Goal: Task Accomplishment & Management: Manage account settings

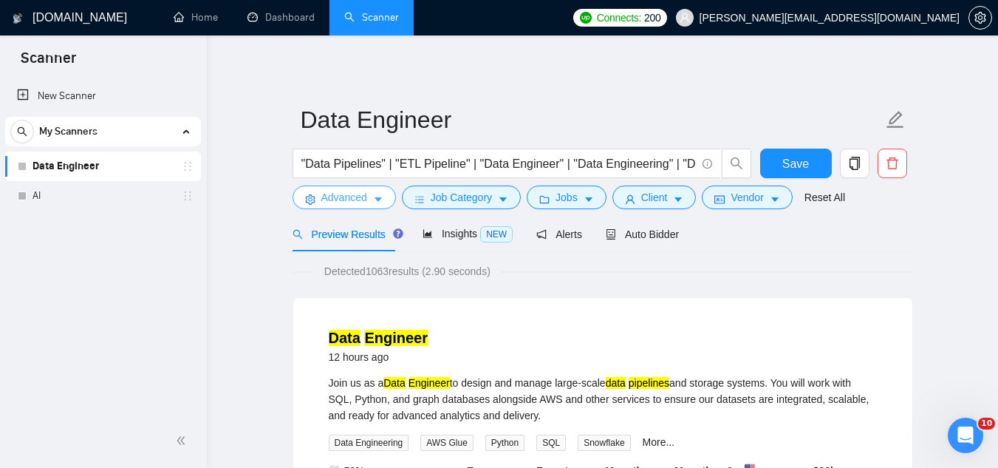
click at [338, 207] on button "Advanced" at bounding box center [344, 197] width 103 height 24
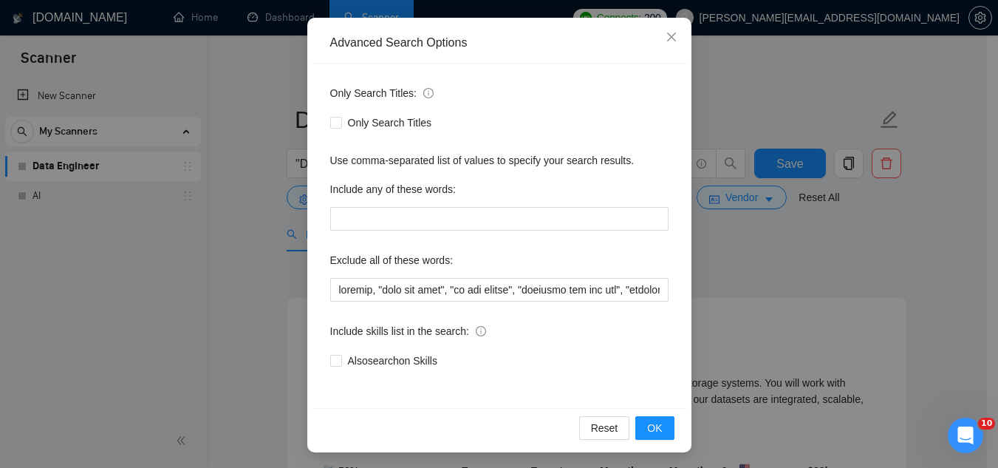
scroll to position [147, 0]
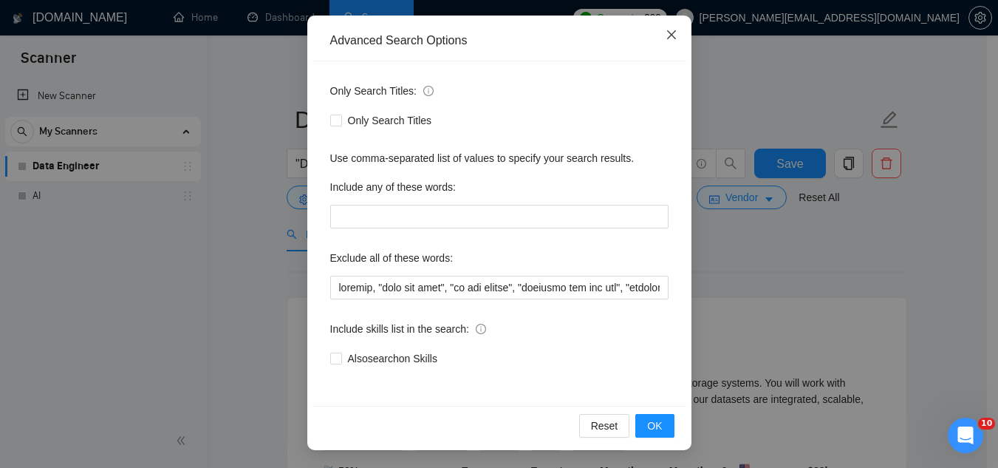
click at [666, 37] on icon "close" at bounding box center [672, 35] width 12 height 12
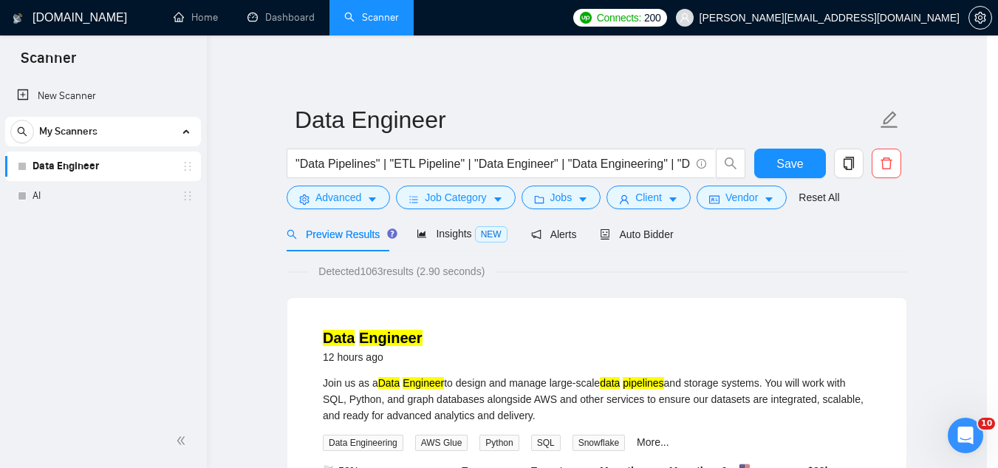
scroll to position [73, 0]
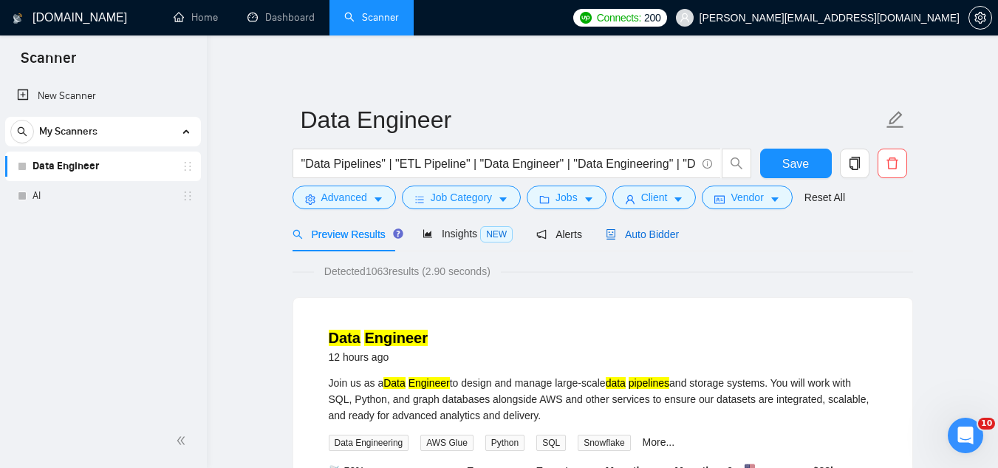
click at [633, 237] on span "Auto Bidder" at bounding box center [642, 234] width 73 height 12
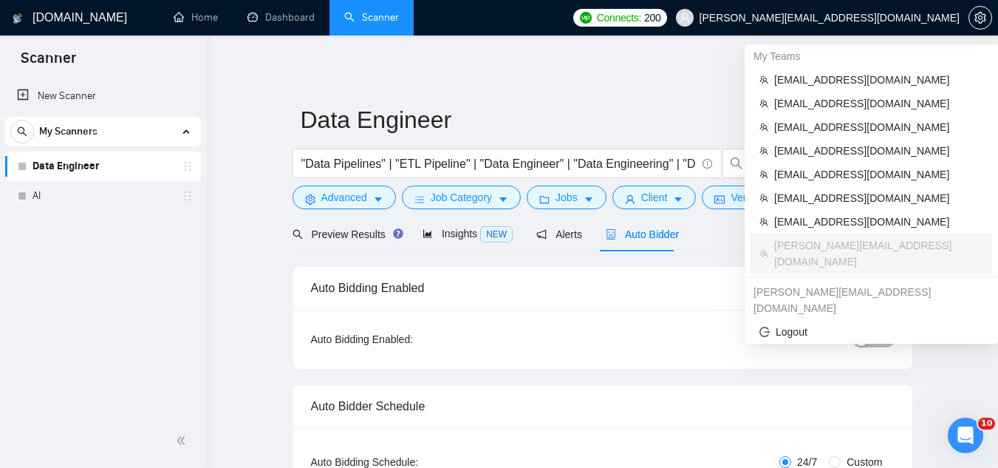
click at [895, 7] on span "[PERSON_NAME][EMAIL_ADDRESS][DOMAIN_NAME]" at bounding box center [817, 17] width 301 height 47
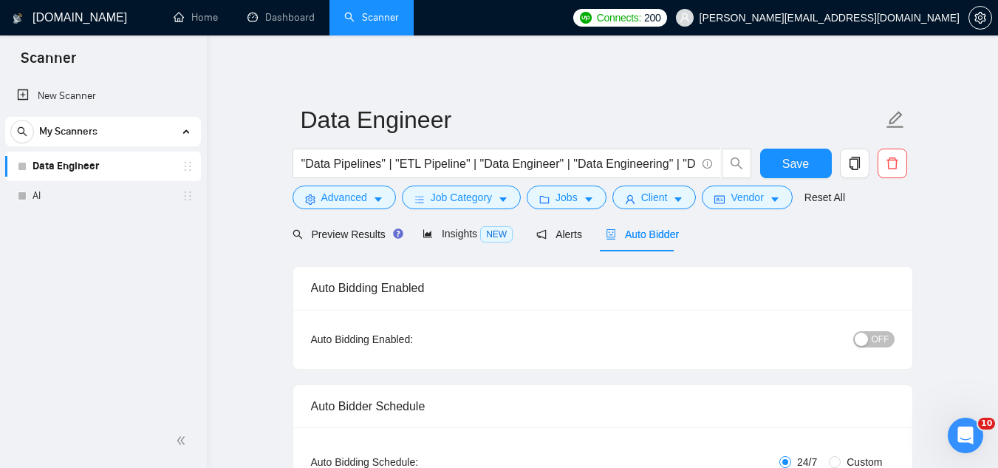
click at [606, 295] on div "Auto Bidding Enabled" at bounding box center [603, 288] width 584 height 42
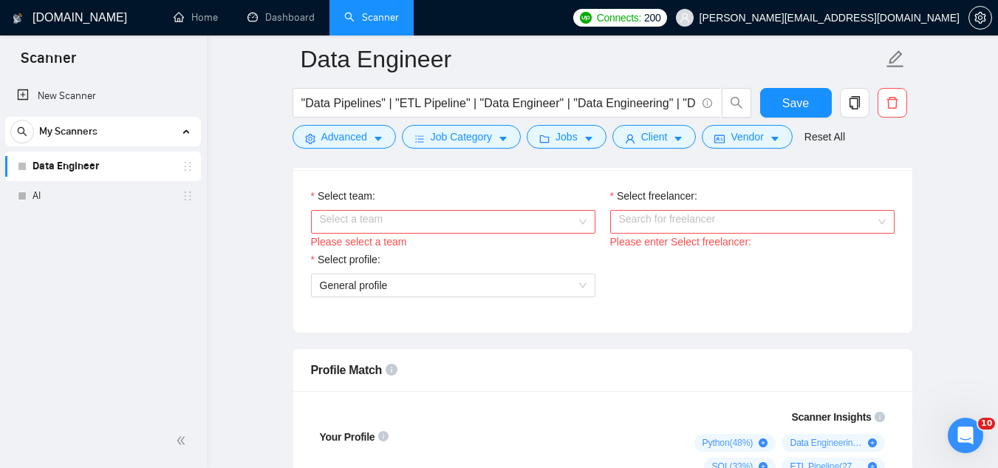
scroll to position [813, 0]
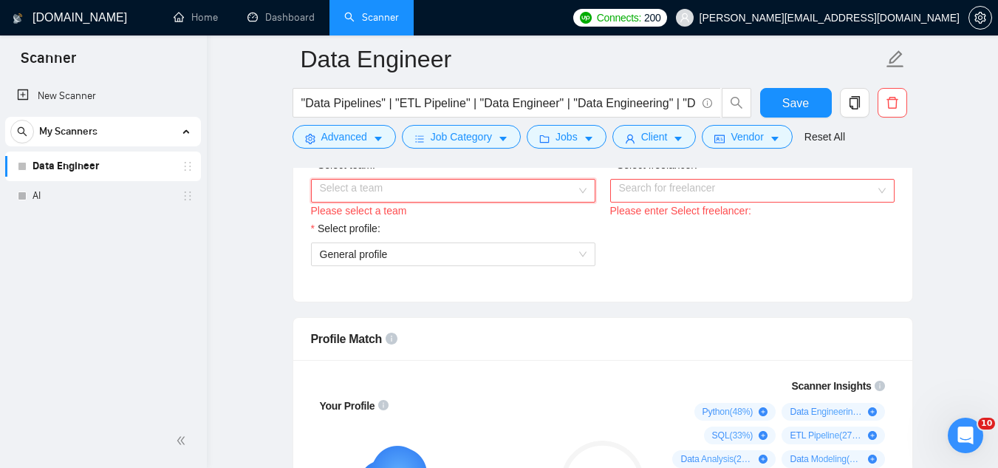
click at [440, 194] on input "Select team:" at bounding box center [448, 190] width 256 height 22
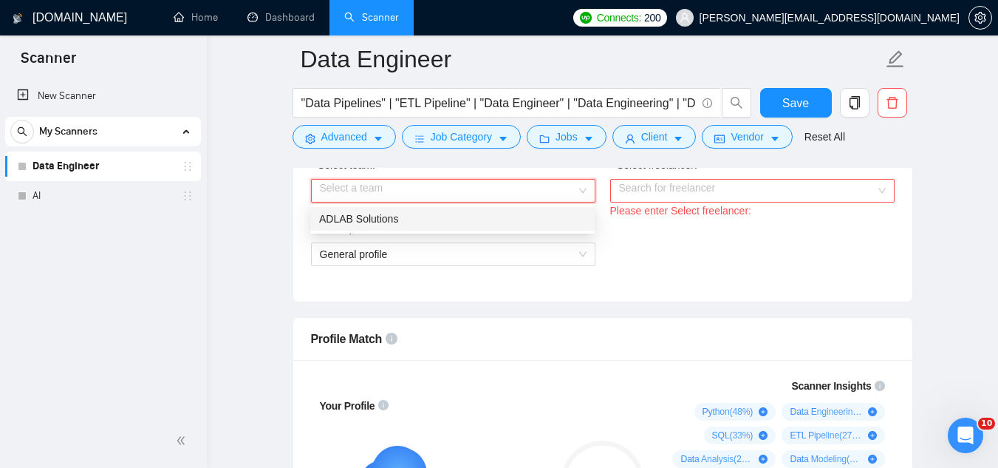
click at [437, 218] on div "ADLAB Solutions" at bounding box center [452, 219] width 267 height 16
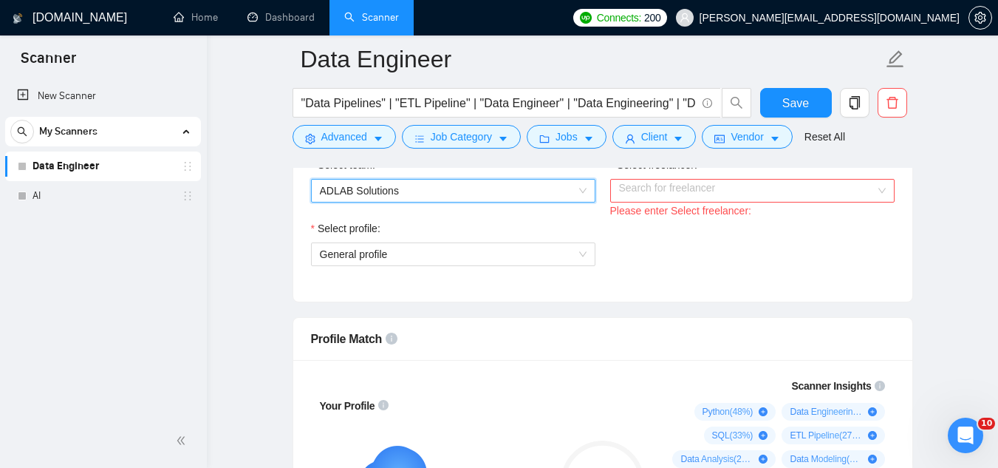
click at [641, 182] on input "Select freelancer:" at bounding box center [747, 190] width 256 height 22
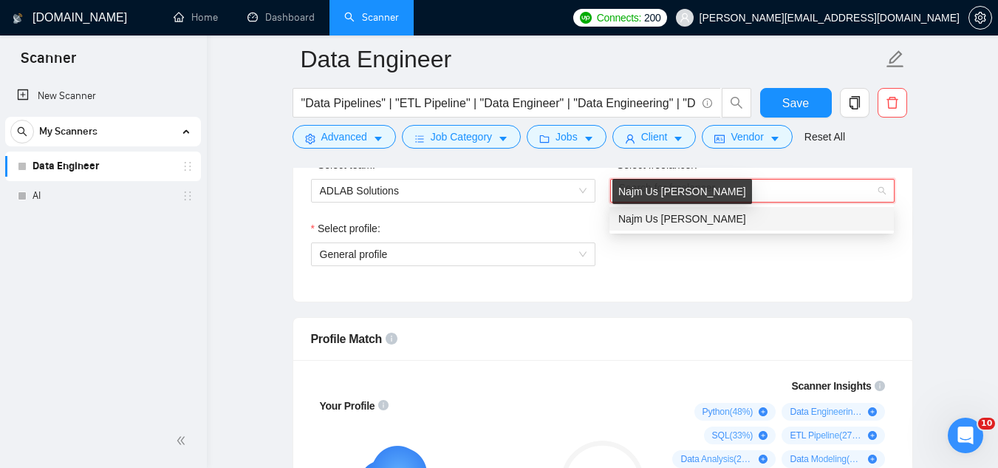
click at [650, 216] on span "Najm Us [PERSON_NAME]" at bounding box center [682, 219] width 128 height 12
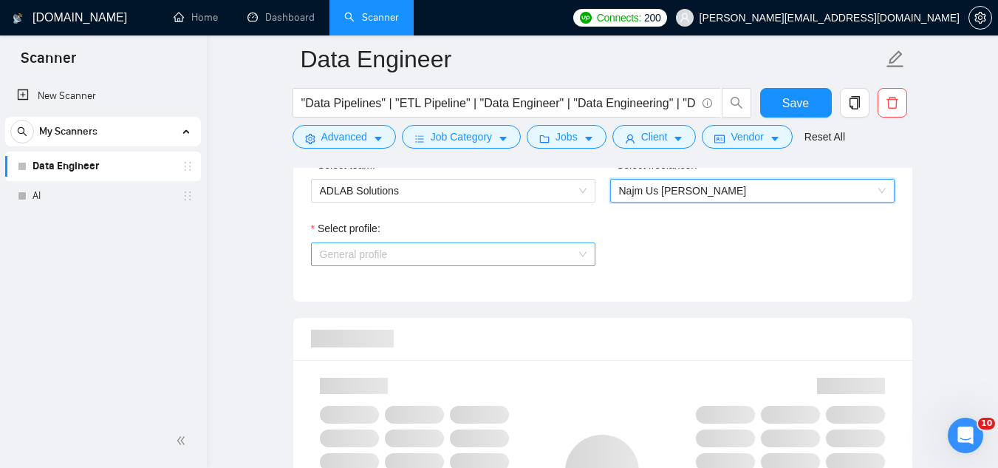
click at [412, 259] on span "General profile" at bounding box center [453, 254] width 267 height 22
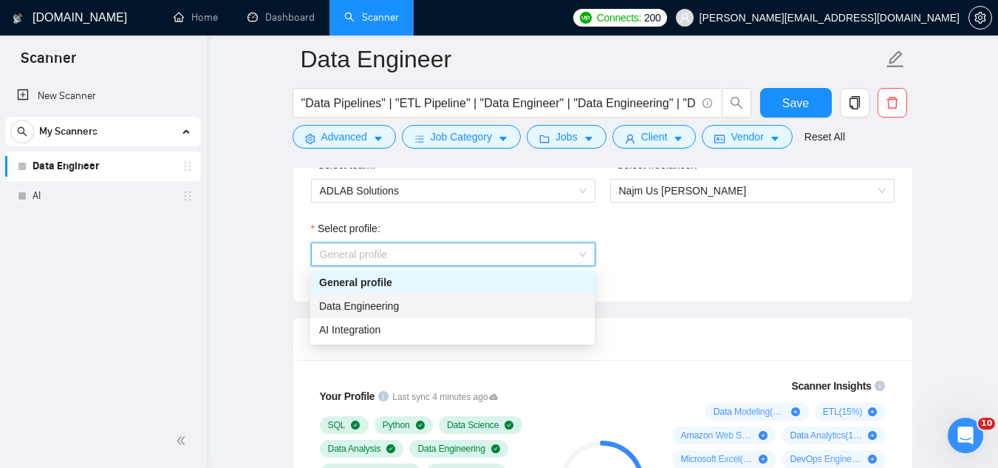
click at [414, 309] on div "Data Engineering" at bounding box center [452, 306] width 267 height 16
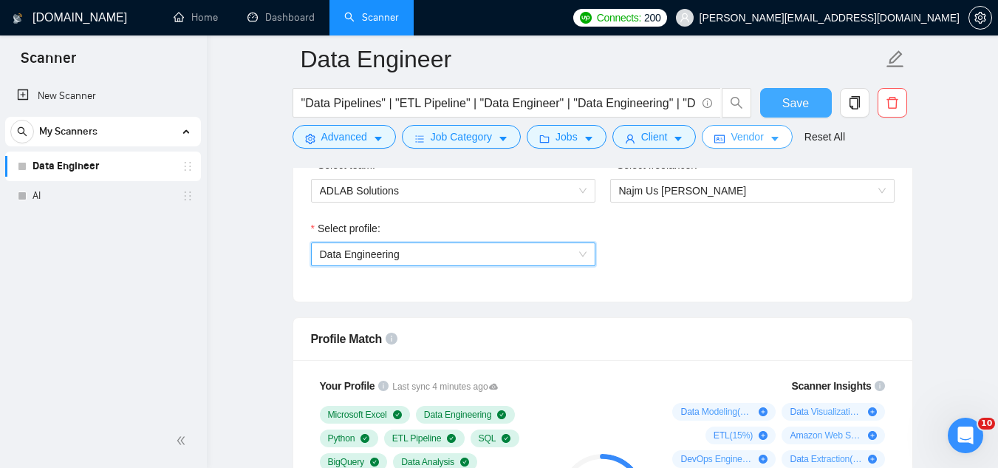
drag, startPoint x: 793, startPoint y: 102, endPoint x: 777, endPoint y: 140, distance: 40.7
click at [792, 102] on span "Save" at bounding box center [795, 103] width 27 height 18
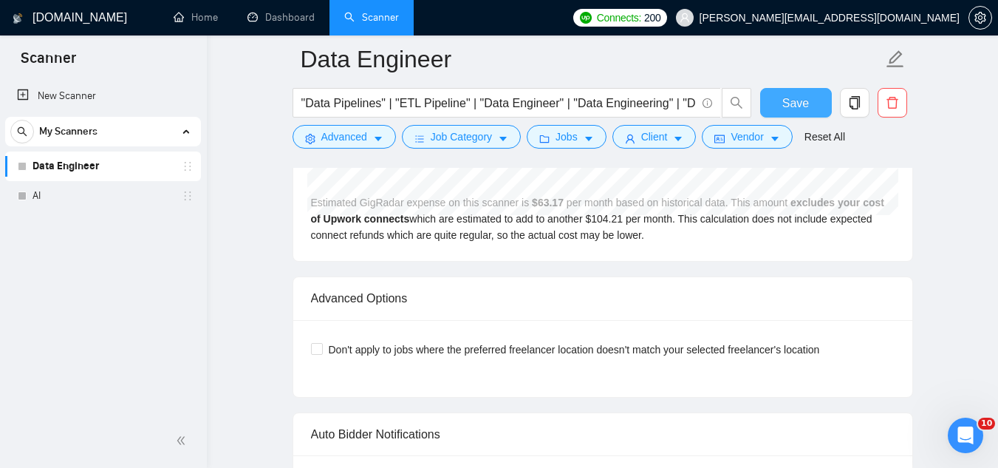
scroll to position [3250, 0]
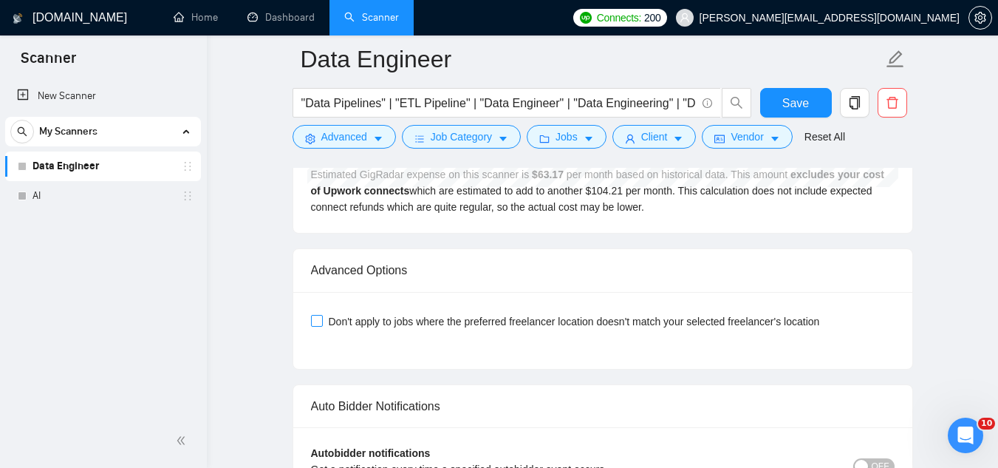
click at [318, 315] on span at bounding box center [317, 321] width 12 height 12
click at [318, 315] on input "Don't apply to jobs where the preferred freelancer location doesn't match your …" at bounding box center [316, 320] width 10 height 10
checkbox input "true"
click at [798, 107] on span "Save" at bounding box center [795, 103] width 27 height 18
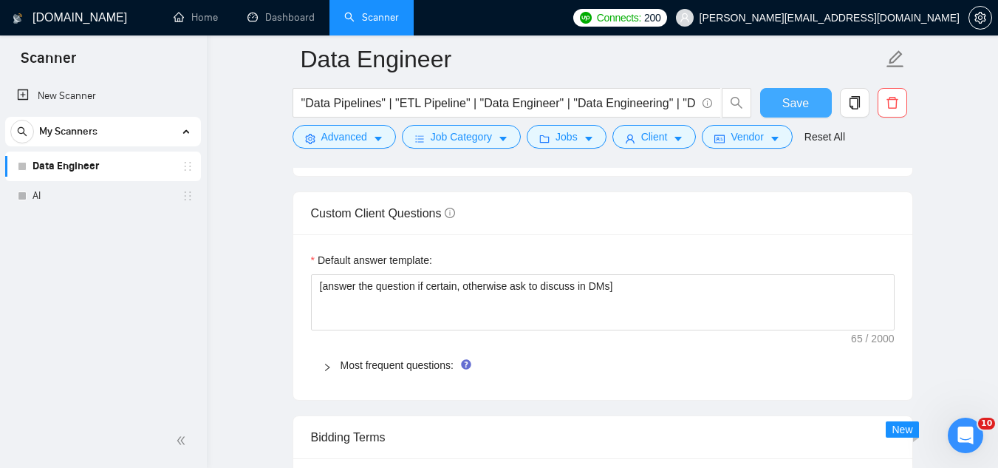
scroll to position [1994, 0]
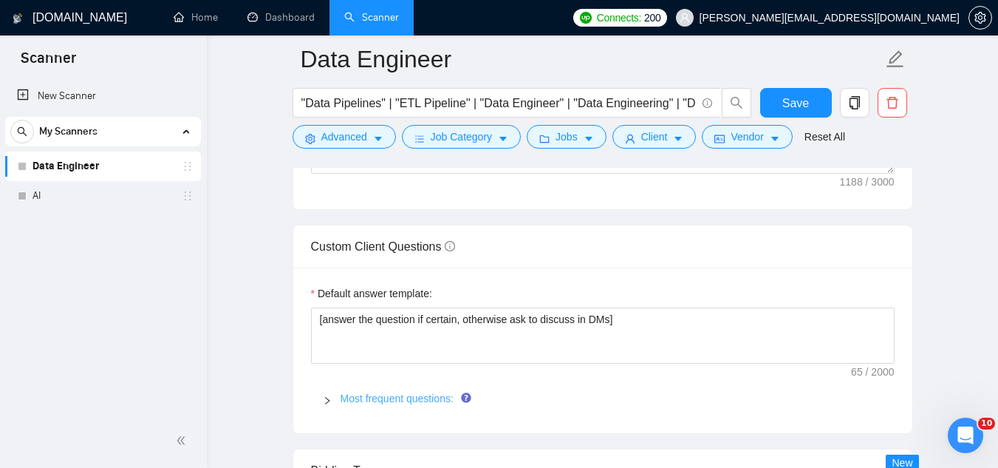
click at [381, 392] on link "Most frequent questions:" at bounding box center [397, 398] width 113 height 12
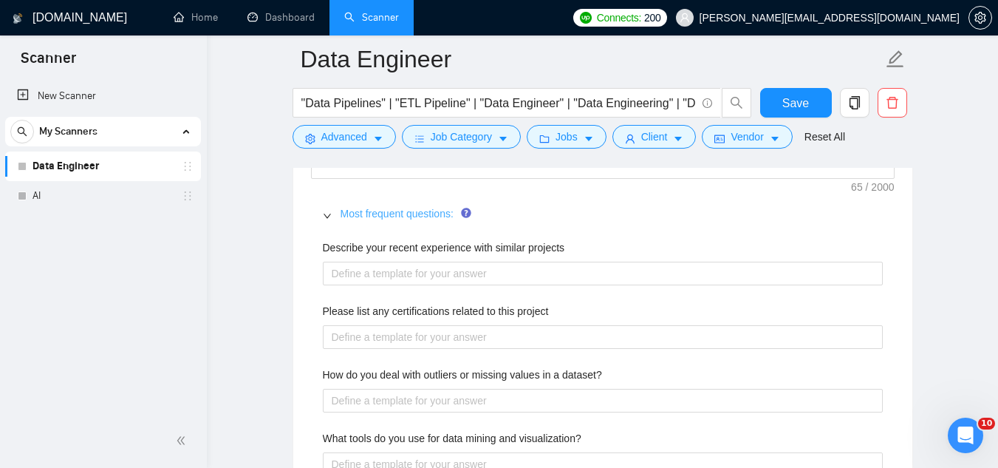
scroll to position [2142, 0]
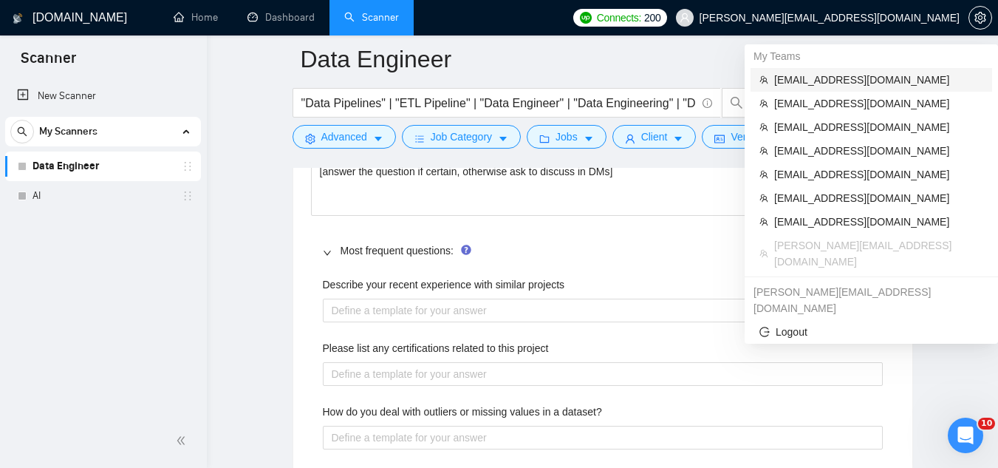
click at [853, 75] on span "[EMAIL_ADDRESS][DOMAIN_NAME]" at bounding box center [878, 80] width 209 height 16
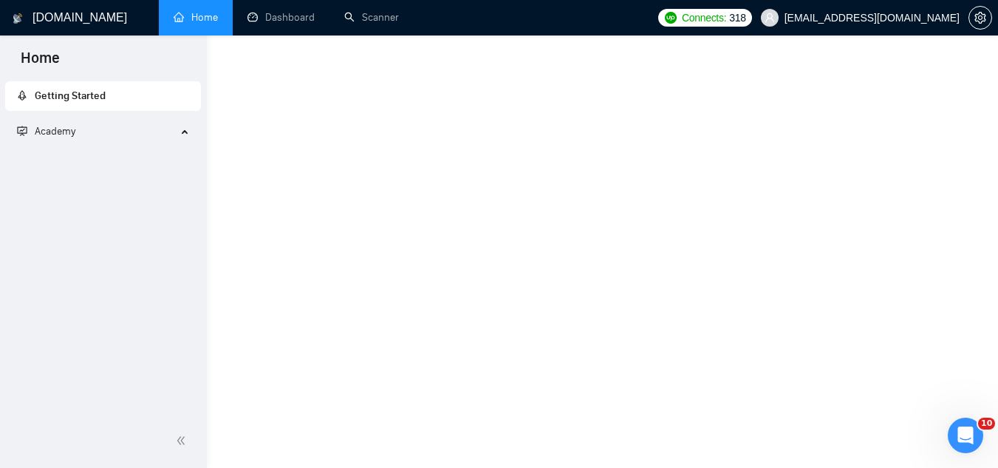
scroll to position [891, 0]
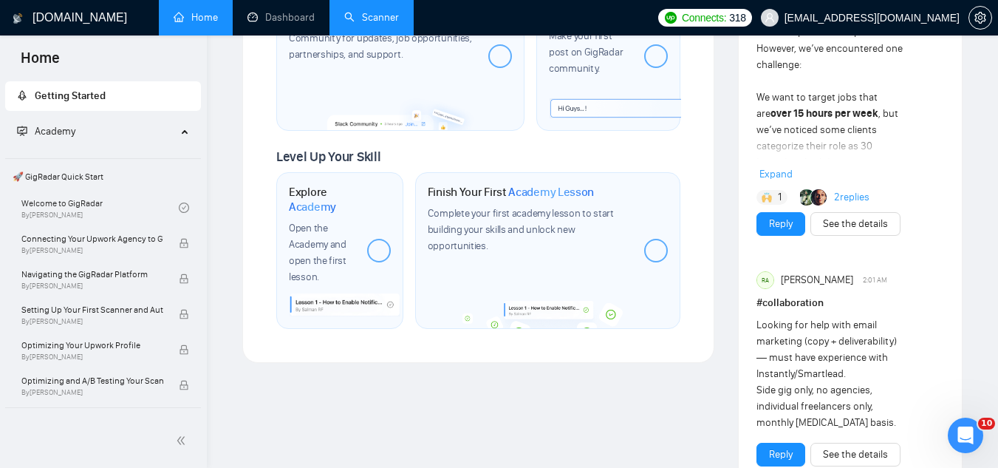
click at [380, 24] on link "Scanner" at bounding box center [371, 17] width 55 height 13
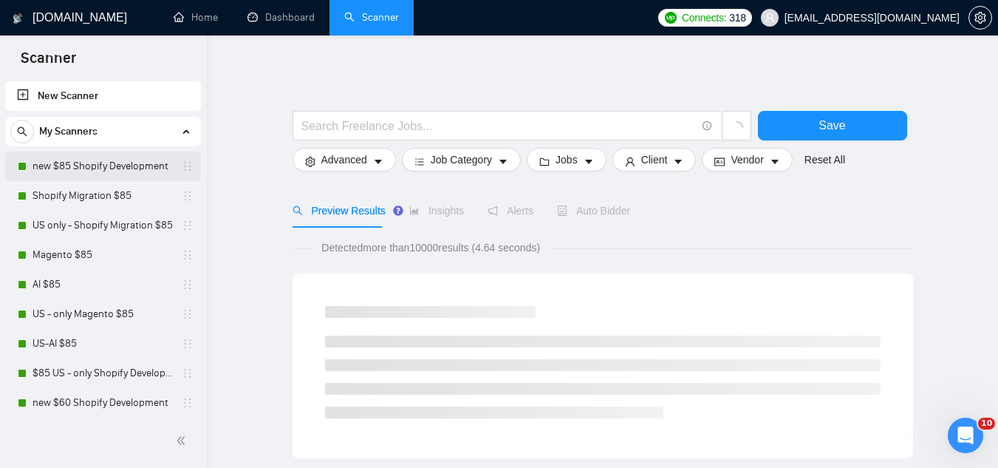
click at [114, 172] on link "new $85 Shopify Development" at bounding box center [103, 166] width 140 height 30
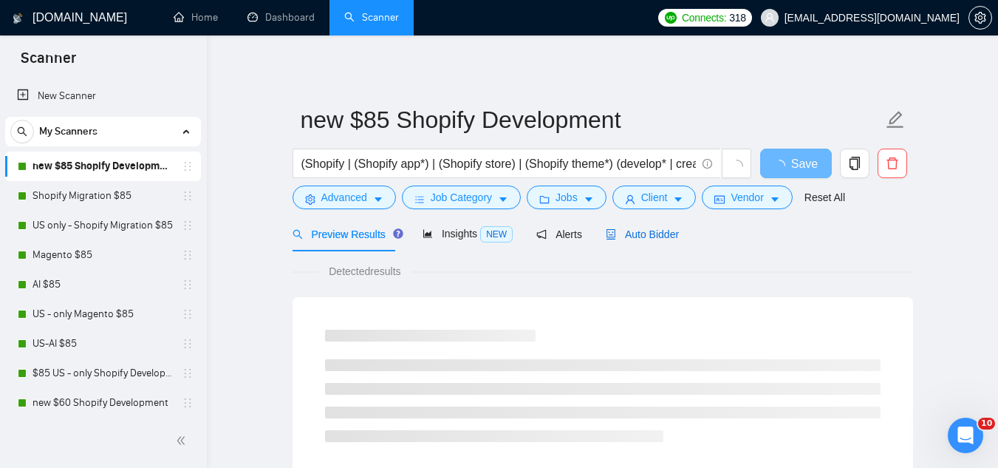
click at [643, 238] on span "Auto Bidder" at bounding box center [642, 234] width 73 height 12
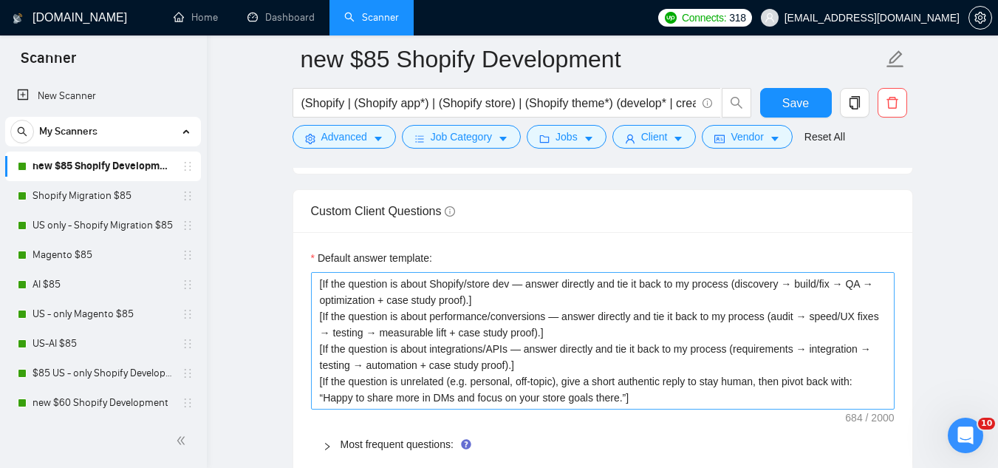
scroll to position [2216, 0]
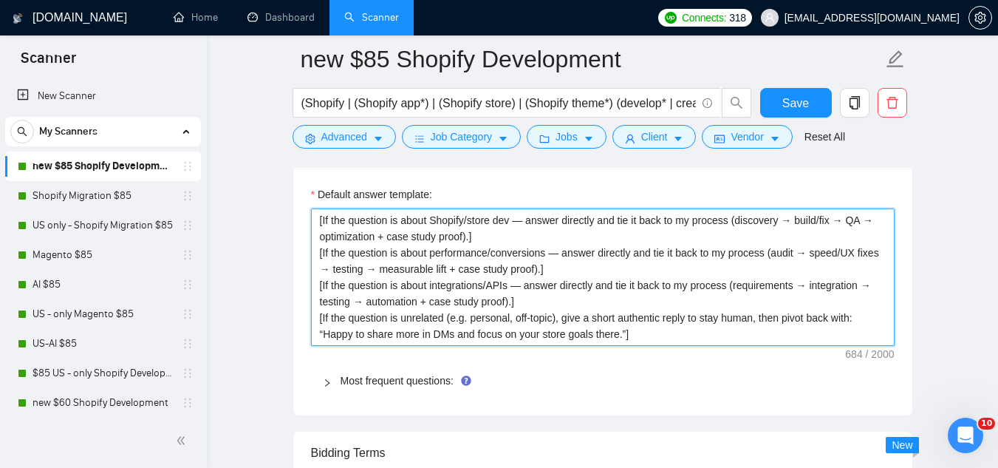
click at [322, 208] on textarea "[If the question is about Shopify/store dev — answer directly and tie it back t…" at bounding box center [603, 276] width 584 height 137
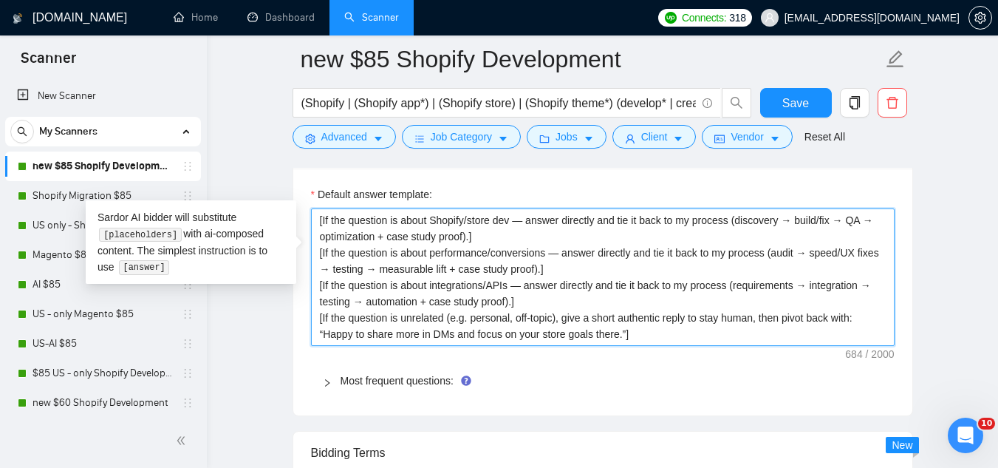
click at [322, 208] on textarea "[If the question is about Shopify/store dev — answer directly and tie it back t…" at bounding box center [603, 276] width 584 height 137
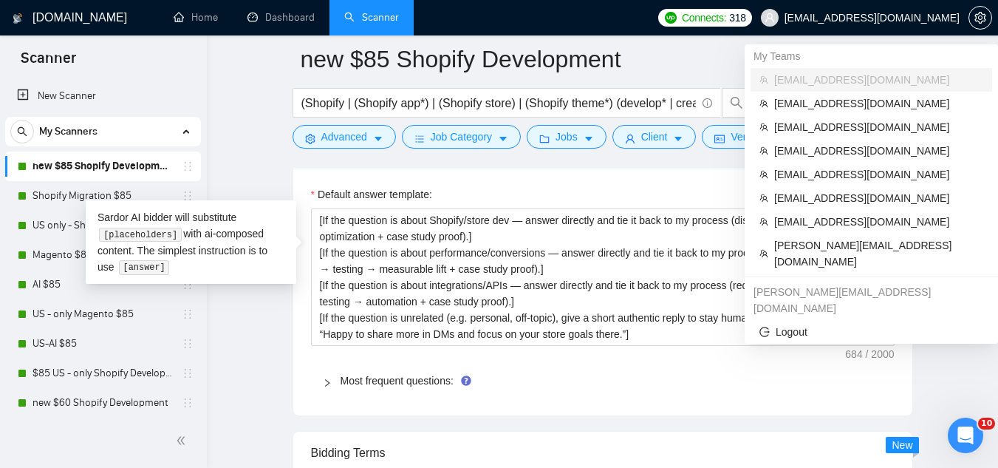
click at [930, 18] on span "[EMAIL_ADDRESS][DOMAIN_NAME]" at bounding box center [871, 18] width 175 height 0
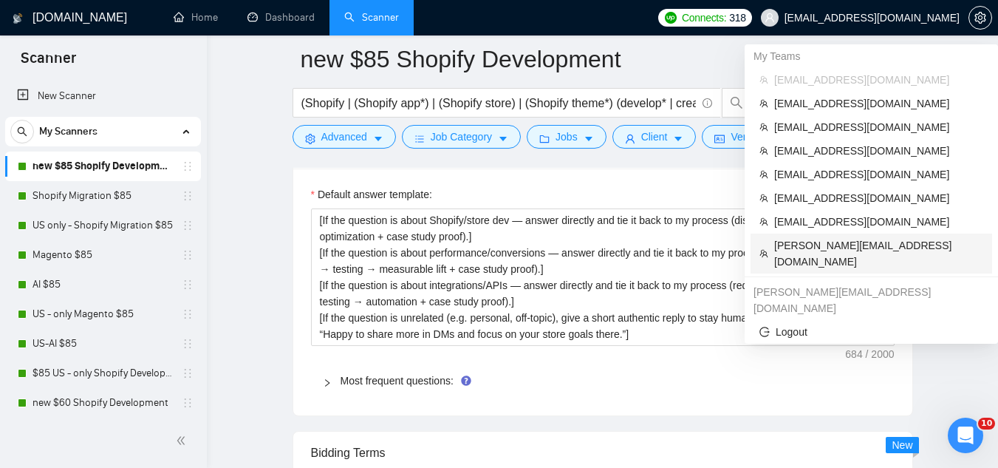
click at [832, 242] on span "[PERSON_NAME][EMAIL_ADDRESS][DOMAIN_NAME]" at bounding box center [878, 253] width 209 height 33
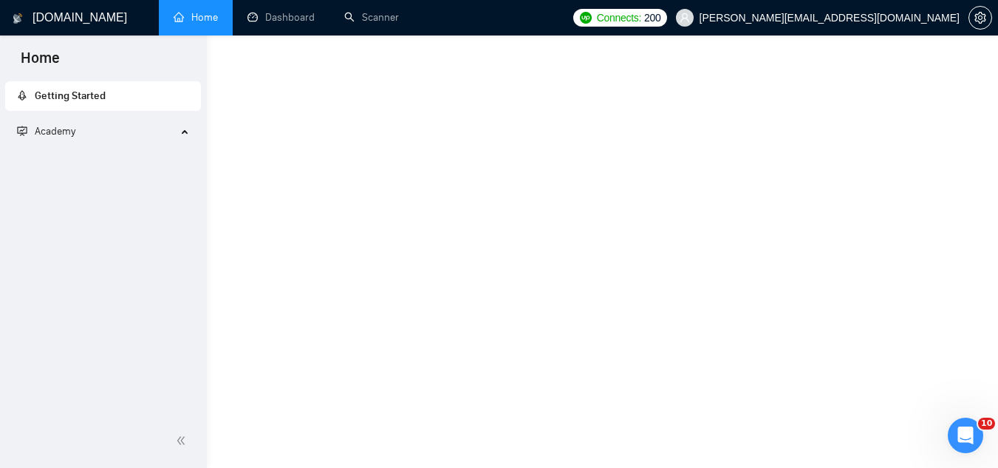
scroll to position [891, 0]
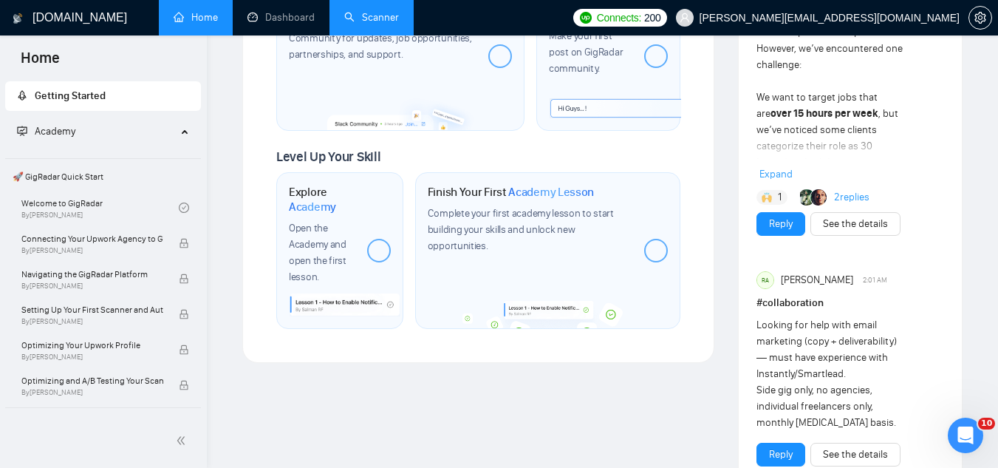
click at [384, 22] on link "Scanner" at bounding box center [371, 17] width 55 height 13
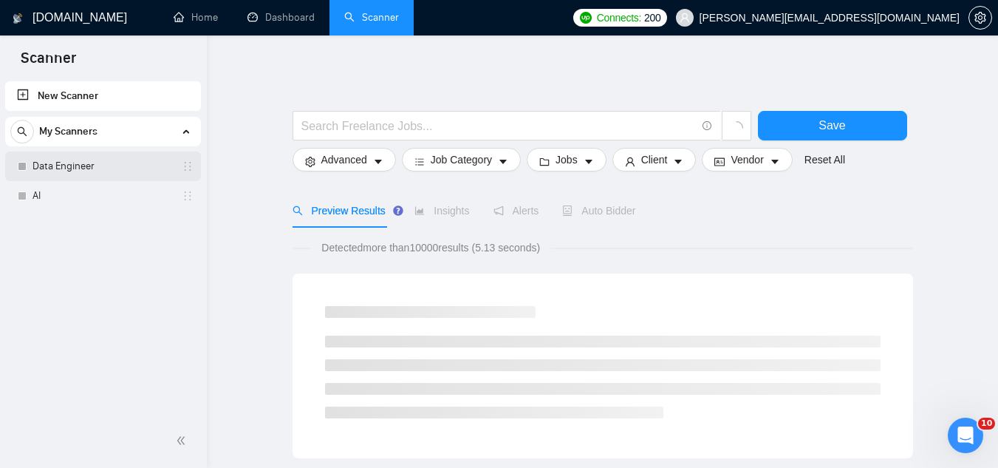
click at [145, 163] on link "Data Engineer" at bounding box center [103, 166] width 140 height 30
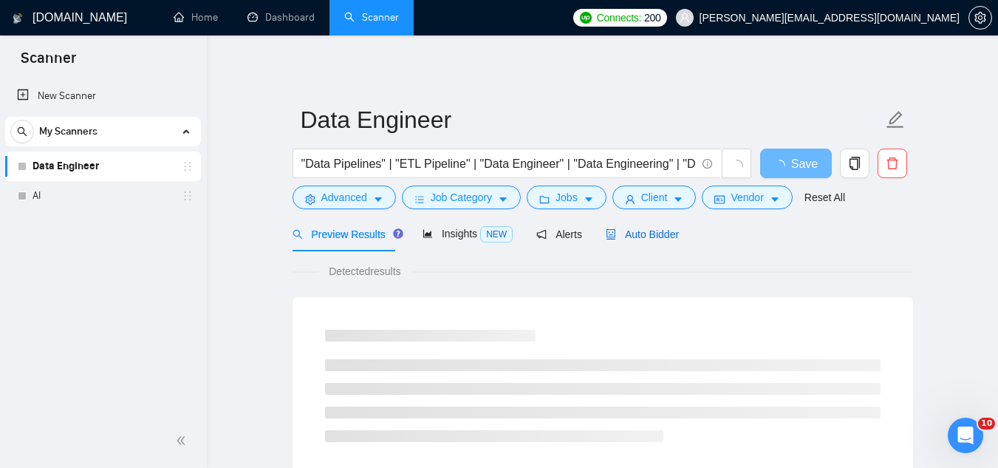
click at [631, 226] on div "Auto Bidder" at bounding box center [642, 234] width 73 height 16
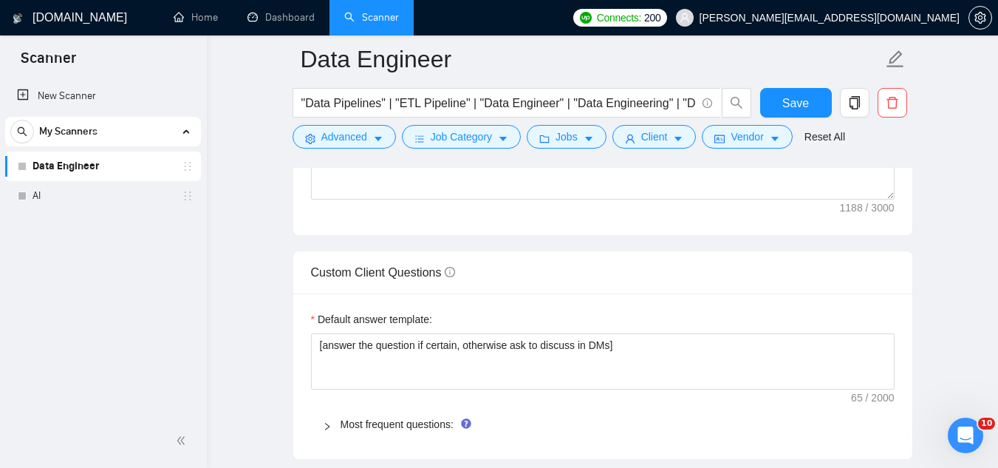
scroll to position [1994, 0]
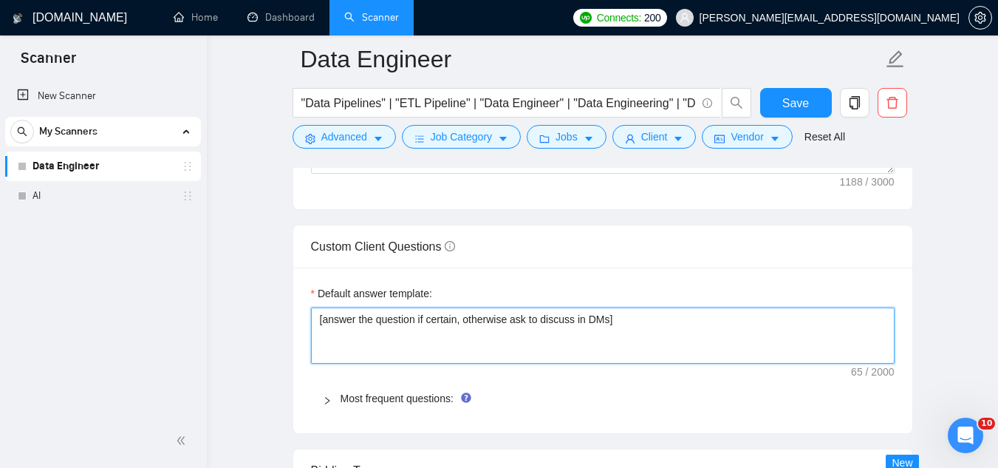
click at [400, 307] on textarea "[answer the question if certain, otherwise ask to discuss in DMs]" at bounding box center [603, 335] width 584 height 56
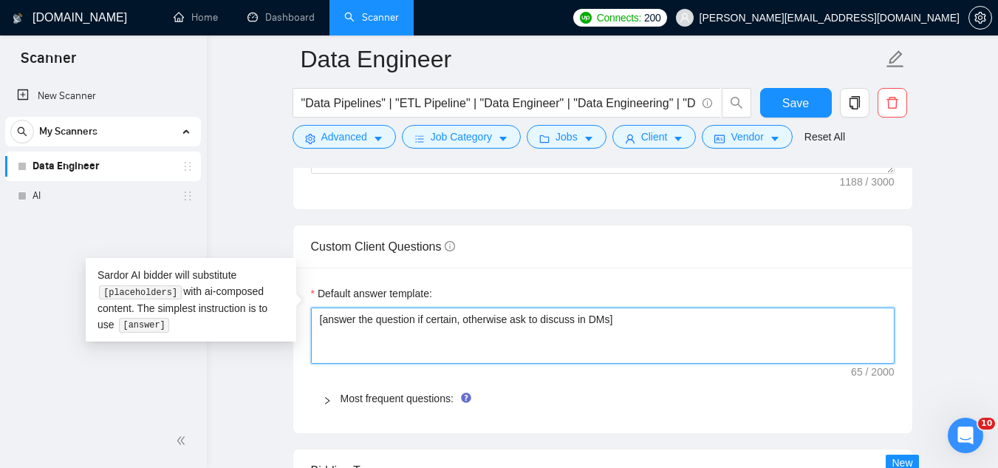
click at [400, 307] on textarea "[answer the question if certain, otherwise ask to discuss in DMs]" at bounding box center [603, 335] width 584 height 56
paste textarea "If the question is about pipelines/ETL/data modeling — answer directly and tie …"
type textarea "[If the question is about pipelines/ETL/data modeling — answer directly and tie…"
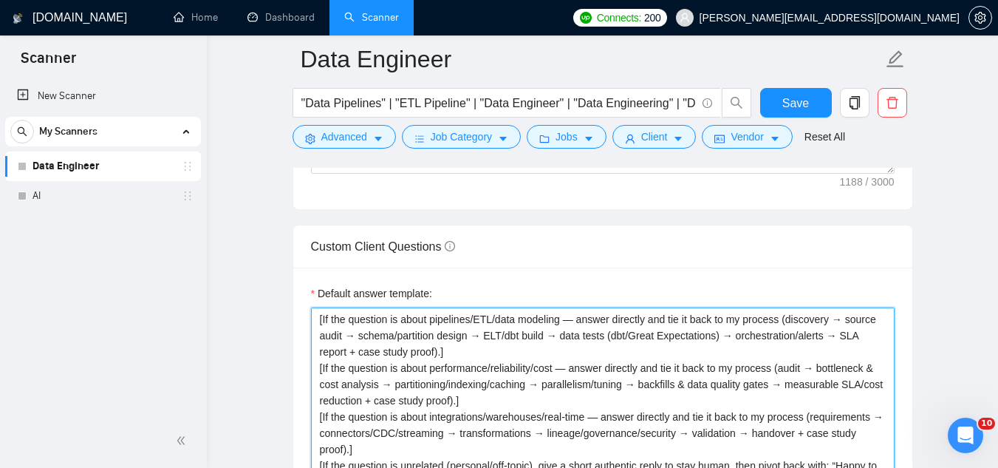
type textarea "[If the question is about pipelines/ETL/data modeling — answer directly and tie…"
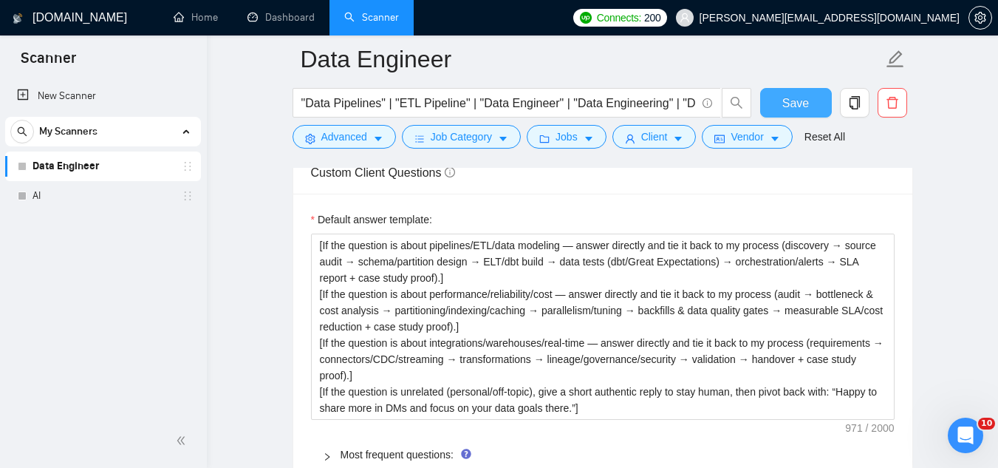
click at [814, 103] on button "Save" at bounding box center [796, 103] width 72 height 30
click at [80, 197] on link "AI" at bounding box center [103, 196] width 140 height 30
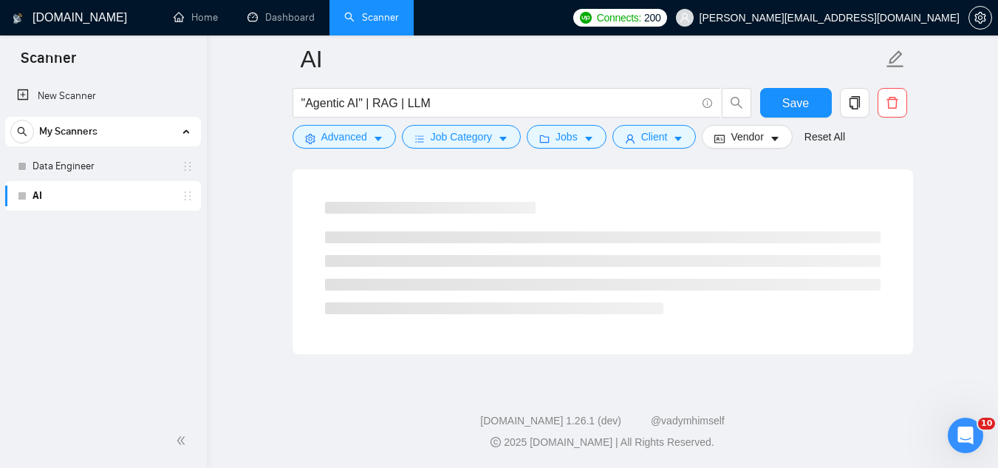
scroll to position [948, 0]
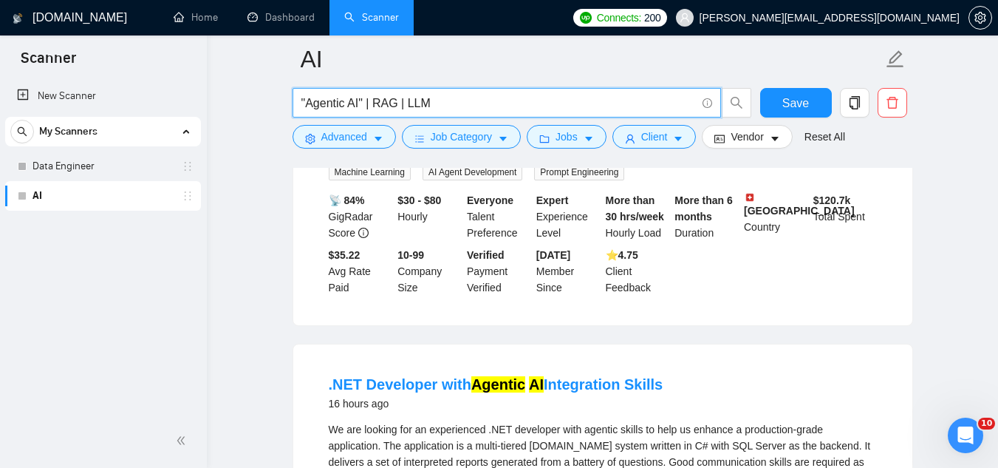
drag, startPoint x: 304, startPoint y: 104, endPoint x: 358, endPoint y: 103, distance: 53.9
click at [358, 103] on input ""Agentic AI" | RAG | LLM" at bounding box center [498, 103] width 394 height 18
click at [360, 104] on input ""Agentic AI" | RAG | LLM" at bounding box center [498, 103] width 394 height 18
drag, startPoint x: 303, startPoint y: 103, endPoint x: 363, endPoint y: 103, distance: 59.8
click at [363, 103] on input ""Agentic AI" | RAG | LLM" at bounding box center [498, 103] width 394 height 18
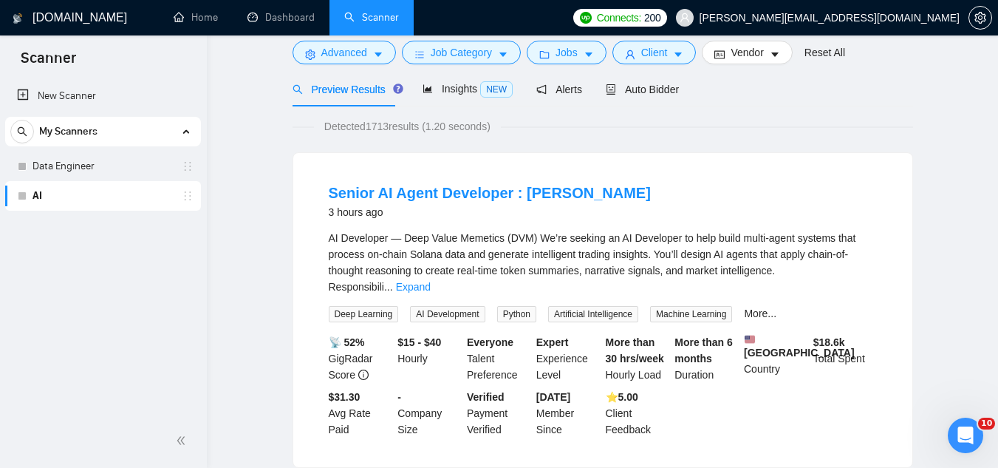
scroll to position [0, 0]
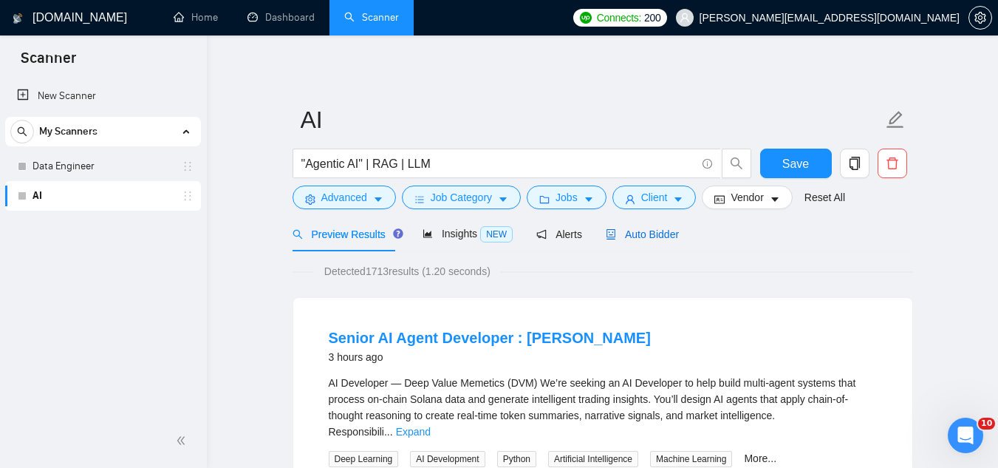
click at [666, 238] on span "Auto Bidder" at bounding box center [642, 234] width 73 height 12
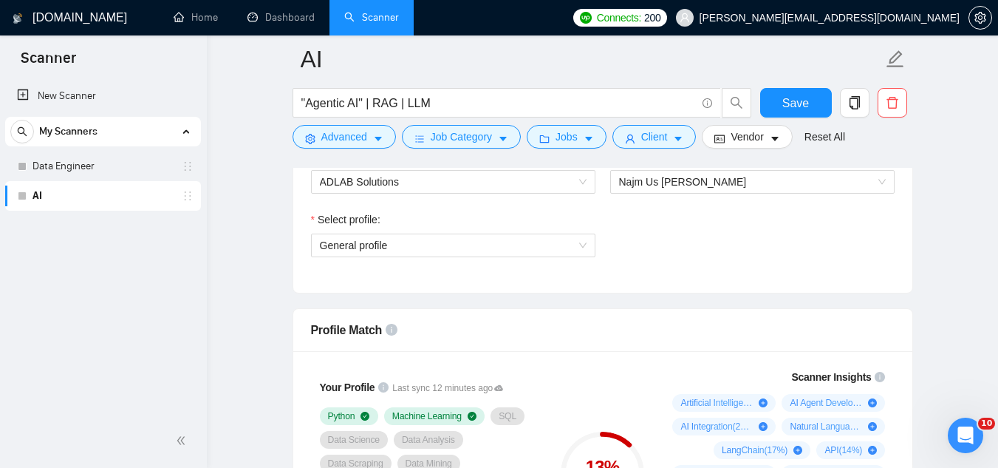
scroll to position [739, 0]
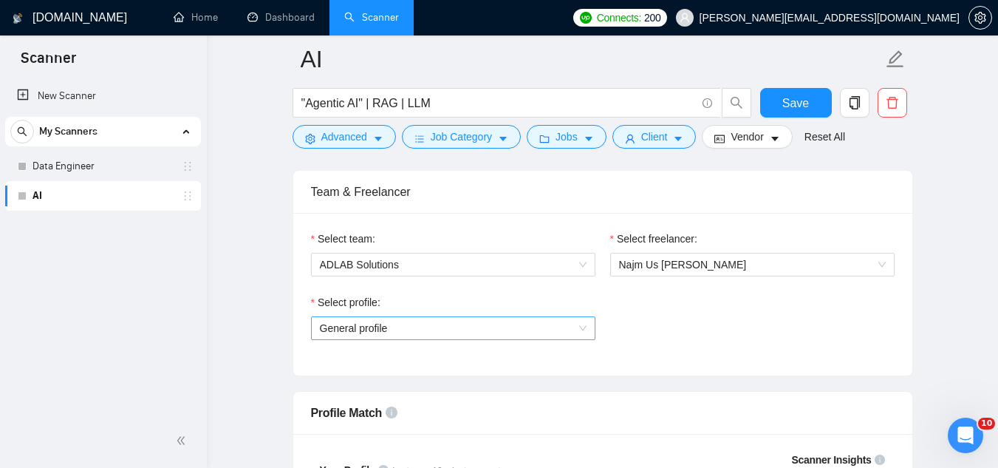
click at [476, 333] on span "General profile" at bounding box center [453, 328] width 267 height 22
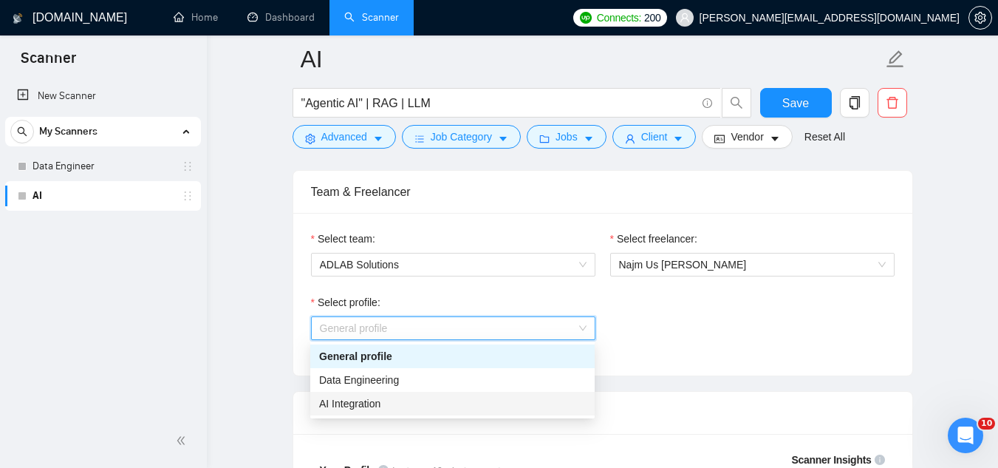
click at [454, 397] on div "AI Integration" at bounding box center [452, 403] width 267 height 16
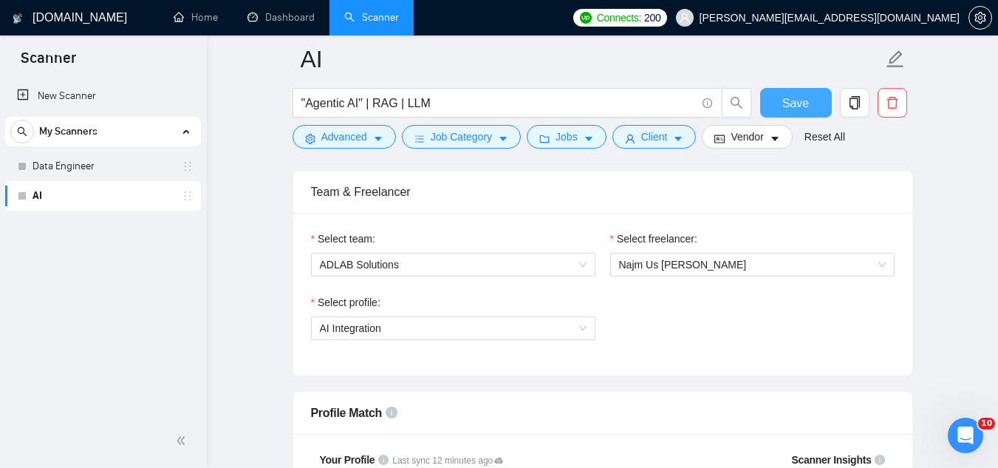
click at [801, 99] on span "Save" at bounding box center [795, 103] width 27 height 18
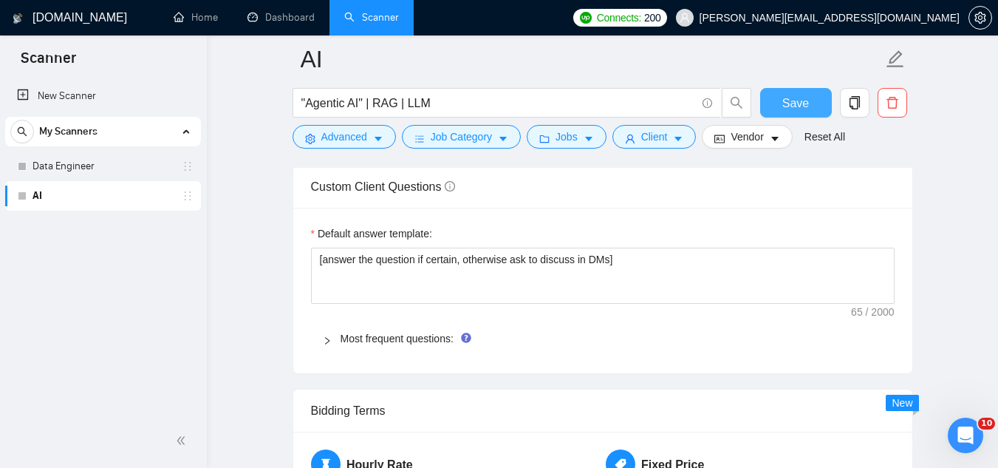
scroll to position [2068, 0]
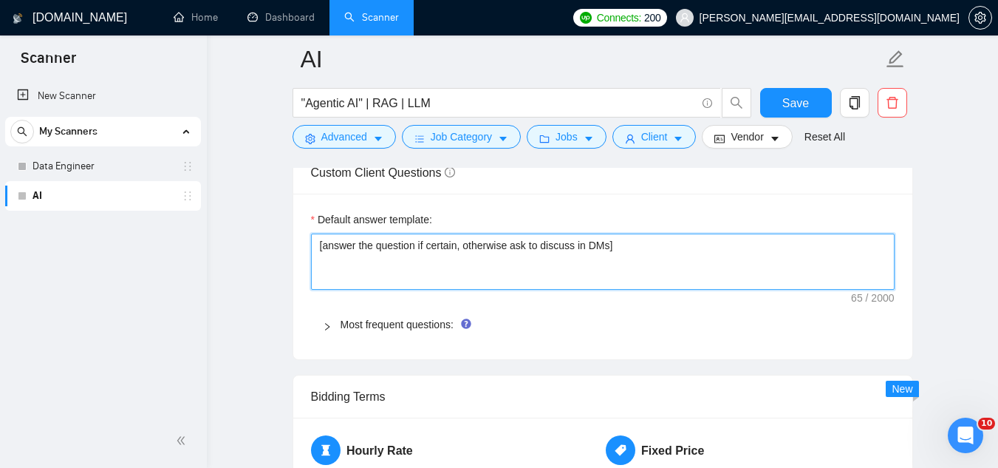
click at [399, 248] on textarea "[answer the question if certain, otherwise ask to discuss in DMs]" at bounding box center [603, 261] width 584 height 56
click at [399, 247] on textarea "[answer the question if certain, otherwise ask to discuss in DMs]" at bounding box center [603, 261] width 584 height 56
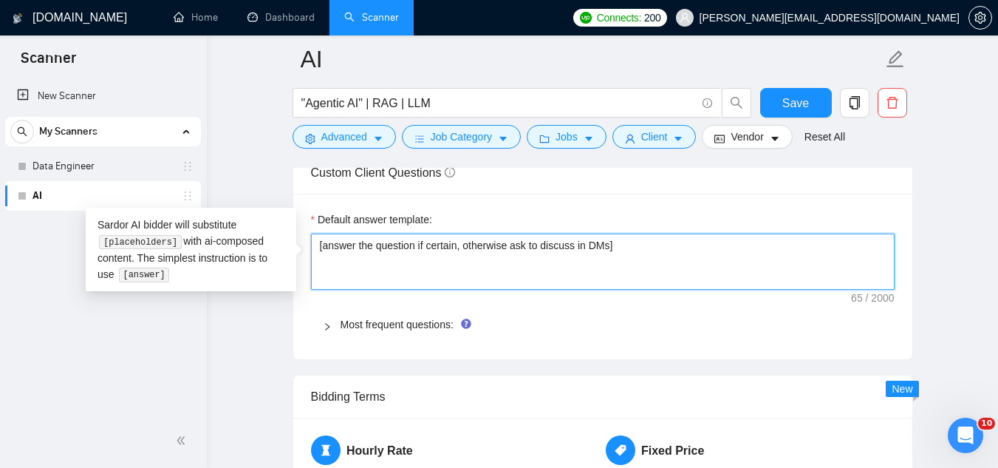
click at [399, 247] on textarea "[answer the question if certain, otherwise ask to discuss in DMs]" at bounding box center [603, 261] width 584 height 56
paste textarea "If the question is about agent workflows/automation — answer directly and tie i…"
type textarea "[If the question is about agent workflows/automation — answer directly and tie …"
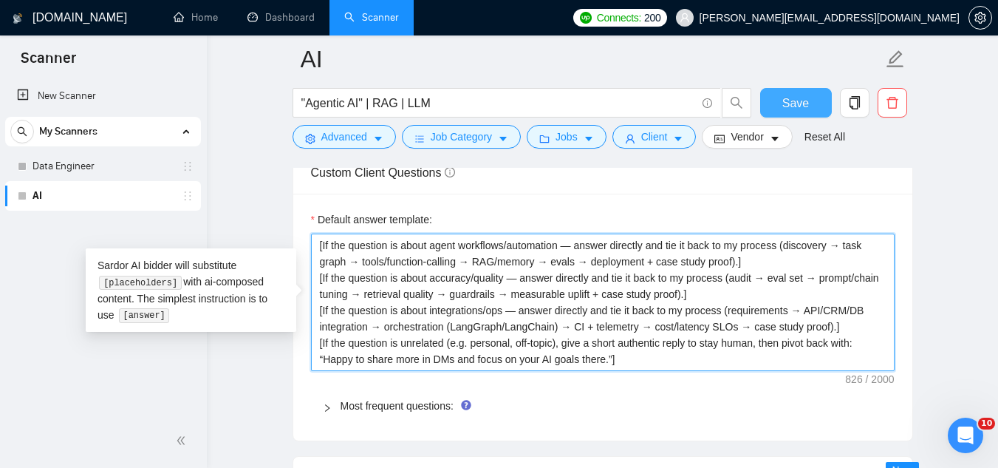
type textarea "[If the question is about agent workflows/automation — answer directly and tie …"
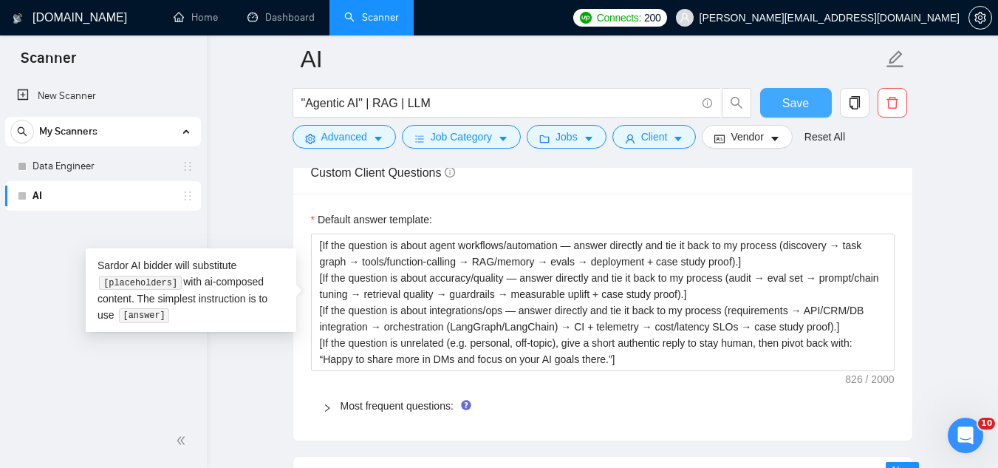
click at [776, 106] on button "Save" at bounding box center [796, 103] width 72 height 30
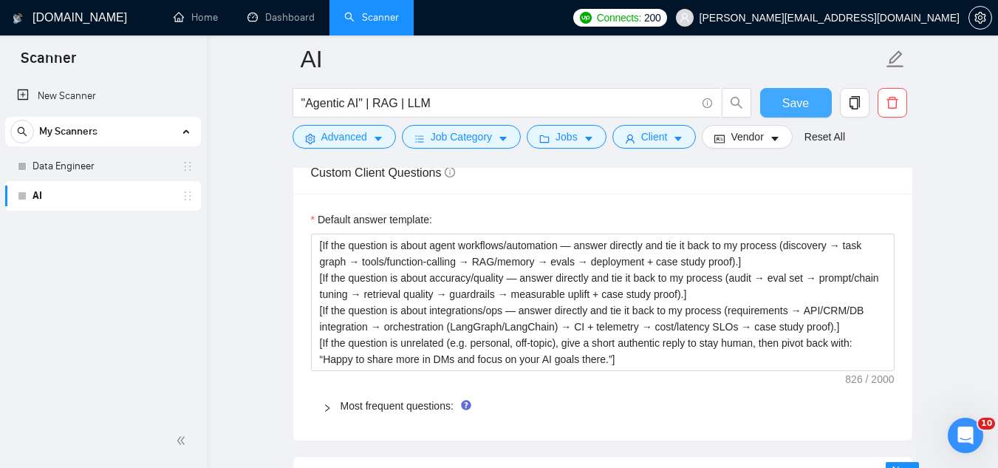
click at [805, 109] on span "Save" at bounding box center [795, 103] width 27 height 18
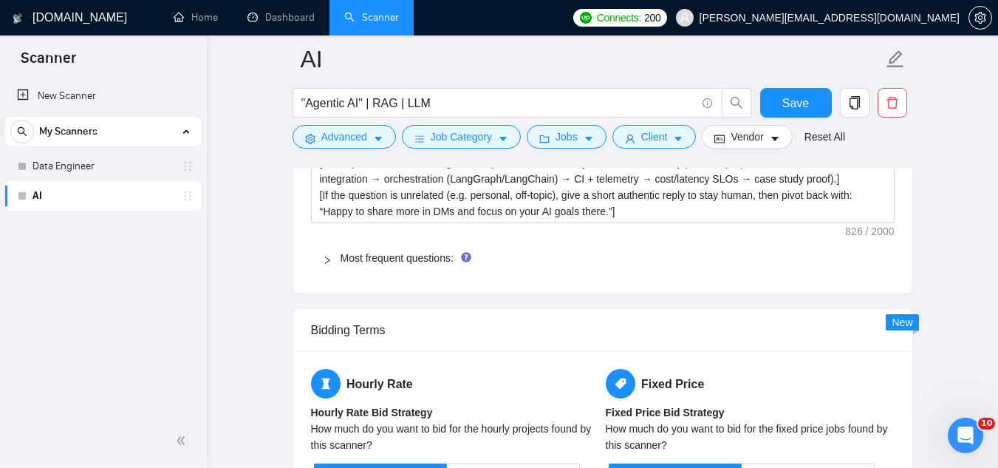
click at [414, 264] on span "Most frequent questions:" at bounding box center [612, 258] width 542 height 16
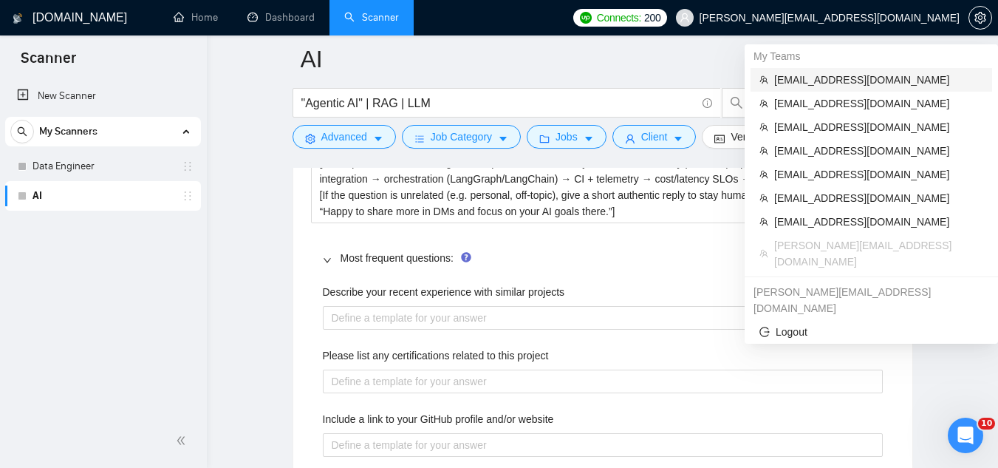
click at [828, 79] on span "[EMAIL_ADDRESS][DOMAIN_NAME]" at bounding box center [878, 80] width 209 height 16
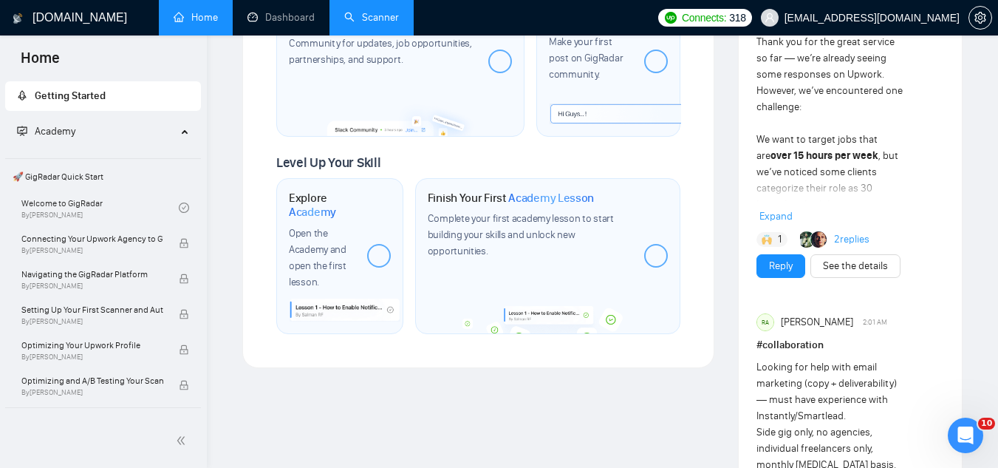
scroll to position [891, 0]
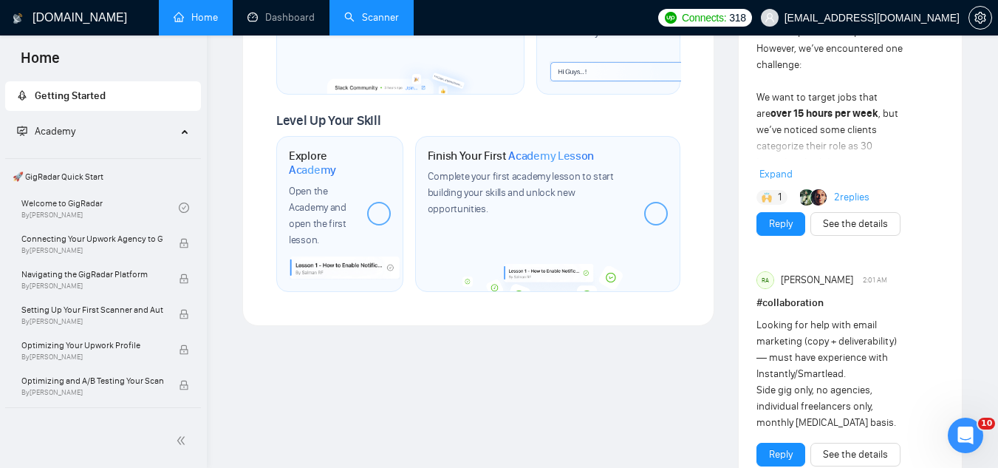
click at [394, 24] on link "Scanner" at bounding box center [371, 17] width 55 height 13
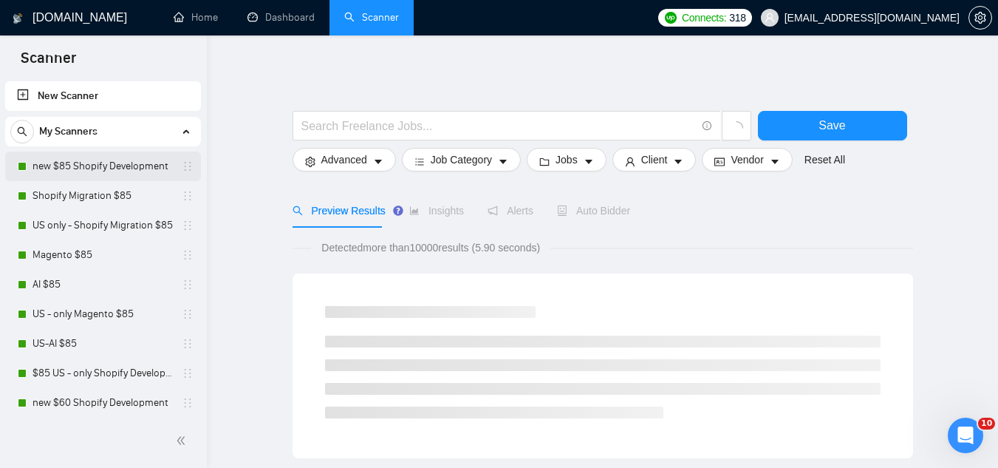
click at [134, 168] on link "new $85 Shopify Development" at bounding box center [103, 166] width 140 height 30
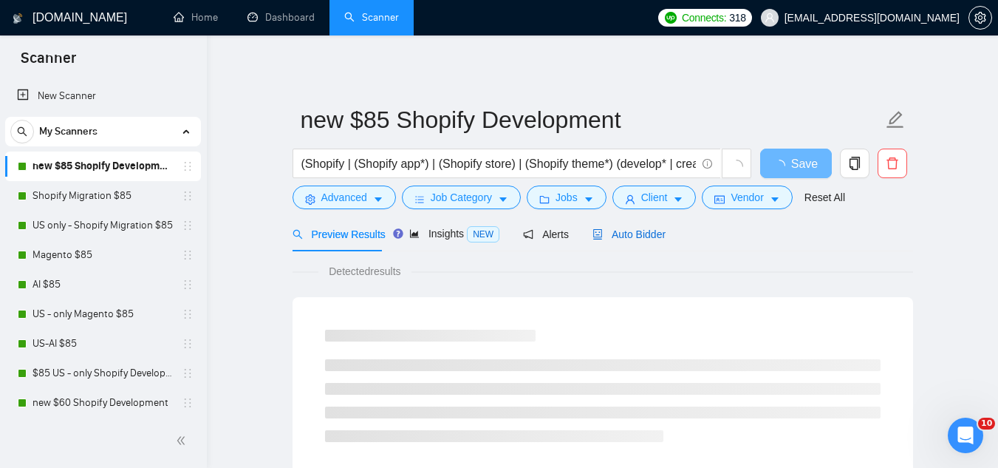
click at [612, 237] on span "Auto Bidder" at bounding box center [628, 234] width 73 height 12
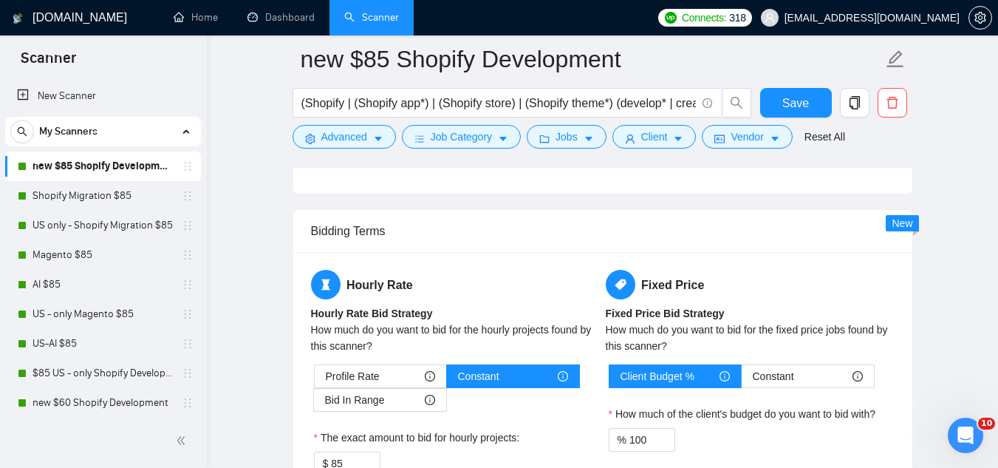
scroll to position [2290, 0]
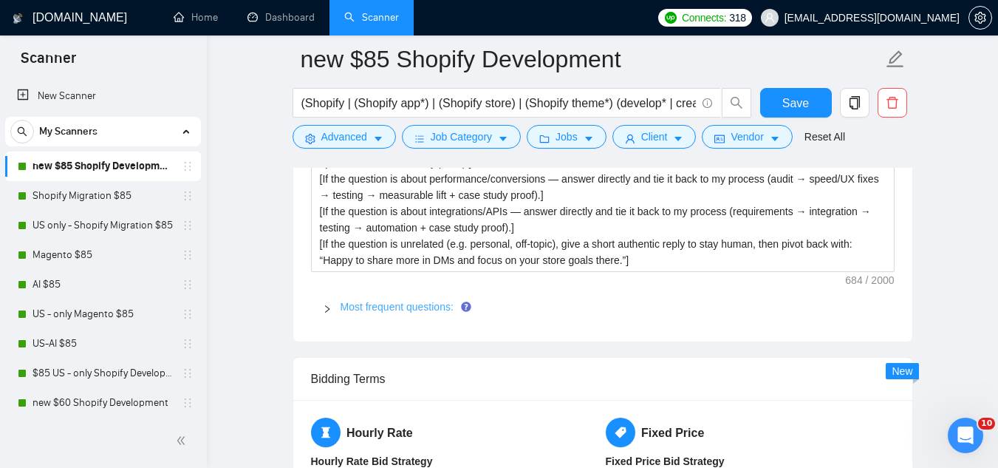
click at [402, 301] on link "Most frequent questions:" at bounding box center [397, 307] width 113 height 12
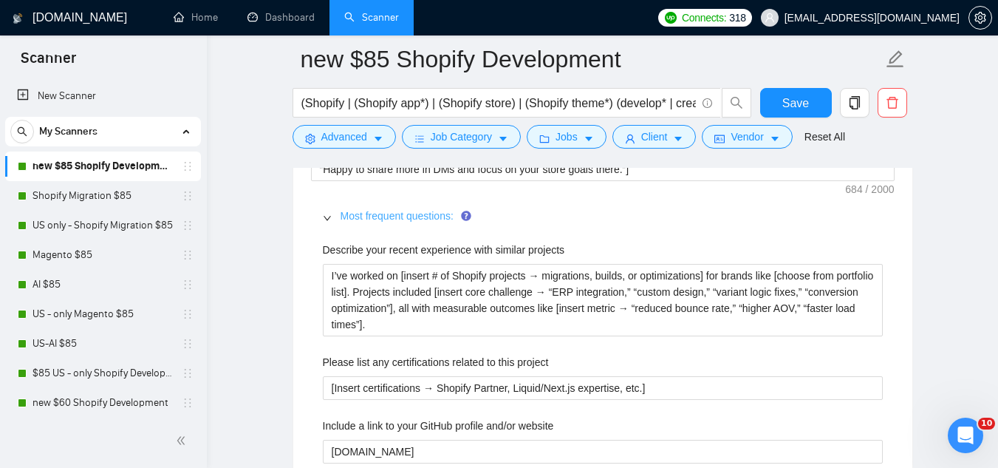
scroll to position [2364, 0]
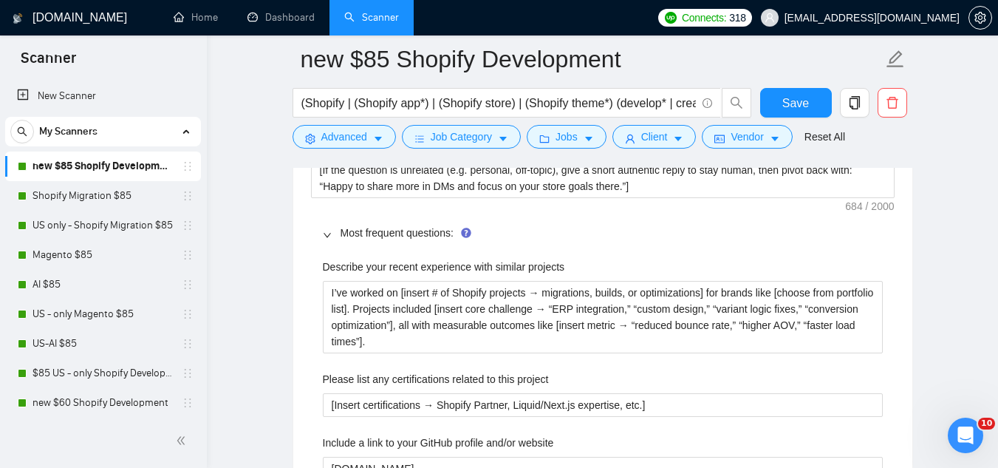
click at [381, 259] on label "Describe your recent experience with similar projects" at bounding box center [444, 267] width 242 height 16
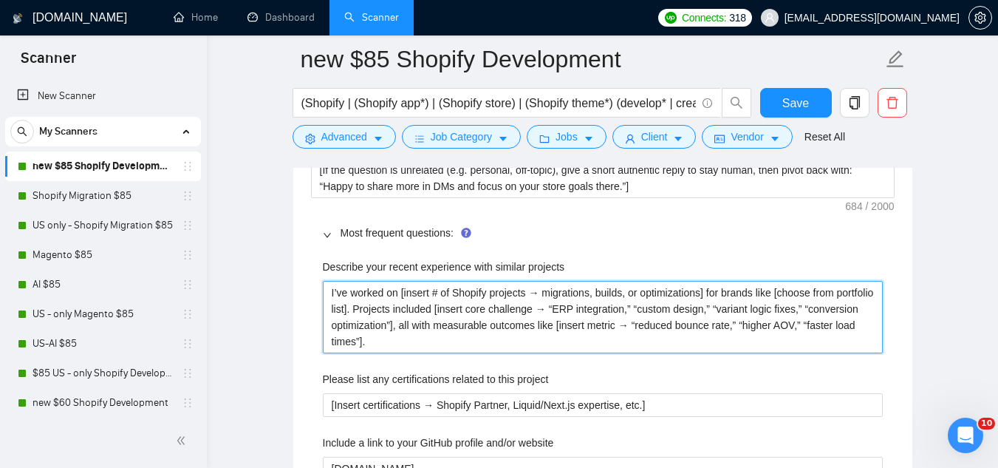
click at [381, 281] on projects "I’ve worked on [insert # of Shopify projects → migrations, builds, or optimizat…" at bounding box center [603, 317] width 560 height 72
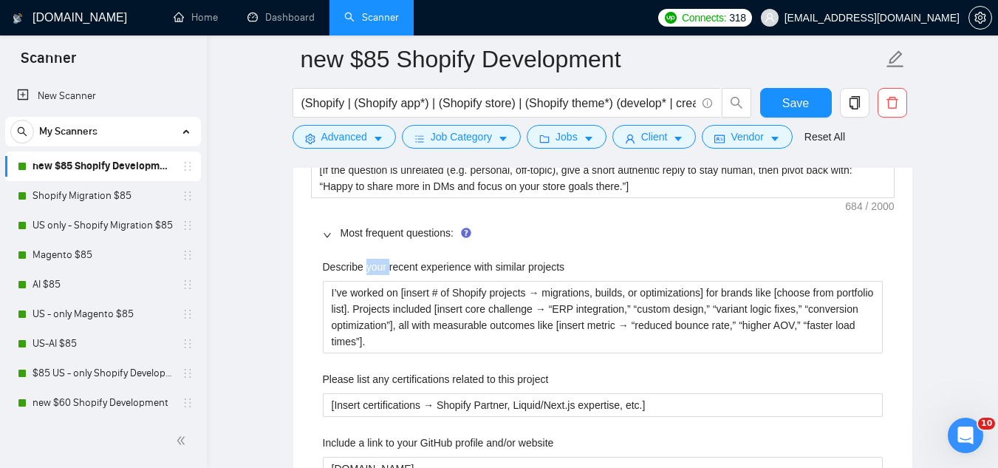
click at [381, 259] on label "Describe your recent experience with similar projects" at bounding box center [444, 267] width 242 height 16
click at [381, 281] on projects "I’ve worked on [insert # of Shopify projects → migrations, builds, or optimizat…" at bounding box center [603, 317] width 560 height 72
click at [381, 259] on label "Describe your recent experience with similar projects" at bounding box center [444, 267] width 242 height 16
click at [381, 281] on projects "I’ve worked on [insert # of Shopify projects → migrations, builds, or optimizat…" at bounding box center [603, 317] width 560 height 72
copy label "Describe your recent experience with similar projects"
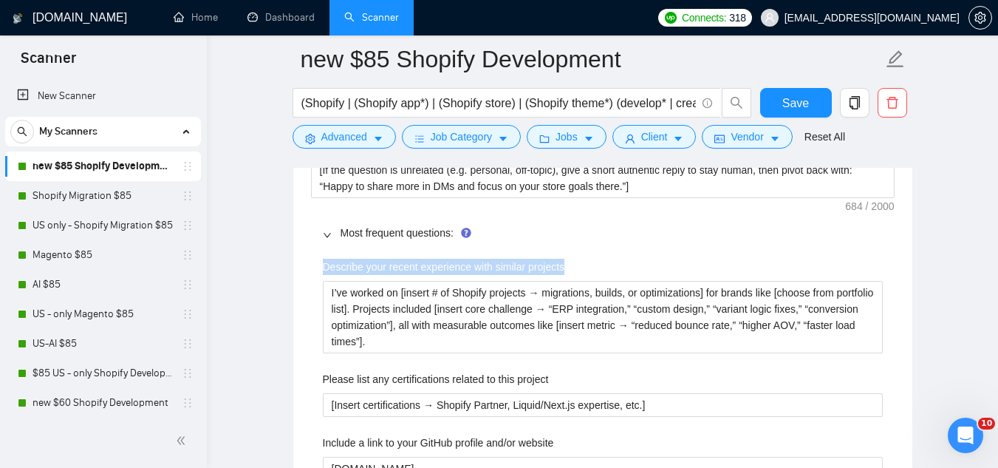
click at [482, 259] on div "Describe your recent experience with similar projects" at bounding box center [603, 270] width 560 height 22
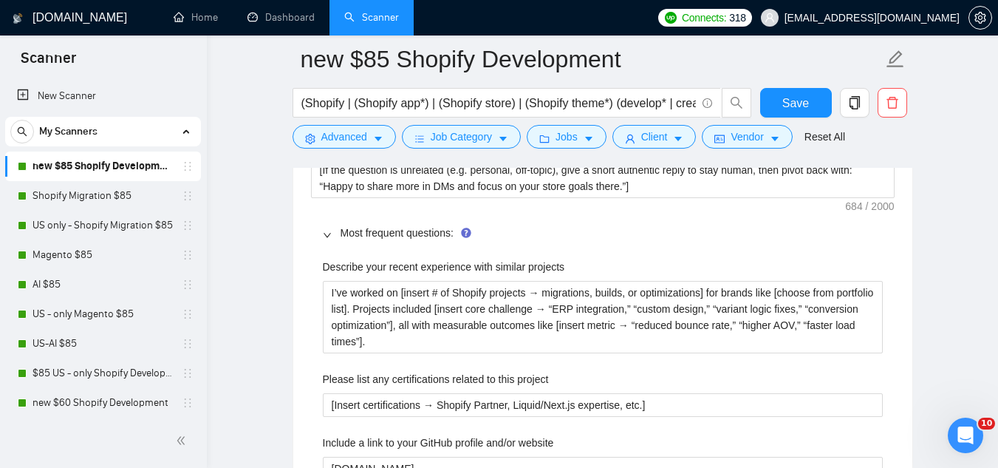
click at [482, 259] on label "Describe your recent experience with similar projects" at bounding box center [444, 267] width 242 height 16
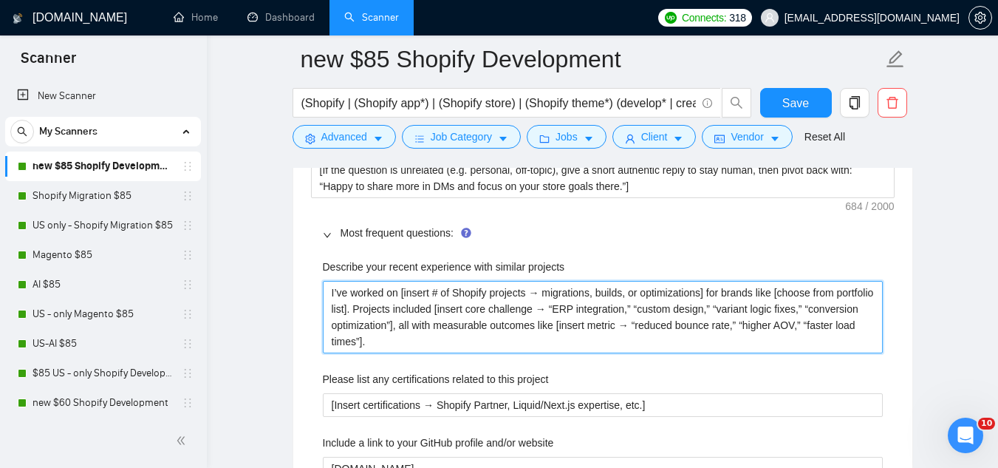
click at [482, 281] on projects "I’ve worked on [insert # of Shopify projects → migrations, builds, or optimizat…" at bounding box center [603, 317] width 560 height 72
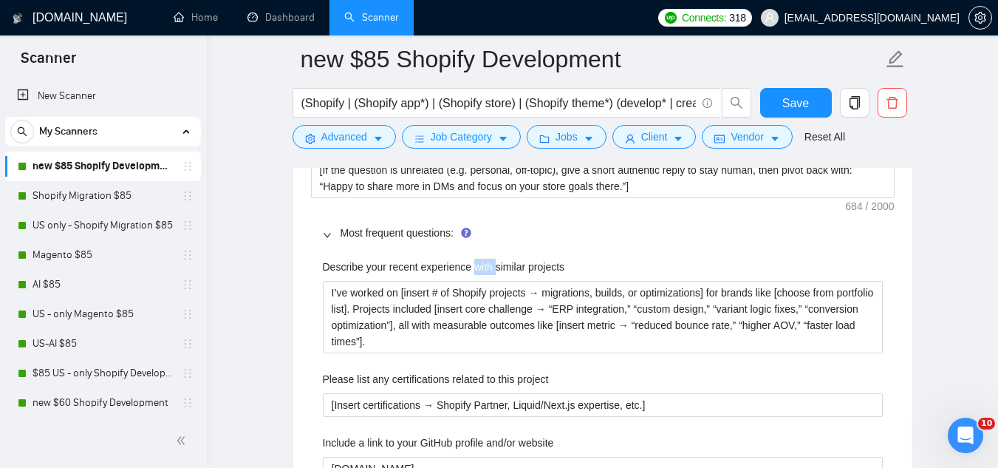
click at [482, 259] on label "Describe your recent experience with similar projects" at bounding box center [444, 267] width 242 height 16
click at [482, 281] on projects "I’ve worked on [insert # of Shopify projects → migrations, builds, or optimizat…" at bounding box center [603, 317] width 560 height 72
click at [482, 259] on label "Describe your recent experience with similar projects" at bounding box center [444, 267] width 242 height 16
click at [482, 281] on projects "I’ve worked on [insert # of Shopify projects → migrations, builds, or optimizat…" at bounding box center [603, 317] width 560 height 72
copy label "Describe your recent experience with similar projects"
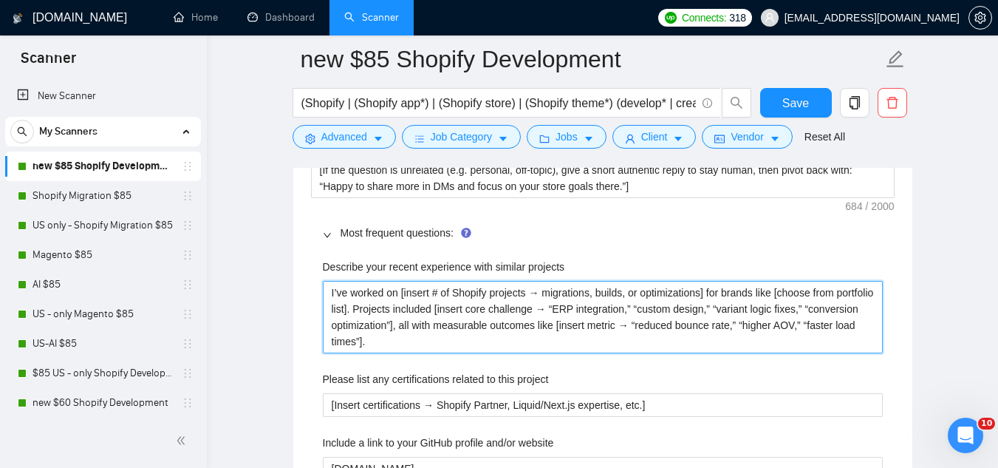
click at [354, 281] on projects "I’ve worked on [insert # of Shopify projects → migrations, builds, or optimizat…" at bounding box center [603, 317] width 560 height 72
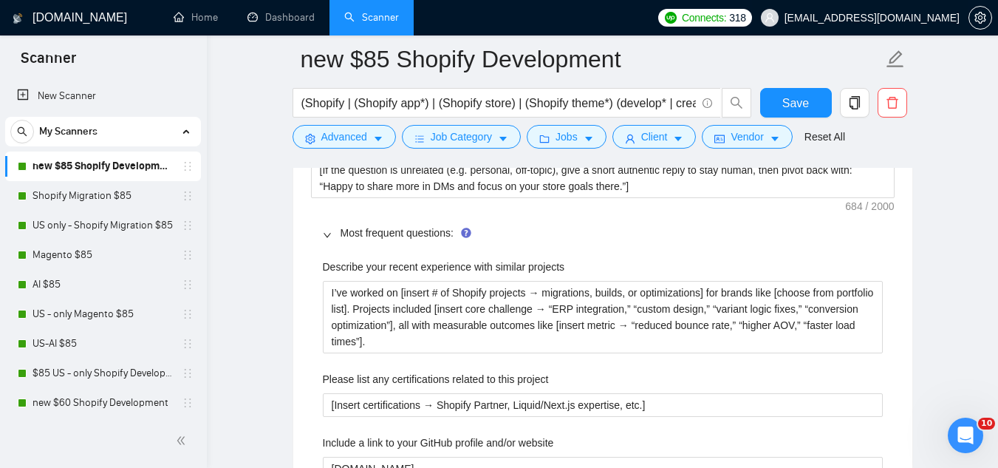
click at [917, 26] on span "[EMAIL_ADDRESS][DOMAIN_NAME]" at bounding box center [860, 17] width 216 height 47
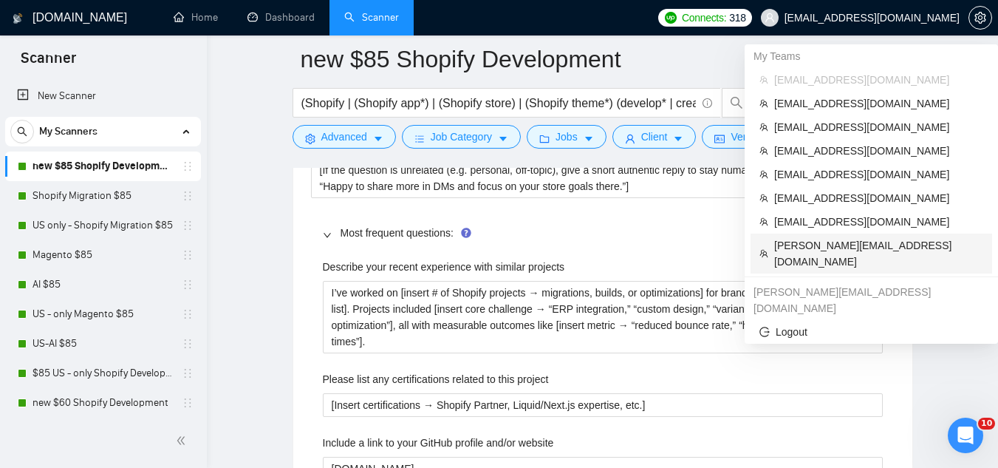
drag, startPoint x: 832, startPoint y: 243, endPoint x: 351, endPoint y: 76, distance: 509.7
click at [832, 244] on span "[PERSON_NAME][EMAIL_ADDRESS][DOMAIN_NAME]" at bounding box center [878, 253] width 209 height 33
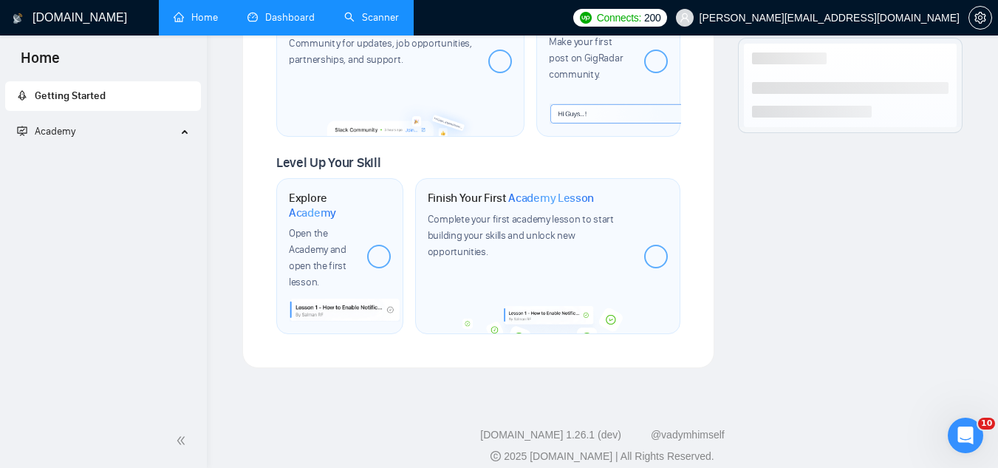
click at [293, 24] on link "Dashboard" at bounding box center [280, 17] width 67 height 13
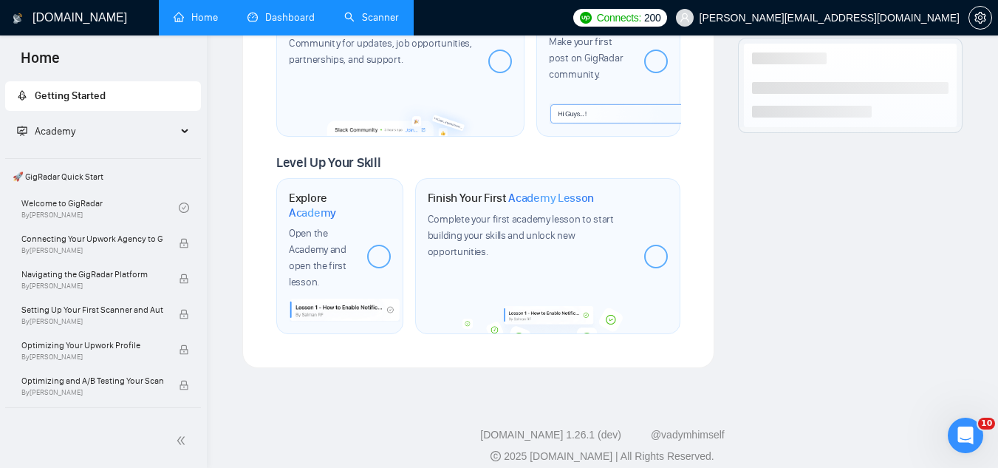
scroll to position [322, 0]
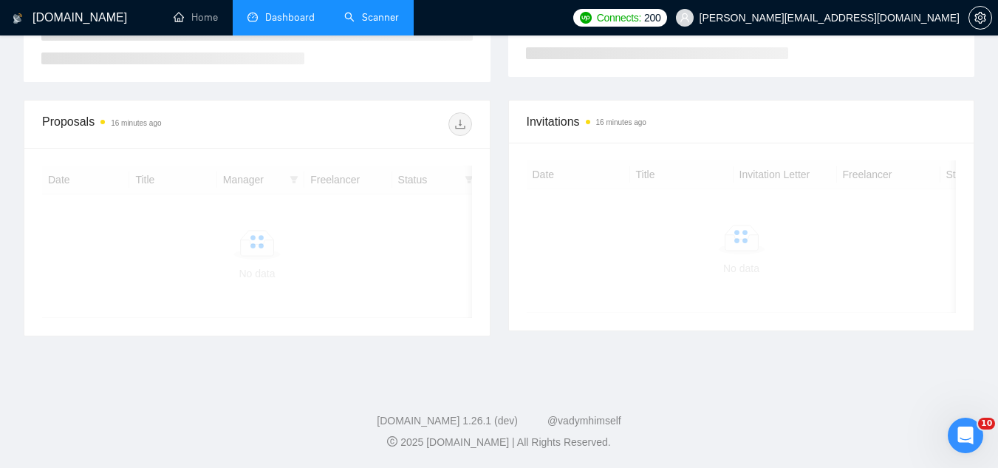
click at [377, 24] on link "Scanner" at bounding box center [371, 17] width 55 height 13
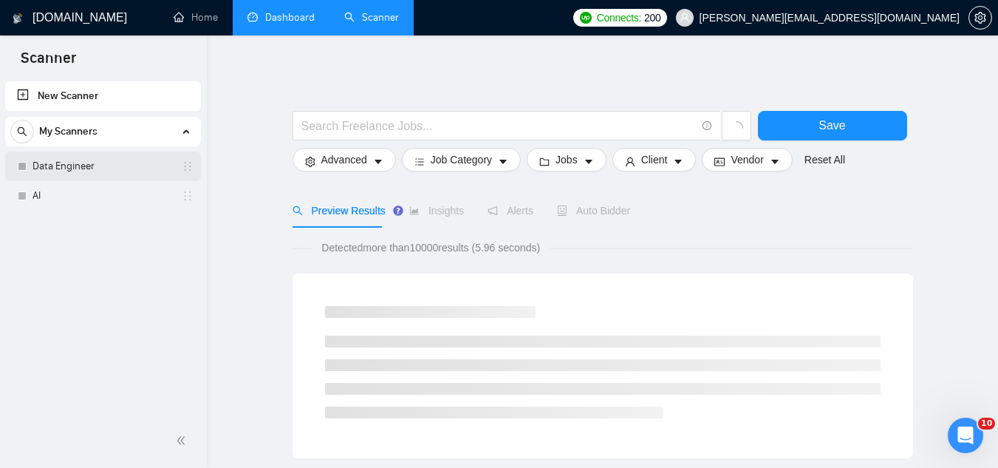
click at [116, 174] on link "Data Engineer" at bounding box center [103, 166] width 140 height 30
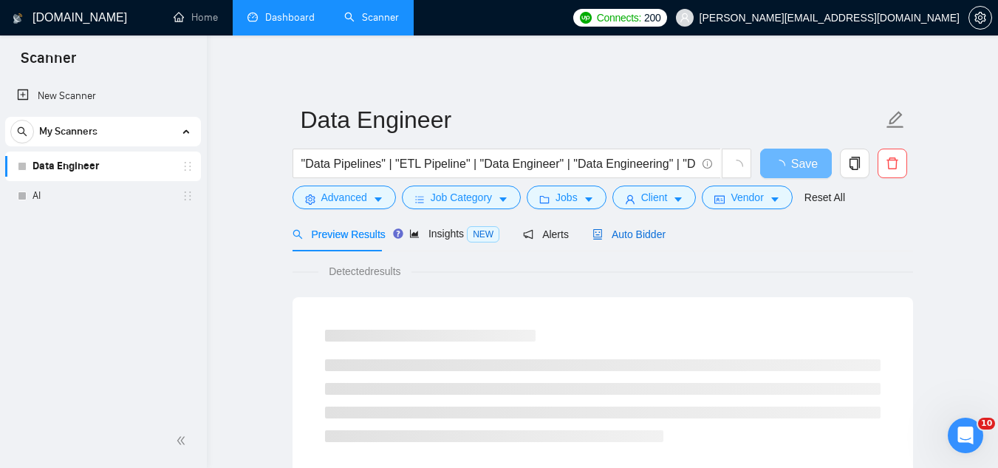
click at [644, 239] on span "Auto Bidder" at bounding box center [628, 234] width 73 height 12
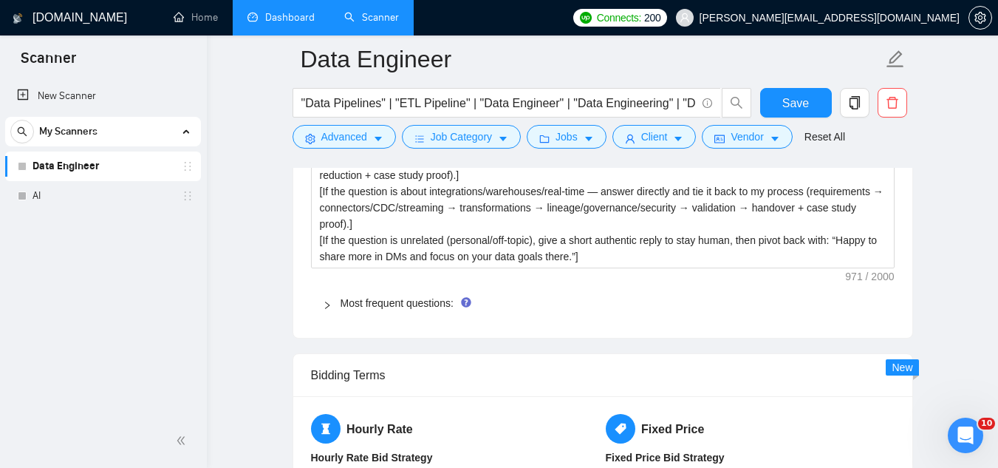
scroll to position [2216, 0]
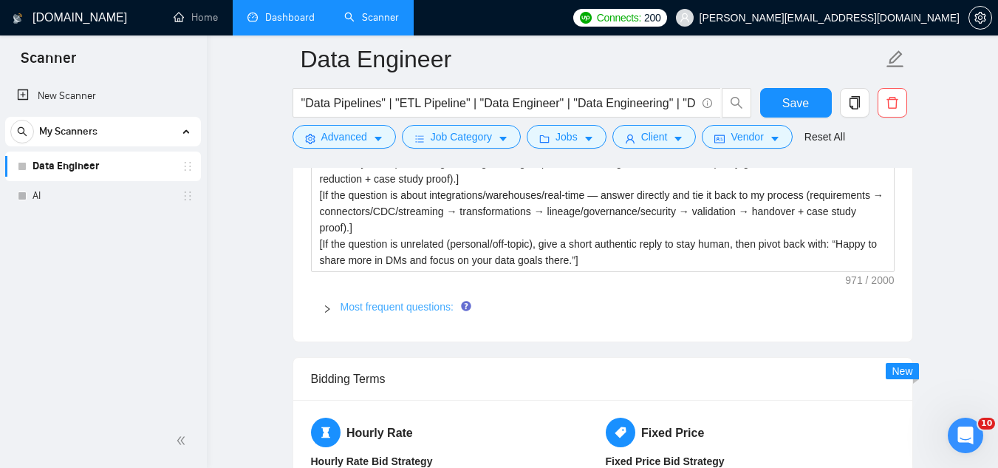
click at [412, 301] on link "Most frequent questions:" at bounding box center [397, 307] width 113 height 12
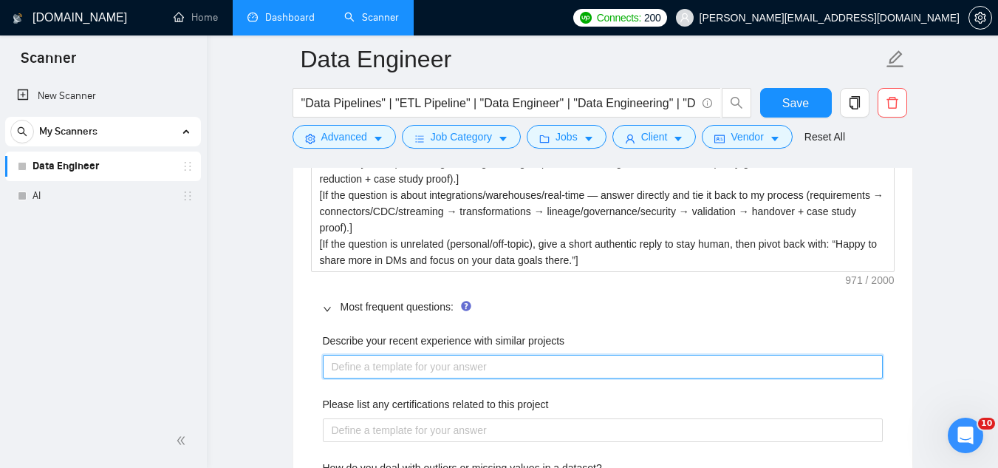
click at [442, 355] on projects "Describe your recent experience with similar projects" at bounding box center [603, 367] width 560 height 24
paste projects "I’ve worked on [insert # of data engineering projects → ETL/ELT pipelines, stre…"
type projects "I’ve worked on [insert # of data engineering projects → ETL/ELT pipelines, stre…"
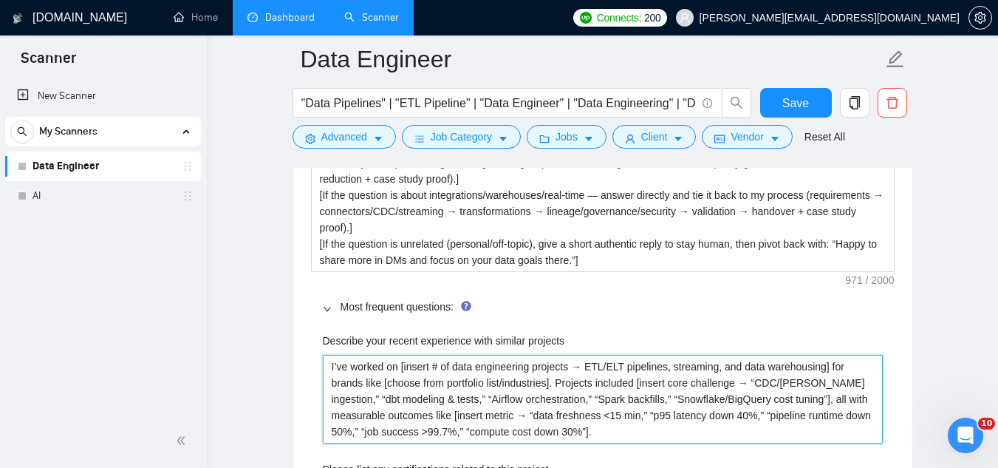
type projects "I’ve worked on [insert # of data engineering projects → ETL/ELT pipelines, stre…"
click at [469, 393] on projects "I’ve worked on [insert # of data engineering projects → ETL/ELT pipelines, stre…" at bounding box center [603, 399] width 560 height 89
type projects "I’ve worked on [insert # of data engineering projects → ETL/ELT pipelines, stre…"
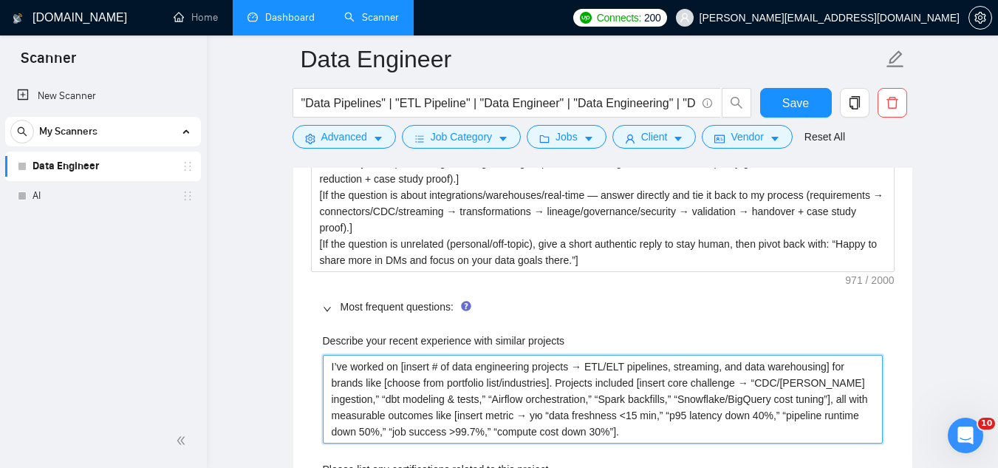
type projects "I’ve worked on [insert # of data engineering projects → ETL/ELT pipelines, stre…"
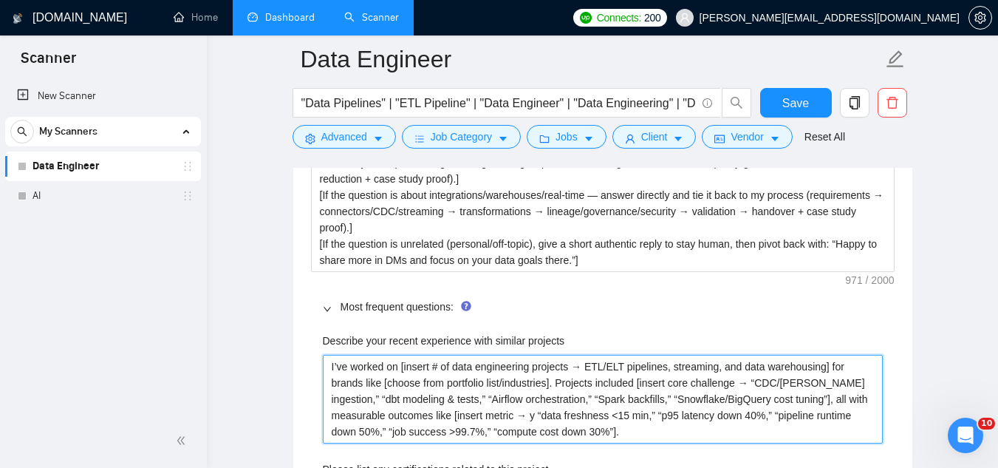
type projects "I’ve worked on [insert # of data engineering projects → ETL/ELT pipelines, stre…"
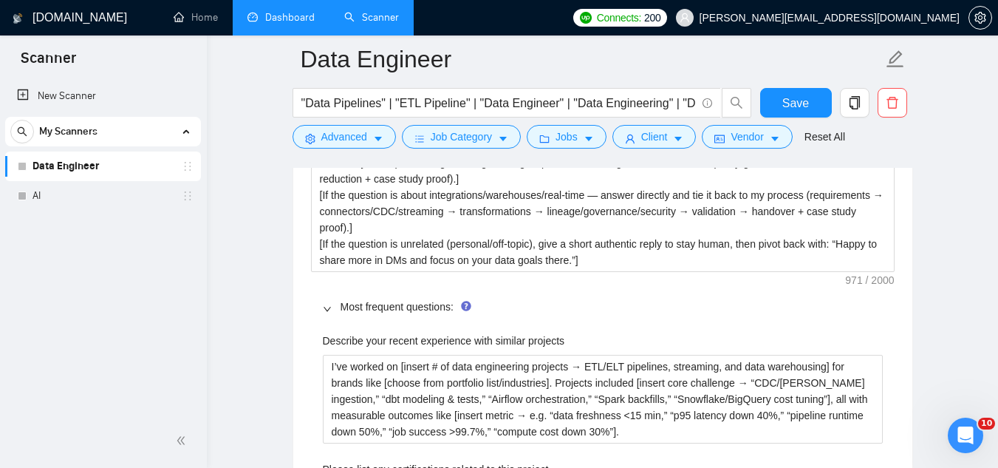
click at [801, 119] on div "Save" at bounding box center [796, 106] width 78 height 37
click at [801, 108] on span "Save" at bounding box center [795, 103] width 27 height 18
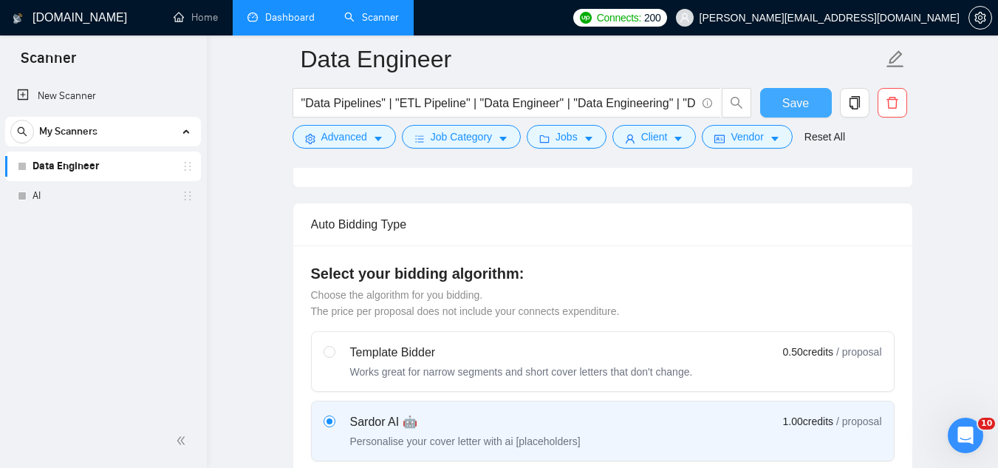
scroll to position [295, 0]
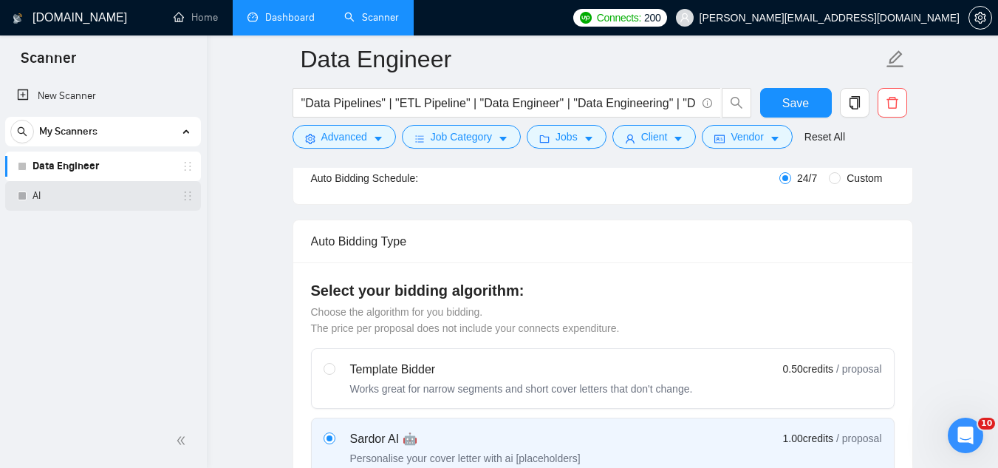
click at [83, 202] on link "AI" at bounding box center [103, 196] width 140 height 30
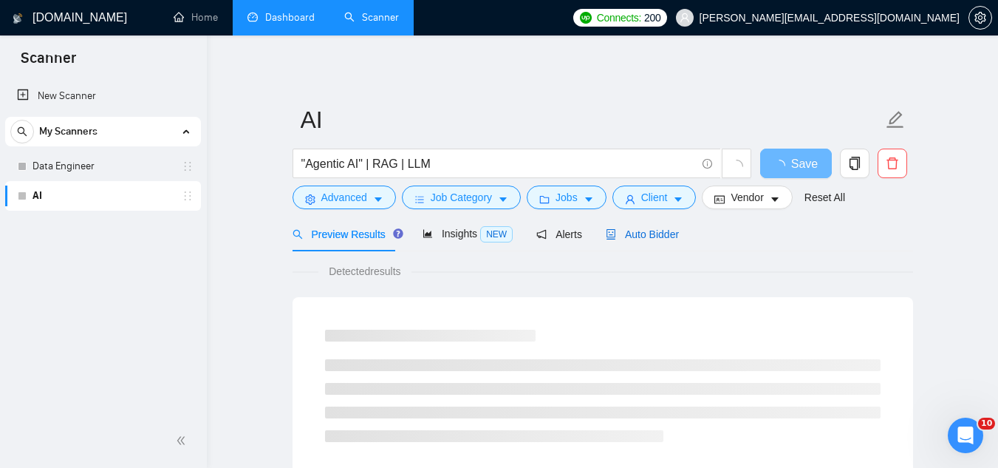
click at [664, 235] on span "Auto Bidder" at bounding box center [642, 234] width 73 height 12
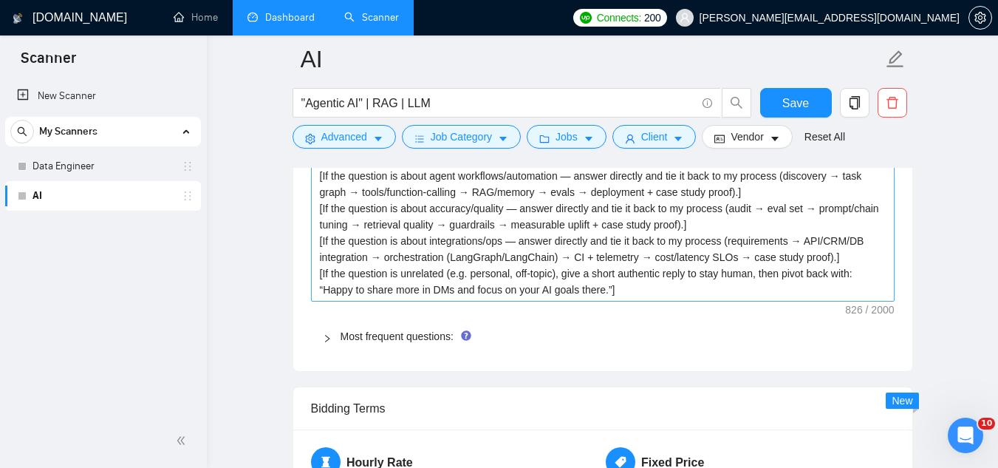
scroll to position [2216, 0]
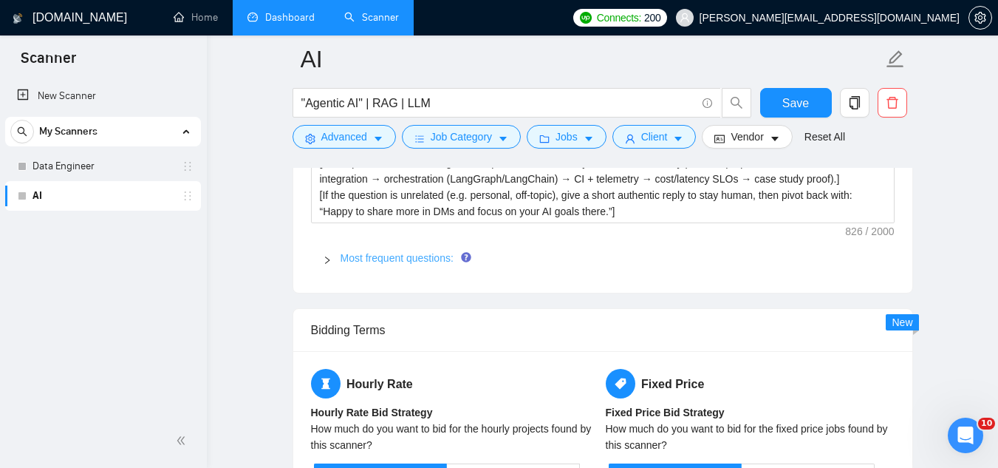
click at [399, 261] on link "Most frequent questions:" at bounding box center [397, 258] width 113 height 12
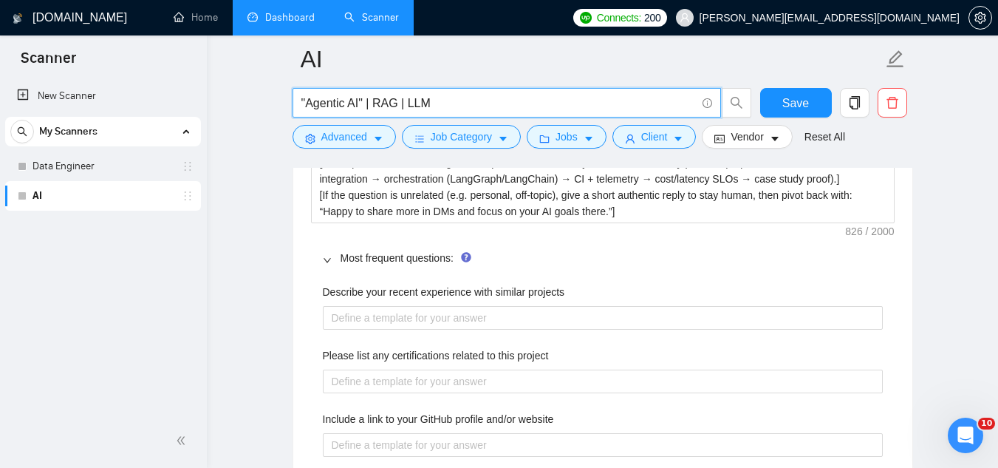
drag, startPoint x: 306, startPoint y: 103, endPoint x: 360, endPoint y: 109, distance: 54.2
click at [360, 109] on input ""Agentic AI" | RAG | LLM" at bounding box center [498, 103] width 394 height 18
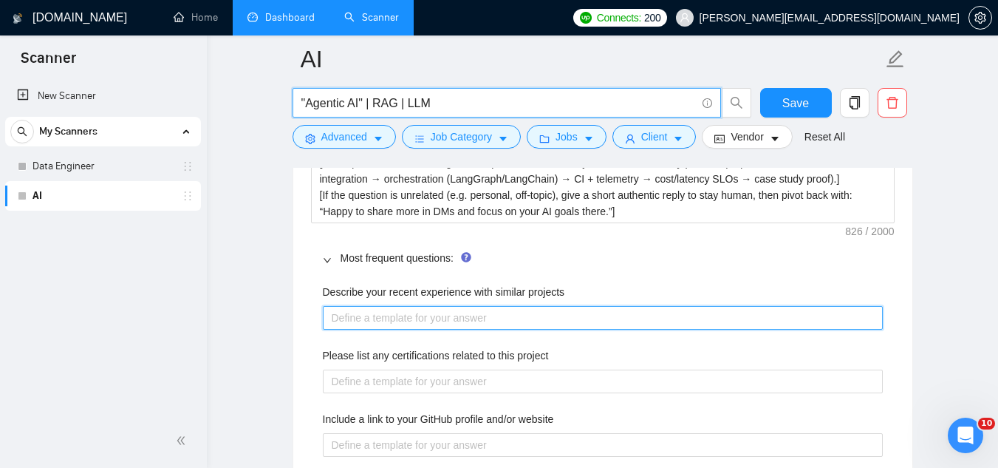
click at [456, 316] on projects "Describe your recent experience with similar projects" at bounding box center [603, 318] width 560 height 24
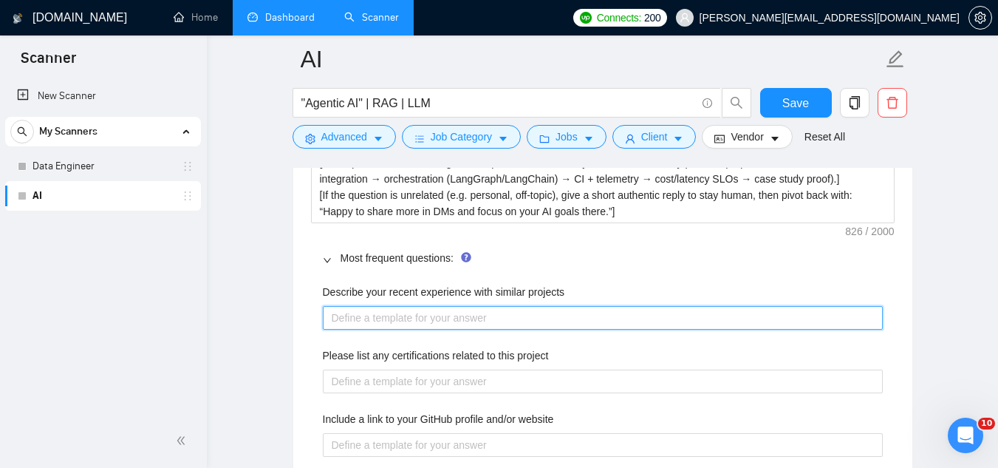
paste projects "I’ve worked on [insert # of Agentic AI projects → agent workflows, chatbots, an…"
type projects "I’ve worked on [insert # of Agentic AI projects → agent workflows, chatbots, an…"
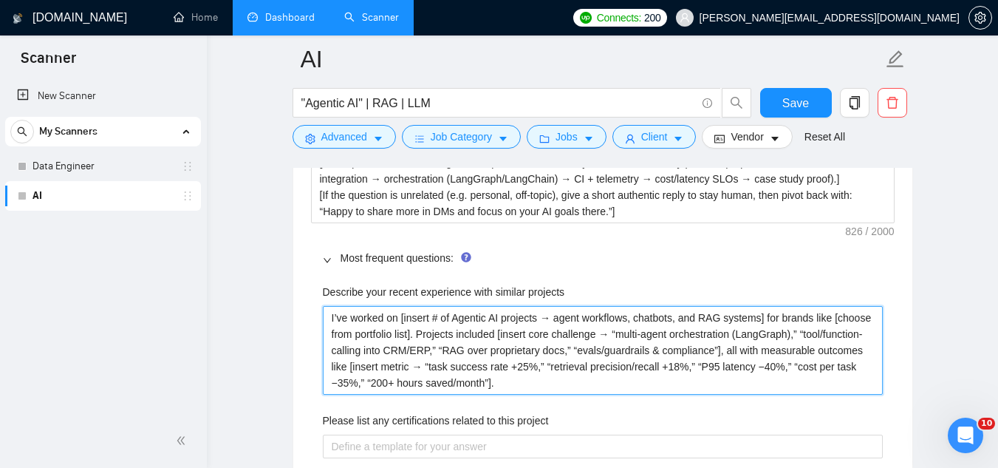
drag, startPoint x: 424, startPoint y: 366, endPoint x: 462, endPoint y: 312, distance: 66.2
click at [425, 365] on projects "I’ve worked on [insert # of Agentic AI projects → agent workflows, chatbots, an…" at bounding box center [603, 350] width 560 height 89
type projects "I’ve worked on [insert # of Agentic AI projects → agent workflows, chatbots, an…"
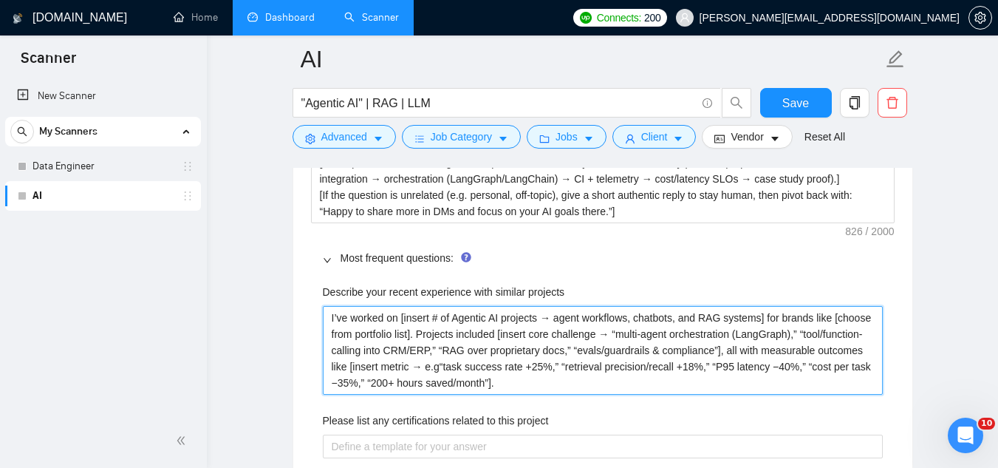
type projects "I’ve worked on [insert # of Agentic AI projects → agent workflows, chatbots, an…"
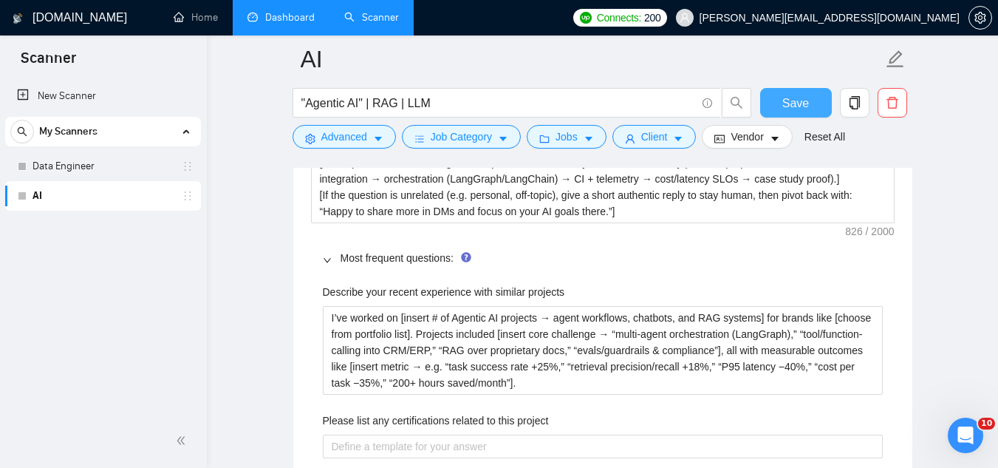
click at [784, 103] on span "Save" at bounding box center [795, 103] width 27 height 18
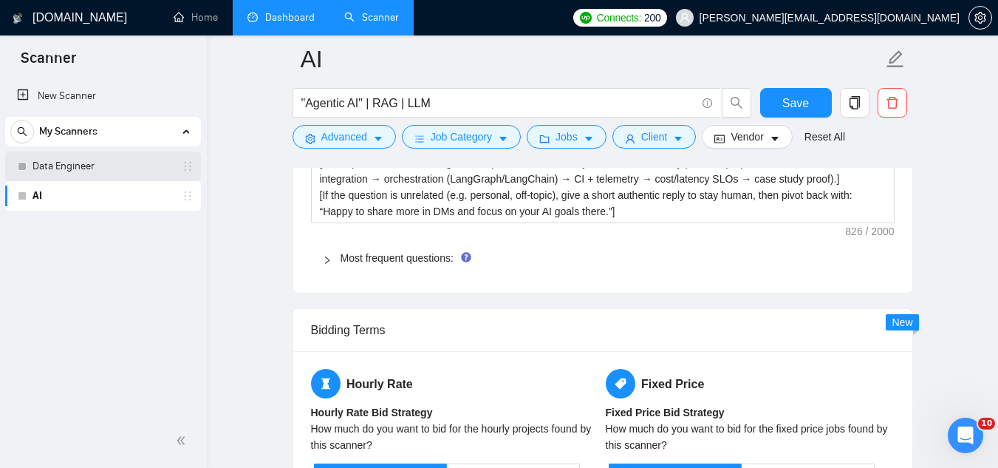
click at [117, 171] on link "Data Engineer" at bounding box center [103, 166] width 140 height 30
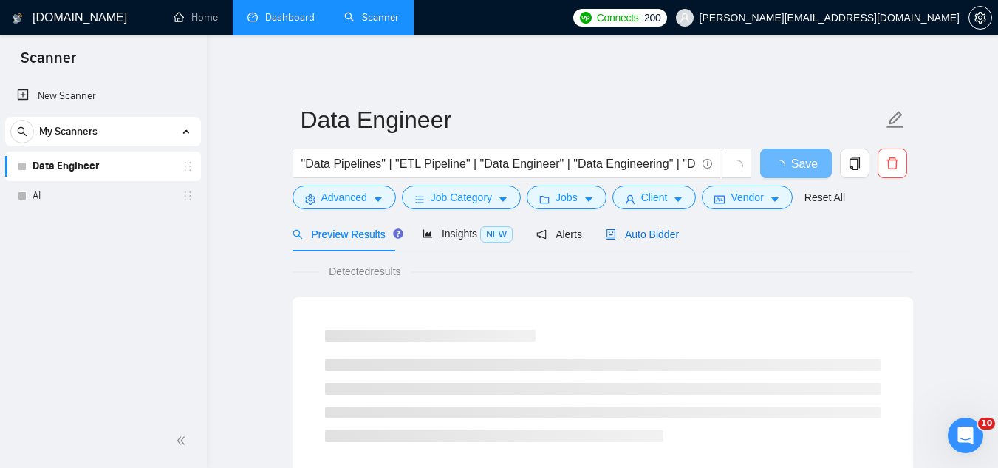
click at [660, 239] on span "Auto Bidder" at bounding box center [642, 234] width 73 height 12
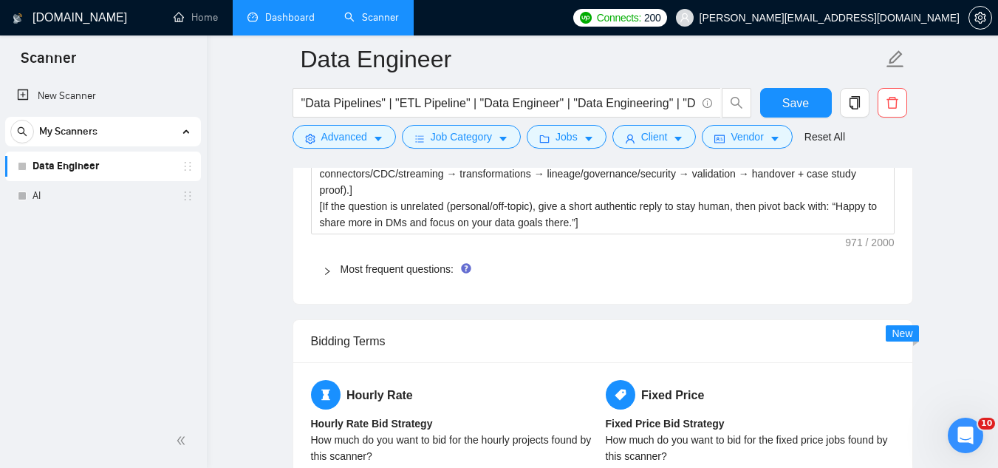
scroll to position [2290, 0]
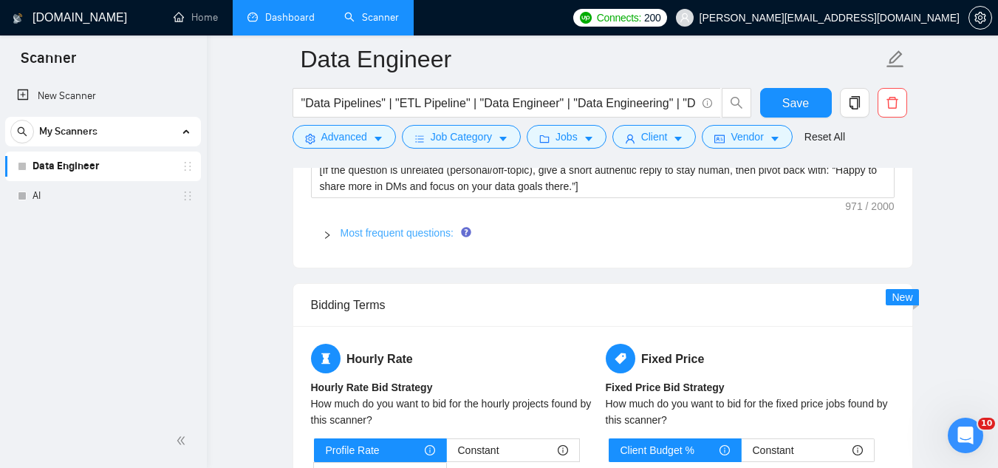
click at [404, 227] on link "Most frequent questions:" at bounding box center [397, 233] width 113 height 12
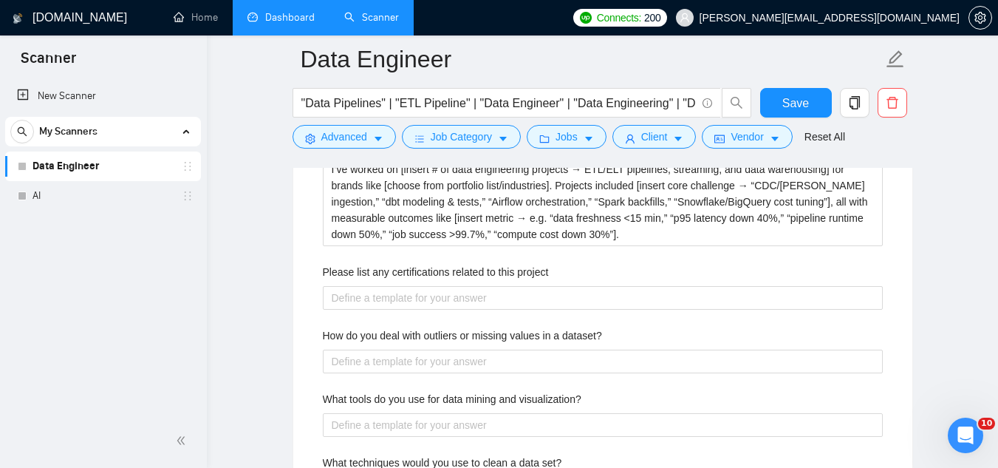
scroll to position [2438, 0]
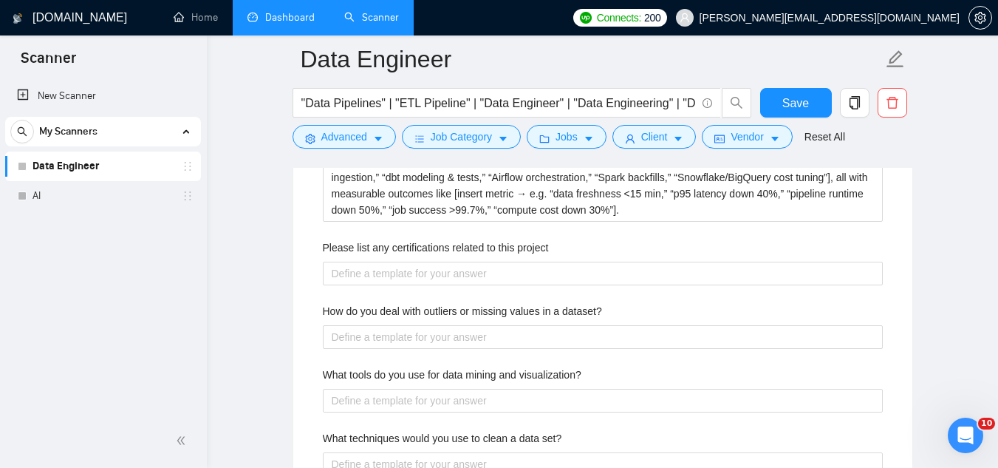
click at [397, 303] on label "How do you deal with outliers or missing values in a dataset?" at bounding box center [462, 311] width 279 height 16
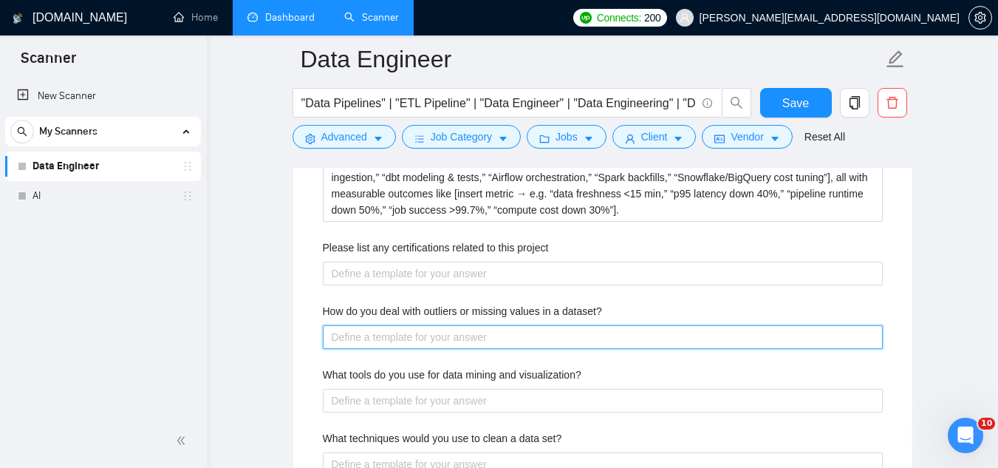
click at [397, 325] on dataset\? "How do you deal with outliers or missing values in a dataset?" at bounding box center [603, 337] width 560 height 24
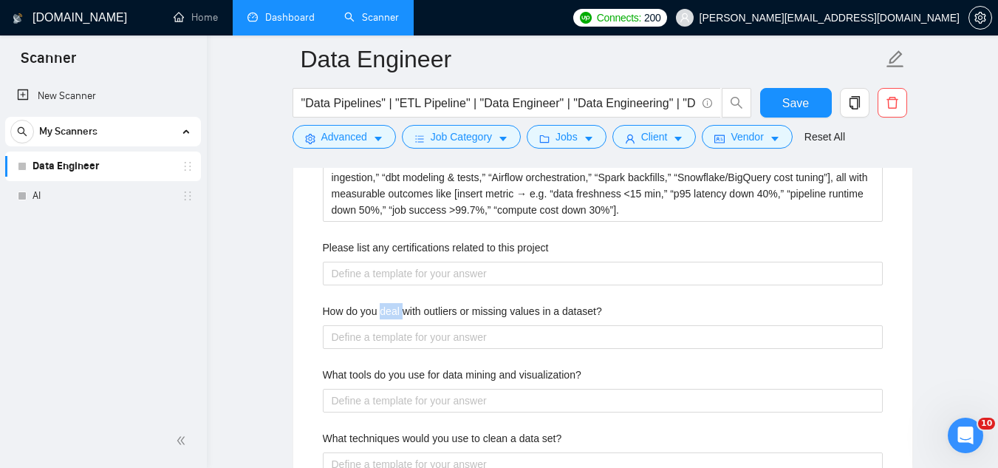
click at [397, 303] on label "How do you deal with outliers or missing values in a dataset?" at bounding box center [462, 311] width 279 height 16
click at [397, 325] on dataset\? "How do you deal with outliers or missing values in a dataset?" at bounding box center [603, 337] width 560 height 24
click at [397, 303] on label "How do you deal with outliers or missing values in a dataset?" at bounding box center [462, 311] width 279 height 16
click at [397, 325] on dataset\? "How do you deal with outliers or missing values in a dataset?" at bounding box center [603, 337] width 560 height 24
copy label "How do you deal with outliers or missing values in a dataset?"
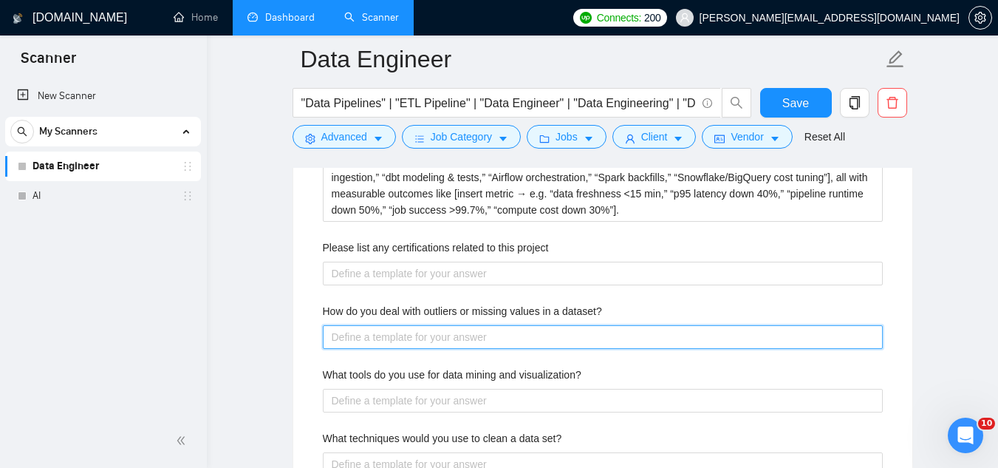
click at [450, 325] on dataset\? "How do you deal with outliers or missing values in a dataset?" at bounding box center [603, 337] width 560 height 24
paste dataset\? "Start with context: I look at how much is missing/outlying, sanity-check units/…"
type dataset\? "Start with context: I look at how much is missing/outlying, sanity-check units/…"
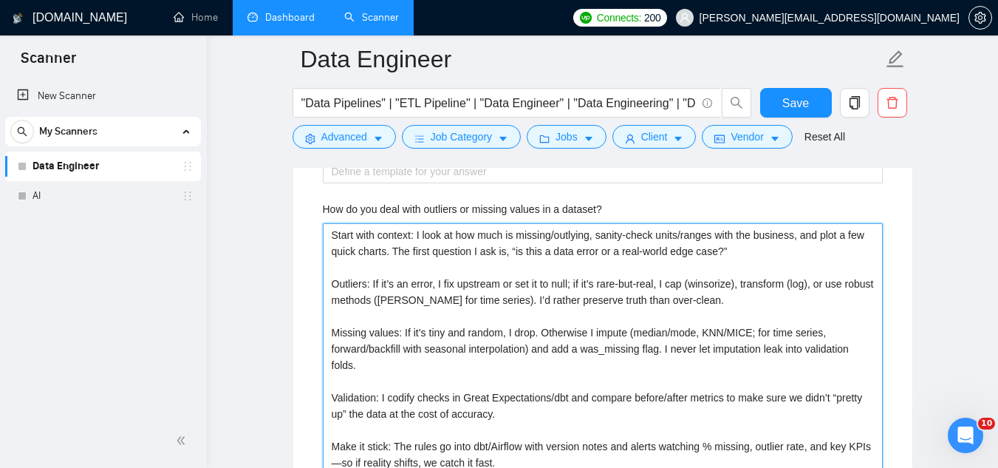
scroll to position [2443, 0]
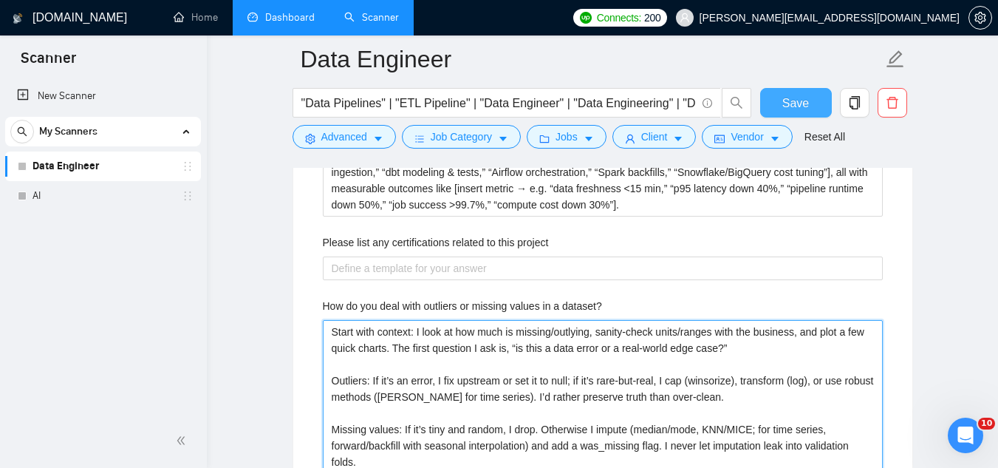
type dataset\? "Start with context: I look at how much is missing/outlying, sanity-check units/…"
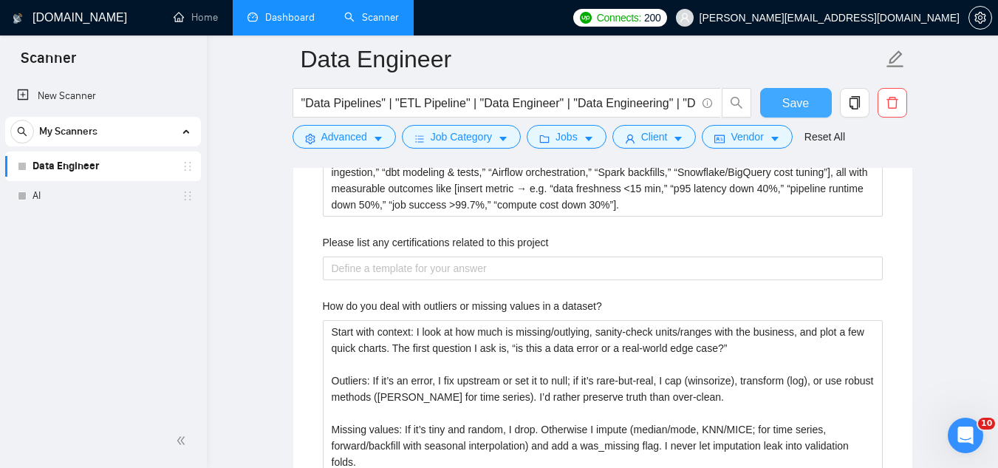
click at [799, 109] on span "Save" at bounding box center [795, 103] width 27 height 18
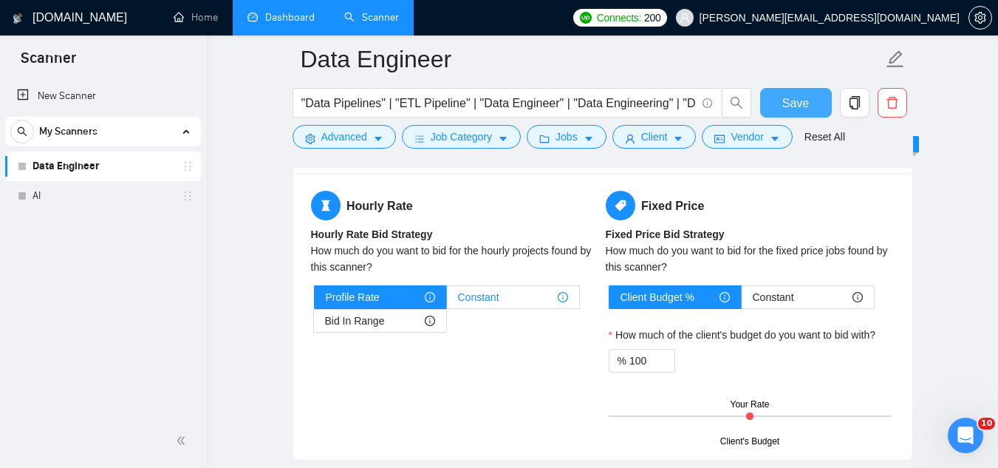
scroll to position [2147, 0]
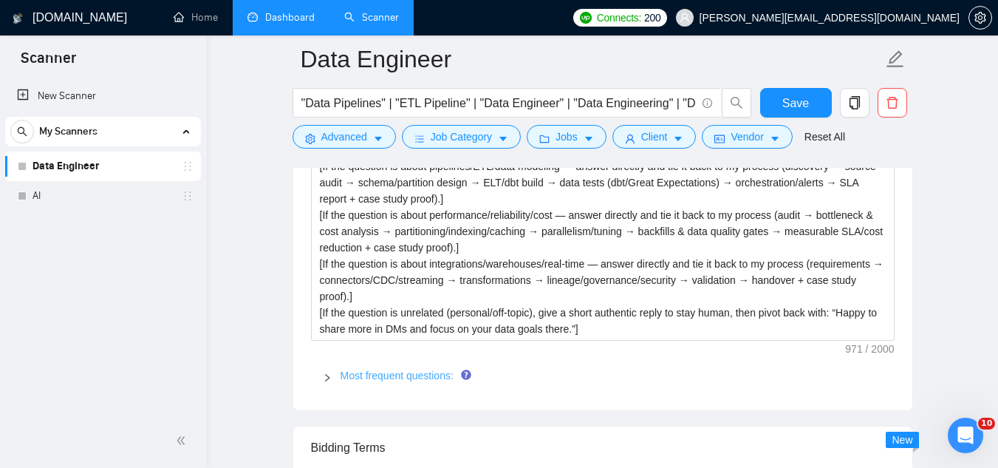
click at [402, 369] on link "Most frequent questions:" at bounding box center [397, 375] width 113 height 12
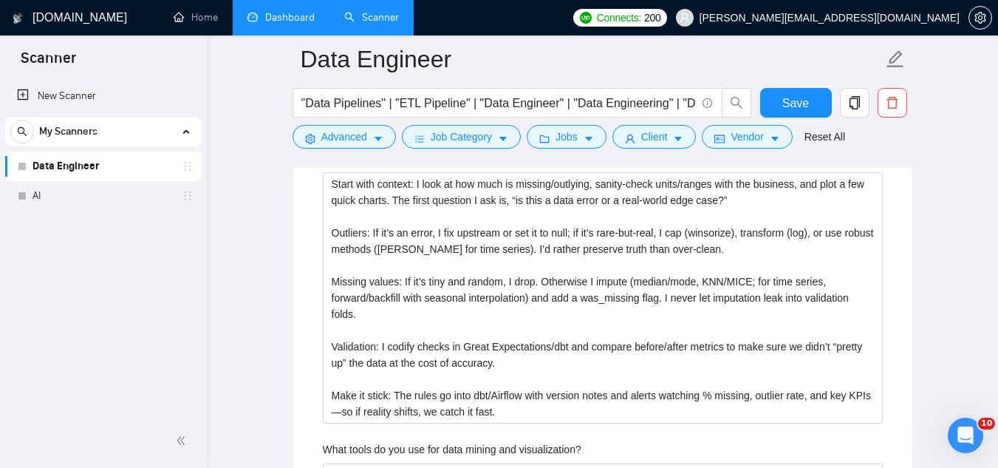
scroll to position [2738, 0]
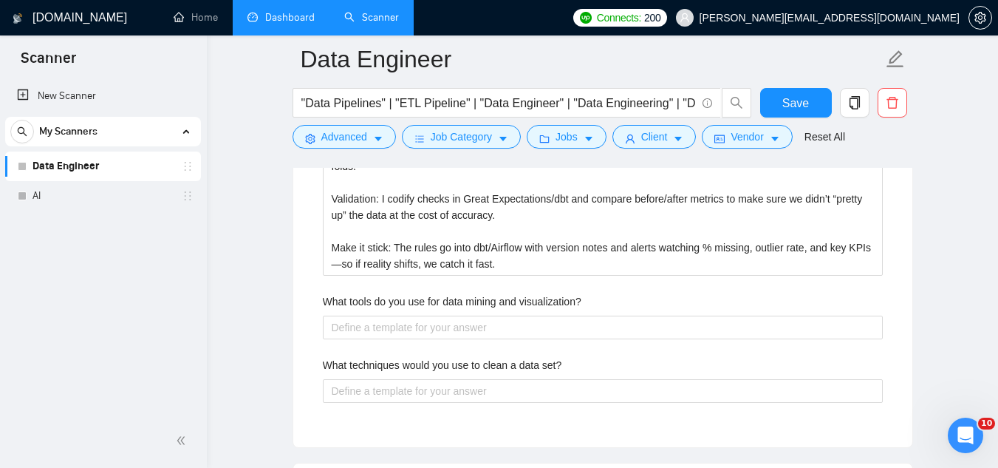
click at [419, 293] on label "What tools do you use for data mining and visualization?" at bounding box center [452, 301] width 259 height 16
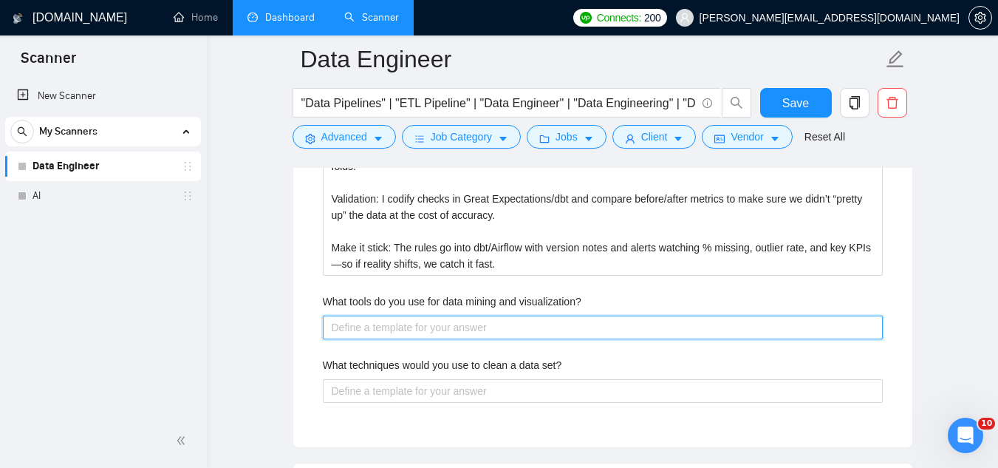
click at [419, 315] on visualization\? "What tools do you use for data mining and visualization?" at bounding box center [603, 327] width 560 height 24
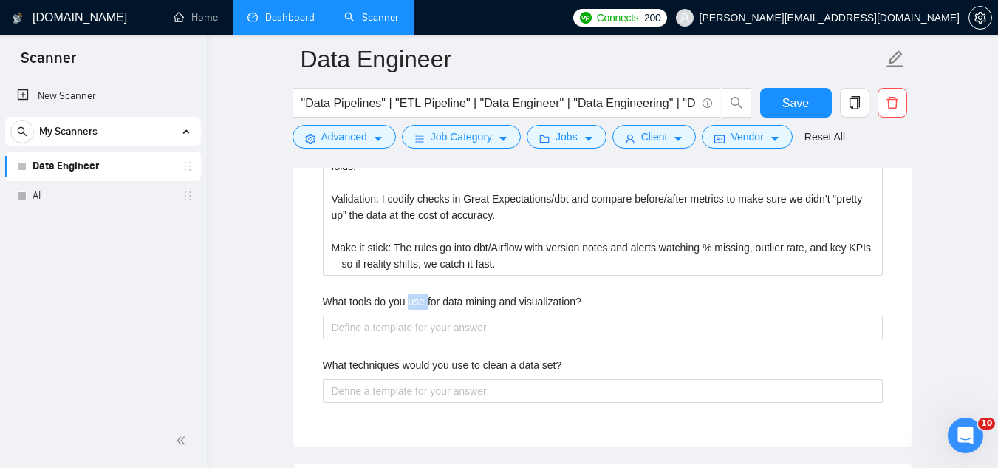
click at [419, 293] on label "What tools do you use for data mining and visualization?" at bounding box center [452, 301] width 259 height 16
click at [419, 315] on visualization\? "What tools do you use for data mining and visualization?" at bounding box center [603, 327] width 560 height 24
click at [419, 293] on label "What tools do you use for data mining and visualization?" at bounding box center [452, 301] width 259 height 16
click at [419, 315] on visualization\? "What tools do you use for data mining and visualization?" at bounding box center [603, 327] width 560 height 24
copy label "What tools do you use for data mining and visualization?"
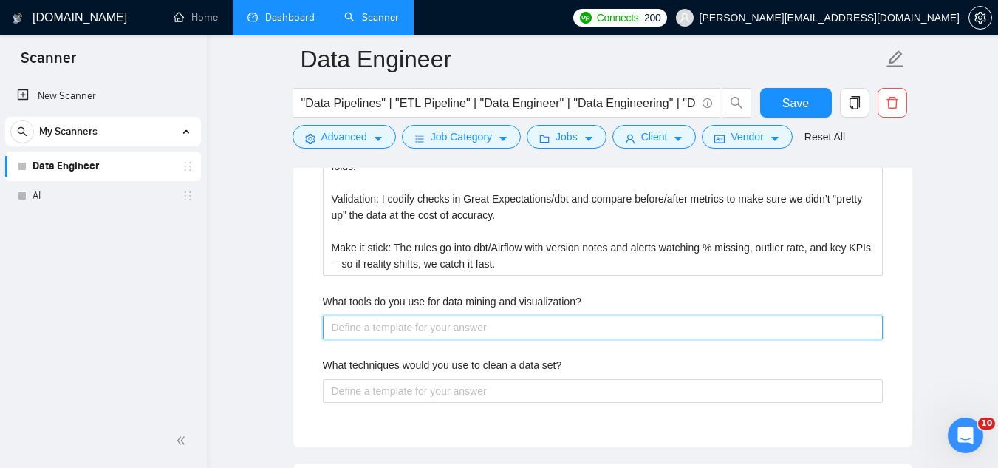
click at [420, 315] on visualization\? "What tools do you use for data mining and visualization?" at bounding box center [603, 327] width 560 height 24
paste visualization\? "Data mining: SQL (Postgres/BigQuery/Snowflake), Python (Pandas/NumPy), PySpark/…"
type visualization\? "Data mining: SQL (Postgres/BigQuery/Snowflake), Python (Pandas/NumPy), PySpark/…"
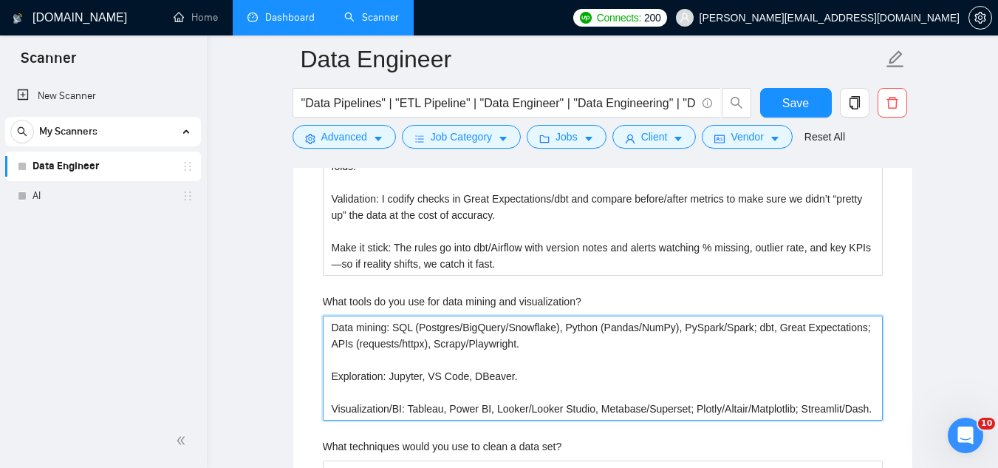
scroll to position [2812, 0]
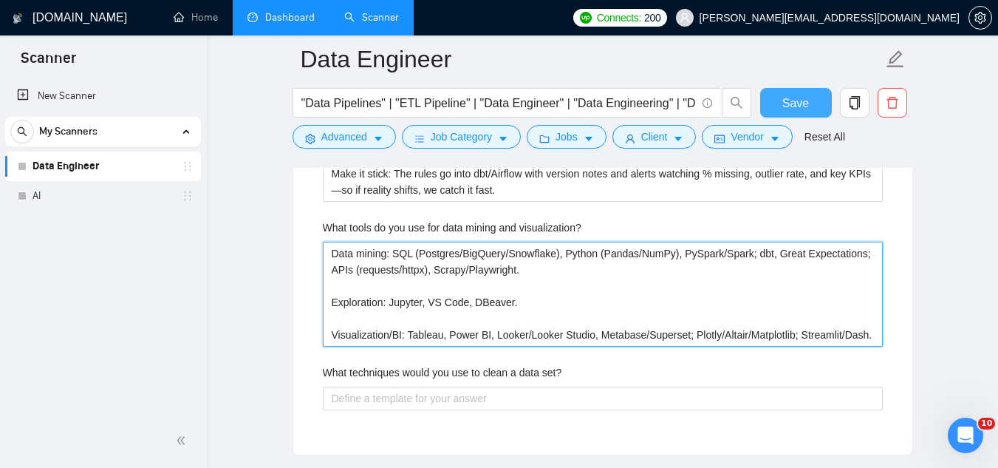
type visualization\? "Data mining: SQL (Postgres/BigQuery/Snowflake), Python (Pandas/NumPy), PySpark/…"
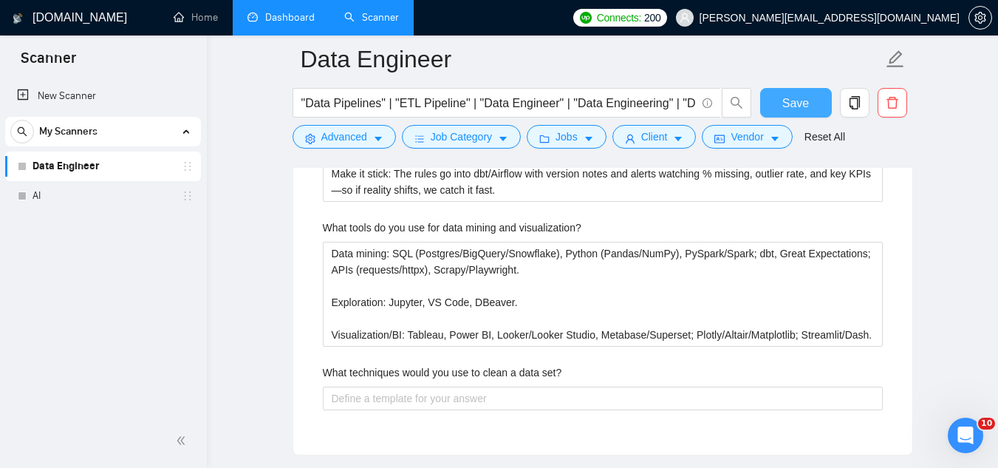
click at [787, 97] on span "Save" at bounding box center [795, 103] width 27 height 18
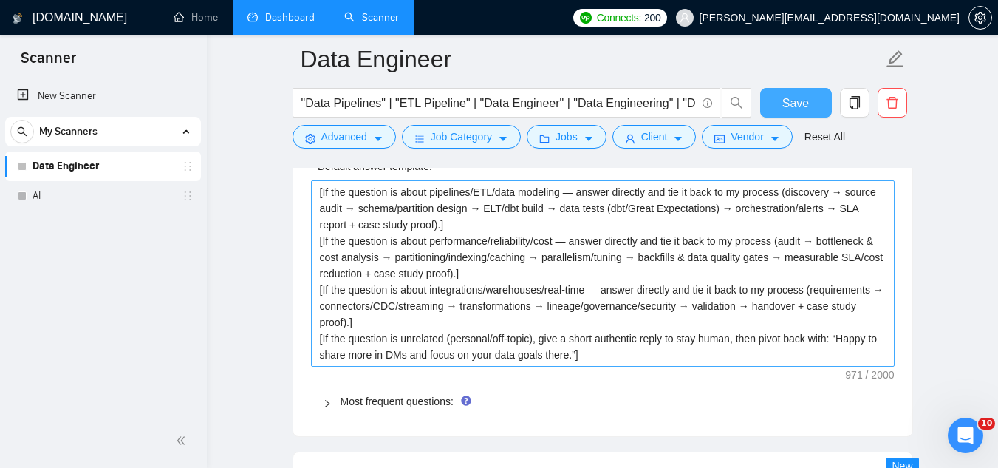
scroll to position [2147, 0]
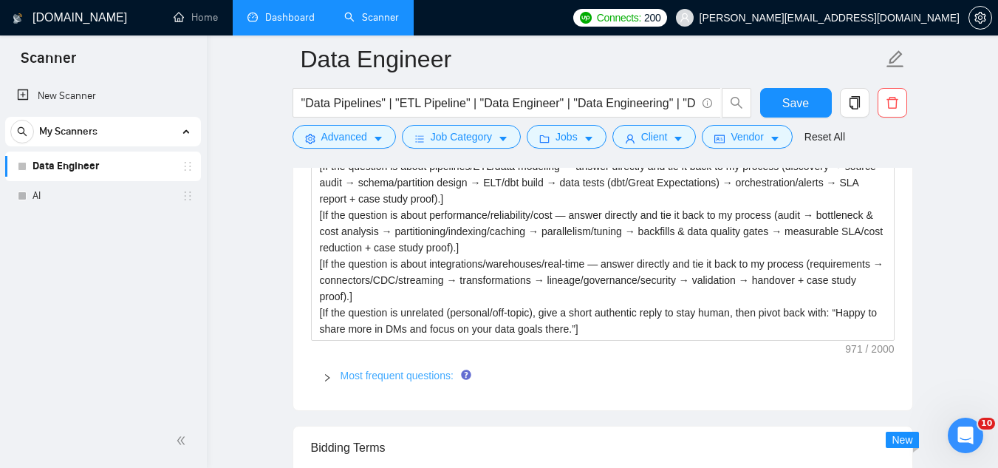
click at [414, 369] on link "Most frequent questions:" at bounding box center [397, 375] width 113 height 12
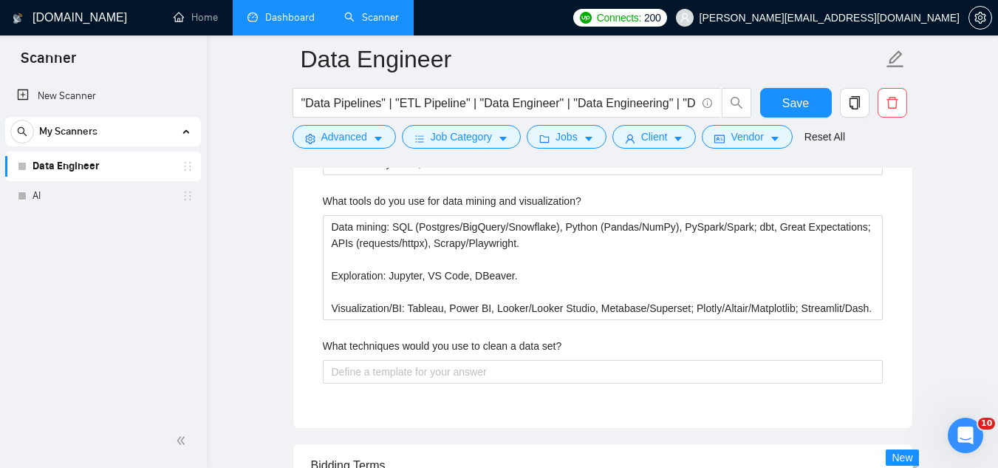
scroll to position [2812, 0]
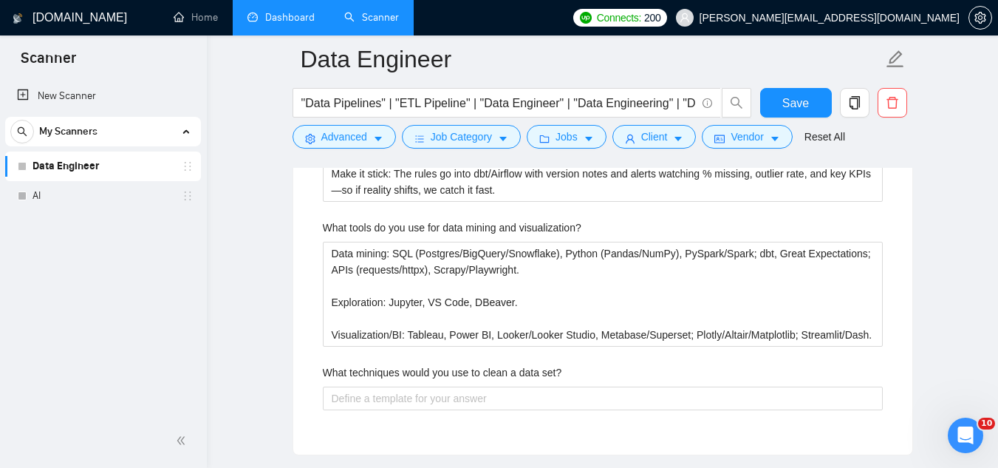
click at [417, 364] on label "What techniques would you use to clean a data set?" at bounding box center [442, 372] width 239 height 16
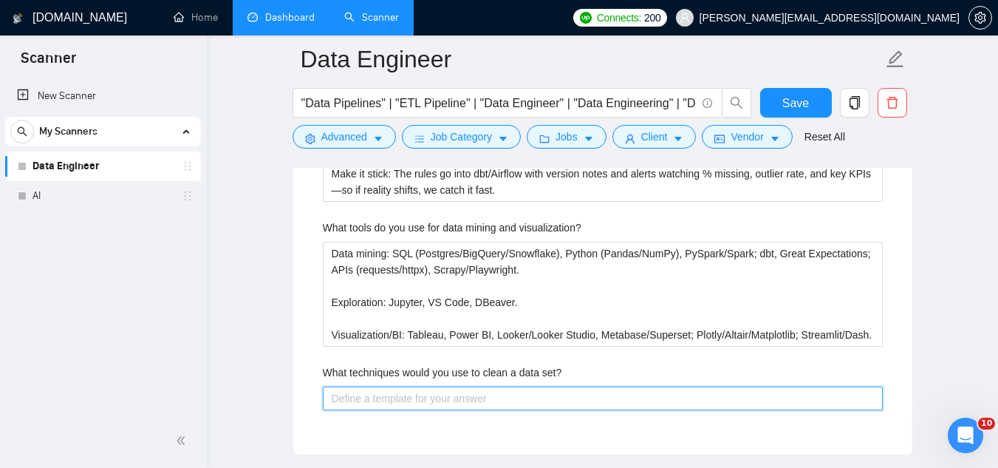
click at [417, 386] on set\? "What techniques would you use to clean a data set?" at bounding box center [603, 398] width 560 height 24
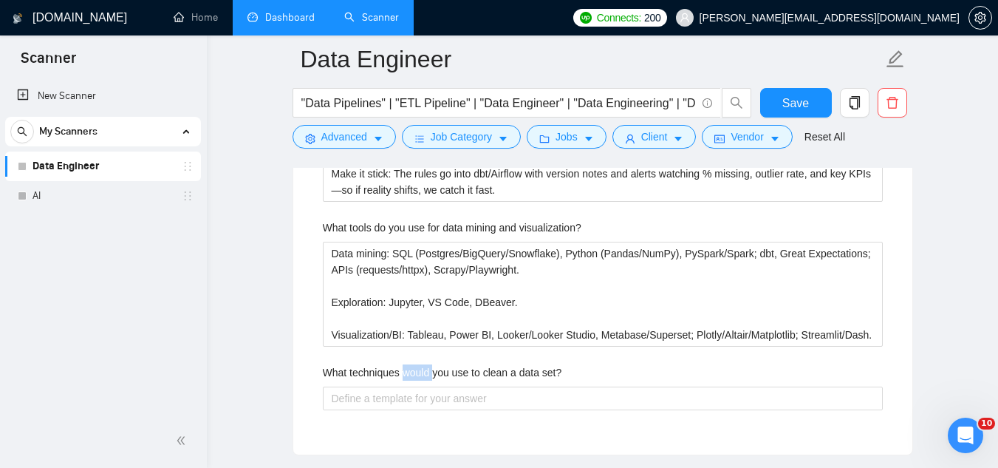
click at [417, 364] on label "What techniques would you use to clean a data set?" at bounding box center [442, 372] width 239 height 16
click at [417, 386] on set\? "What techniques would you use to clean a data set?" at bounding box center [603, 398] width 560 height 24
click at [417, 364] on label "What techniques would you use to clean a data set?" at bounding box center [442, 372] width 239 height 16
click at [417, 386] on set\? "What techniques would you use to clean a data set?" at bounding box center [603, 398] width 560 height 24
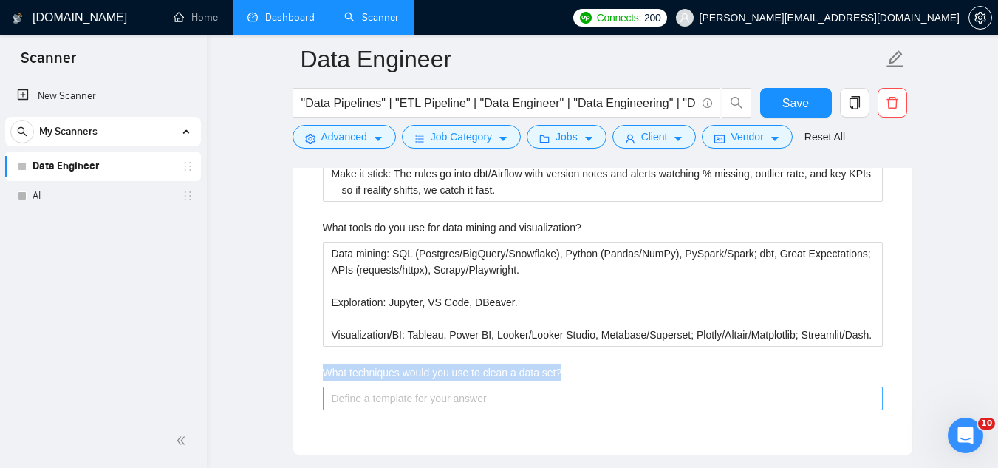
copy label "What techniques would you use to clean a data set?"
click at [485, 386] on set\? "What techniques would you use to clean a data set?" at bounding box center [603, 398] width 560 height 24
paste set\? "I keep it practical: Quick profile & sanity check: schema, ranges, units — conf…"
type set\? "I keep it practical: Quick profile & sanity check: schema, ranges, units — conf…"
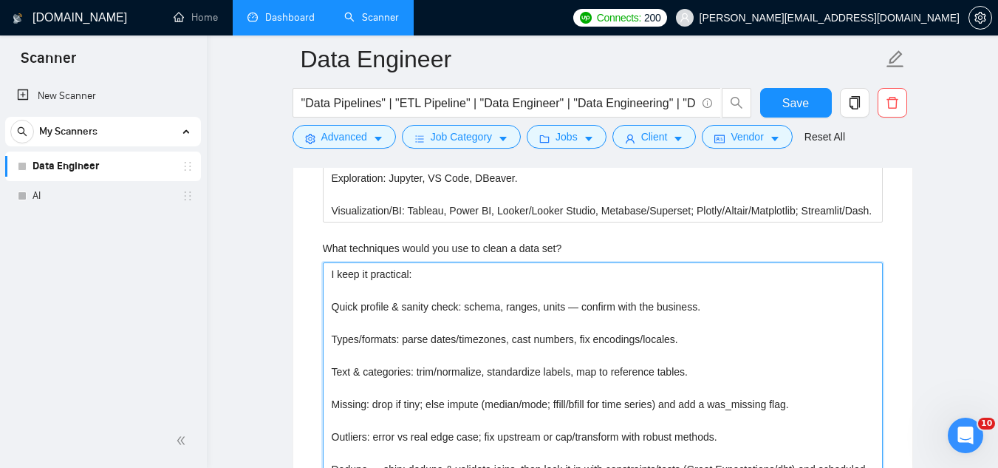
type set\? "I keep it practical: Quick profile & sanity check: schema, ranges, units — conf…"
click at [329, 282] on set\? "I keep it practical: Quick profile & sanity check: schema, ranges, units — conf…" at bounding box center [603, 379] width 560 height 235
type set\? "I keep it practical: Quick profile & sanity check: schema, ranges, units — conf…"
type set\? "I keep it practical: -Quick profile & sanity check: schema, ranges, units — con…"
type set\? "I keep it practical: - Quick profile & sanity check: schema, ranges, units — co…"
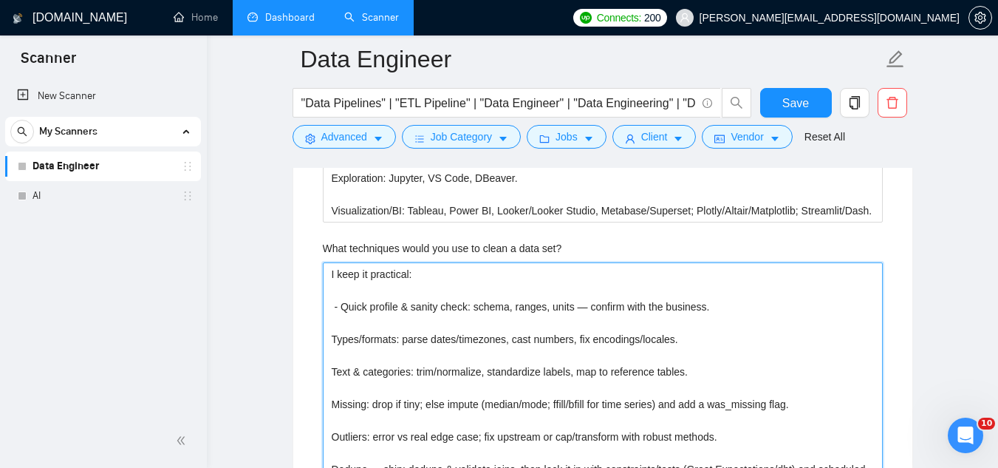
click at [332, 314] on set\? "I keep it practical: - Quick profile & sanity check: schema, ranges, units — co…" at bounding box center [603, 379] width 560 height 235
type set\? "I keep it practical: - Quick profile & sanity check: schema, ranges, units — co…"
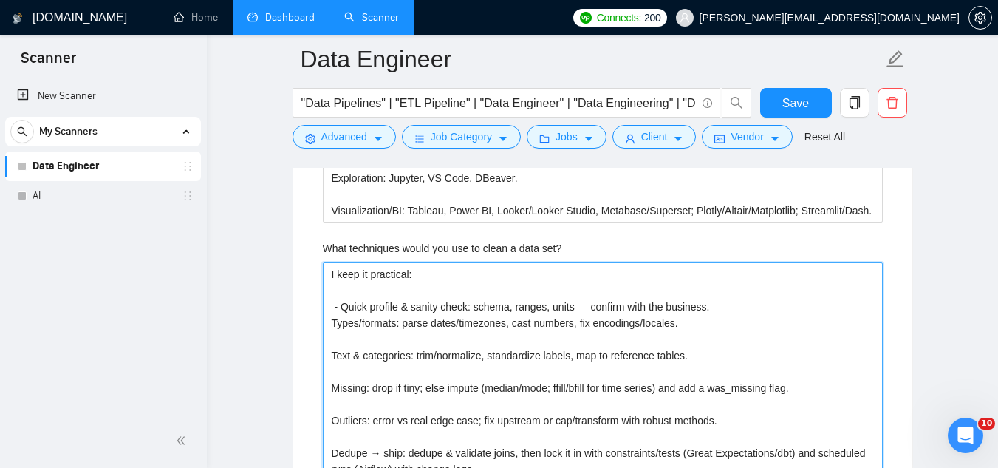
type set\? "I keep it practical: - Quick profile & sanity check: schema, ranges, units — co…"
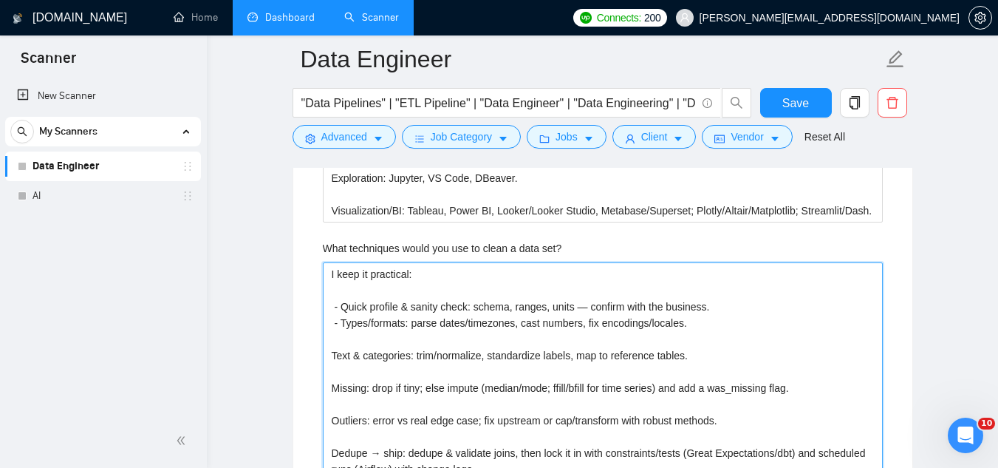
type set\? "I keep it practical: - Quick profile & sanity check: schema, ranges, units — co…"
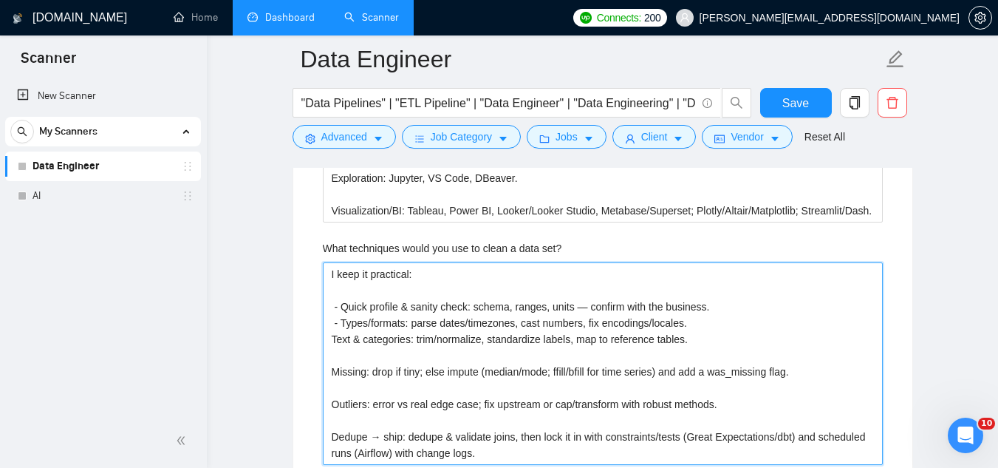
type set\? "I keep it practical: - Quick profile & sanity check: schema, ranges, units — co…"
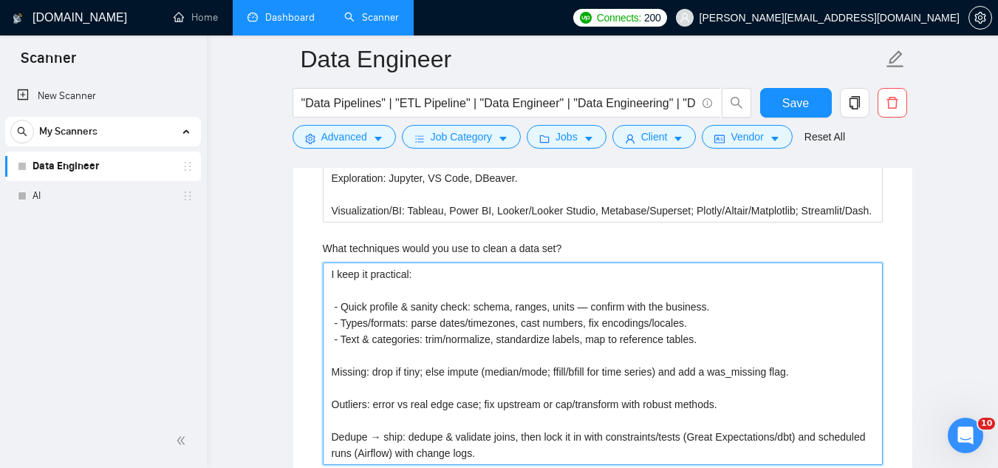
type set\? "I keep it practical: - Quick profile & sanity check: schema, ranges, units — co…"
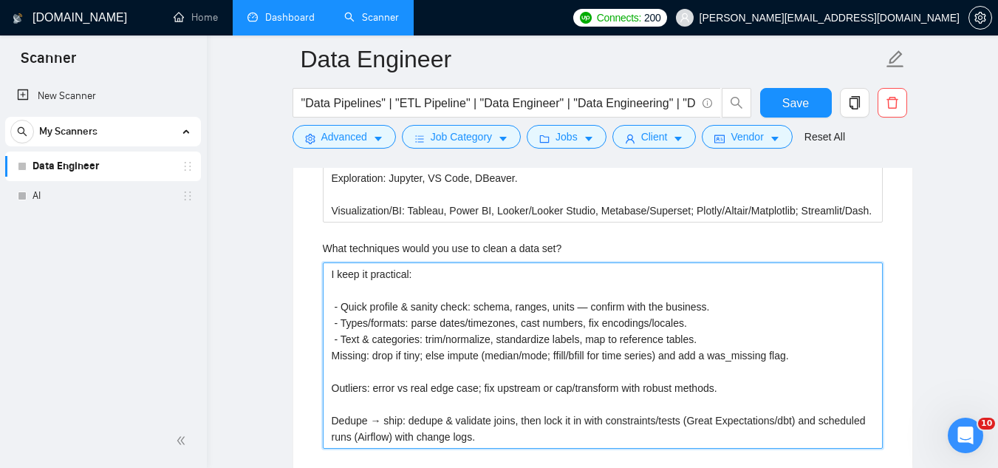
type set\? "I keep it practical: - Quick profile & sanity check: schema, ranges, units — co…"
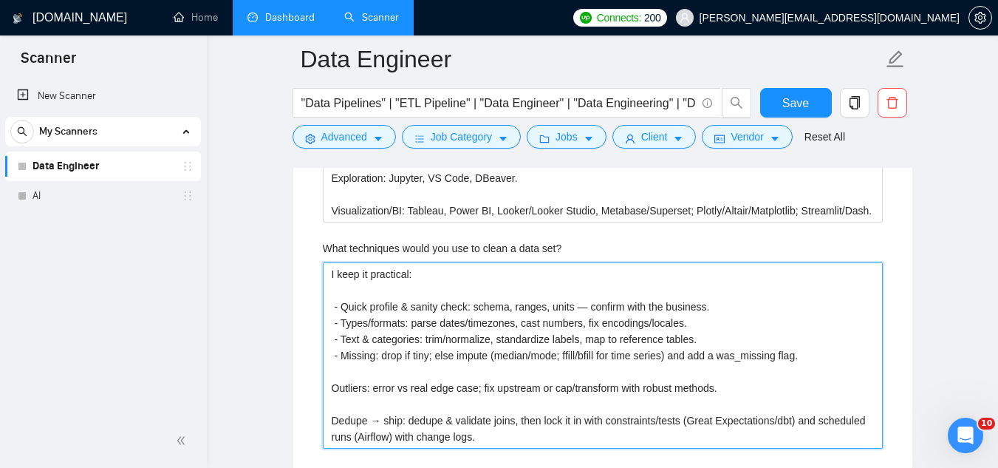
type set\? "I keep it practical: - Quick profile & sanity check: schema, ranges, units — co…"
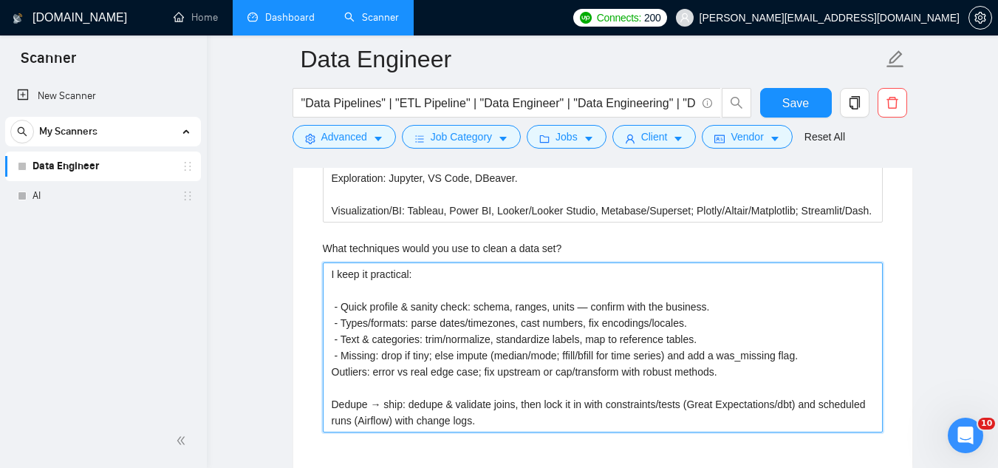
type set\? "I keep it practical: - Quick profile & sanity check: schema, ranges, units — co…"
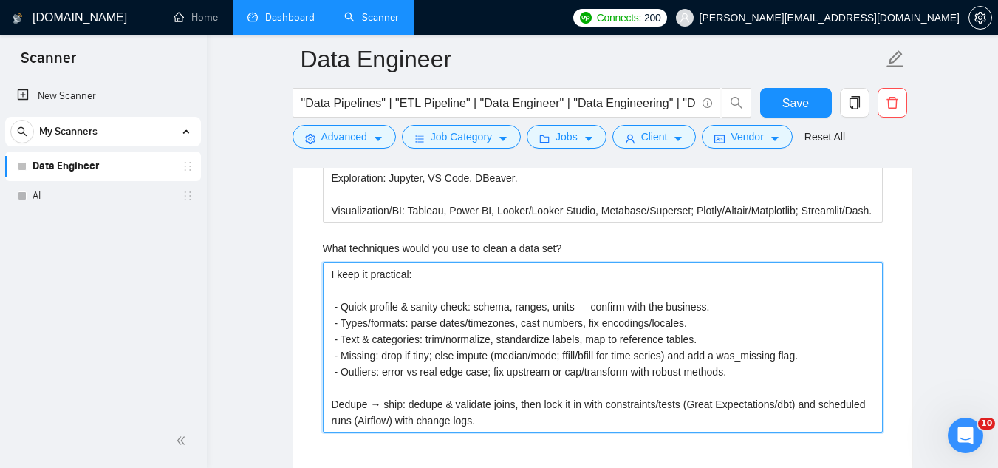
click at [586, 280] on set\? "I keep it practical: - Quick profile & sanity check: schema, ranges, units — co…" at bounding box center [603, 347] width 560 height 170
type set\? "I keep it practical: - Quick profile & sanity check: schema, ranges, units —con…"
type set\? "I keep it practical: - Quick profile & sanity check: schema, ranges, units conf…"
type set\? "I keep it practical: - Quick profile & sanity check: schema, ranges, units -con…"
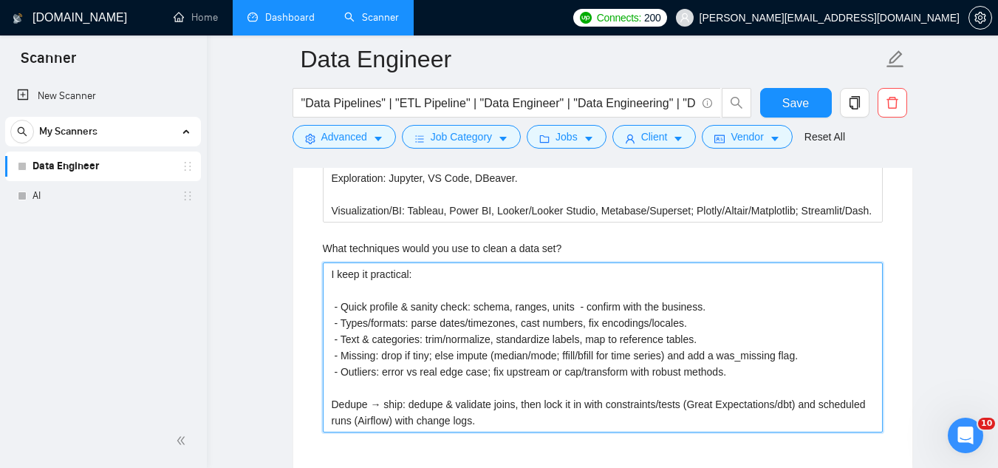
type set\? "I keep it practical: - Quick profile & sanity check: schema, ranges, units - co…"
click at [331, 379] on set\? "I keep it practical: - Quick profile & sanity check: schema, ranges, units - co…" at bounding box center [603, 347] width 560 height 170
type set\? "I keep it practical: - Quick profile & sanity check: schema, ranges, units - co…"
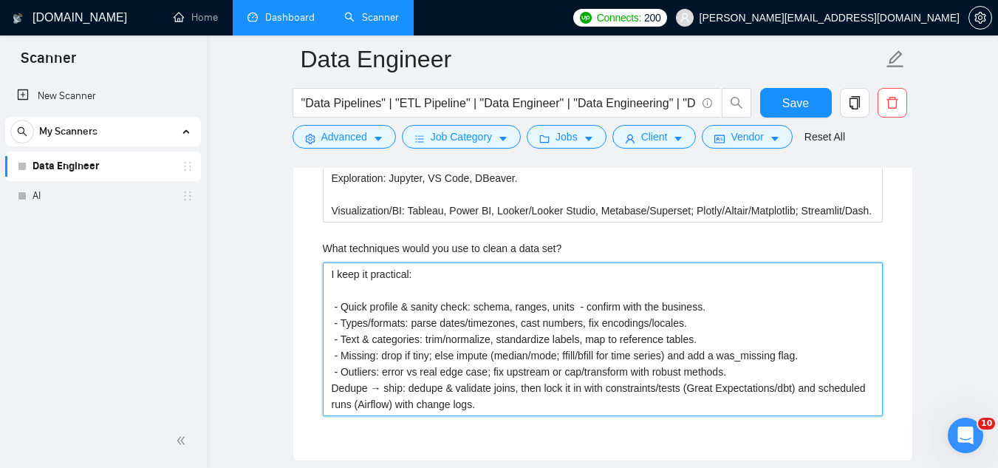
type set\? "I keep it practical: - Quick profile & sanity check: schema, ranges, units - co…"
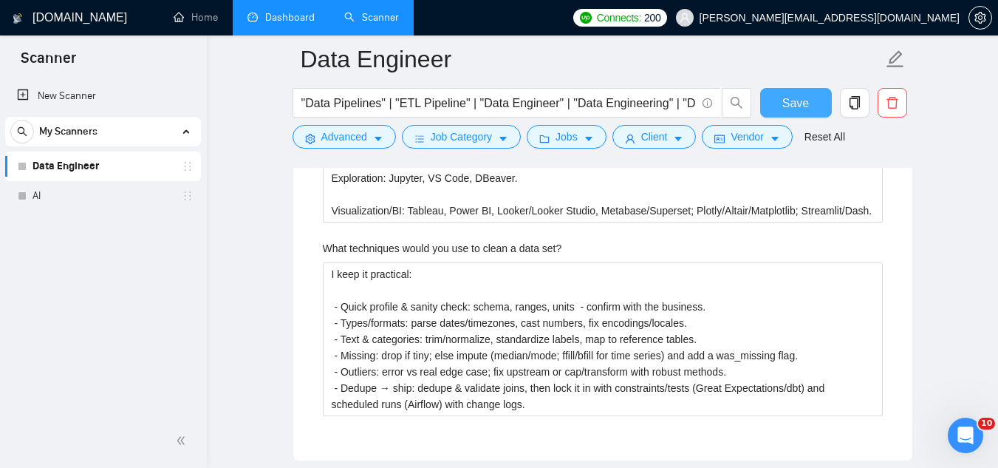
click at [801, 106] on span "Save" at bounding box center [795, 103] width 27 height 18
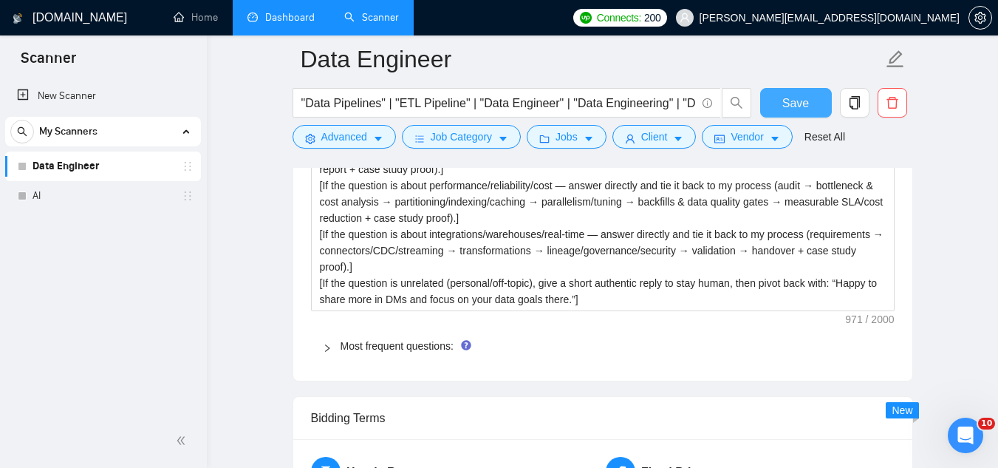
scroll to position [2198, 0]
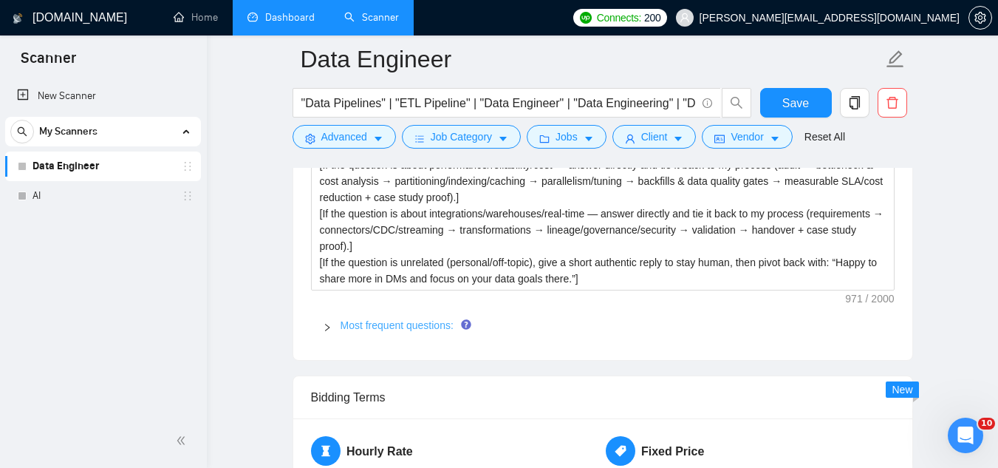
click at [419, 319] on link "Most frequent questions:" at bounding box center [397, 325] width 113 height 12
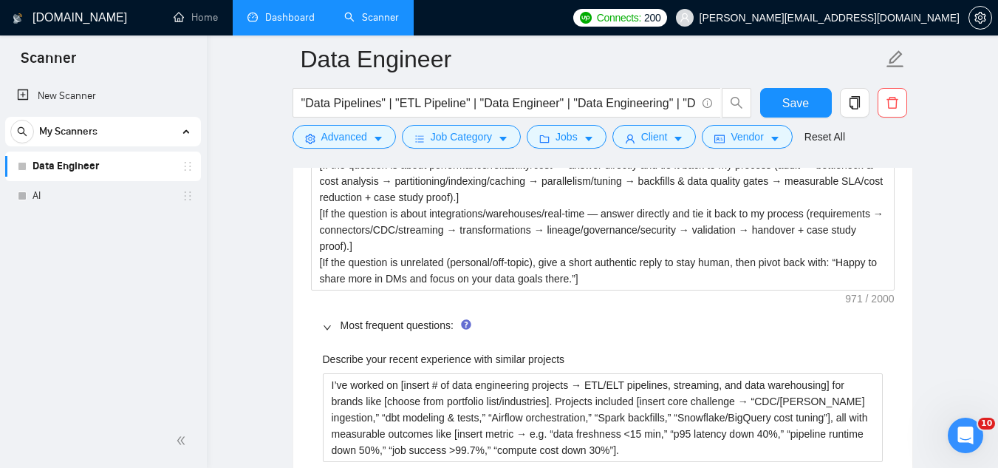
click at [637, 351] on div "Describe your recent experience with similar projects" at bounding box center [603, 362] width 560 height 22
click at [95, 198] on link "AI" at bounding box center [103, 196] width 140 height 30
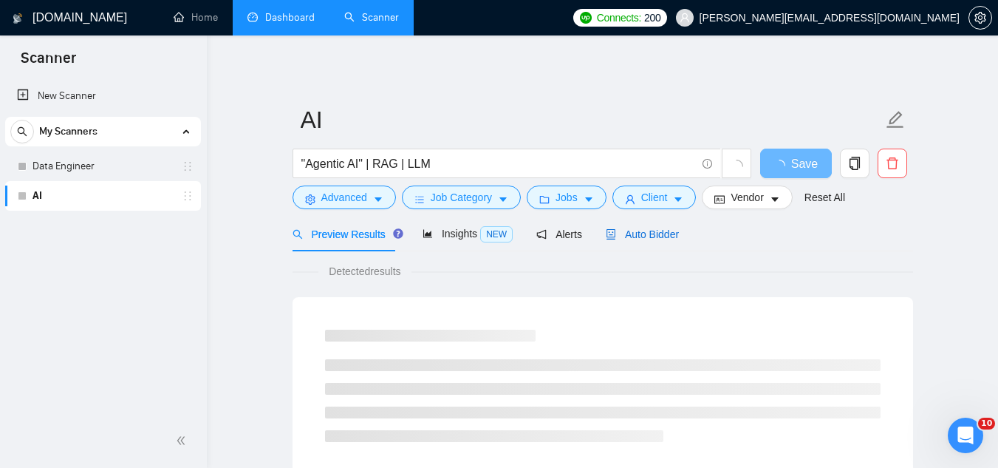
click at [657, 231] on span "Auto Bidder" at bounding box center [642, 234] width 73 height 12
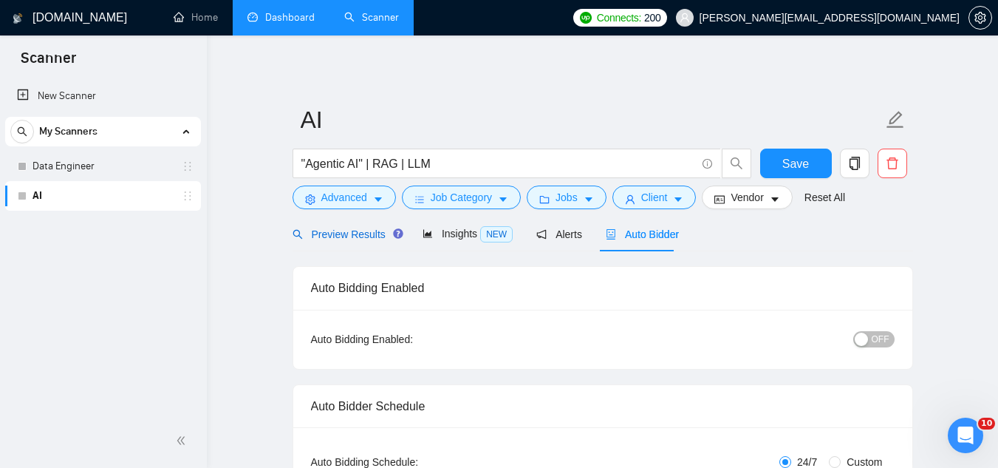
click at [346, 238] on span "Preview Results" at bounding box center [346, 234] width 106 height 12
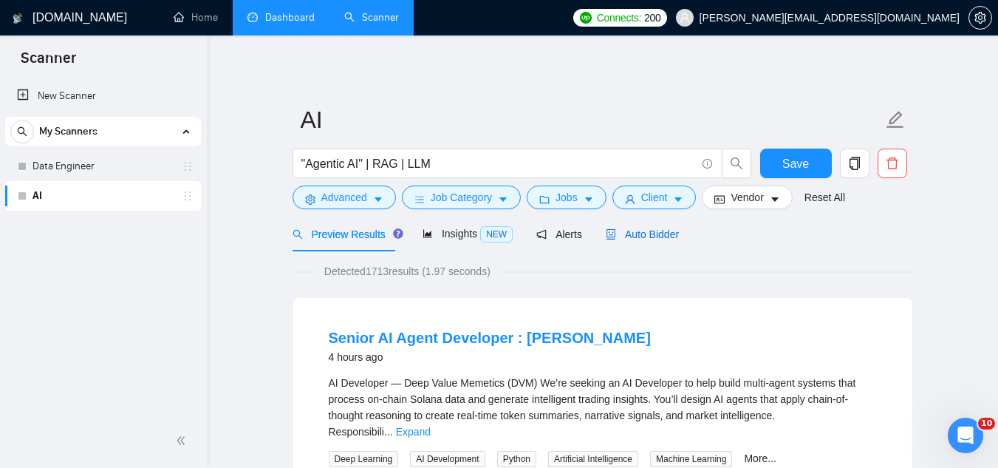
click at [637, 233] on span "Auto Bidder" at bounding box center [642, 234] width 73 height 12
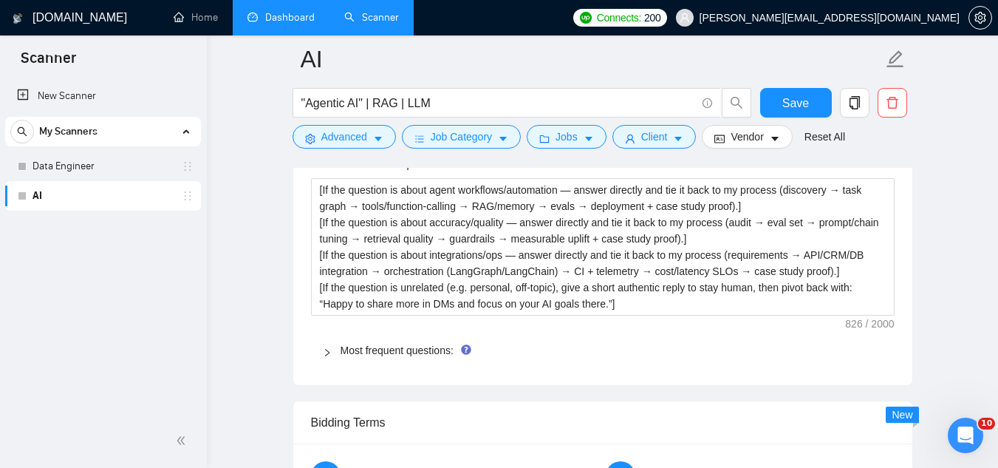
scroll to position [2216, 0]
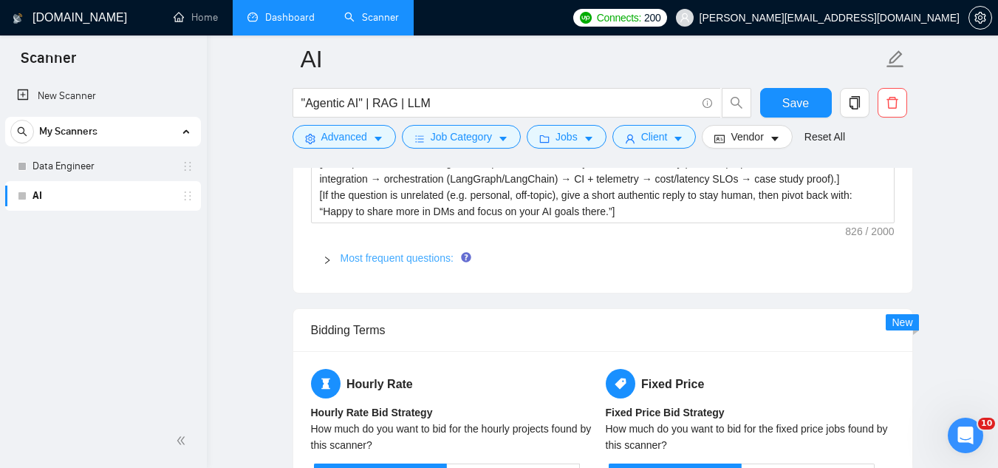
click at [411, 252] on link "Most frequent questions:" at bounding box center [397, 258] width 113 height 12
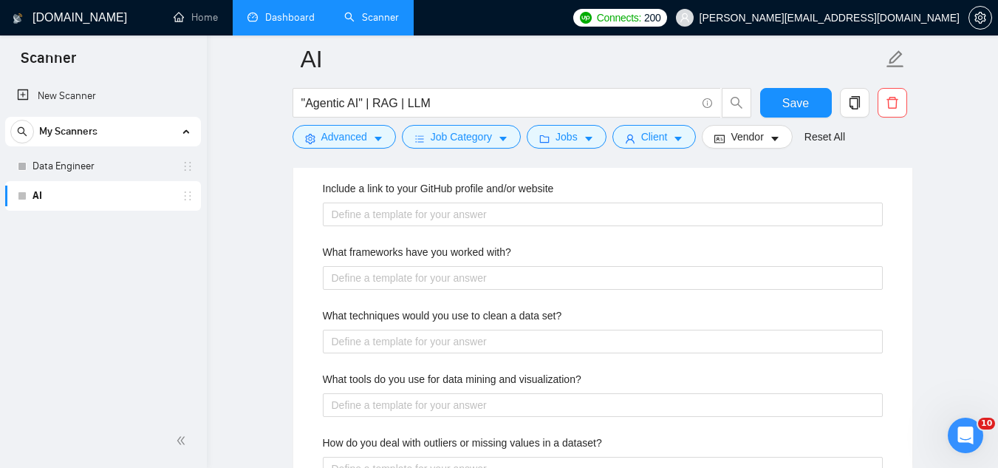
scroll to position [2585, 0]
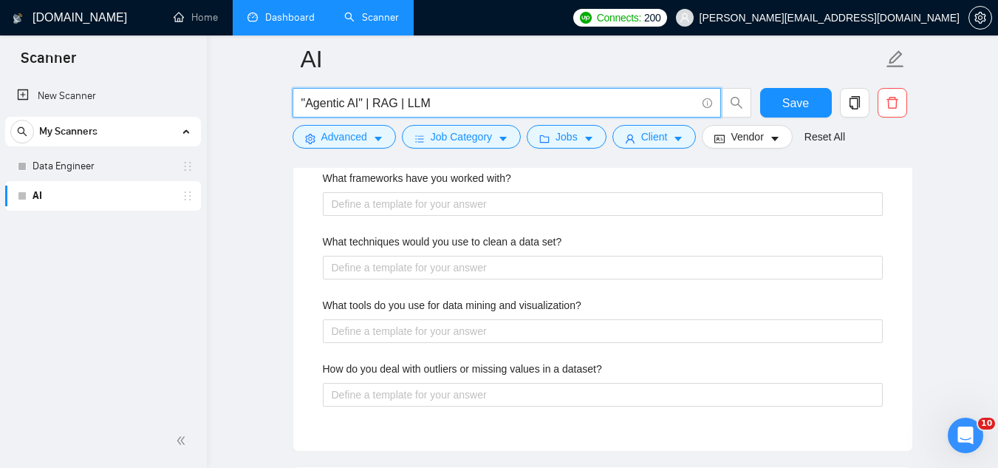
drag, startPoint x: 306, startPoint y: 102, endPoint x: 360, endPoint y: 110, distance: 54.5
click at [360, 110] on input ""Agentic AI" | RAG | LLM" at bounding box center [498, 103] width 394 height 18
click at [309, 105] on input ""Agentic AI" | RAG | LLM" at bounding box center [498, 103] width 394 height 18
click at [404, 244] on label "What techniques would you use to clean a data set?" at bounding box center [442, 241] width 239 height 16
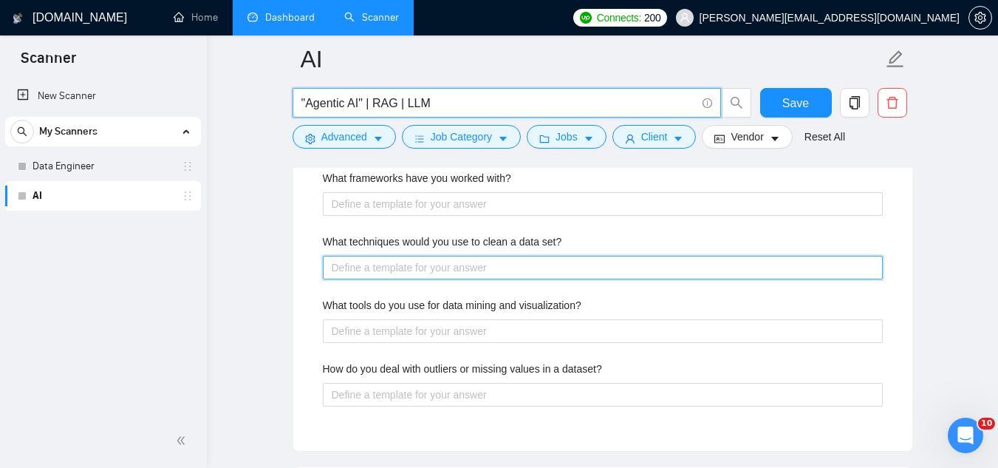
click at [404, 256] on set\? "What techniques would you use to clean a data set?" at bounding box center [603, 268] width 560 height 24
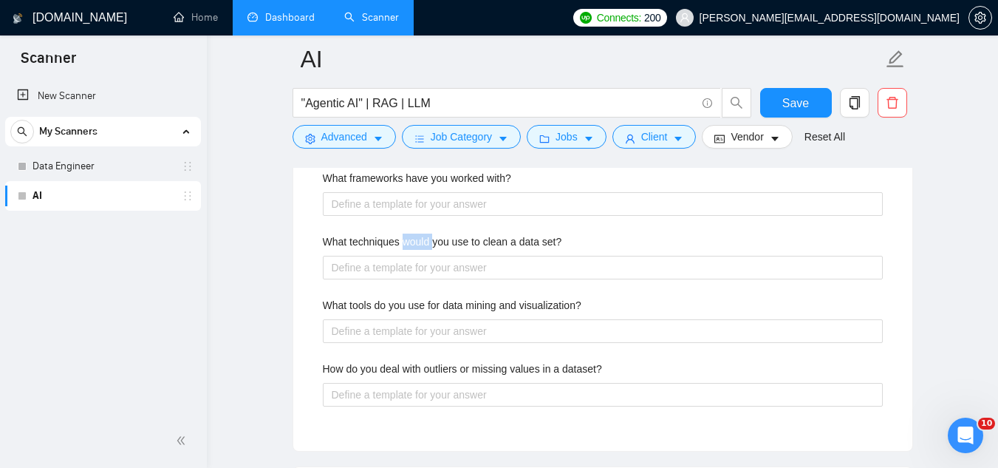
click at [404, 244] on label "What techniques would you use to clean a data set?" at bounding box center [442, 241] width 239 height 16
click at [404, 256] on set\? "What techniques would you use to clean a data set?" at bounding box center [603, 268] width 560 height 24
click at [404, 244] on label "What techniques would you use to clean a data set?" at bounding box center [442, 241] width 239 height 16
click at [404, 256] on set\? "What techniques would you use to clean a data set?" at bounding box center [603, 268] width 560 height 24
copy label "What techniques would you use to clean a data set?"
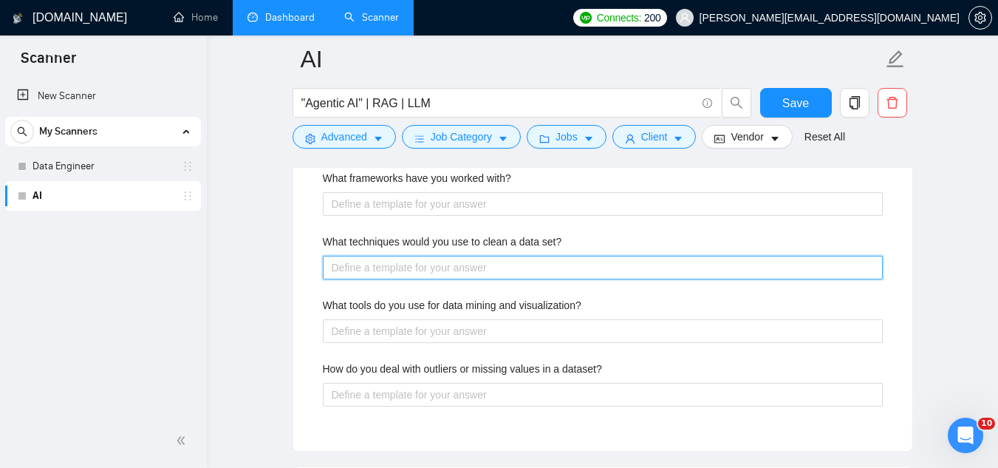
click at [368, 265] on set\? "What techniques would you use to clean a data set?" at bounding box center [603, 268] width 560 height 24
paste set\? "To clean a dataset, I would start by handling missing values (through imputatio…"
type set\? "To clean a dataset, I would start by handling missing values (through imputatio…"
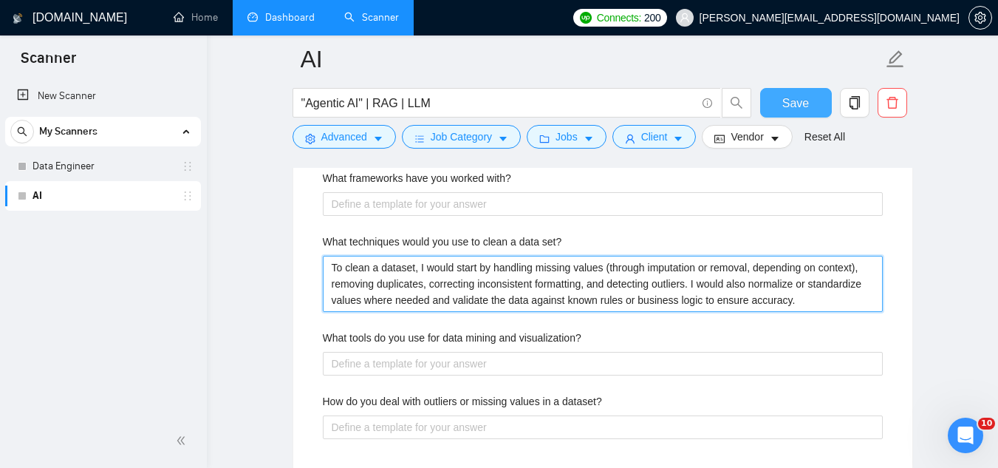
type set\? "To clean a dataset, I would start by handling missing values (through imputatio…"
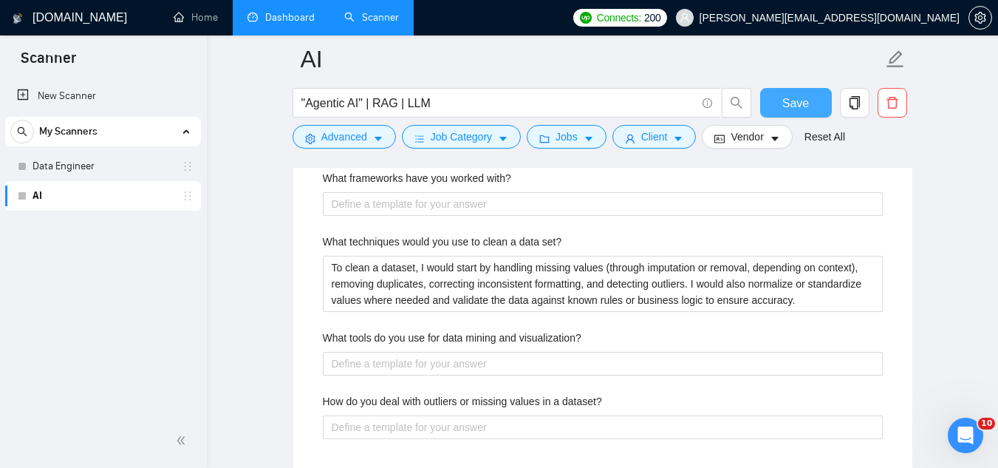
click at [779, 100] on button "Save" at bounding box center [796, 103] width 72 height 30
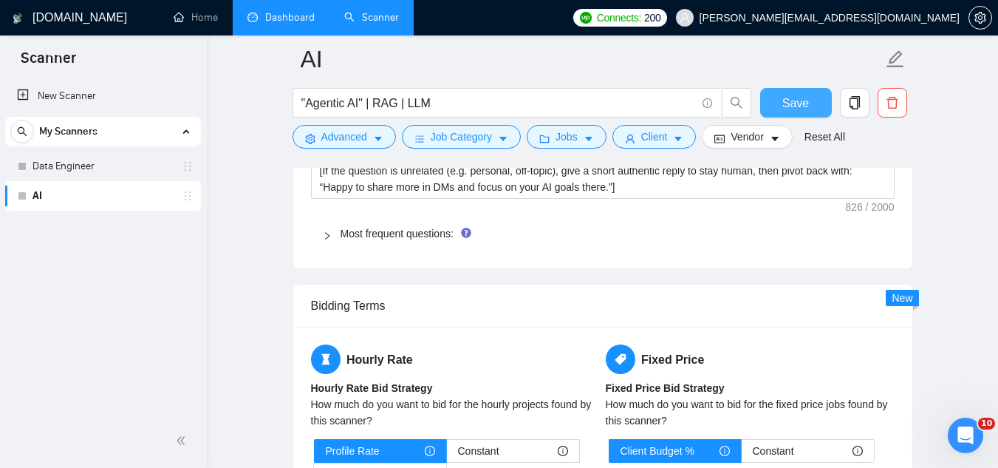
scroll to position [2216, 0]
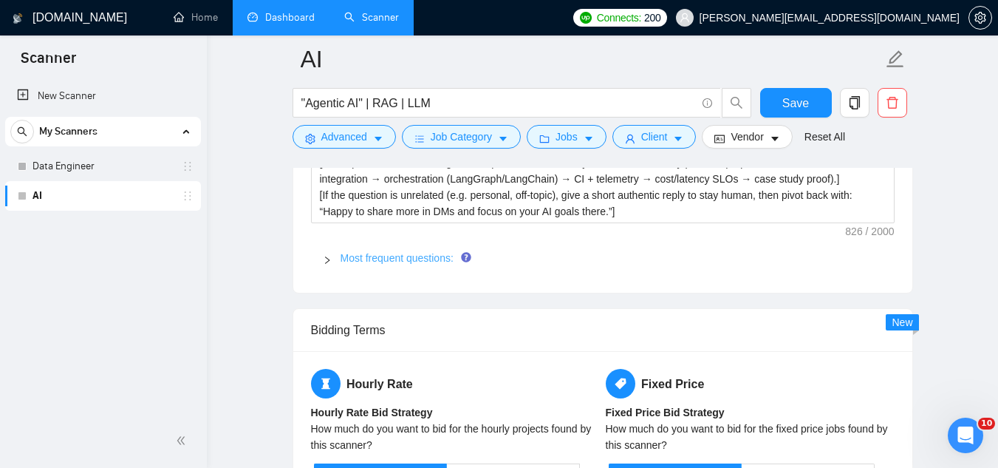
click at [409, 261] on link "Most frequent questions:" at bounding box center [397, 258] width 113 height 12
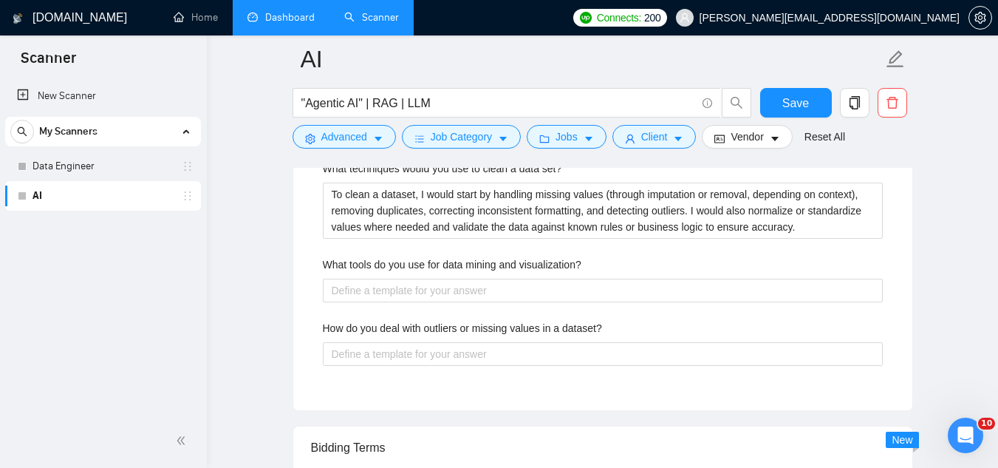
scroll to position [2659, 0]
click at [453, 261] on label "What tools do you use for data mining and visualization?" at bounding box center [452, 264] width 259 height 16
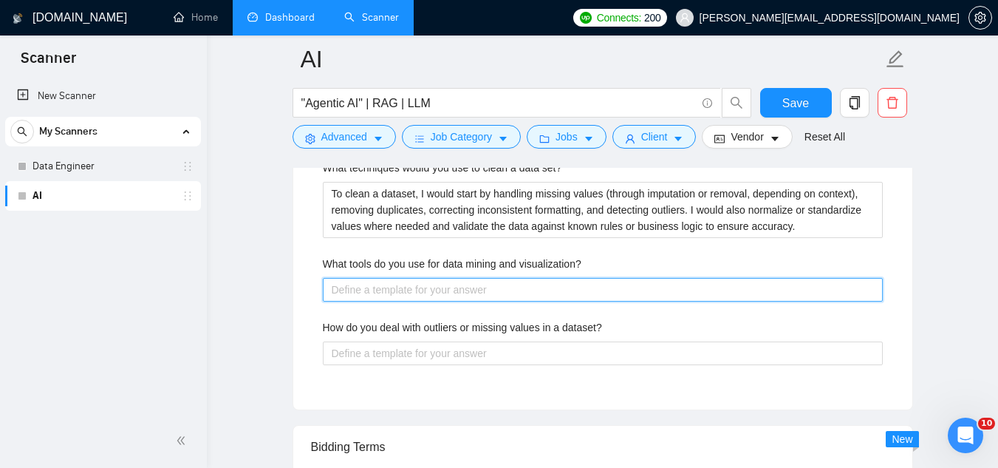
click at [453, 278] on visualization\? "What tools do you use for data mining and visualization?" at bounding box center [603, 290] width 560 height 24
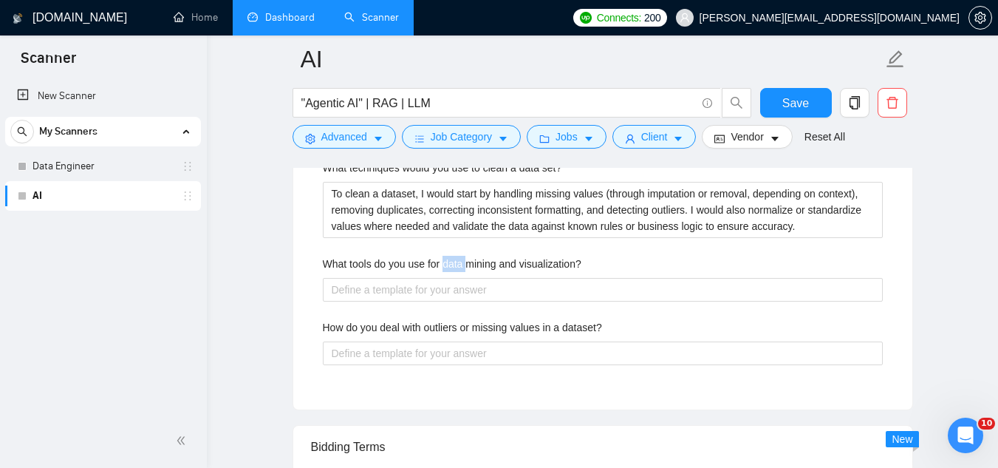
click at [453, 261] on label "What tools do you use for data mining and visualization?" at bounding box center [452, 264] width 259 height 16
click at [453, 278] on visualization\? "What tools do you use for data mining and visualization?" at bounding box center [603, 290] width 560 height 24
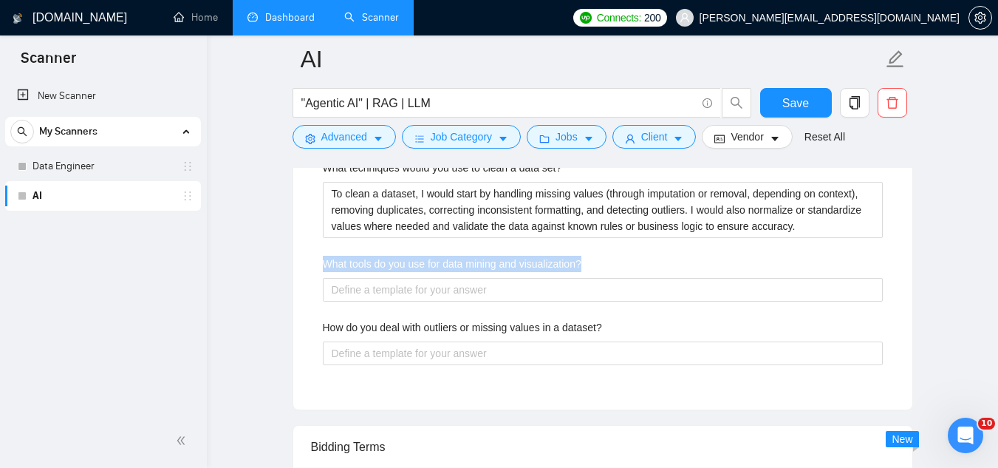
click at [453, 261] on label "What tools do you use for data mining and visualization?" at bounding box center [452, 264] width 259 height 16
click at [453, 278] on visualization\? "What tools do you use for data mining and visualization?" at bounding box center [603, 290] width 560 height 24
copy label "What tools do you use for data mining and visualization?"
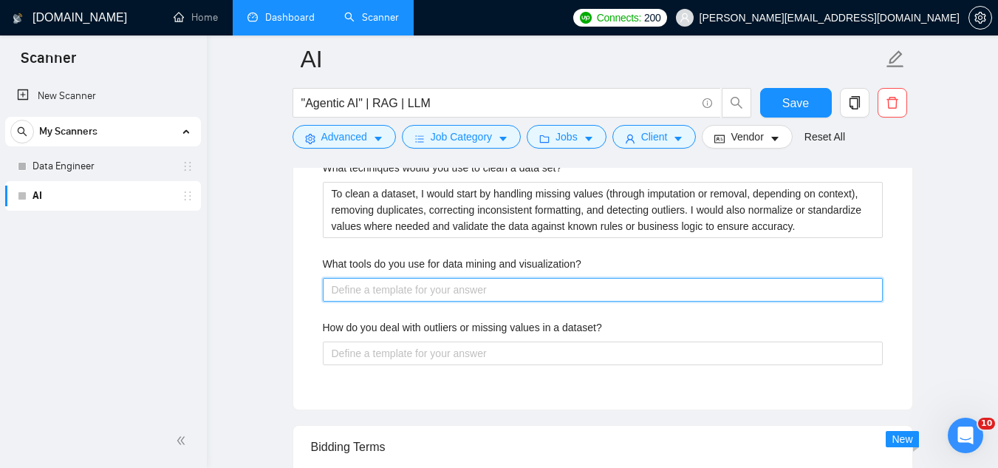
click at [422, 286] on visualization\? "What tools do you use for data mining and visualization?" at bounding box center [603, 290] width 560 height 24
paste visualization\? "For data mining, I typically use Python libraries such as Pandas, NumPy, and Sc…"
type visualization\? "For data mining, I typically use Python libraries such as Pandas, NumPy, and Sc…"
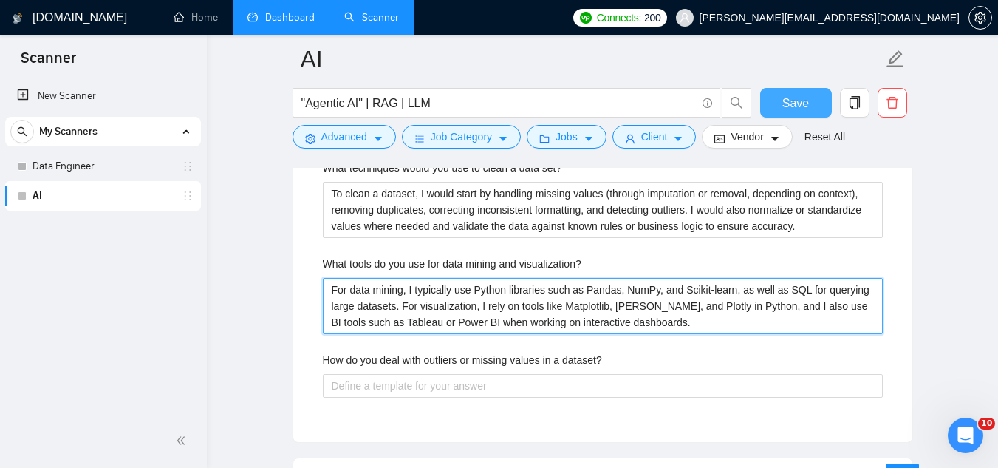
type visualization\? "For data mining, I typically use Python libraries such as Pandas, NumPy, and Sc…"
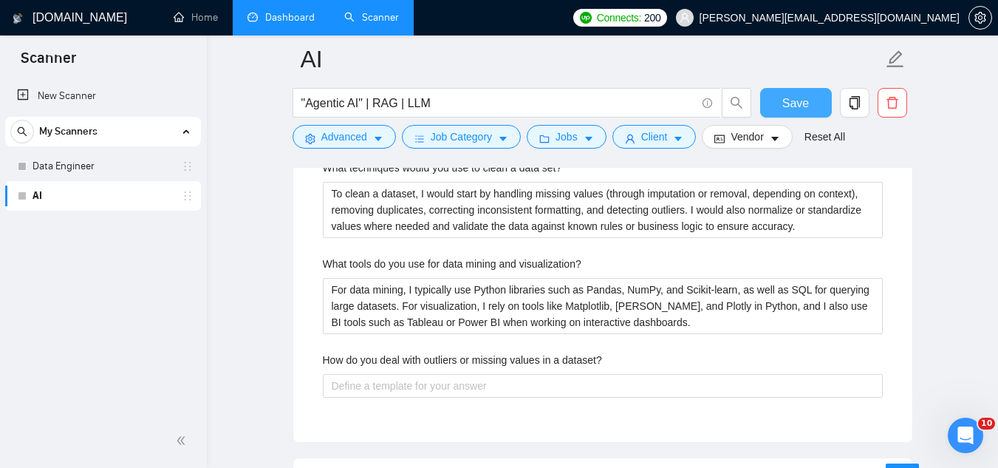
click at [815, 106] on button "Save" at bounding box center [796, 103] width 72 height 30
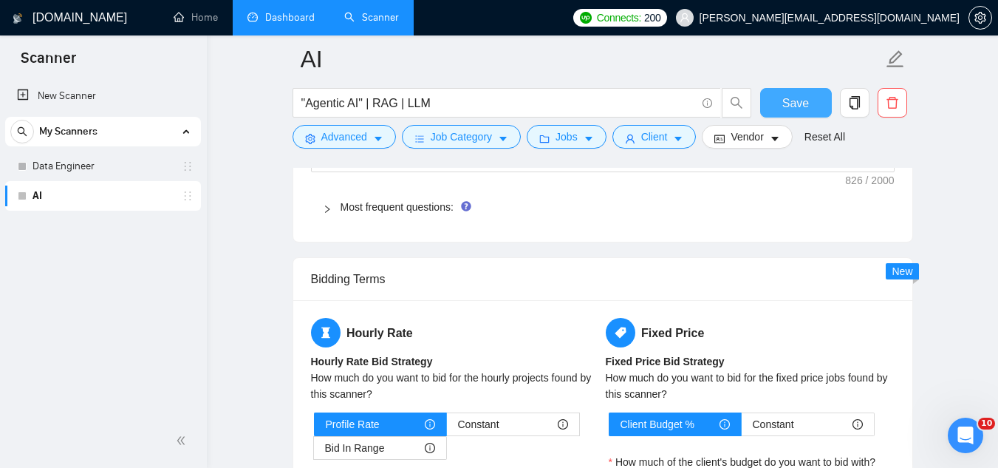
scroll to position [2142, 0]
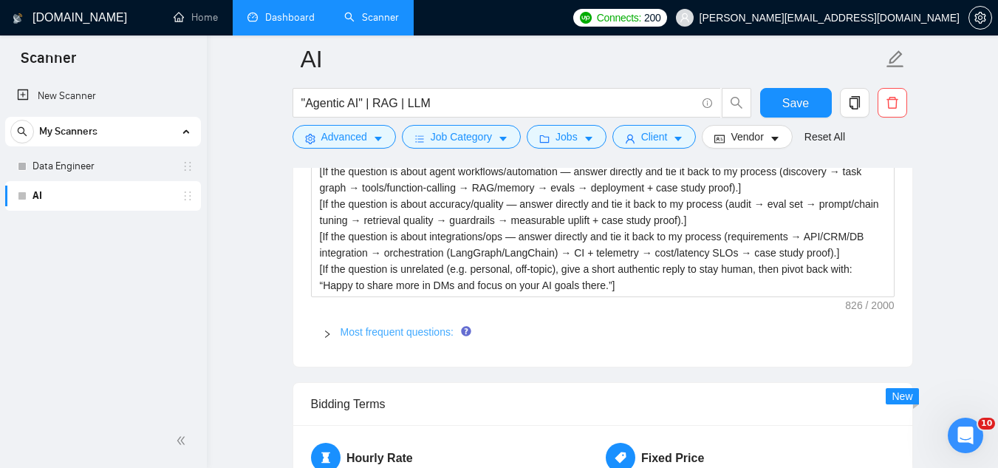
click at [387, 331] on link "Most frequent questions:" at bounding box center [397, 332] width 113 height 12
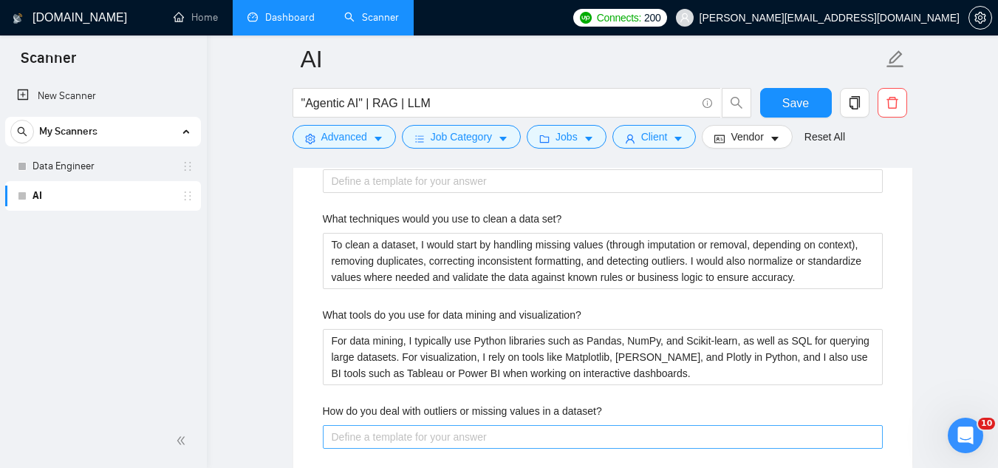
scroll to position [2733, 0]
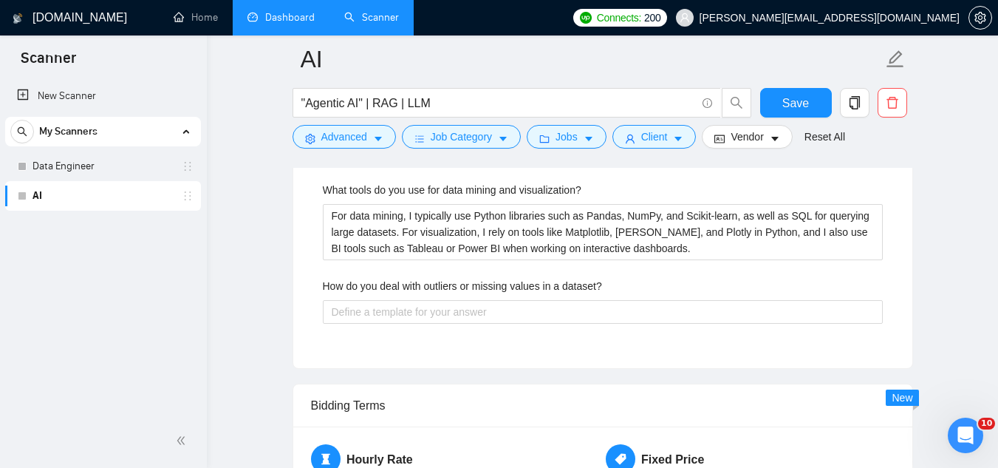
click at [401, 284] on label "How do you deal with outliers or missing values in a dataset?" at bounding box center [462, 286] width 279 height 16
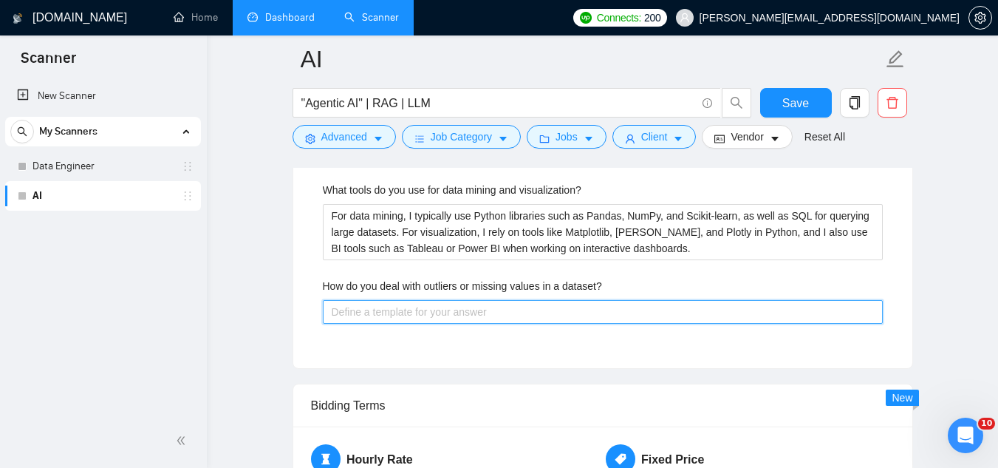
click at [401, 300] on dataset\? "How do you deal with outliers or missing values in a dataset?" at bounding box center [603, 312] width 560 height 24
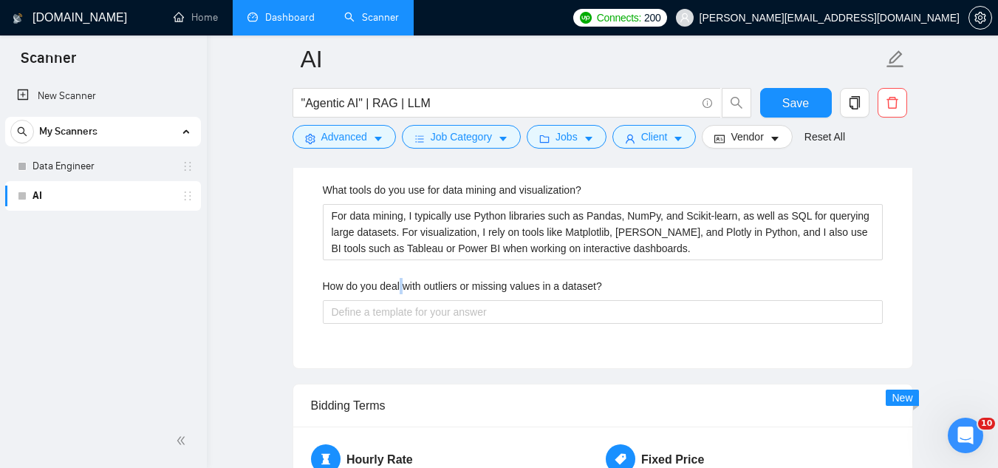
click at [401, 284] on label "How do you deal with outliers or missing values in a dataset?" at bounding box center [462, 286] width 279 height 16
click at [401, 300] on dataset\? "How do you deal with outliers or missing values in a dataset?" at bounding box center [603, 312] width 560 height 24
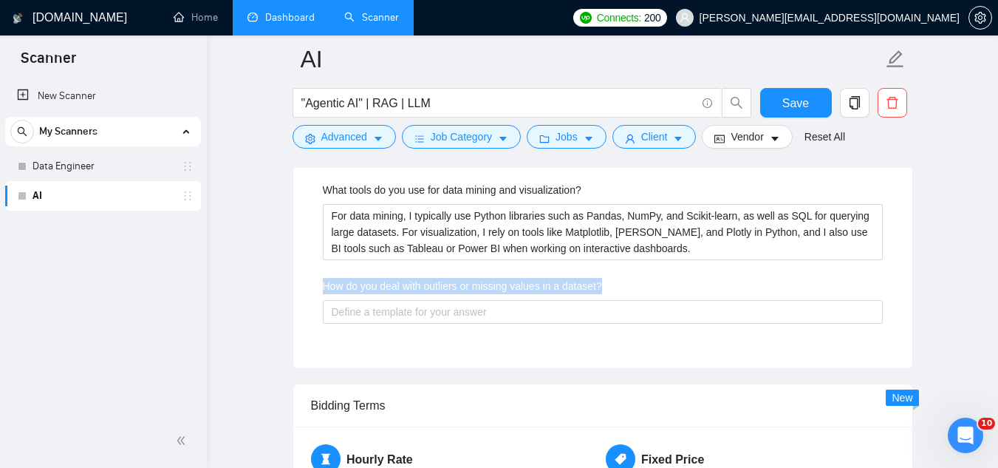
click at [401, 284] on label "How do you deal with outliers or missing values in a dataset?" at bounding box center [462, 286] width 279 height 16
click at [401, 300] on dataset\? "How do you deal with outliers or missing values in a dataset?" at bounding box center [603, 312] width 560 height 24
copy label "How do you deal with outliers or missing values in a dataset?"
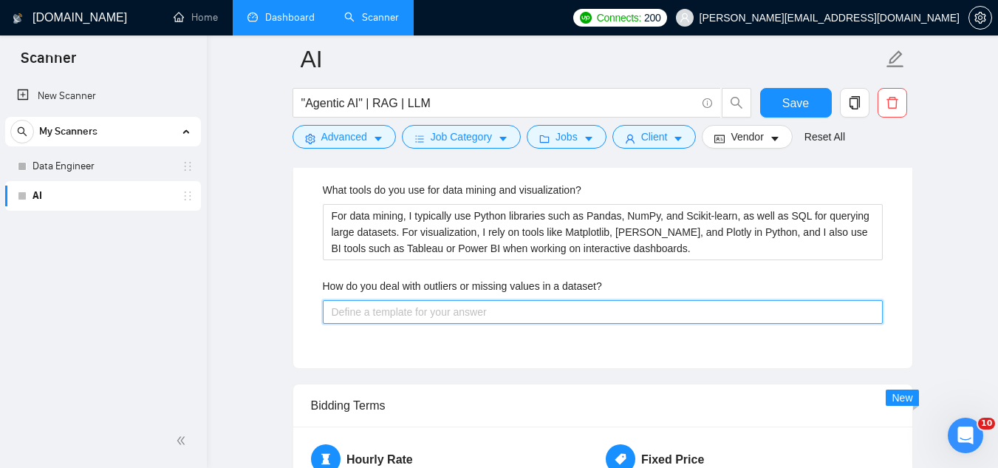
click at [425, 318] on dataset\? "How do you deal with outliers or missing values in a dataset?" at bounding box center [603, 312] width 560 height 24
paste dataset\? "For missing values, I assess the proportion and importance of the data—sometime…"
type dataset\? "For missing values, I assess the proportion and importance of the data—sometime…"
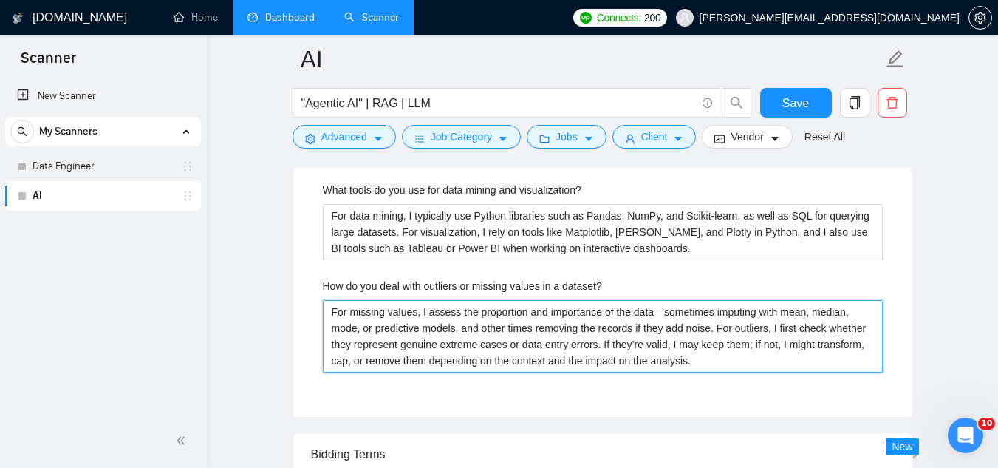
click at [662, 314] on dataset\? "For missing values, I assess the proportion and importance of the data—sometime…" at bounding box center [603, 336] width 560 height 72
type dataset\? "For missing values, I assess the proportion and importance of the datasometimes…"
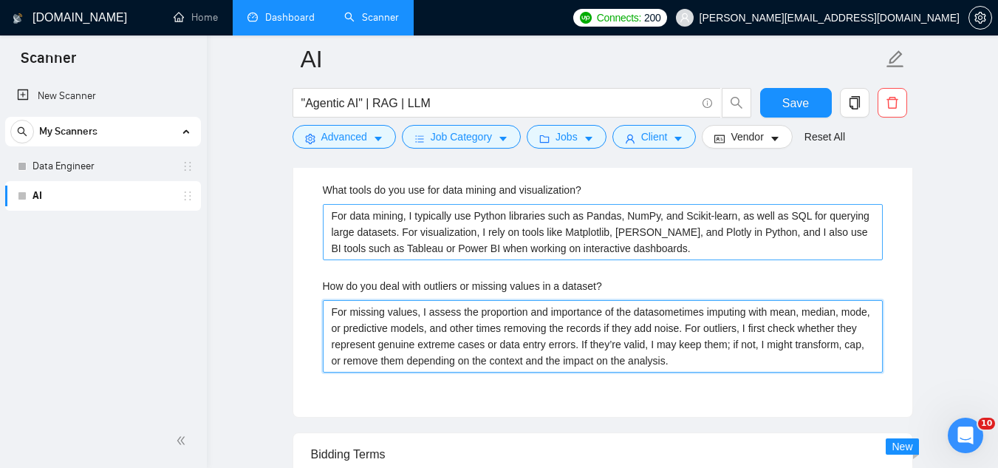
type dataset\? "For missing values, I assess the proportion and importance of the data sometime…"
type dataset\? "For missing values, I assess the proportion and importance of the data -sometim…"
type dataset\? "For missing values, I assess the proportion and importance of the data - someti…"
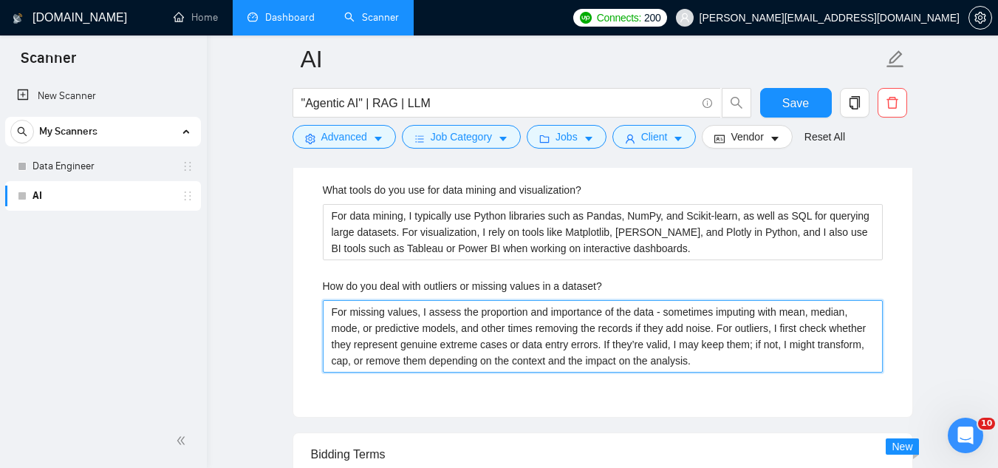
click at [745, 345] on dataset\? "For missing values, I assess the proportion and importance of the data - someti…" at bounding box center [603, 336] width 560 height 72
type dataset\? "For missing values, I assess the proportion and importance of the data - someti…"
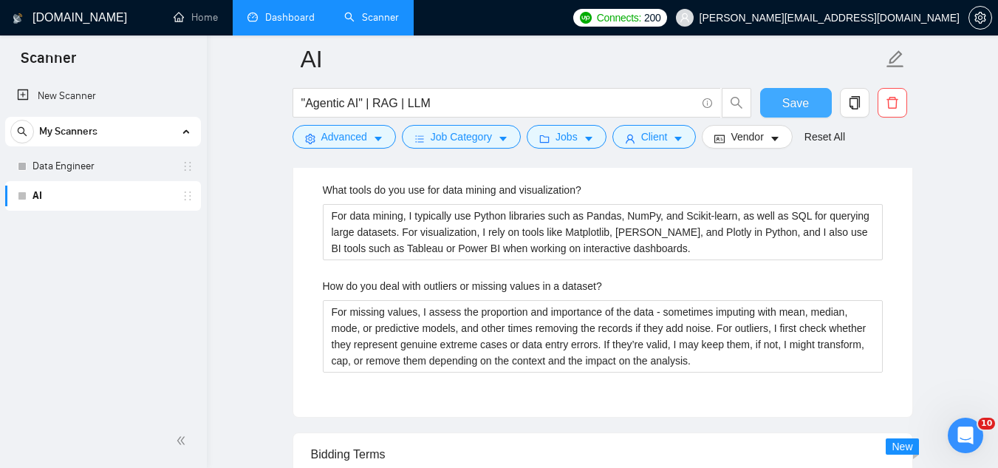
click at [795, 107] on span "Save" at bounding box center [795, 103] width 27 height 18
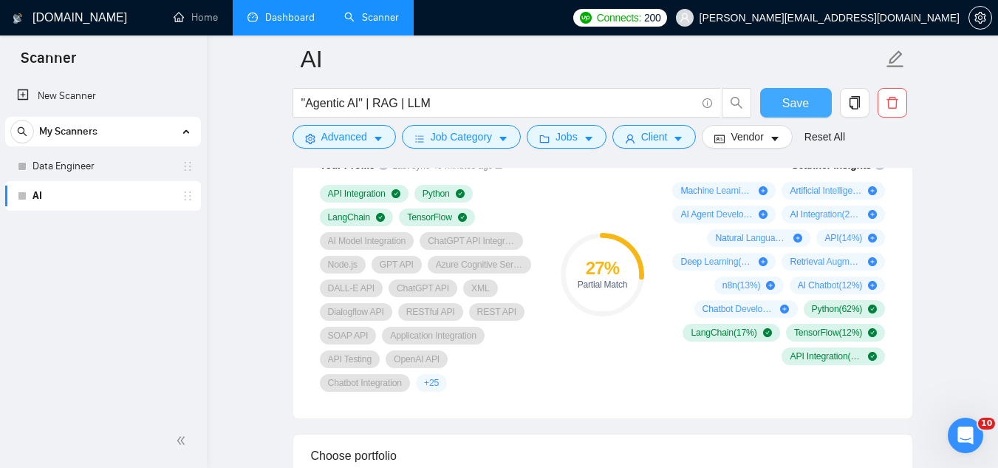
scroll to position [148, 0]
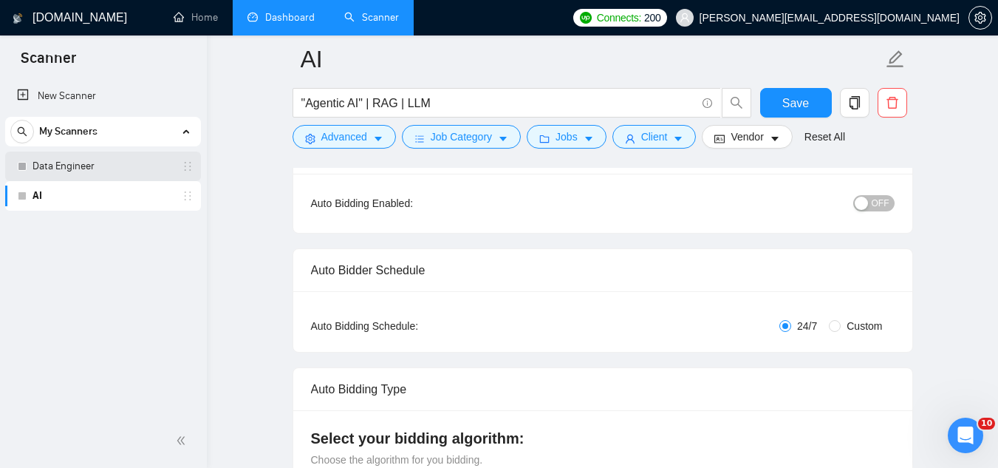
click at [112, 166] on link "Data Engineer" at bounding box center [103, 166] width 140 height 30
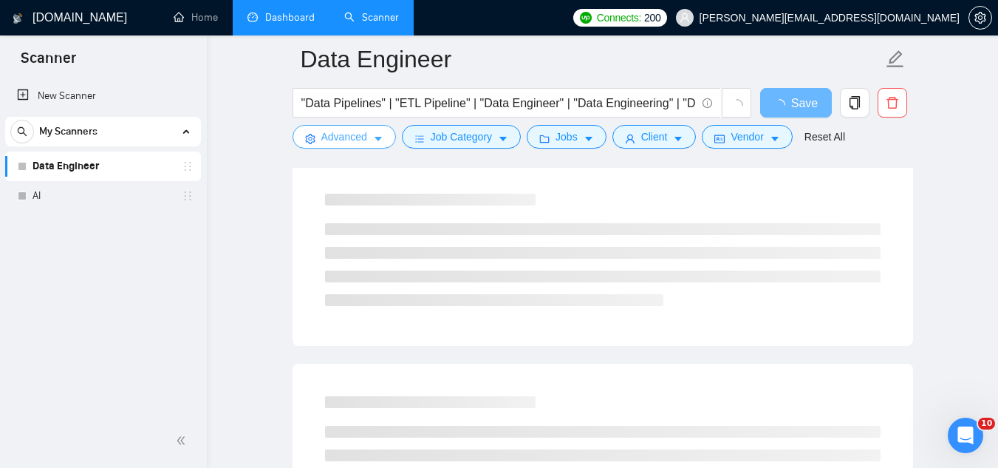
click at [359, 146] on button "Advanced" at bounding box center [344, 137] width 103 height 24
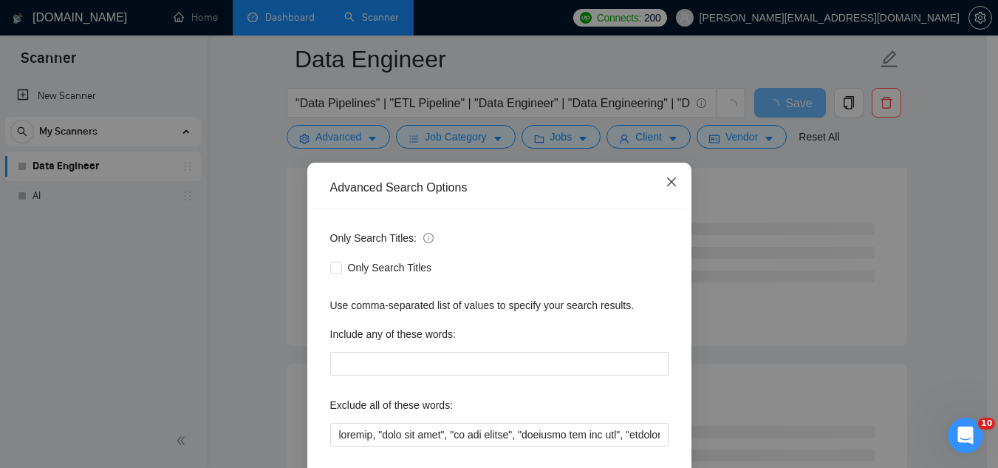
click at [667, 178] on icon "close" at bounding box center [672, 182] width 12 height 12
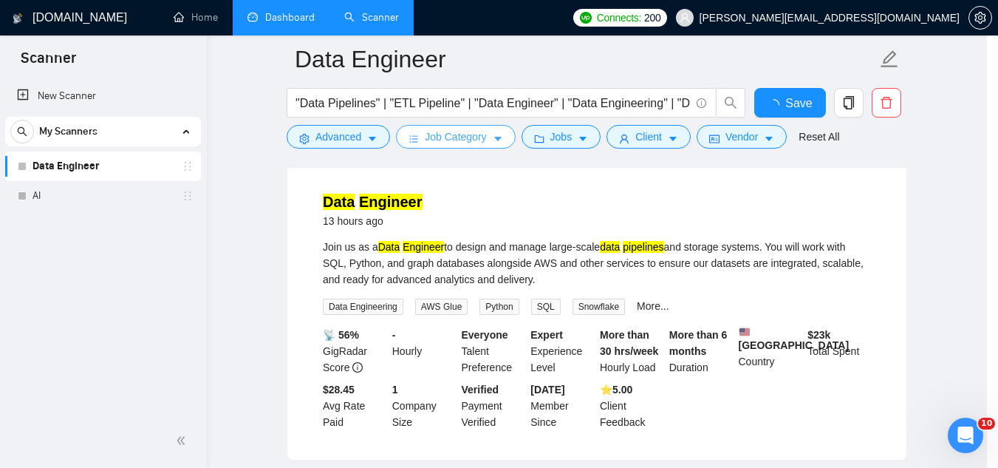
click at [459, 140] on span "Job Category" at bounding box center [455, 137] width 61 height 16
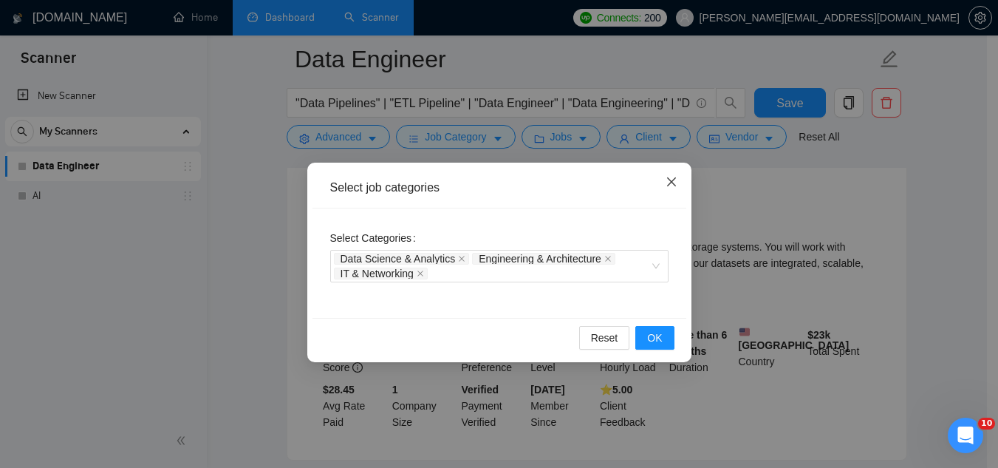
click at [670, 185] on icon "close" at bounding box center [672, 182] width 12 height 12
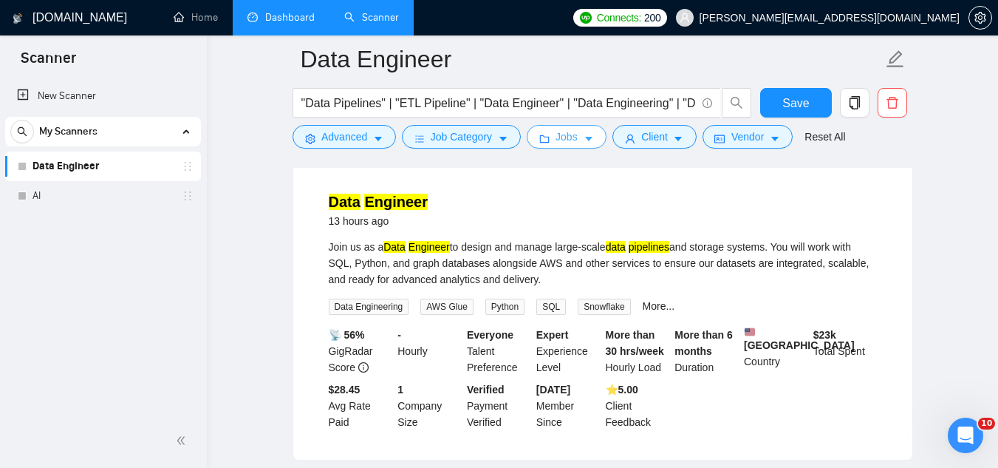
click at [564, 144] on span "Jobs" at bounding box center [566, 137] width 22 height 16
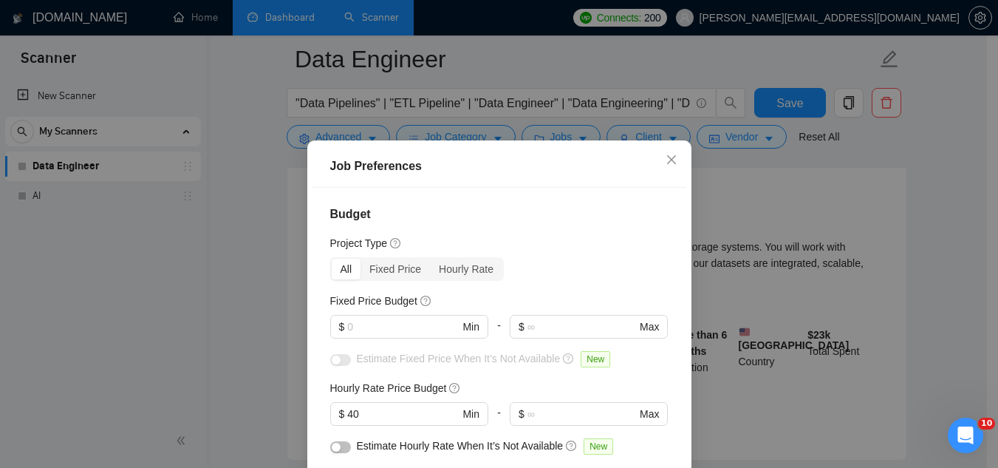
scroll to position [74, 0]
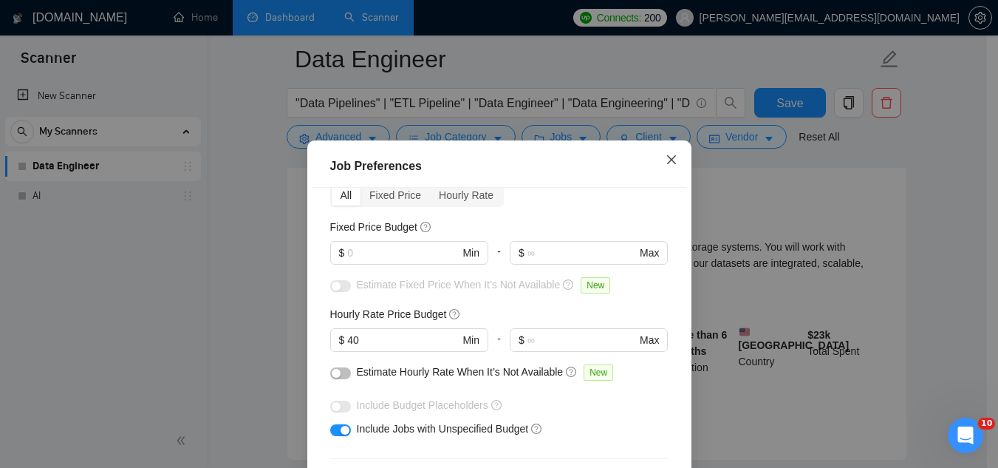
click at [667, 157] on icon "close" at bounding box center [672, 160] width 12 height 12
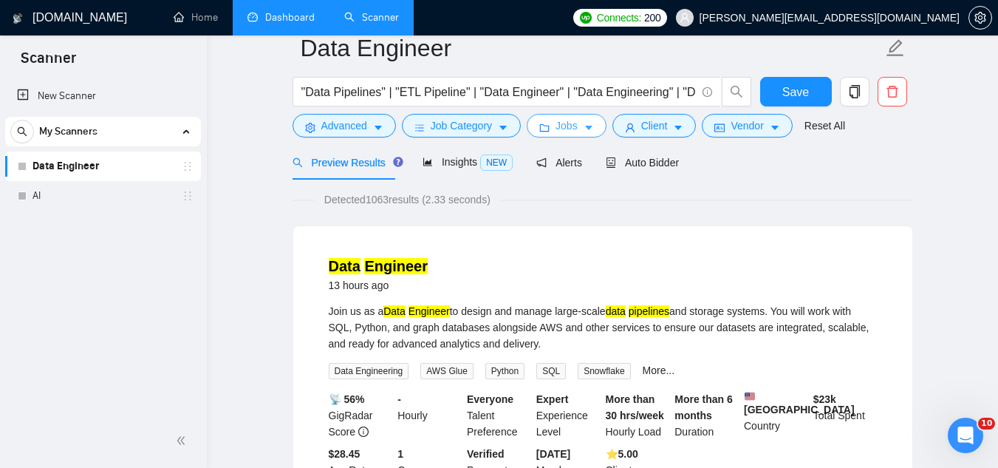
scroll to position [0, 0]
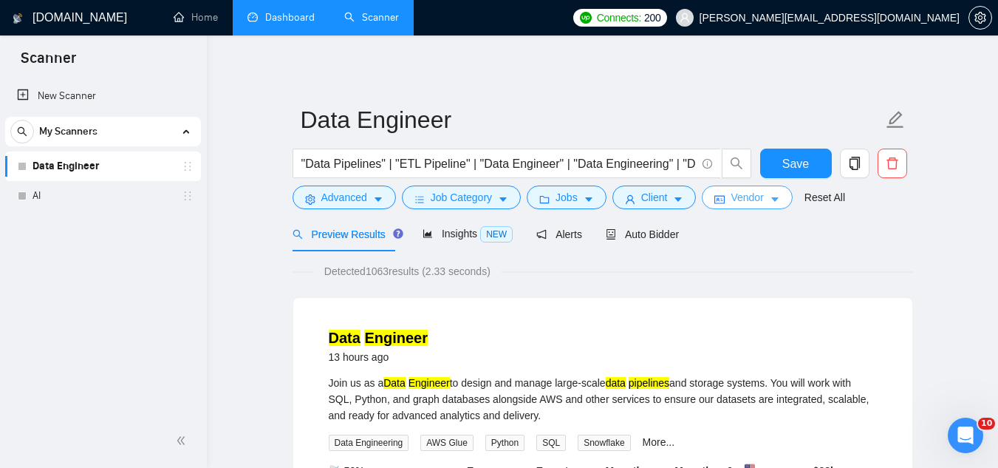
click at [731, 202] on span "Vendor" at bounding box center [747, 197] width 33 height 16
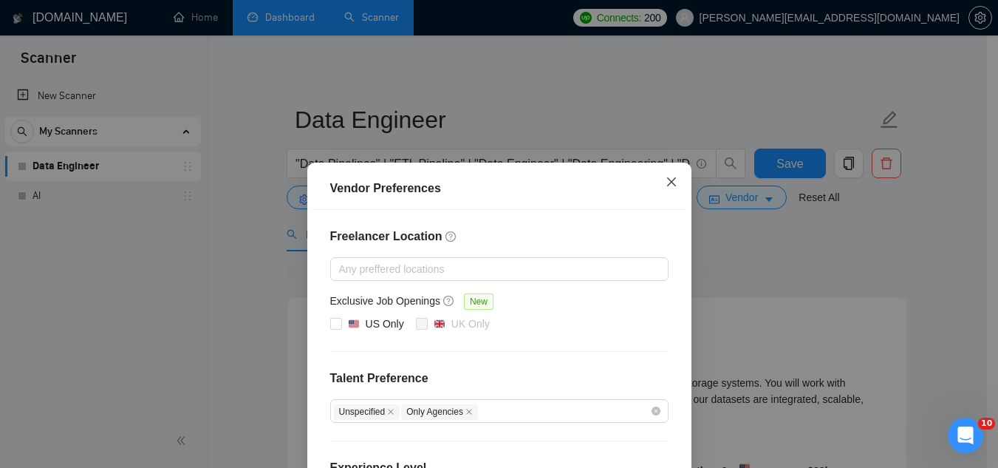
click at [672, 184] on span "Close" at bounding box center [671, 183] width 40 height 40
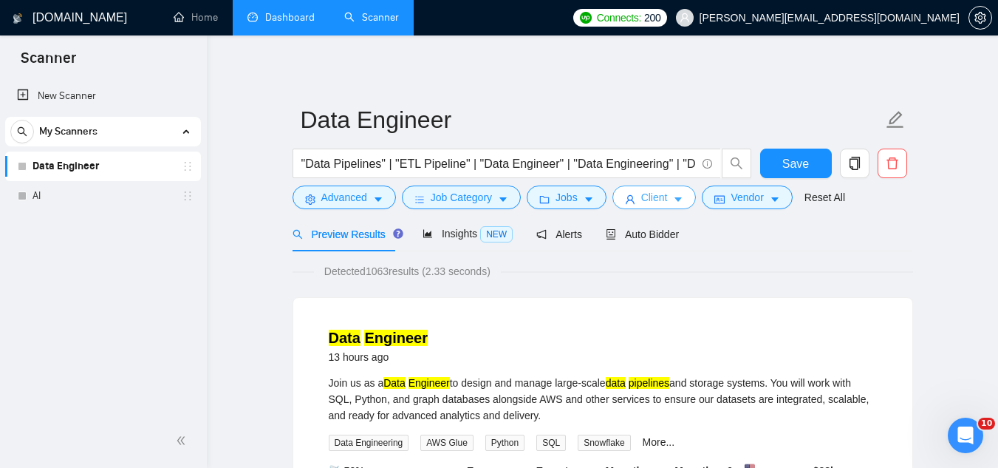
click at [655, 200] on span "Client" at bounding box center [654, 197] width 27 height 16
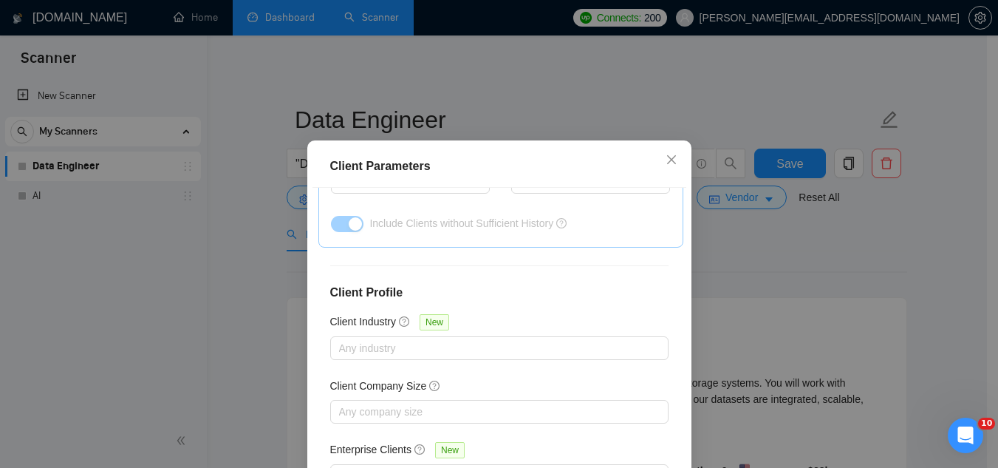
scroll to position [592, 0]
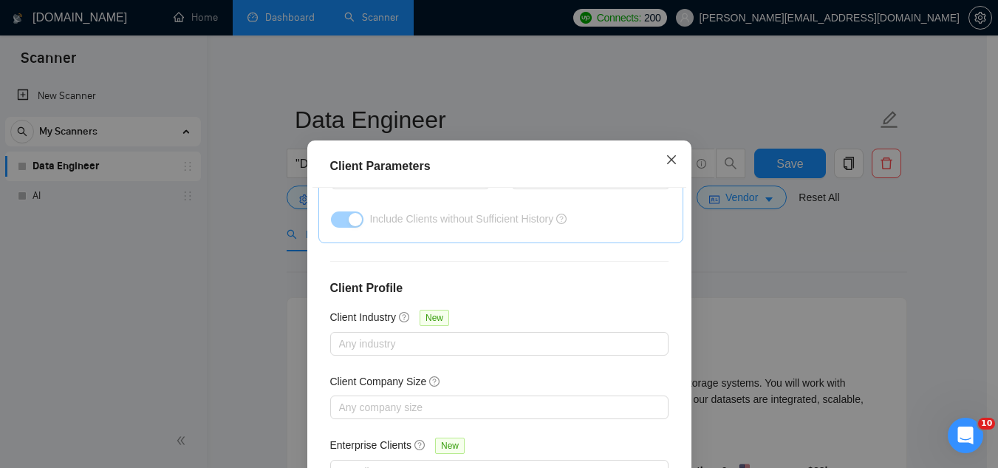
click at [670, 158] on icon "close" at bounding box center [672, 160] width 12 height 12
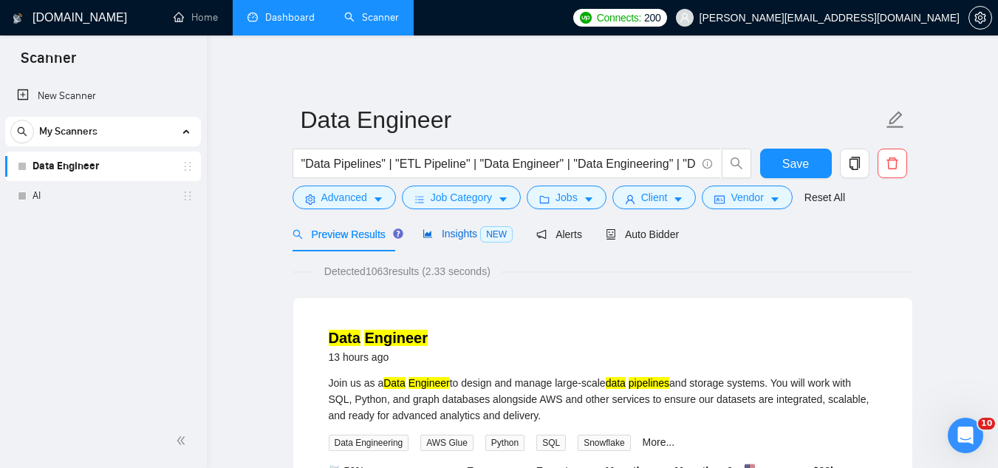
click at [461, 238] on span "Insights NEW" at bounding box center [468, 234] width 90 height 12
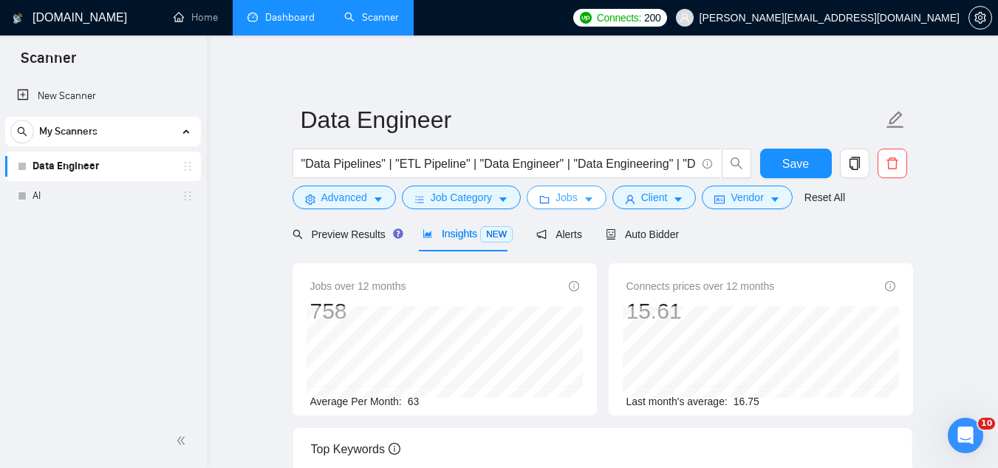
click at [568, 194] on span "Jobs" at bounding box center [566, 197] width 22 height 16
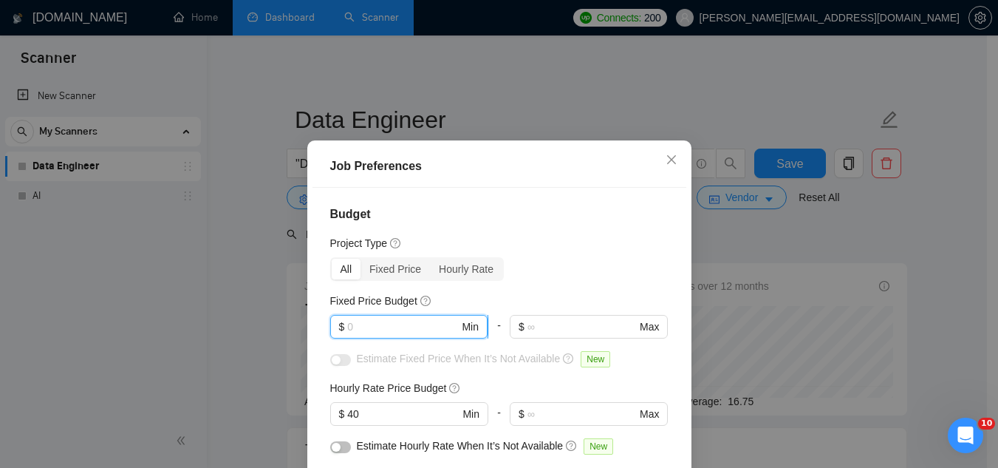
click at [389, 322] on input "text" at bounding box center [403, 326] width 112 height 16
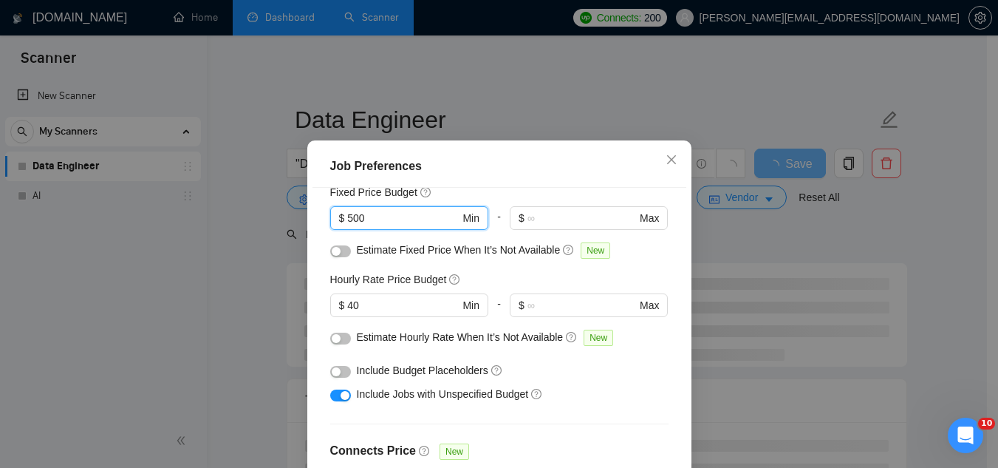
scroll to position [74, 0]
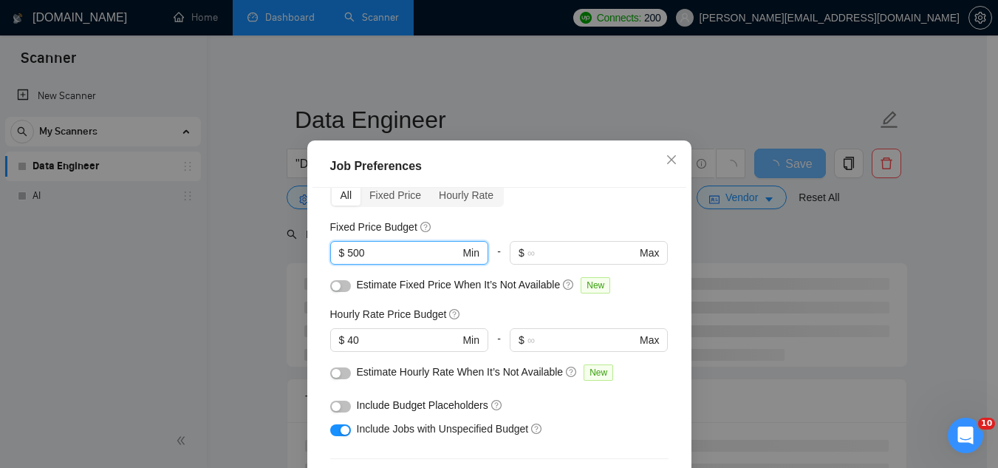
type input "500"
click at [339, 285] on button "button" at bounding box center [340, 286] width 21 height 12
click at [338, 373] on button "button" at bounding box center [340, 373] width 21 height 12
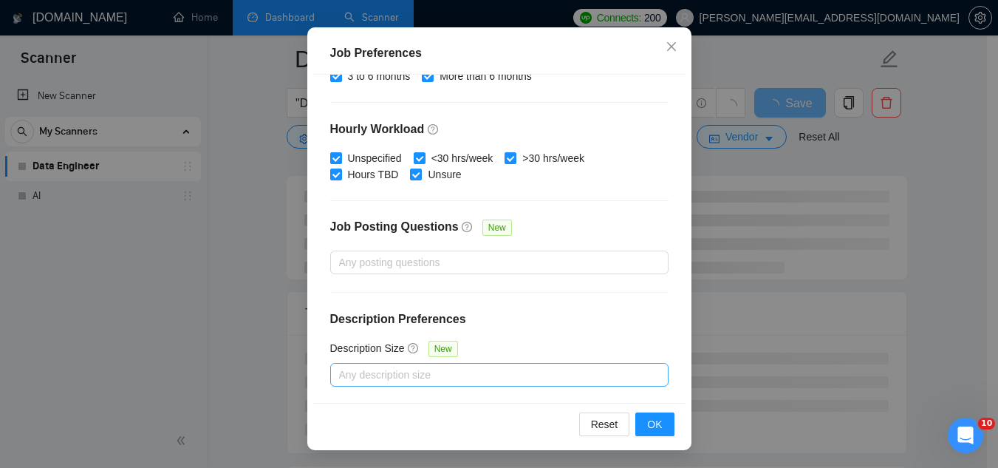
scroll to position [148, 0]
click at [648, 426] on span "OK" at bounding box center [654, 424] width 15 height 16
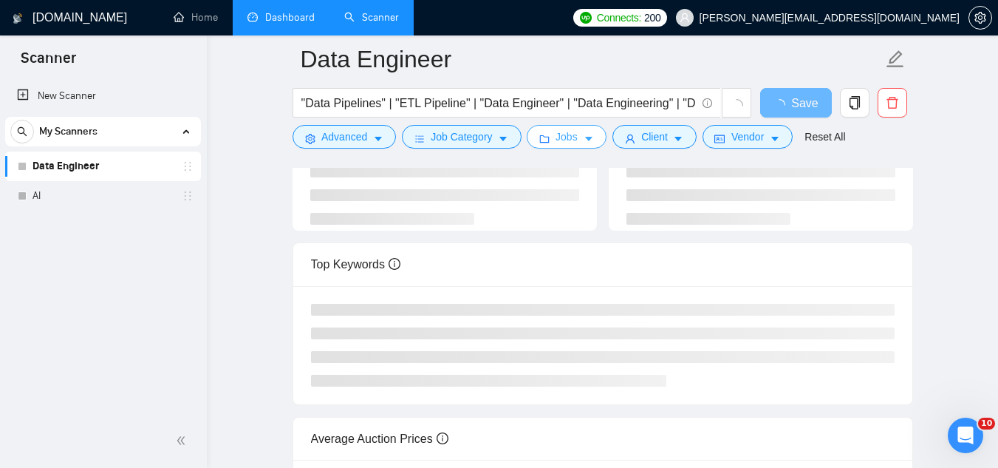
scroll to position [0, 0]
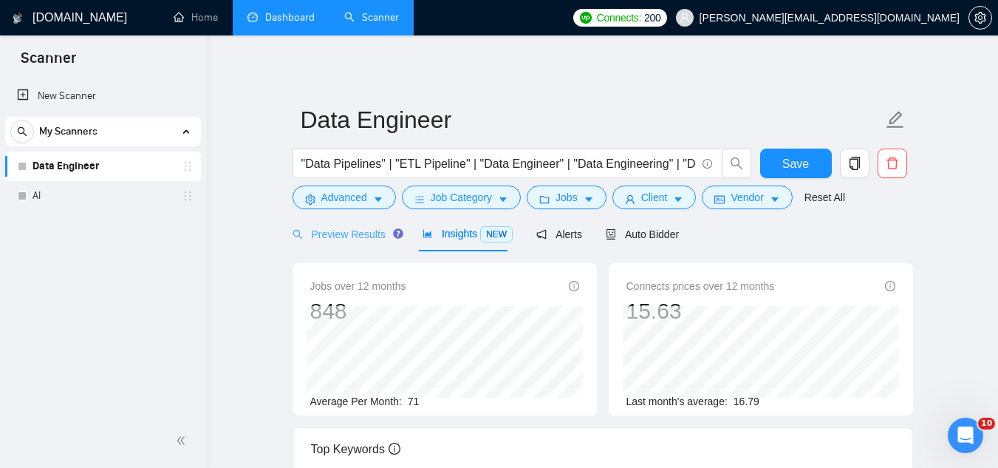
click at [340, 243] on div "Preview Results" at bounding box center [346, 233] width 106 height 35
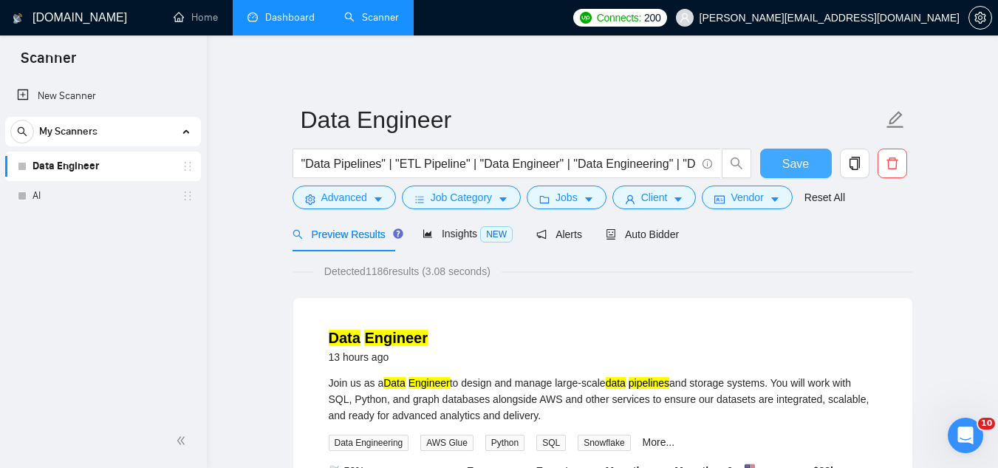
click at [807, 165] on span "Save" at bounding box center [795, 163] width 27 height 18
click at [349, 202] on span "Advanced" at bounding box center [344, 197] width 46 height 16
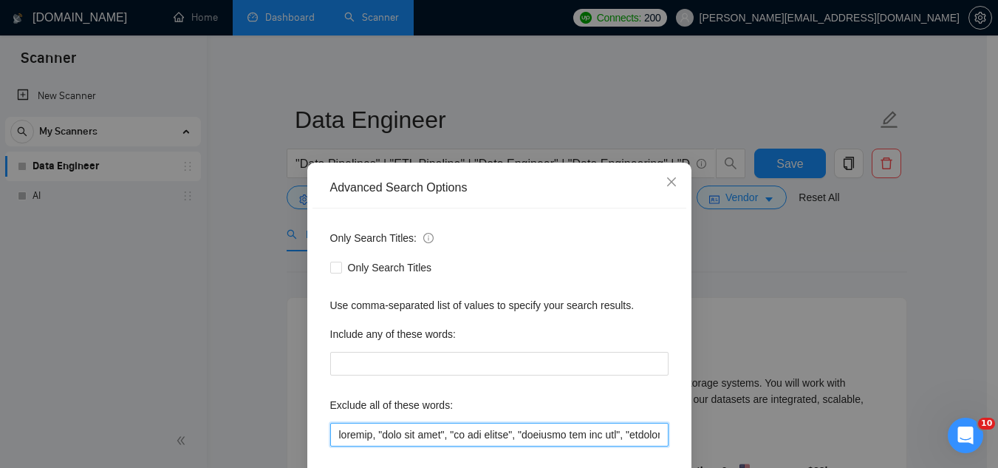
drag, startPoint x: 335, startPoint y: 430, endPoint x: 430, endPoint y: 286, distance: 172.7
click at [335, 427] on input "text" at bounding box center [499, 435] width 338 height 24
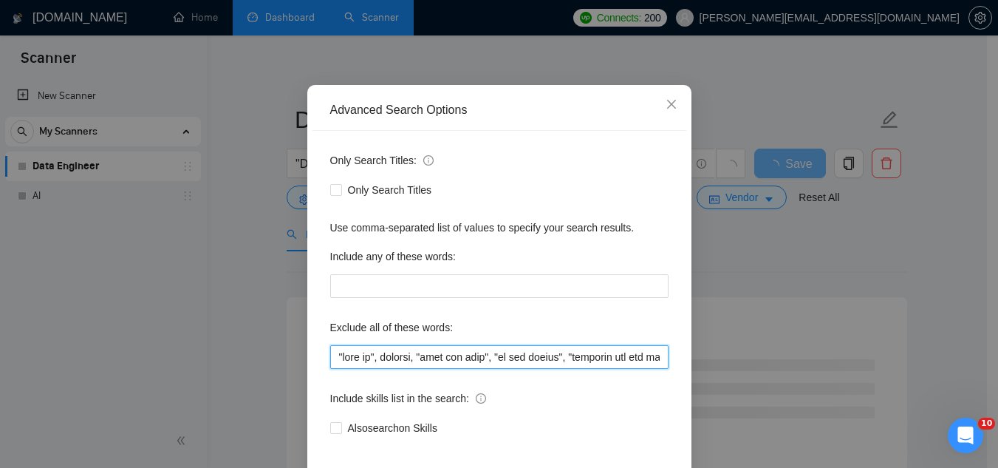
scroll to position [147, 0]
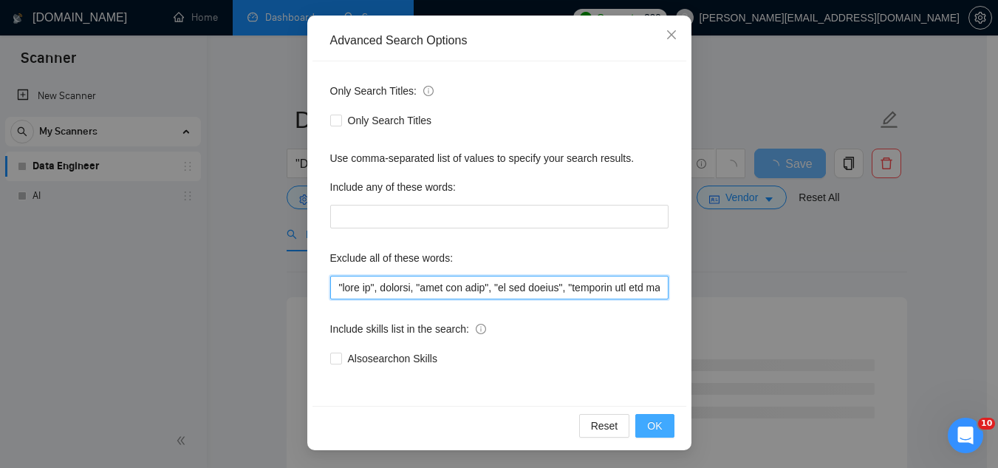
type input ""lore ip", dolorsi, "amet con adip", "el sed doeius", "temporin utl etd mag", "…"
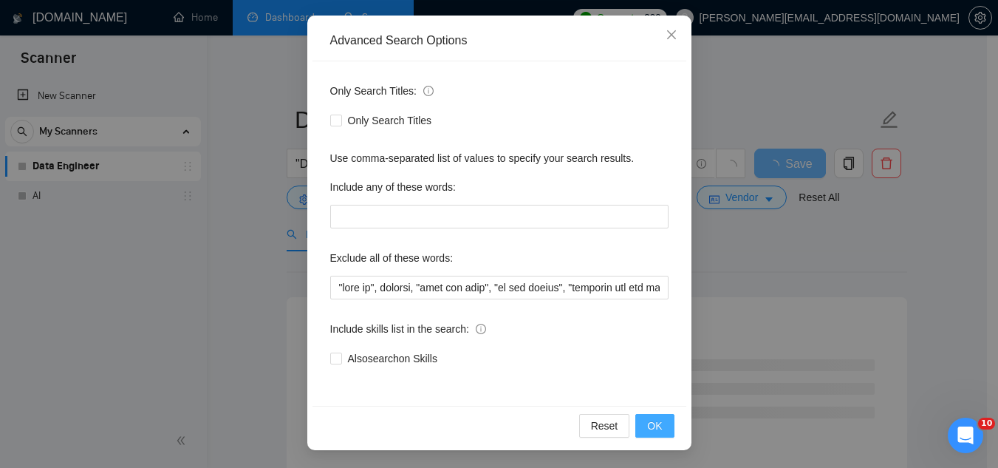
click at [635, 430] on button "OK" at bounding box center [654, 426] width 38 height 24
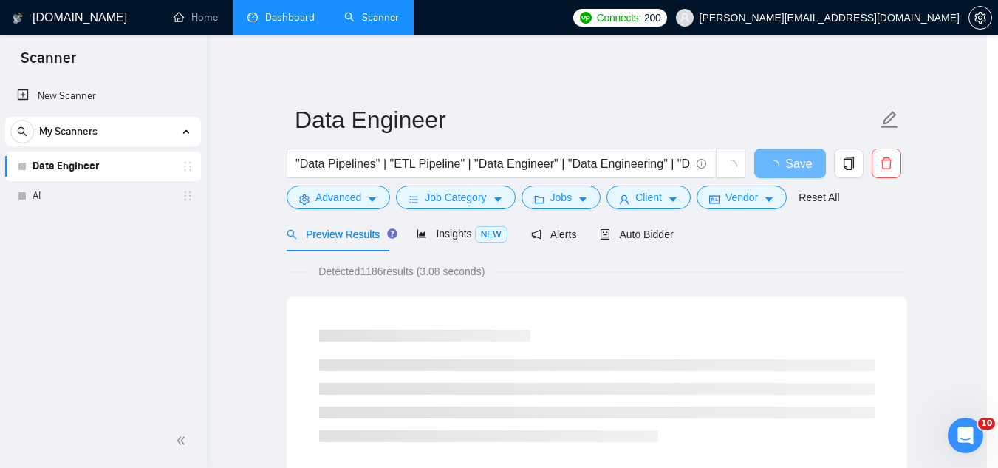
scroll to position [73, 0]
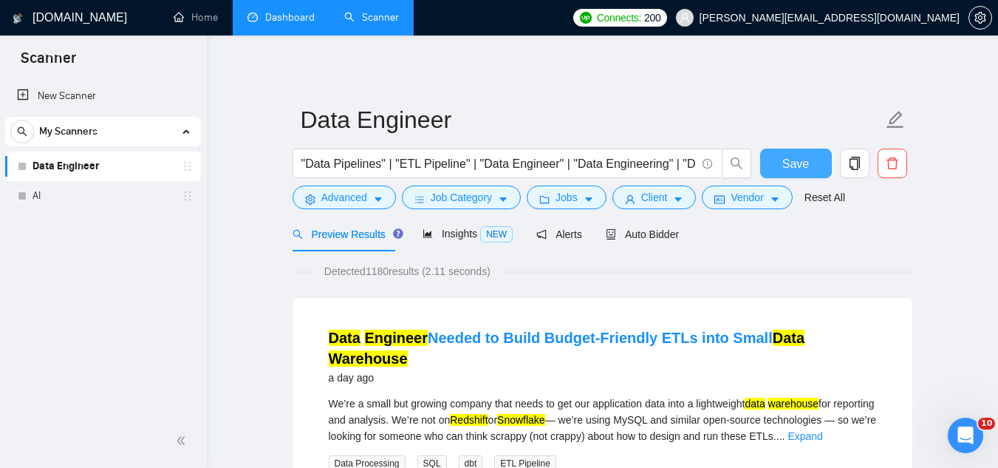
click at [795, 166] on span "Save" at bounding box center [795, 163] width 27 height 18
click at [331, 204] on span "Advanced" at bounding box center [344, 197] width 46 height 16
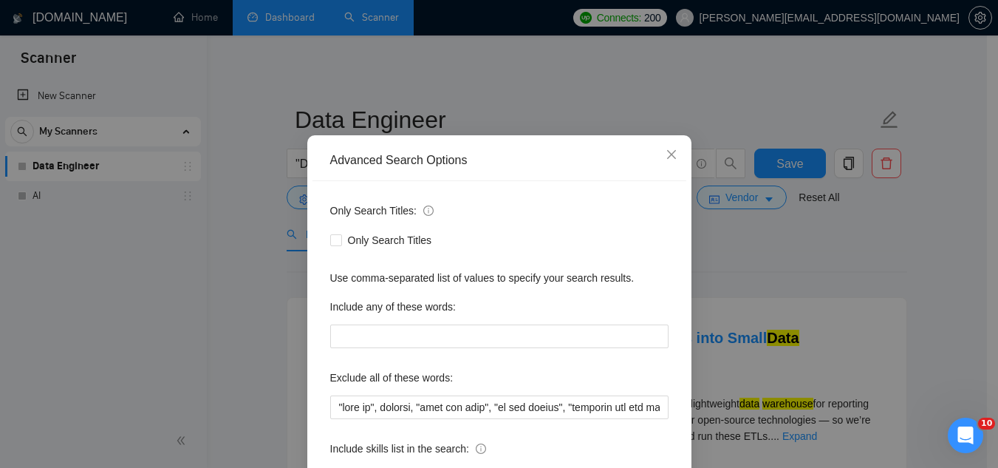
scroll to position [74, 0]
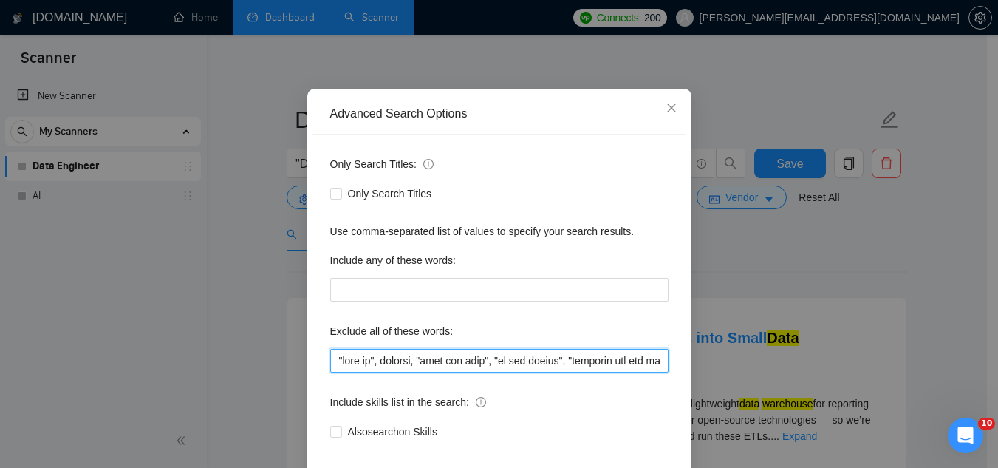
drag, startPoint x: 369, startPoint y: 358, endPoint x: 331, endPoint y: 358, distance: 38.4
click at [331, 358] on input "text" at bounding box center [499, 361] width 338 height 24
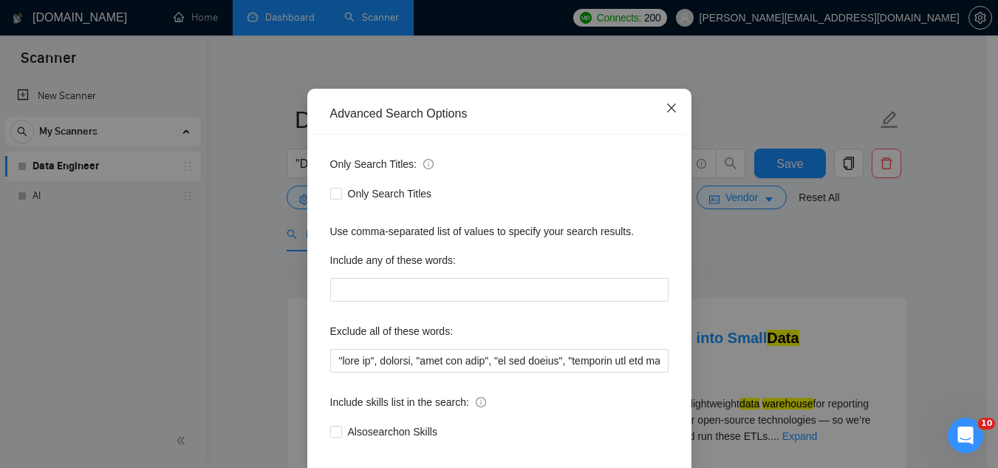
click at [668, 103] on icon "close" at bounding box center [672, 108] width 12 height 12
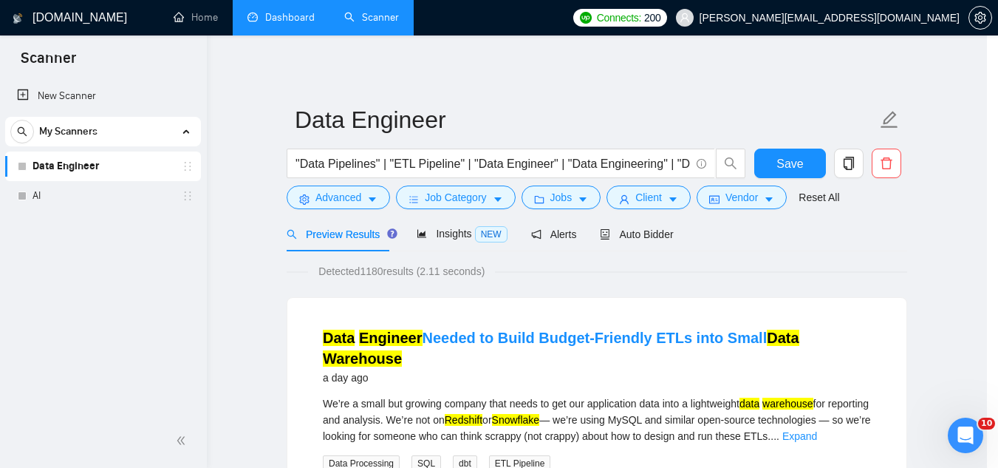
scroll to position [73, 0]
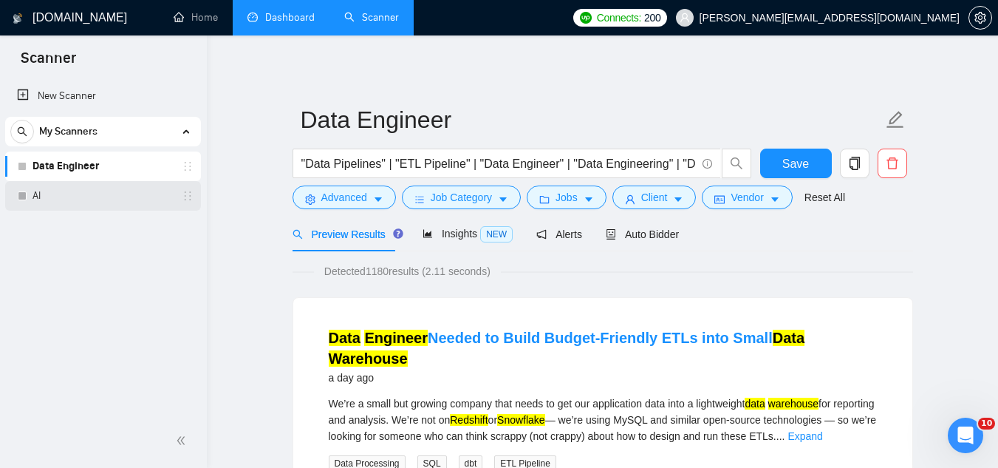
click at [61, 201] on link "AI" at bounding box center [103, 196] width 140 height 30
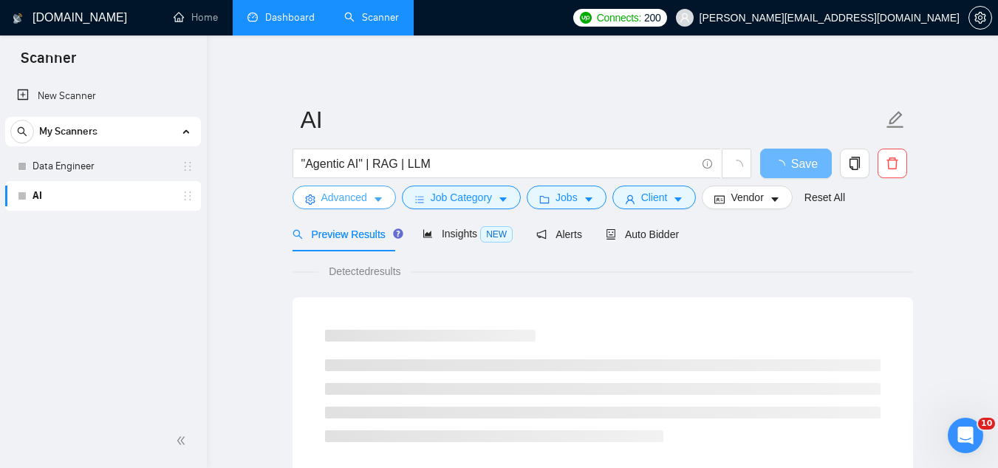
click at [331, 198] on span "Advanced" at bounding box center [344, 197] width 46 height 16
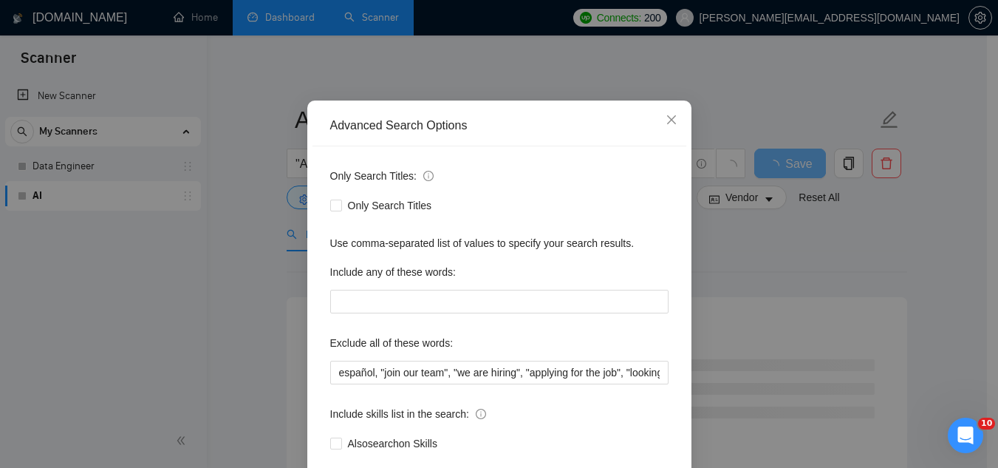
scroll to position [147, 0]
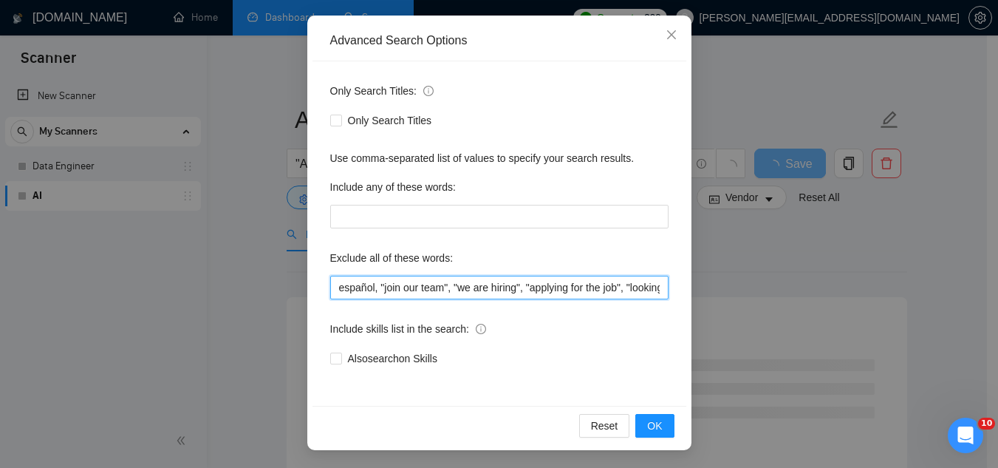
click at [332, 285] on input "español, "join our team", "we are hiring", "applying for the job", "looking for…" at bounding box center [499, 288] width 338 height 24
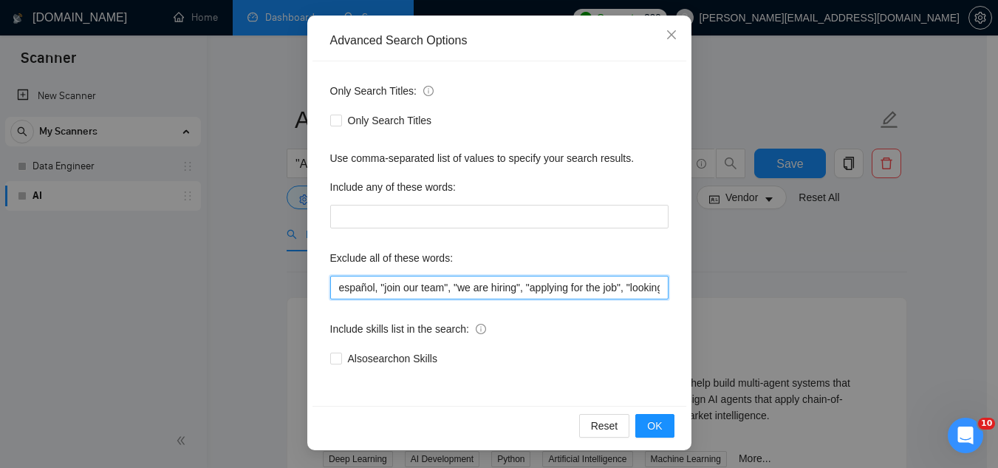
paste input ""join us""
type input ""join us", español, "join our team", "we are hiring", "applying for the job", "…"
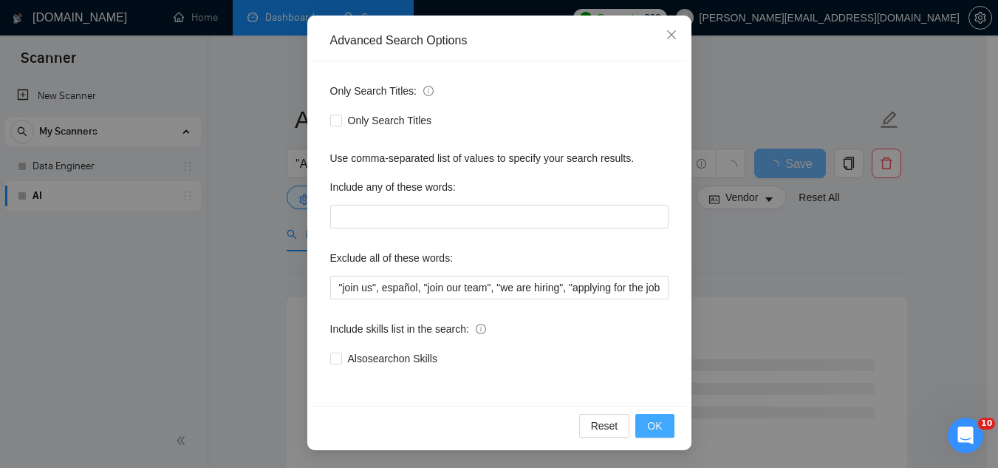
click at [637, 431] on button "OK" at bounding box center [654, 426] width 38 height 24
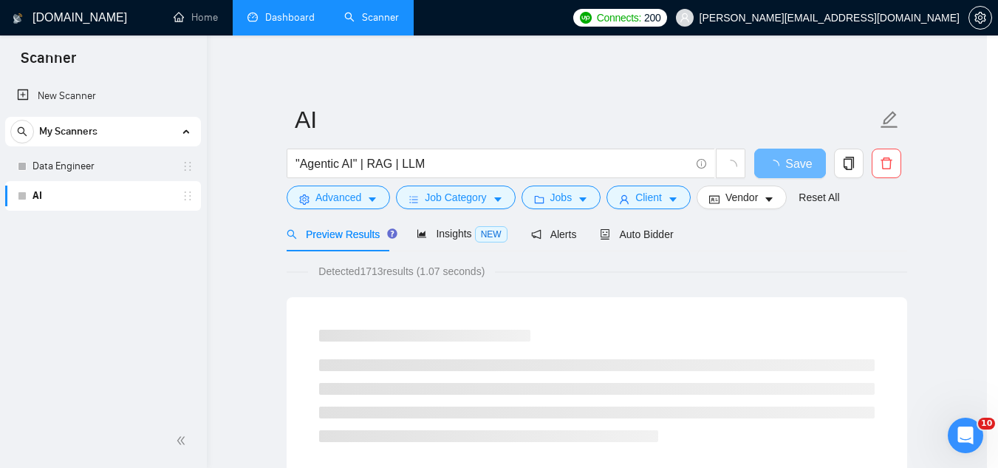
scroll to position [73, 0]
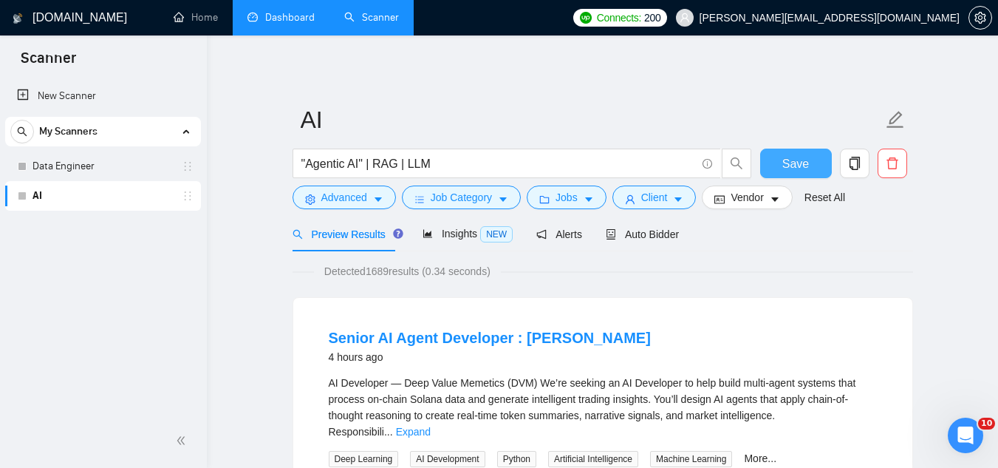
click at [818, 163] on button "Save" at bounding box center [796, 163] width 72 height 30
click at [98, 171] on link "Data Engineer" at bounding box center [103, 166] width 140 height 30
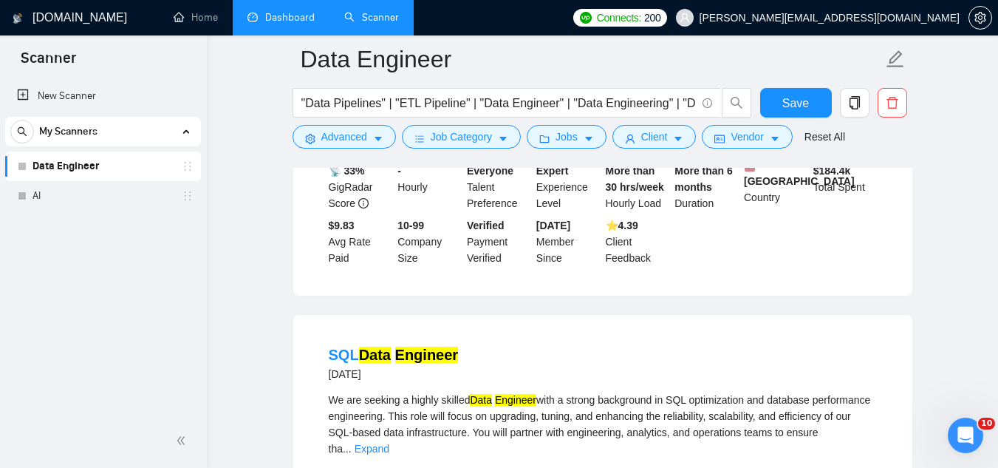
scroll to position [1477, 0]
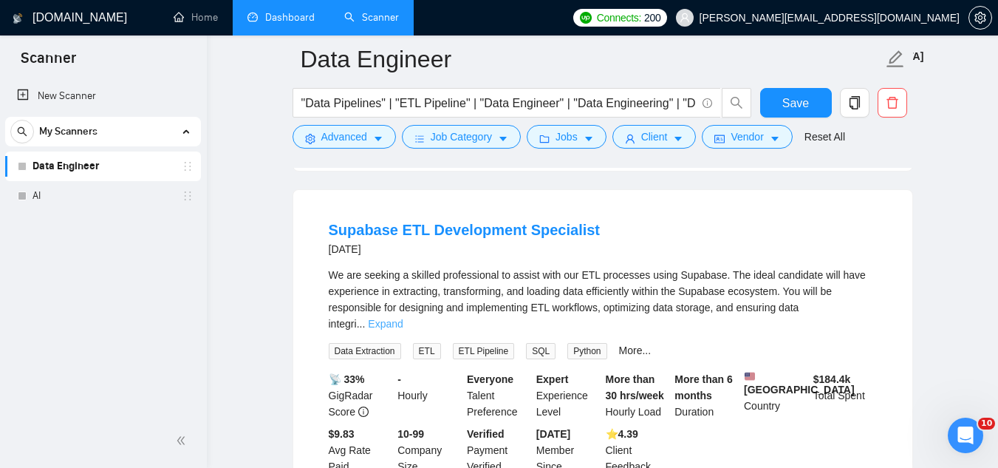
click at [403, 318] on link "Expand" at bounding box center [385, 324] width 35 height 12
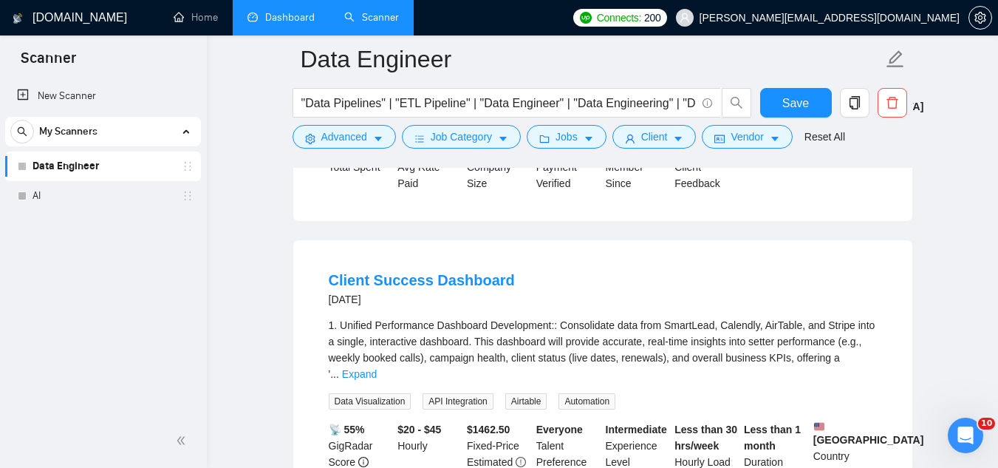
scroll to position [2142, 0]
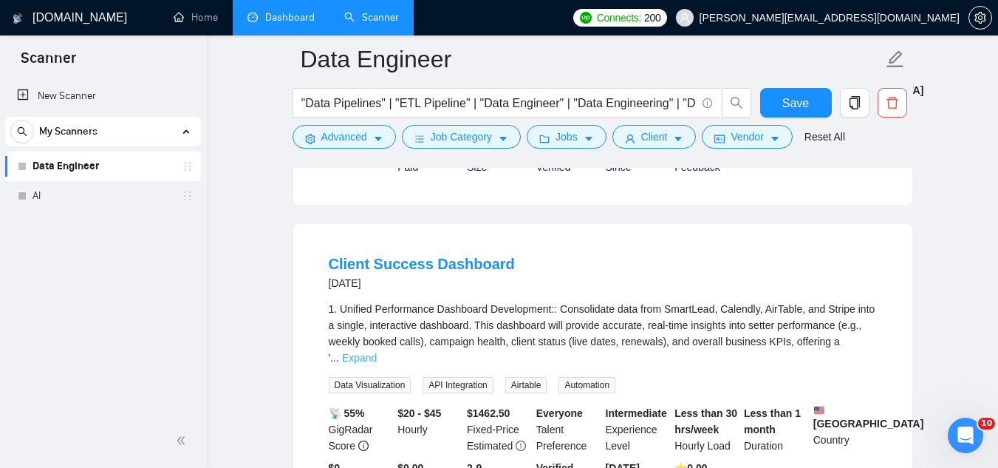
click at [377, 352] on link "Expand" at bounding box center [359, 358] width 35 height 12
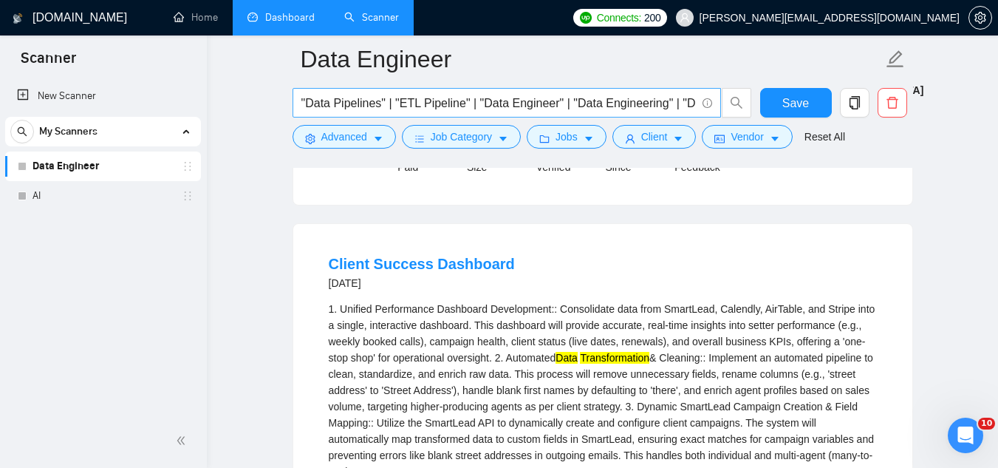
click at [682, 102] on input ""Data Pipelines" | "ETL Pipeline" | "Data Engineer" | "Data Engineering" | "Dat…" at bounding box center [498, 103] width 394 height 18
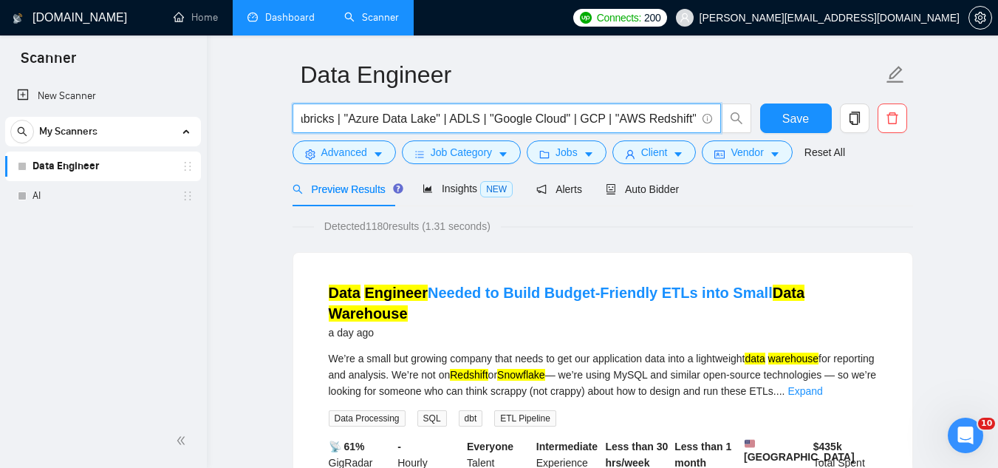
scroll to position [0, 0]
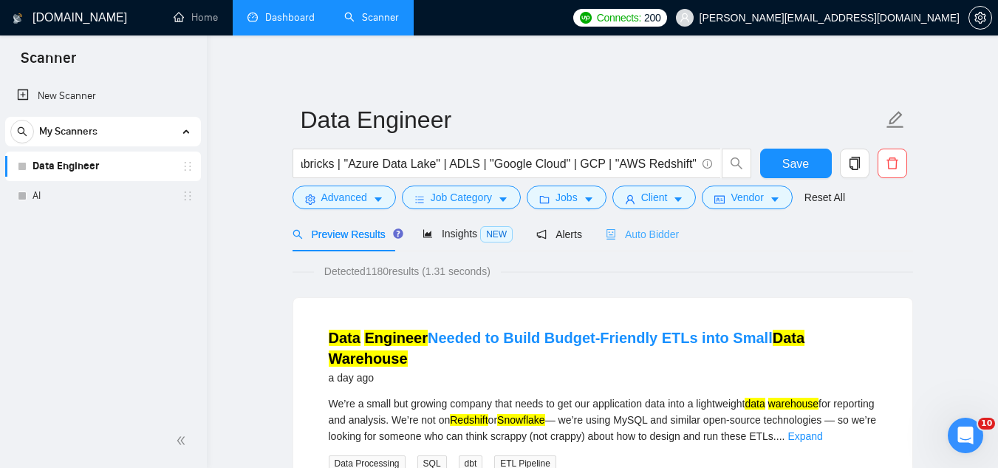
click at [631, 247] on div "Auto Bidder" at bounding box center [642, 233] width 73 height 35
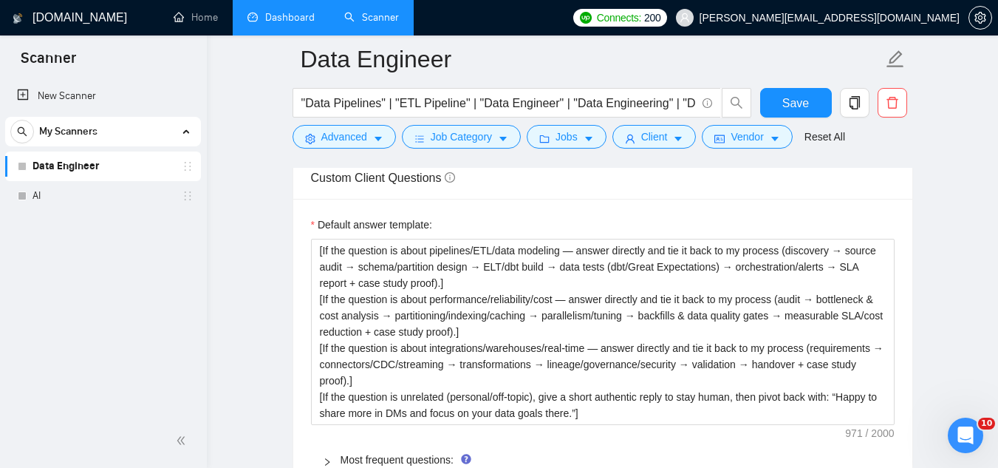
scroll to position [2068, 0]
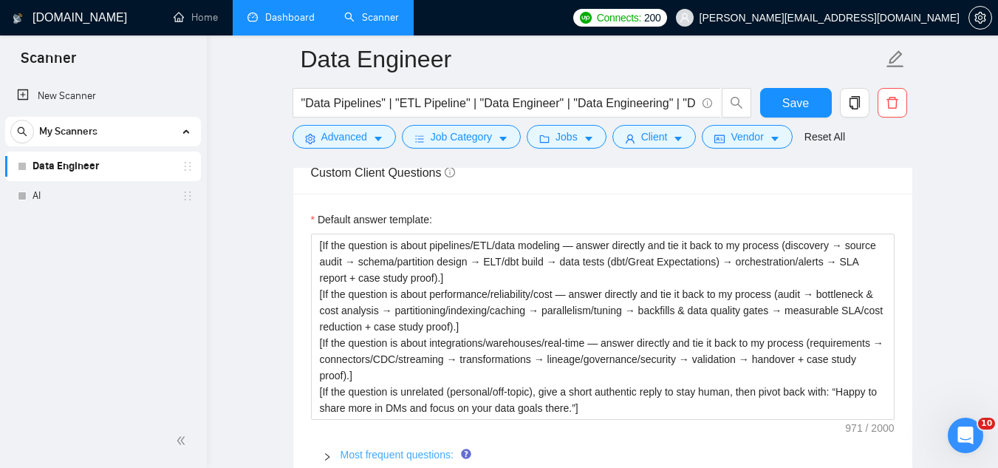
click at [387, 448] on link "Most frequent questions:" at bounding box center [397, 454] width 113 height 12
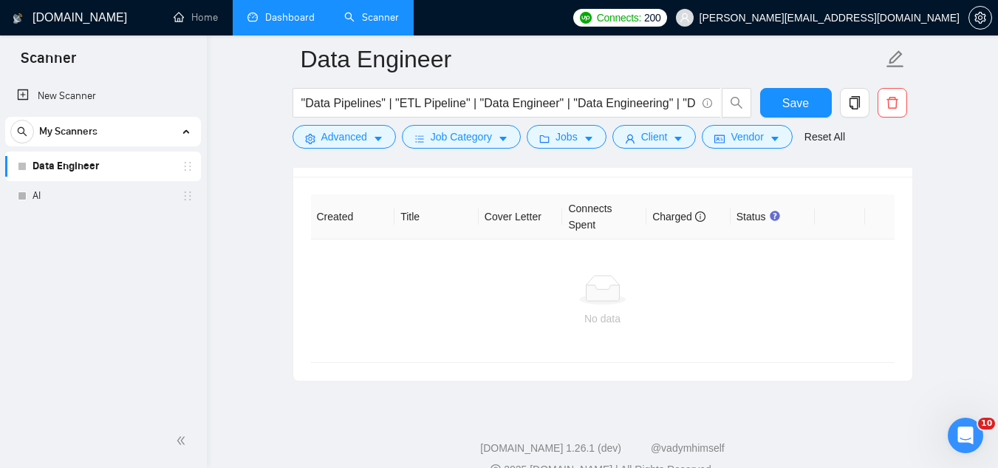
scroll to position [4609, 0]
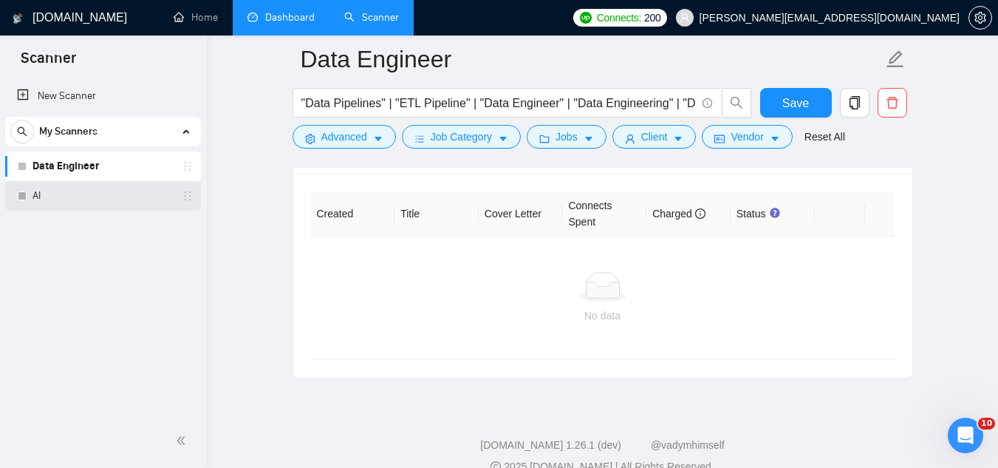
click at [107, 200] on link "AI" at bounding box center [103, 196] width 140 height 30
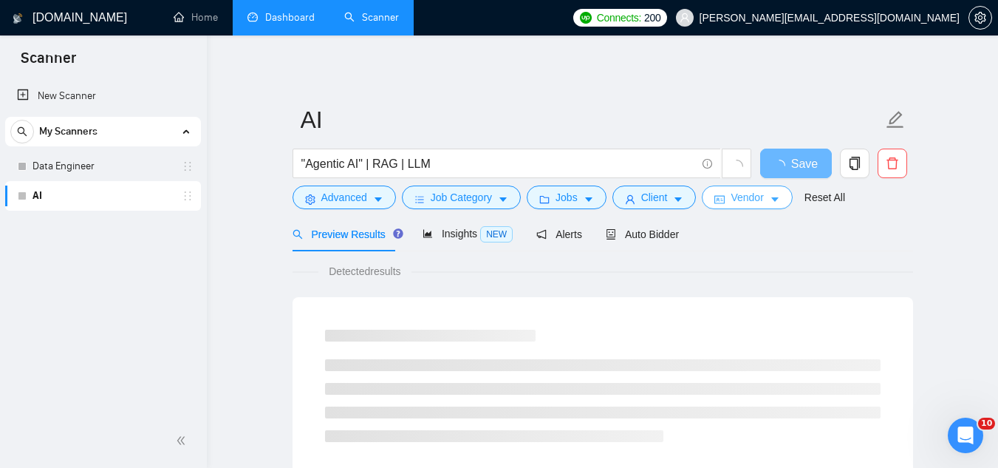
click at [743, 196] on span "Vendor" at bounding box center [747, 197] width 33 height 16
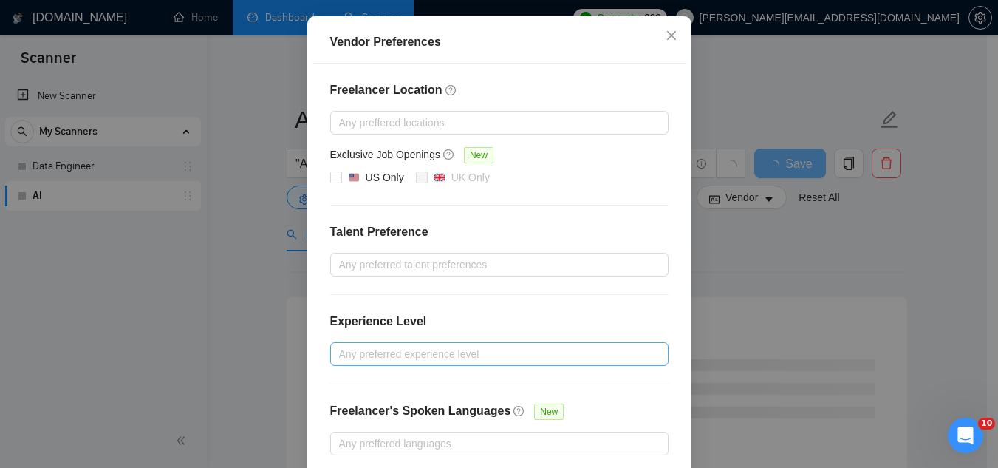
scroll to position [148, 0]
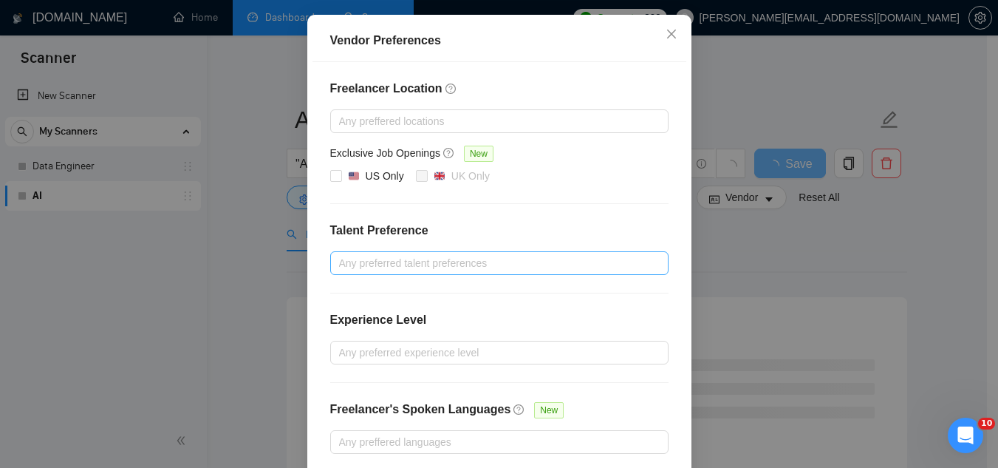
click at [404, 262] on div at bounding box center [492, 263] width 316 height 18
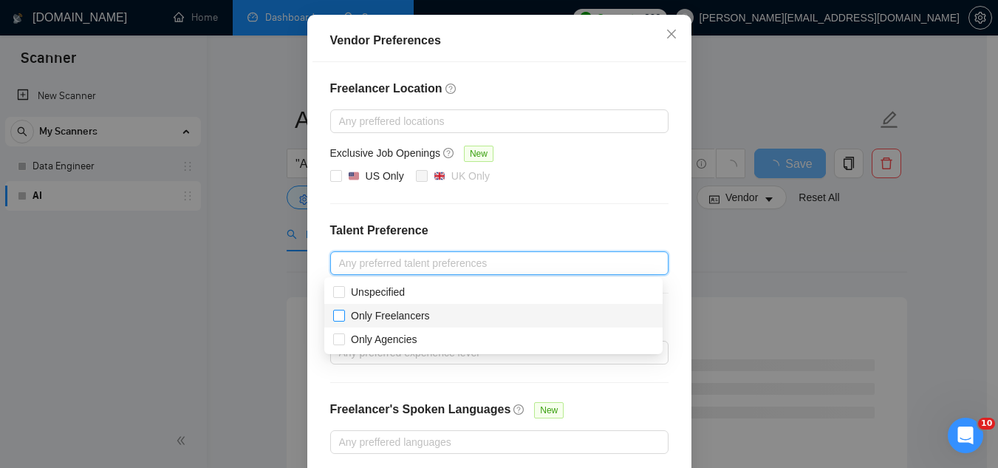
click at [397, 317] on span "Only Freelancers" at bounding box center [390, 315] width 79 height 12
click at [343, 317] on input "Only Freelancers" at bounding box center [338, 314] width 10 height 10
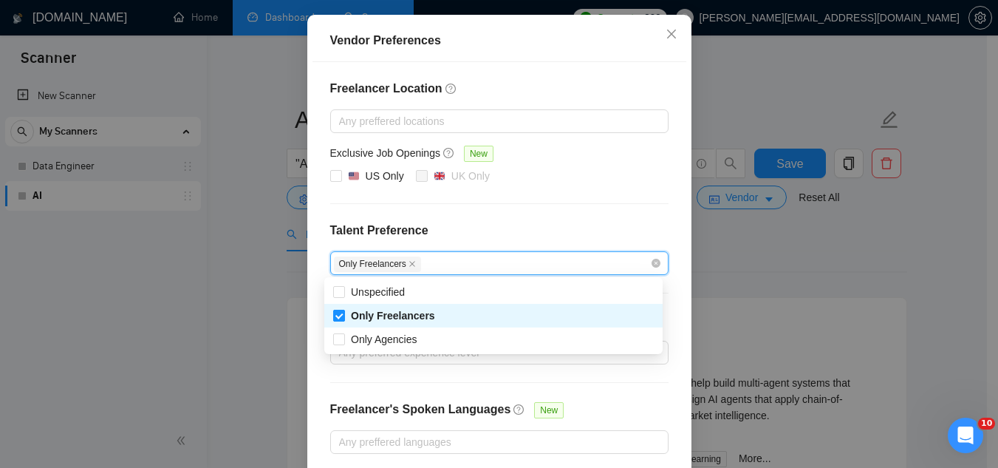
click at [397, 317] on span "Only Freelancers" at bounding box center [393, 315] width 84 height 12
click at [343, 317] on input "Only Freelancers" at bounding box center [338, 314] width 10 height 10
checkbox input "false"
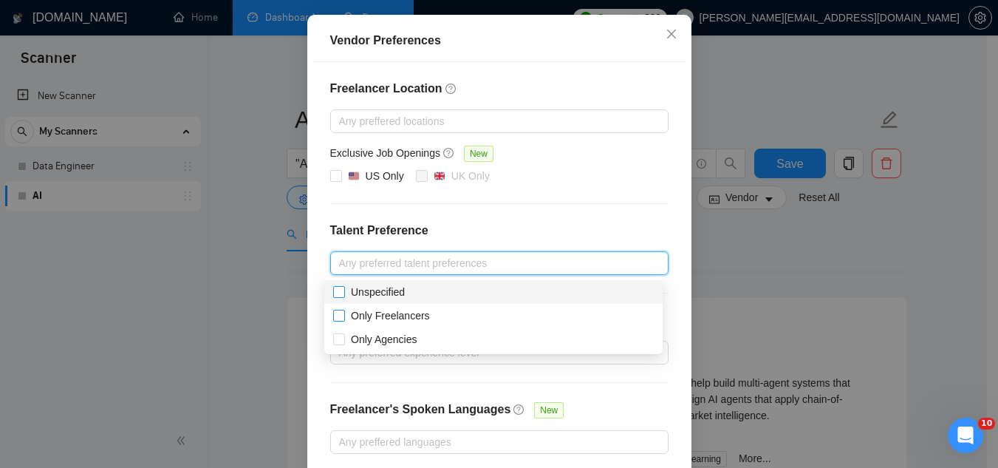
click at [389, 290] on span "Unspecified" at bounding box center [378, 292] width 54 height 12
click at [343, 290] on input "Unspecified" at bounding box center [338, 291] width 10 height 10
checkbox input "true"
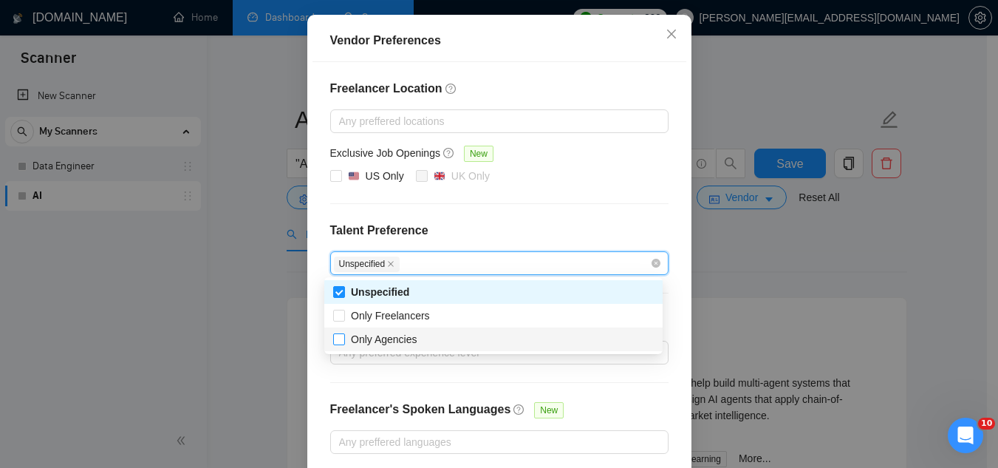
click at [380, 337] on span "Only Agencies" at bounding box center [384, 339] width 66 height 12
click at [343, 337] on input "Only Agencies" at bounding box center [338, 338] width 10 height 10
checkbox input "true"
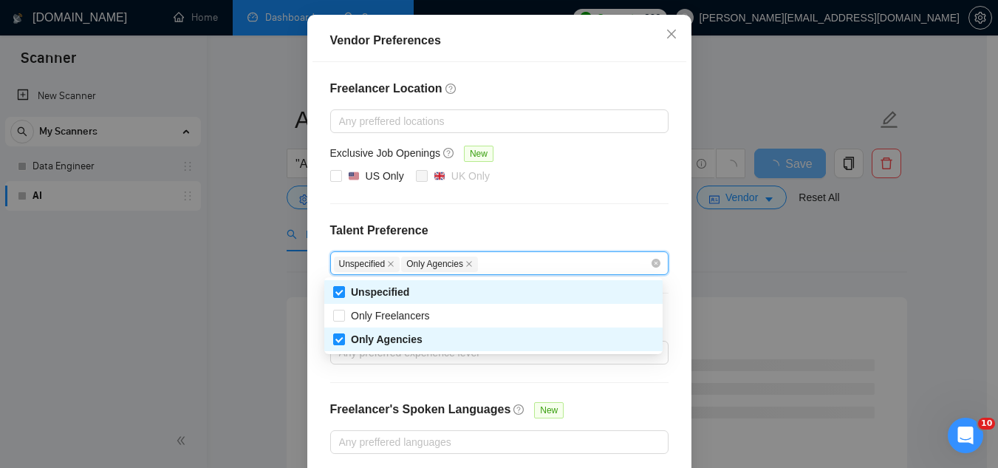
click at [518, 213] on div "Freelancer Location Any preffered locations Exclusive Job Openings New US Only …" at bounding box center [499, 266] width 374 height 409
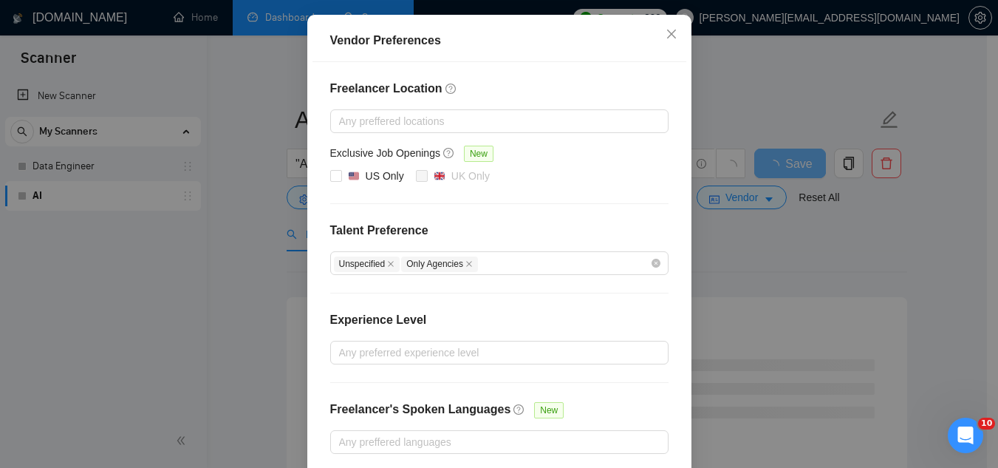
scroll to position [216, 0]
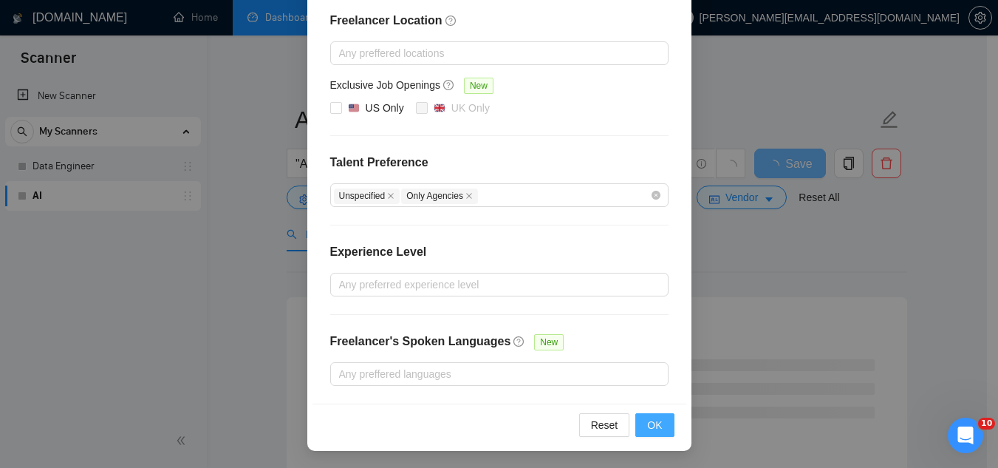
click at [647, 428] on span "OK" at bounding box center [654, 425] width 15 height 16
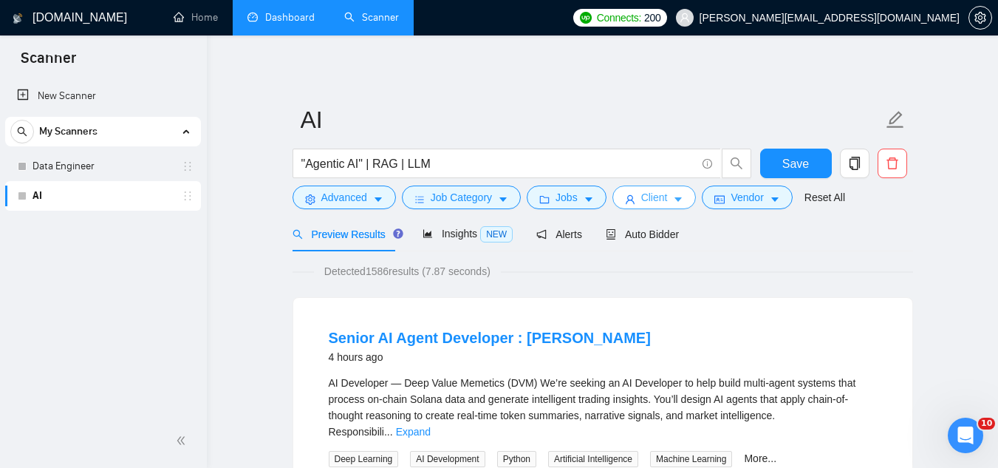
click at [651, 205] on span "Client" at bounding box center [654, 197] width 27 height 16
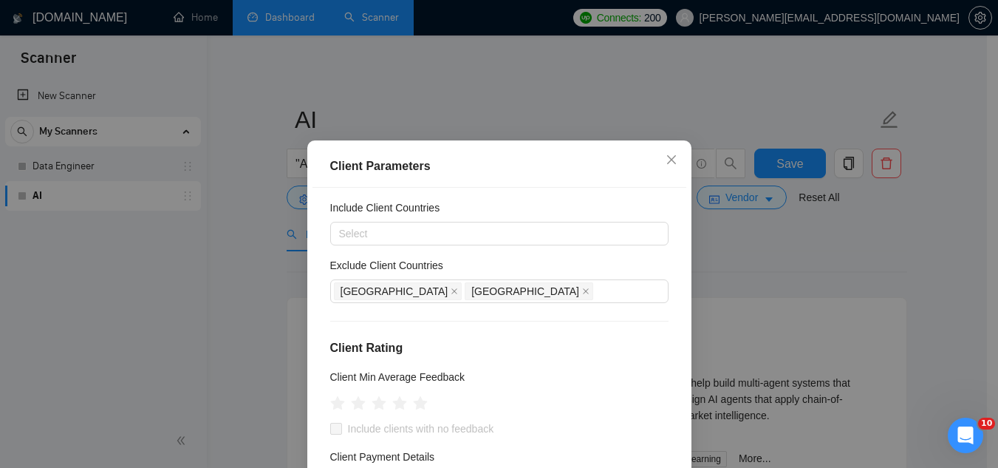
scroll to position [0, 0]
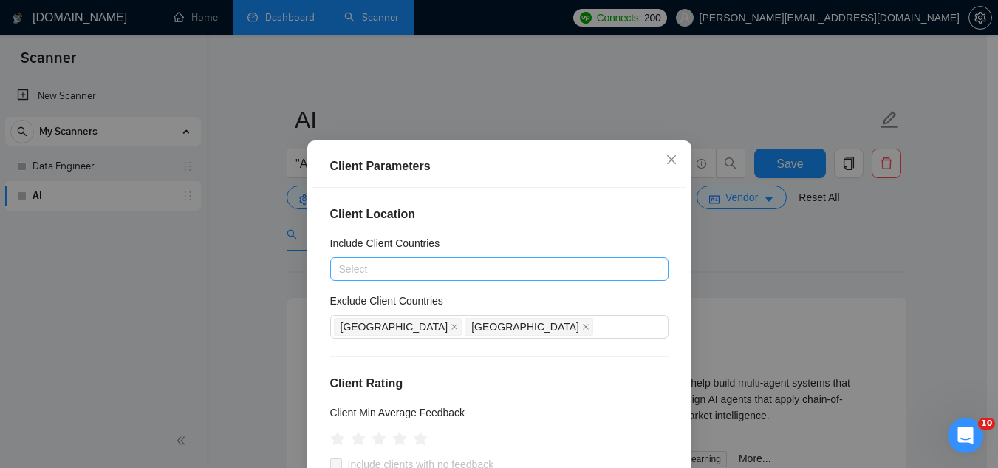
click at [430, 266] on div at bounding box center [492, 269] width 316 height 18
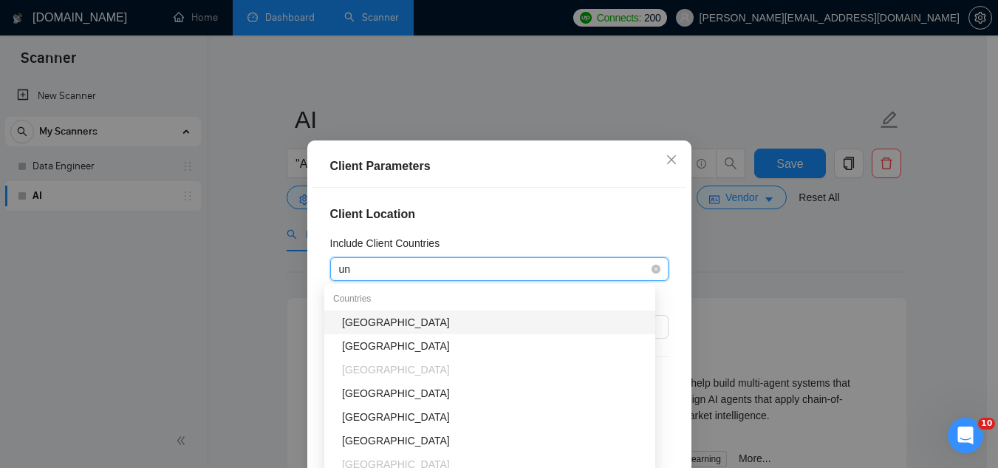
type input "uni"
click at [412, 324] on div "[GEOGRAPHIC_DATA]" at bounding box center [494, 322] width 304 height 16
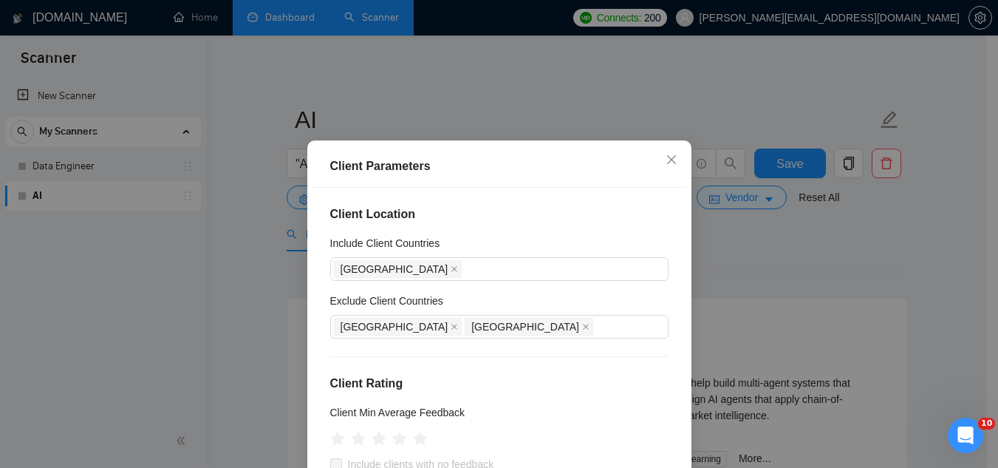
click at [524, 202] on div "Client Location Include Client Countries [GEOGRAPHIC_DATA] Exclude Client Count…" at bounding box center [499, 351] width 374 height 327
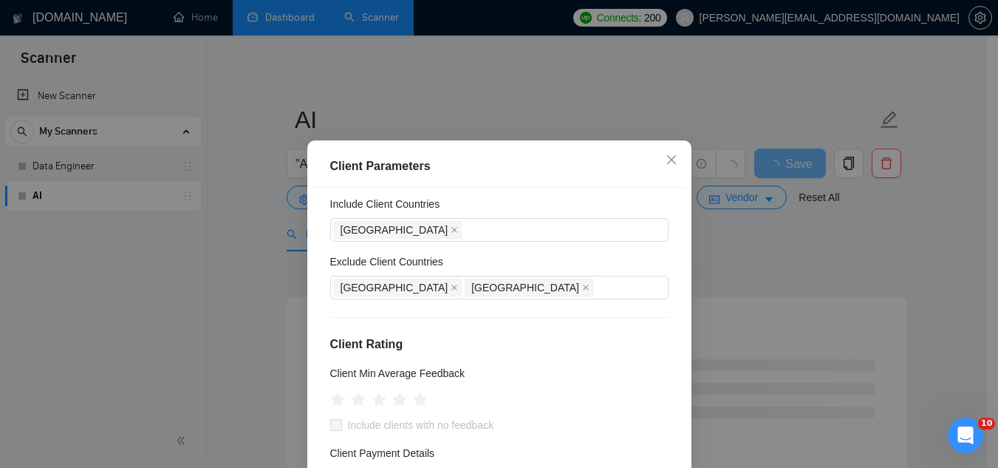
scroll to position [74, 0]
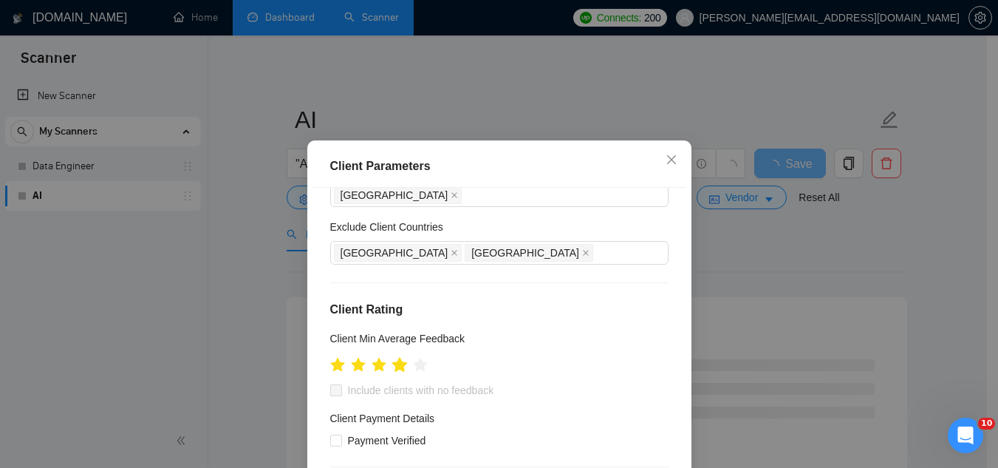
click at [398, 375] on div at bounding box center [399, 365] width 16 height 26
click at [330, 439] on input "Payment Verified" at bounding box center [335, 439] width 10 height 10
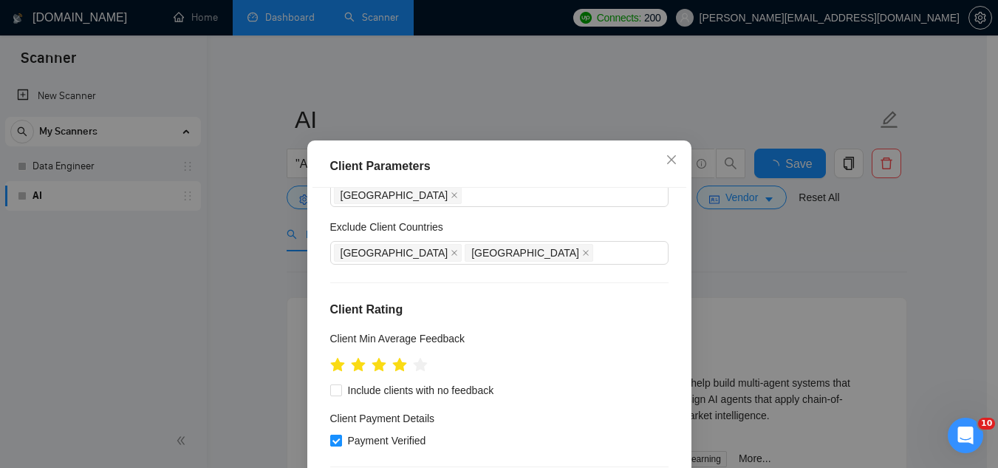
checkbox input "true"
click at [330, 385] on input "Include clients with no feedback" at bounding box center [335, 389] width 10 height 10
checkbox input "true"
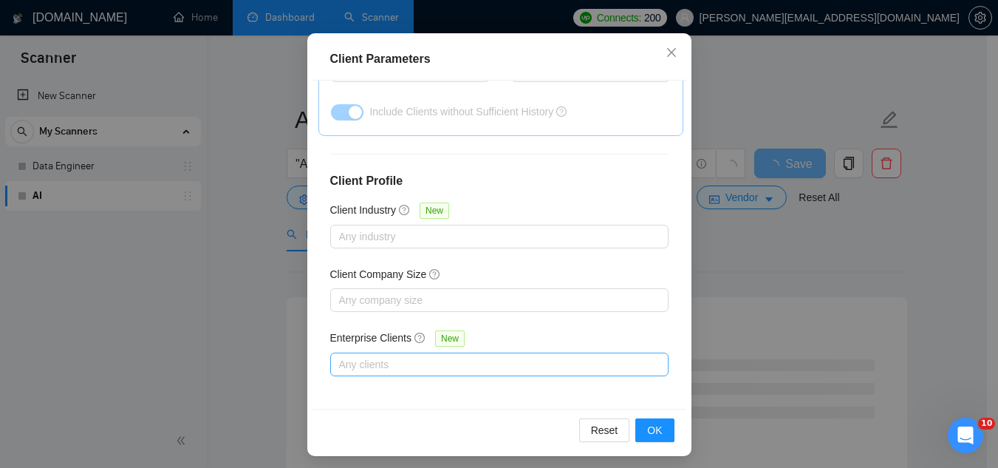
scroll to position [113, 0]
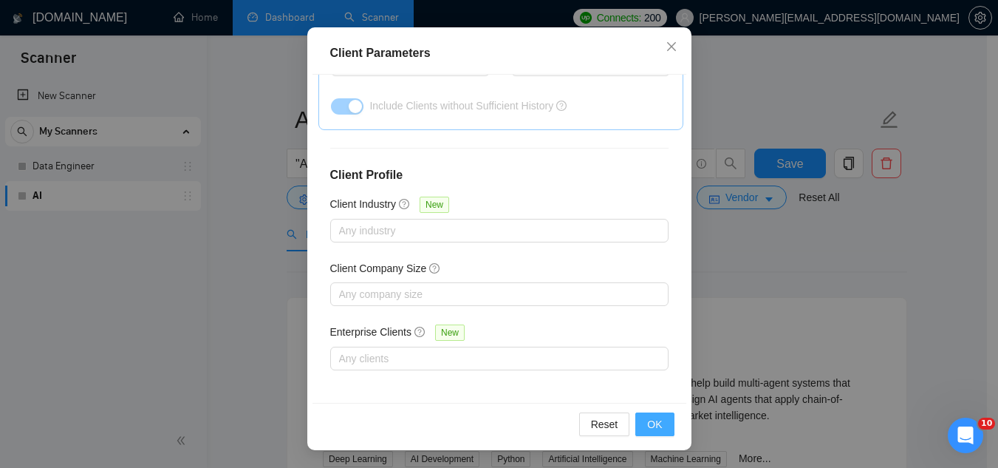
click at [649, 428] on span "OK" at bounding box center [654, 424] width 15 height 16
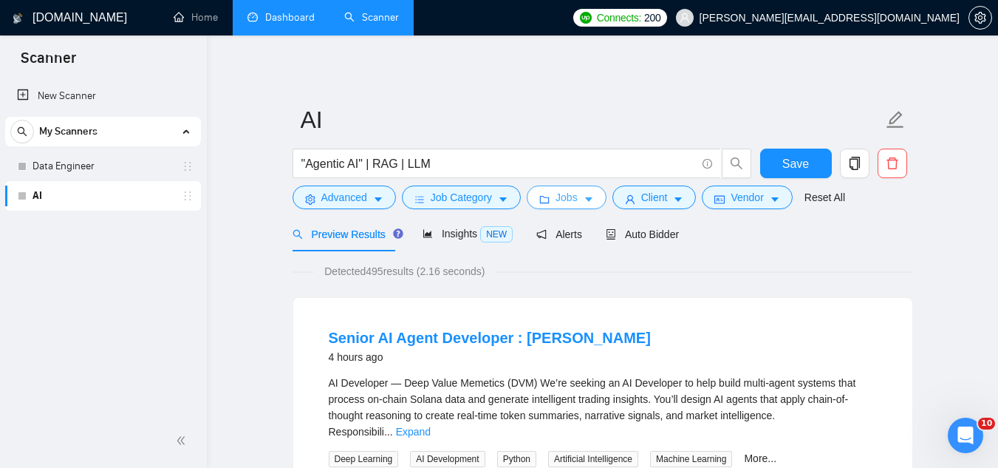
click at [565, 206] on button "Jobs" at bounding box center [567, 197] width 80 height 24
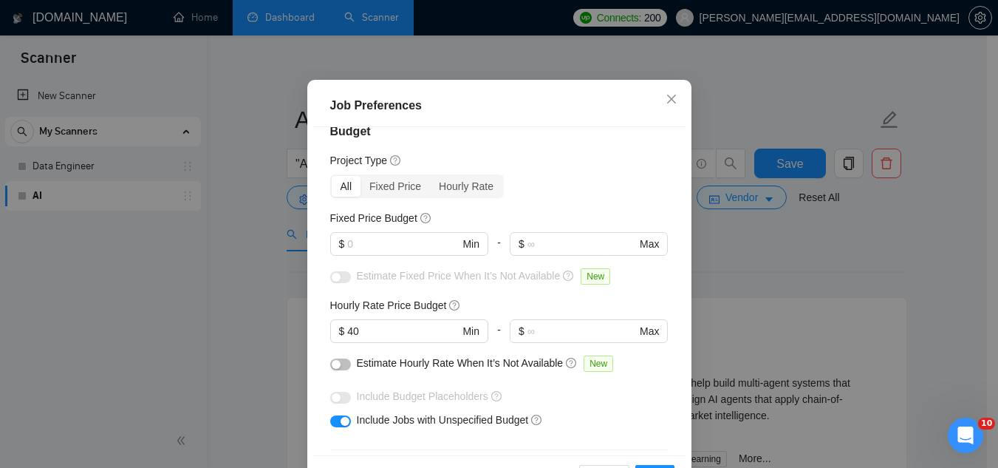
scroll to position [0, 0]
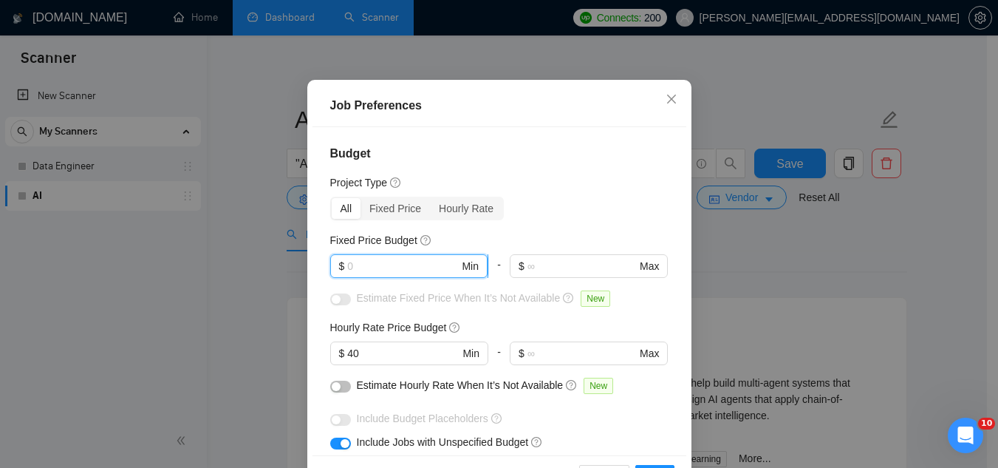
click at [377, 274] on input "text" at bounding box center [403, 266] width 112 height 16
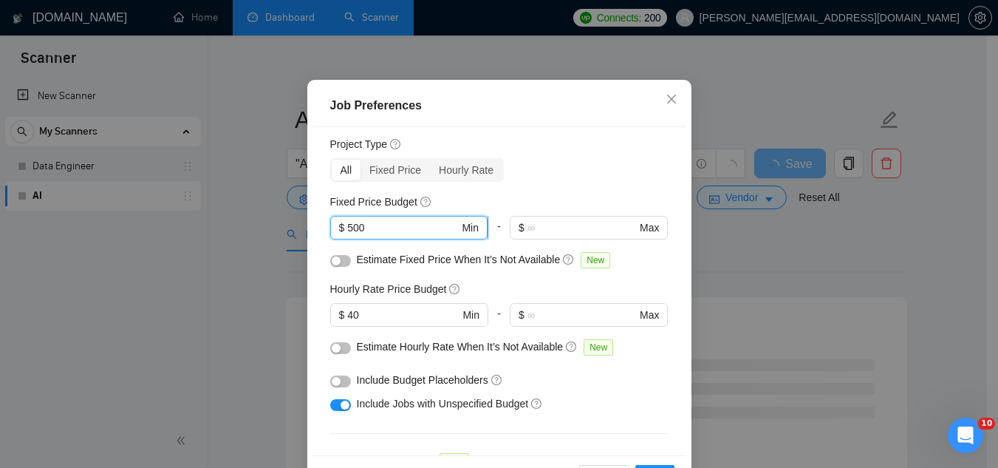
scroll to position [74, 0]
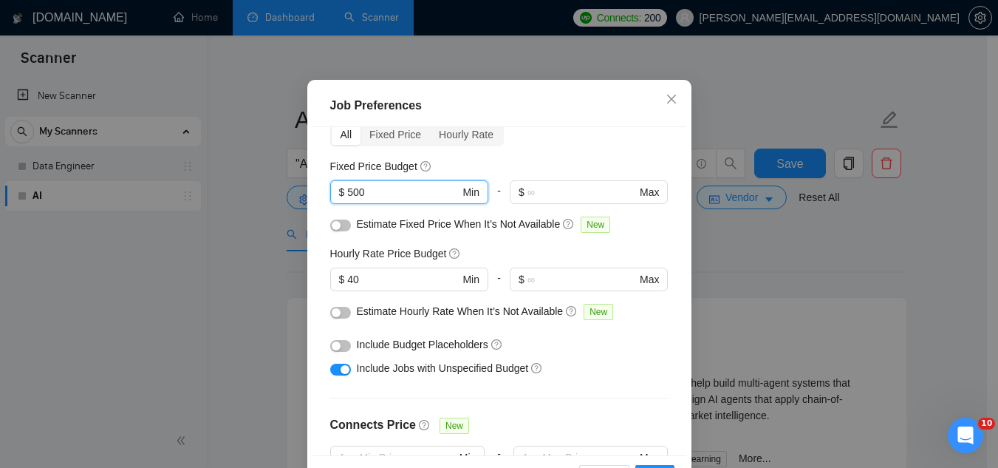
type input "500"
click at [341, 231] on button "button" at bounding box center [340, 225] width 21 height 12
click at [336, 318] on button "button" at bounding box center [340, 313] width 21 height 12
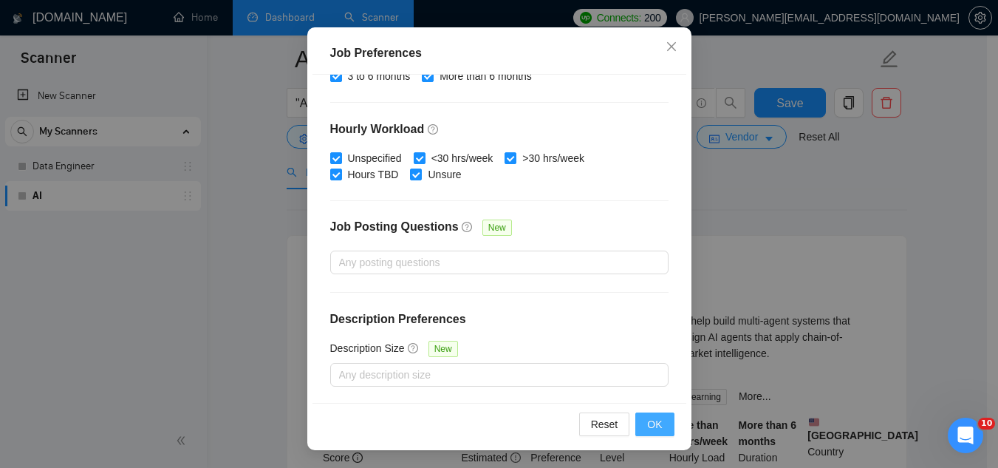
click at [650, 422] on span "OK" at bounding box center [654, 424] width 15 height 16
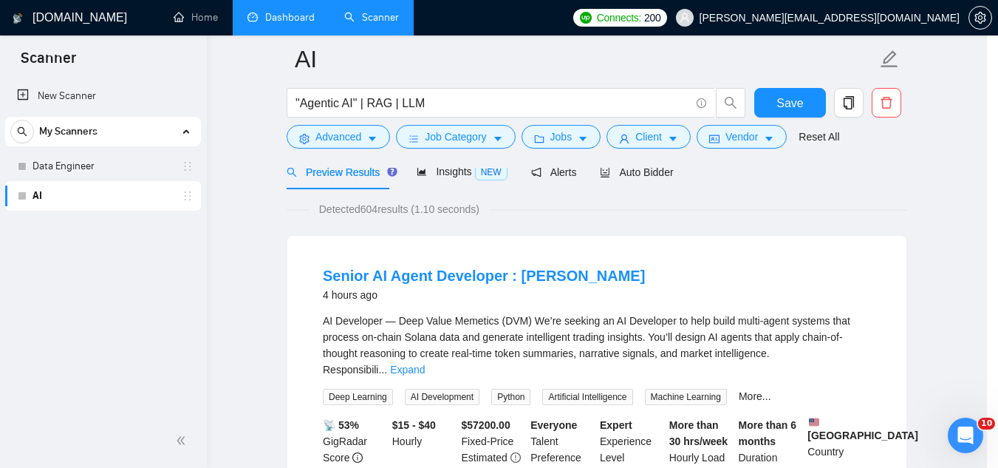
scroll to position [61, 0]
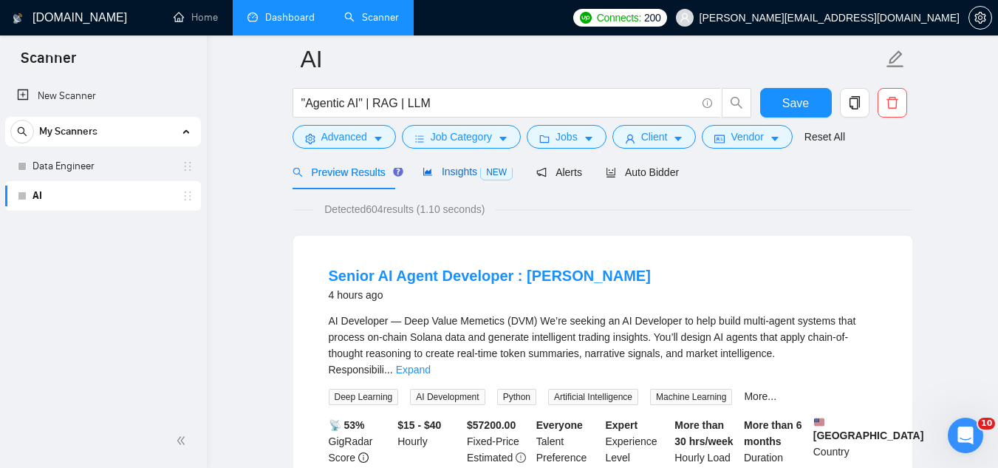
click at [451, 172] on span "Insights NEW" at bounding box center [468, 171] width 90 height 12
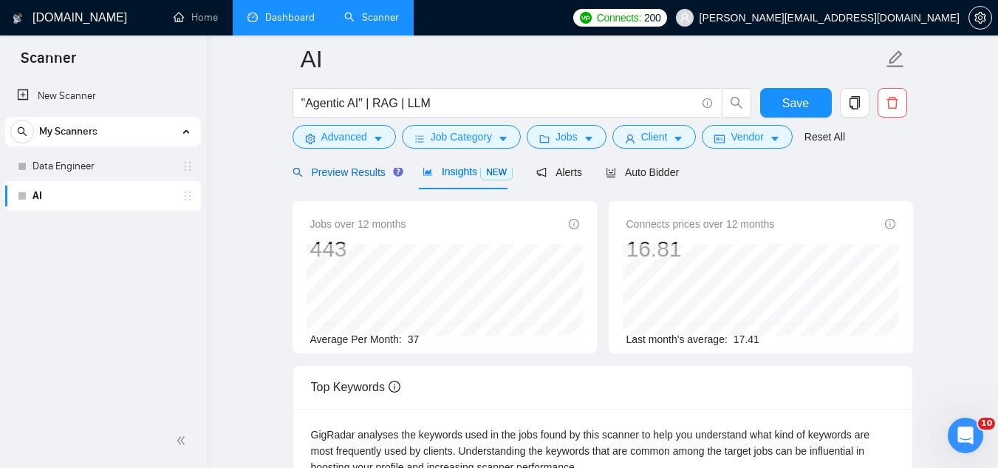
click at [315, 178] on span "Preview Results" at bounding box center [346, 172] width 106 height 12
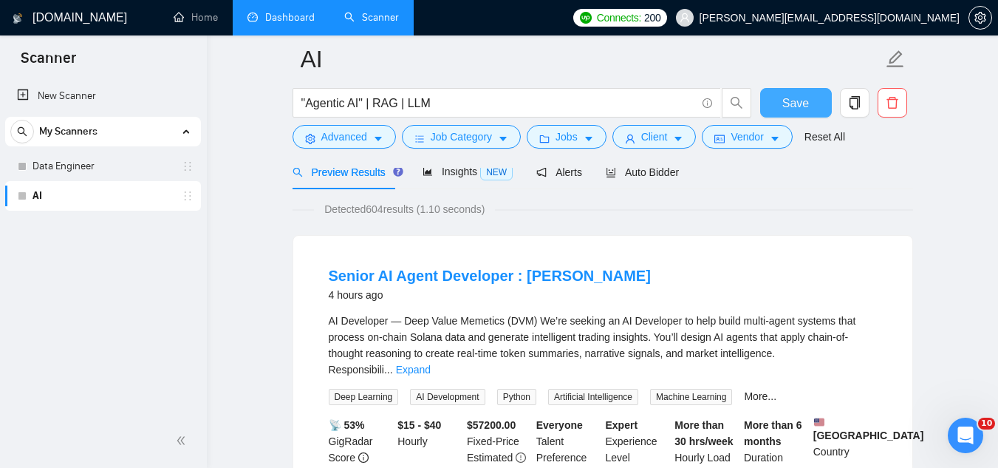
click at [806, 100] on span "Save" at bounding box center [795, 103] width 27 height 18
click at [632, 175] on span "Auto Bidder" at bounding box center [642, 172] width 73 height 12
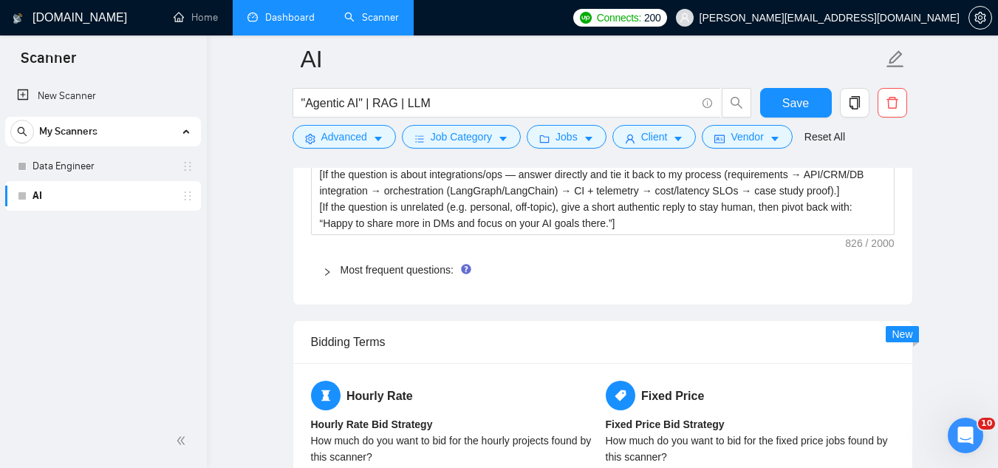
scroll to position [2216, 0]
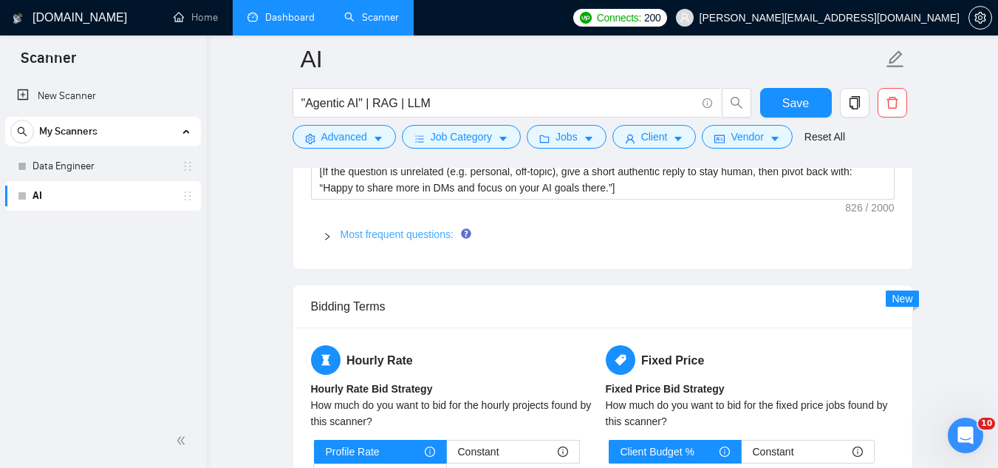
click at [400, 235] on link "Most frequent questions:" at bounding box center [397, 234] width 113 height 12
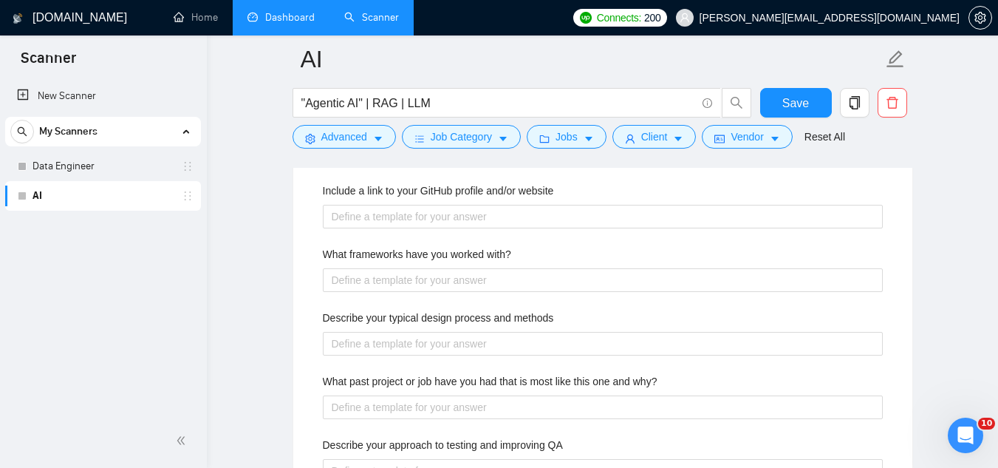
scroll to position [2511, 0]
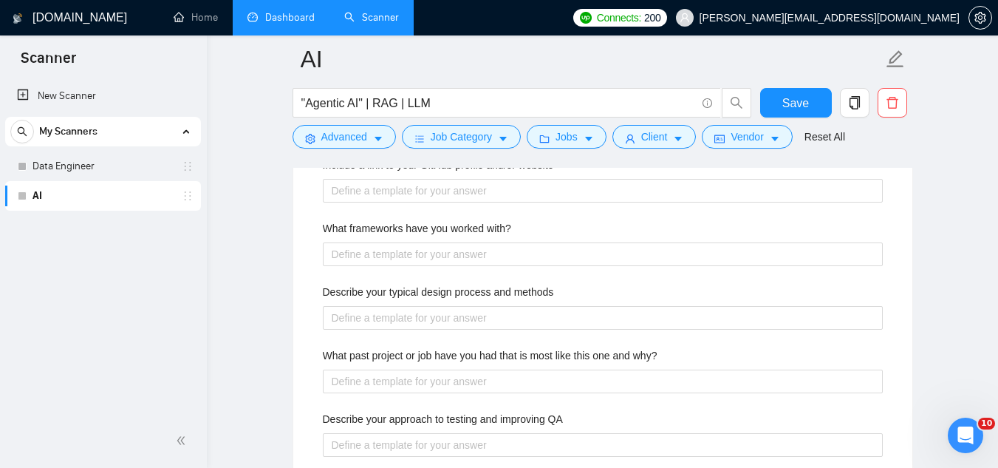
click at [520, 291] on label "Describe your typical design process and methods" at bounding box center [438, 292] width 231 height 16
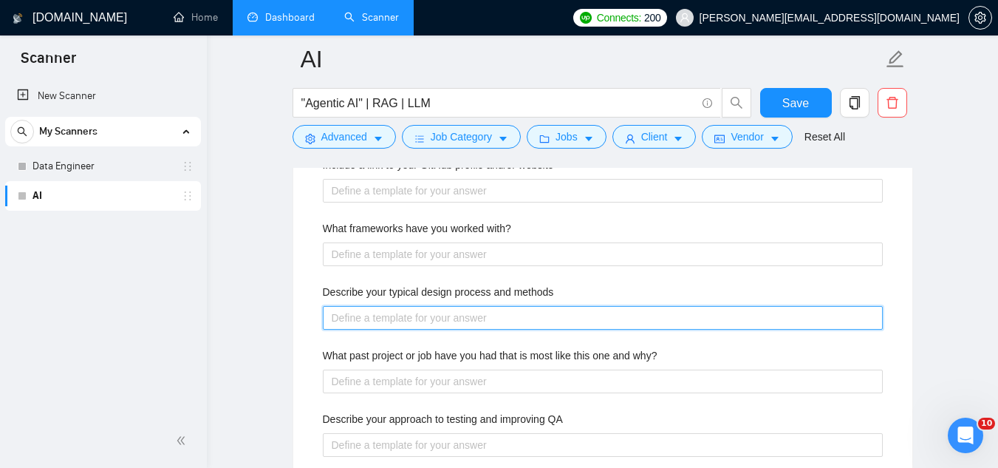
click at [520, 306] on methods "Describe your typical design process and methods" at bounding box center [603, 318] width 560 height 24
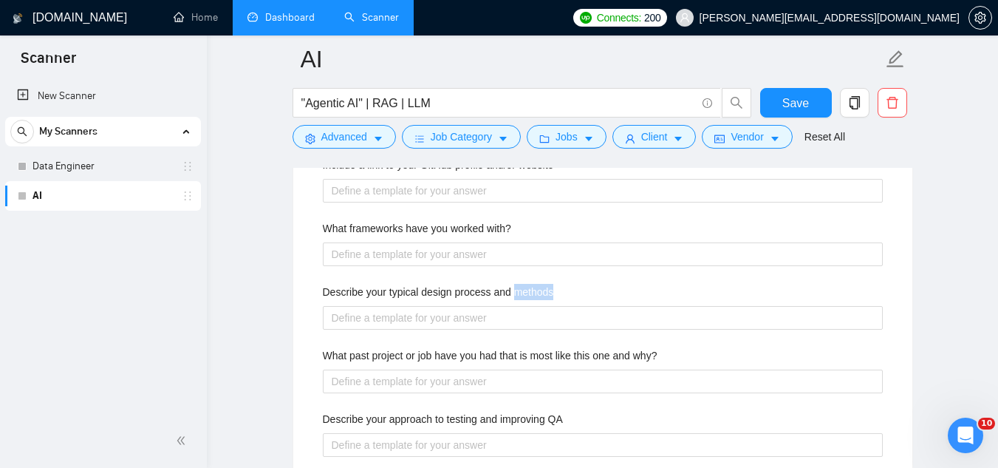
click at [520, 291] on label "Describe your typical design process and methods" at bounding box center [438, 292] width 231 height 16
click at [520, 306] on methods "Describe your typical design process and methods" at bounding box center [603, 318] width 560 height 24
click at [520, 291] on label "Describe your typical design process and methods" at bounding box center [438, 292] width 231 height 16
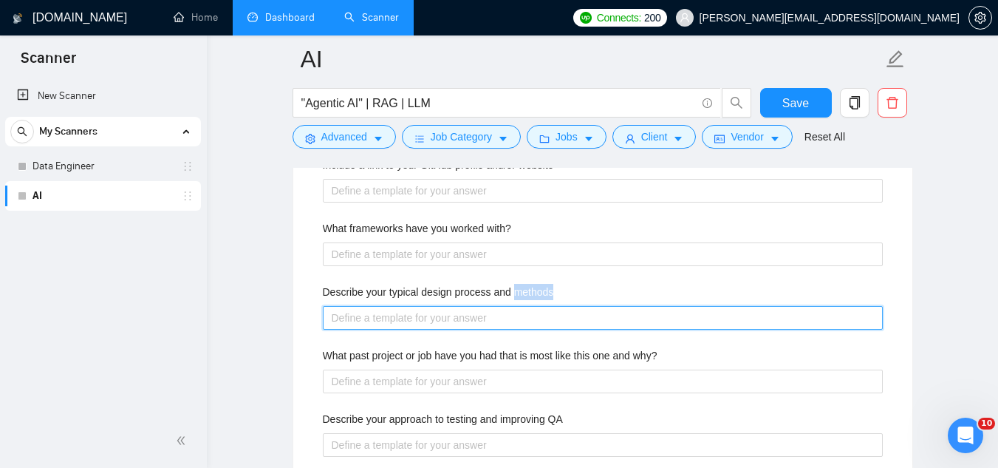
click at [520, 306] on methods "Describe your typical design process and methods" at bounding box center [603, 318] width 560 height 24
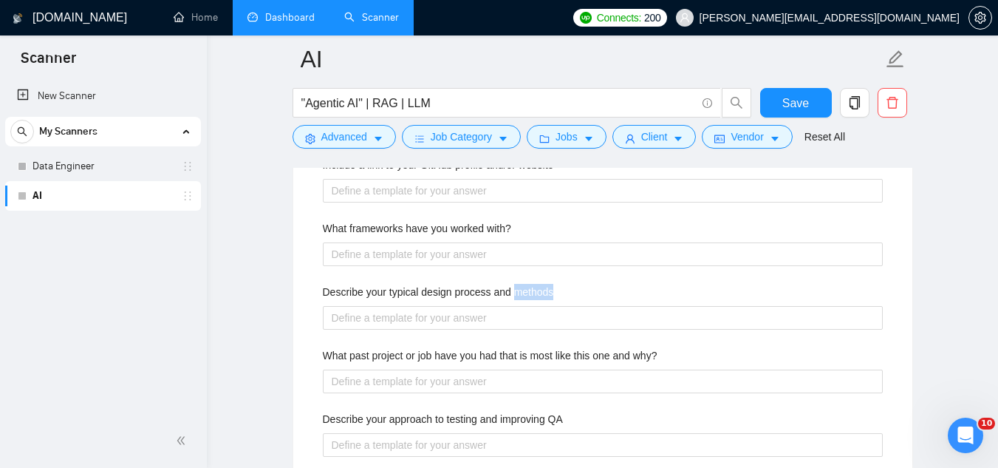
click at [520, 291] on label "Describe your typical design process and methods" at bounding box center [438, 292] width 231 height 16
click at [520, 306] on methods "Describe your typical design process and methods" at bounding box center [603, 318] width 560 height 24
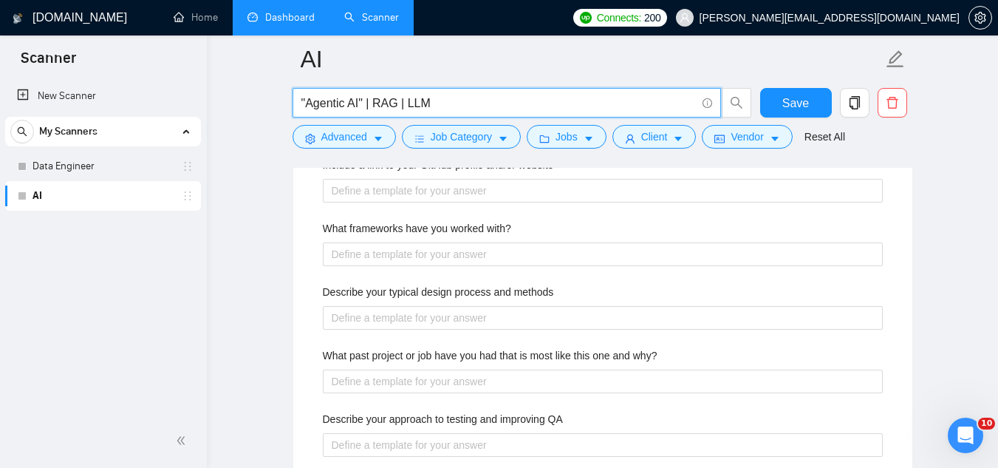
drag, startPoint x: 307, startPoint y: 102, endPoint x: 360, endPoint y: 108, distance: 52.8
click at [360, 108] on input ""Agentic AI" | RAG | LLM" at bounding box center [498, 103] width 394 height 18
click at [454, 293] on label "Describe your typical design process and methods" at bounding box center [438, 292] width 231 height 16
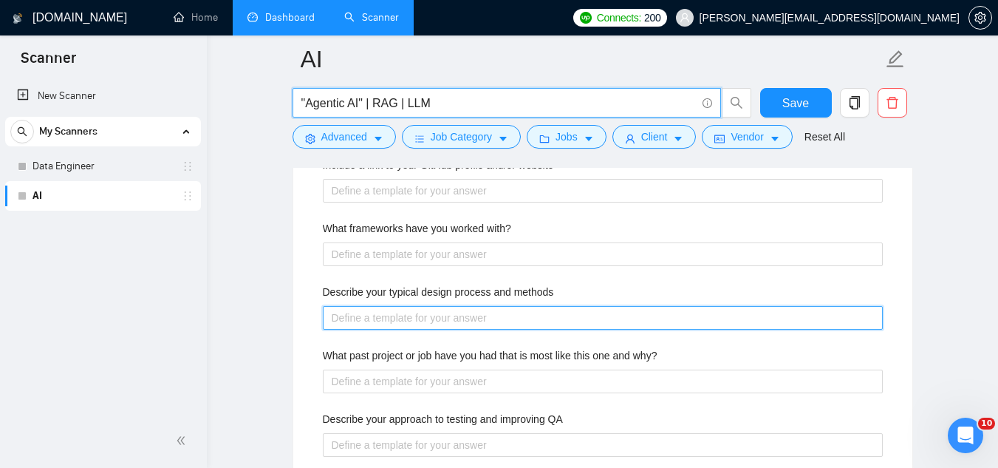
click at [454, 306] on methods "Describe your typical design process and methods" at bounding box center [603, 318] width 560 height 24
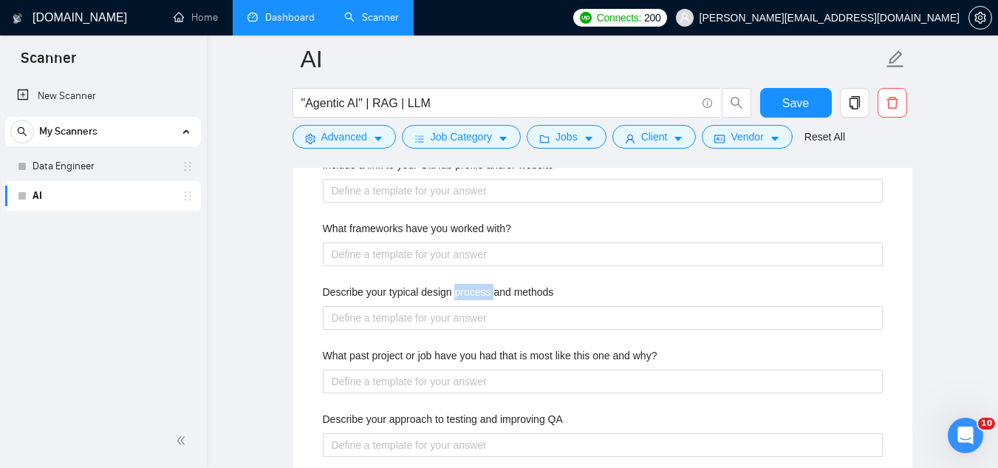
click at [454, 293] on label "Describe your typical design process and methods" at bounding box center [438, 292] width 231 height 16
click at [454, 306] on methods "Describe your typical design process and methods" at bounding box center [603, 318] width 560 height 24
click at [454, 293] on label "Describe your typical design process and methods" at bounding box center [438, 292] width 231 height 16
click at [454, 306] on methods "Describe your typical design process and methods" at bounding box center [603, 318] width 560 height 24
copy label "Describe your typical design process and methods"
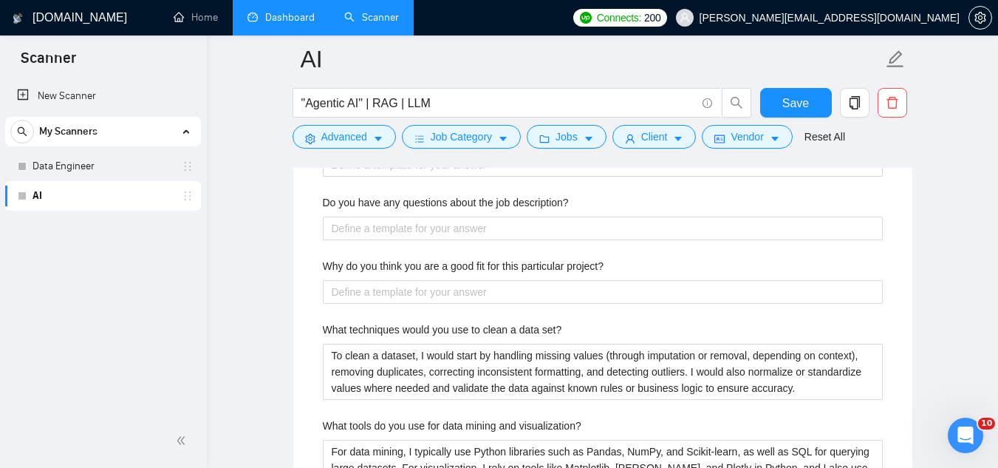
scroll to position [2881, 0]
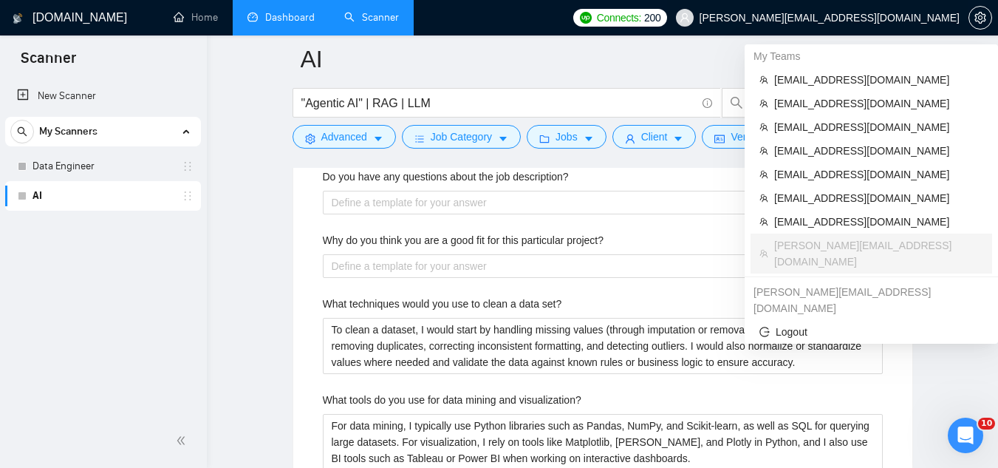
click at [883, 18] on span "[PERSON_NAME][EMAIL_ADDRESS][DOMAIN_NAME]" at bounding box center [830, 18] width 260 height 0
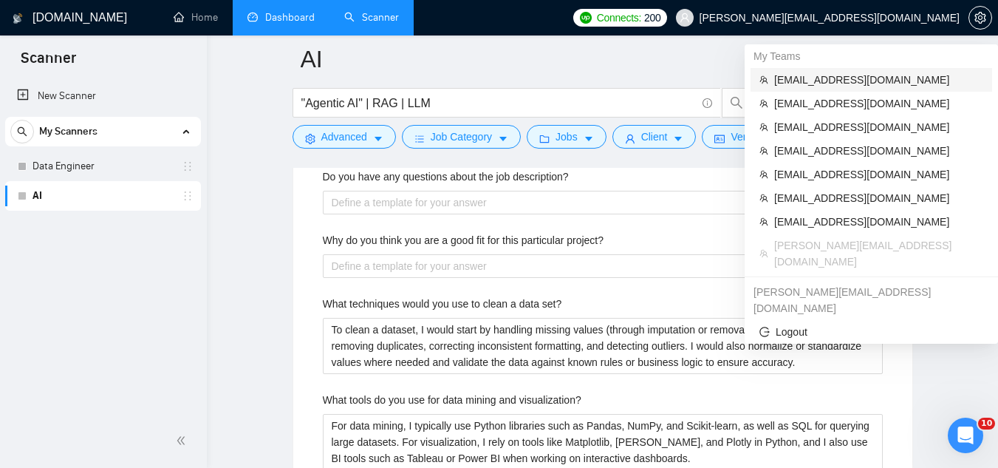
click at [849, 87] on span "[EMAIL_ADDRESS][DOMAIN_NAME]" at bounding box center [878, 80] width 209 height 16
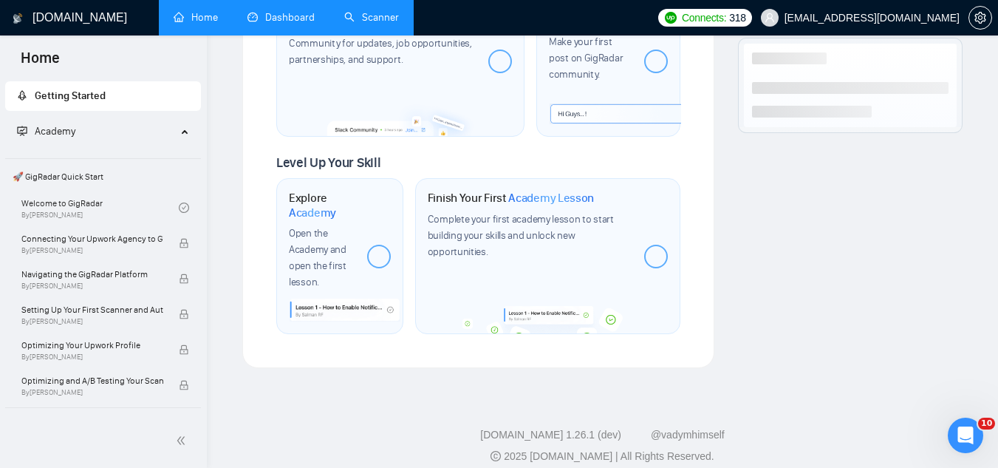
scroll to position [849, 0]
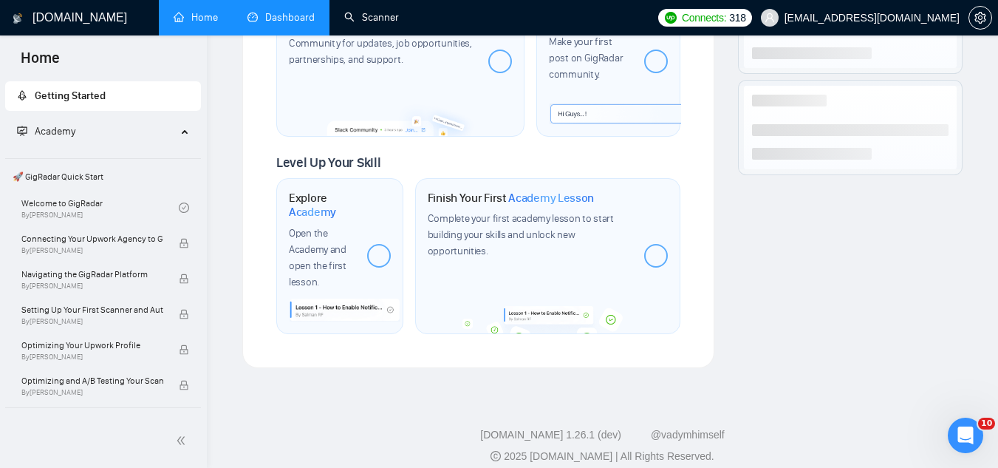
drag, startPoint x: 389, startPoint y: 21, endPoint x: 228, endPoint y: 103, distance: 181.0
click at [389, 21] on link "Scanner" at bounding box center [371, 17] width 55 height 13
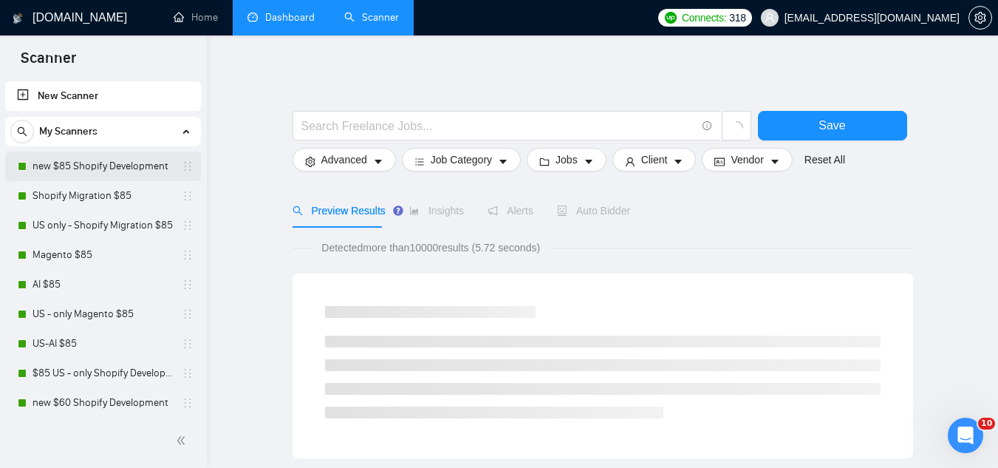
click at [68, 174] on link "new $85 Shopify Development" at bounding box center [103, 166] width 140 height 30
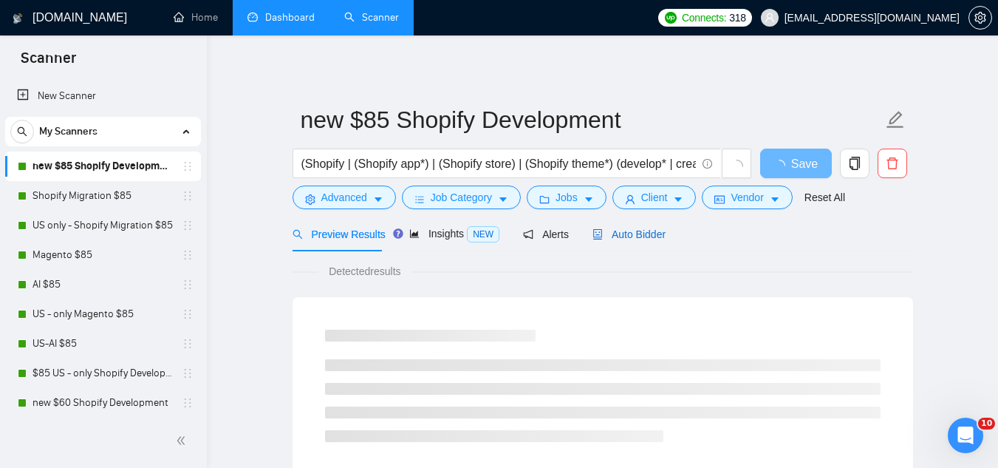
click at [632, 228] on span "Auto Bidder" at bounding box center [628, 234] width 73 height 12
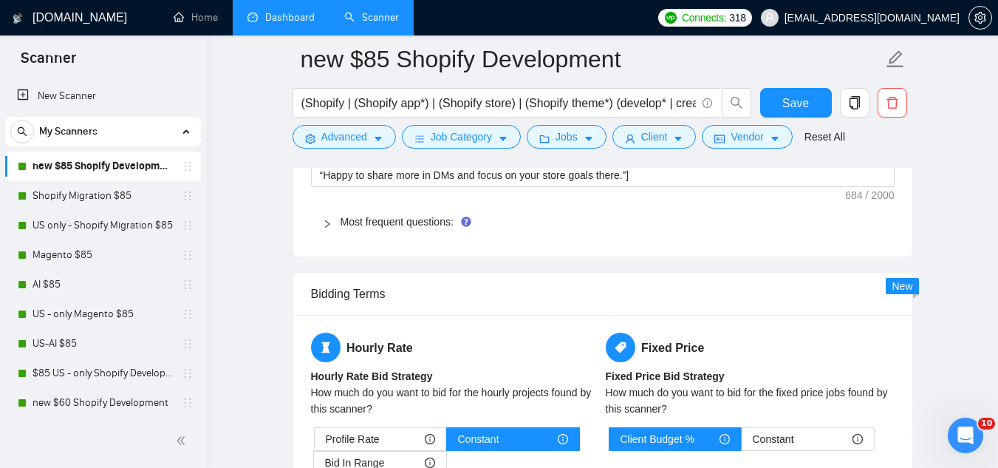
scroll to position [2290, 0]
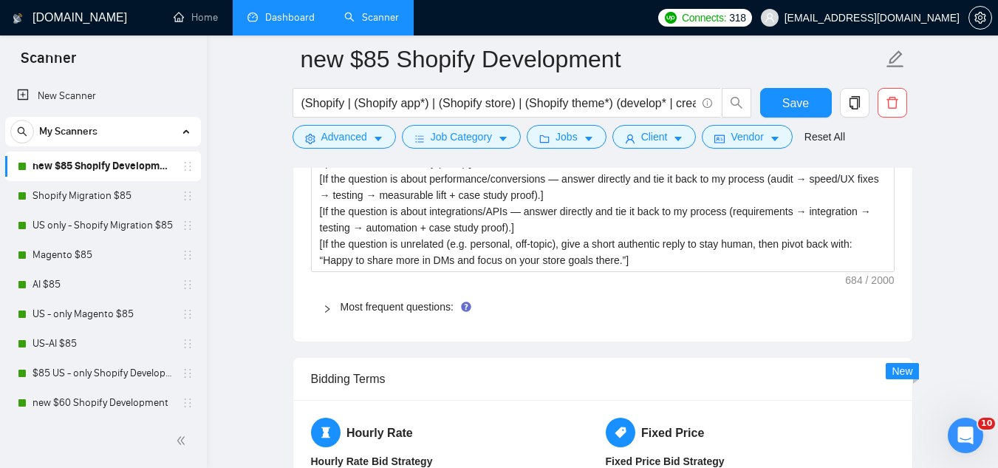
click at [387, 298] on span "Most frequent questions:" at bounding box center [612, 306] width 542 height 16
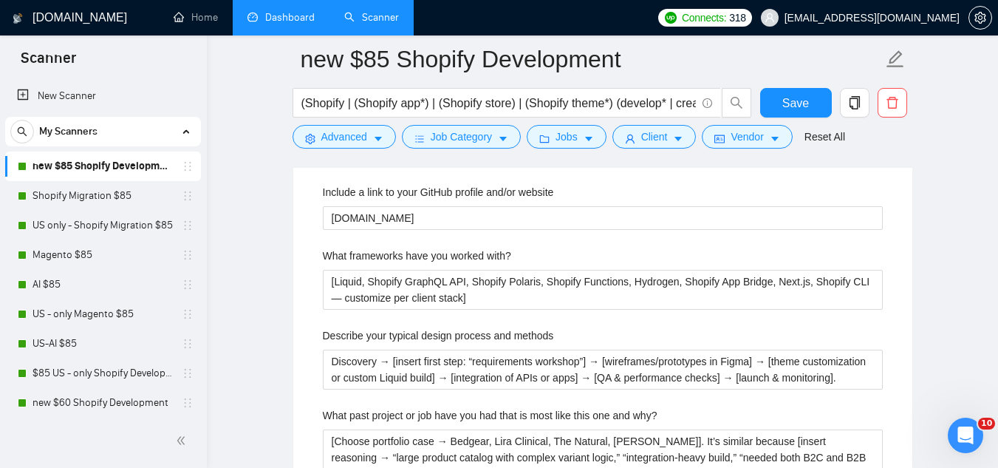
scroll to position [2659, 0]
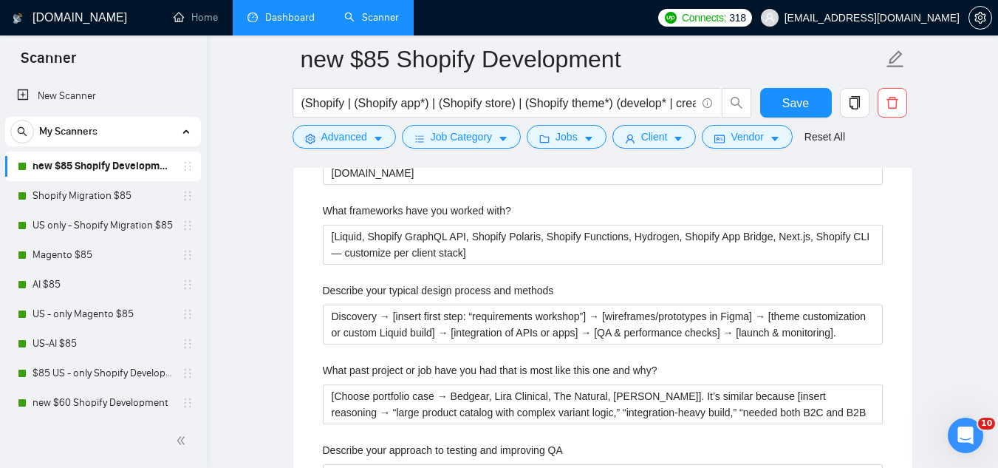
click at [383, 282] on label "Describe your typical design process and methods" at bounding box center [438, 290] width 231 height 16
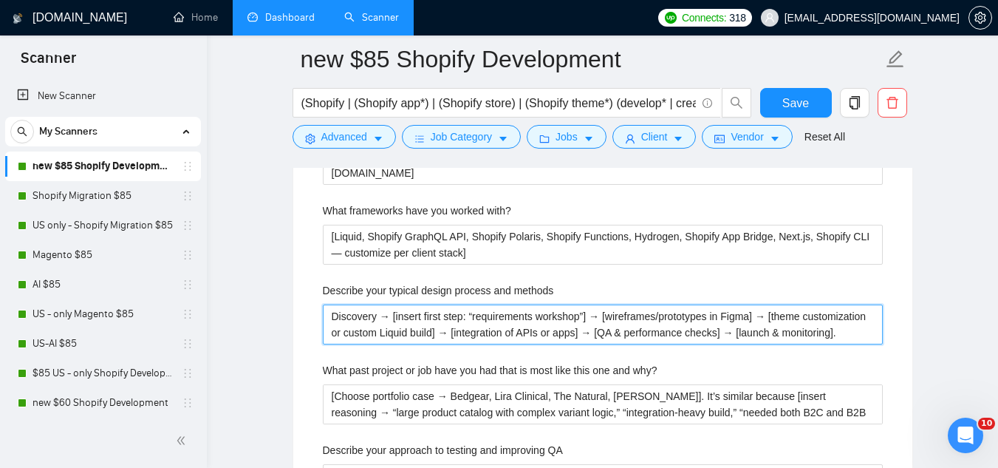
click at [383, 304] on methods "Discovery → [insert first step: “requirements workshop”] → [wireframes/prototyp…" at bounding box center [603, 324] width 560 height 40
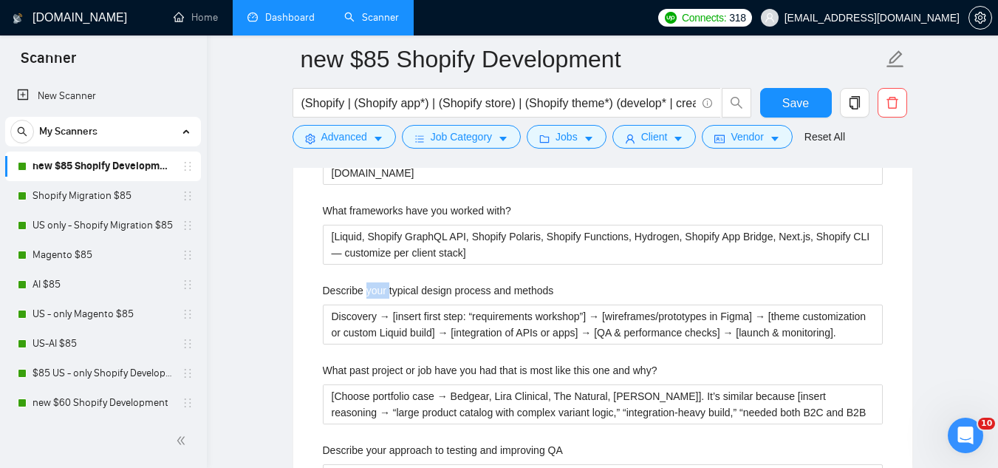
click at [383, 282] on label "Describe your typical design process and methods" at bounding box center [438, 290] width 231 height 16
click at [383, 304] on methods "Discovery → [insert first step: “requirements workshop”] → [wireframes/prototyp…" at bounding box center [603, 324] width 560 height 40
click at [383, 282] on label "Describe your typical design process and methods" at bounding box center [438, 290] width 231 height 16
click at [383, 304] on methods "Discovery → [insert first step: “requirements workshop”] → [wireframes/prototyp…" at bounding box center [603, 324] width 560 height 40
copy label "Describe your typical design process and methods"
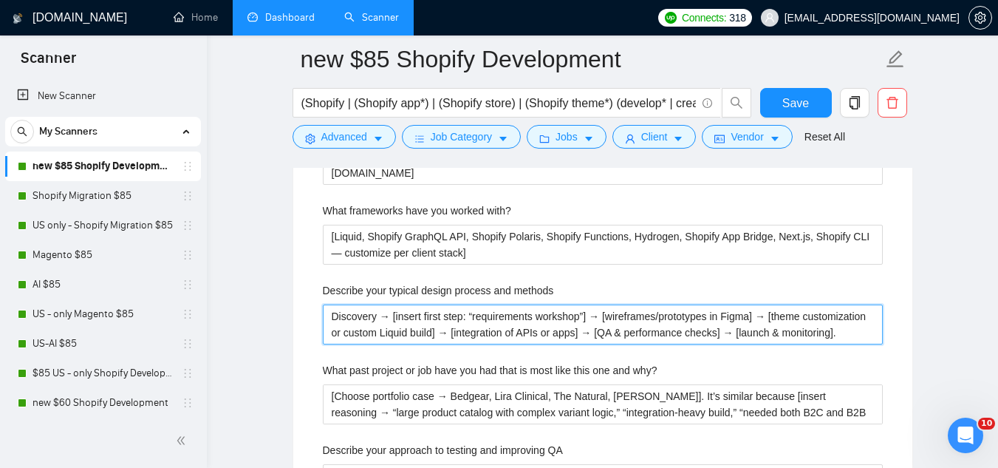
click at [440, 304] on methods "Discovery → [insert first step: “requirements workshop”] → [wireframes/prototyp…" at bounding box center [603, 324] width 560 height 40
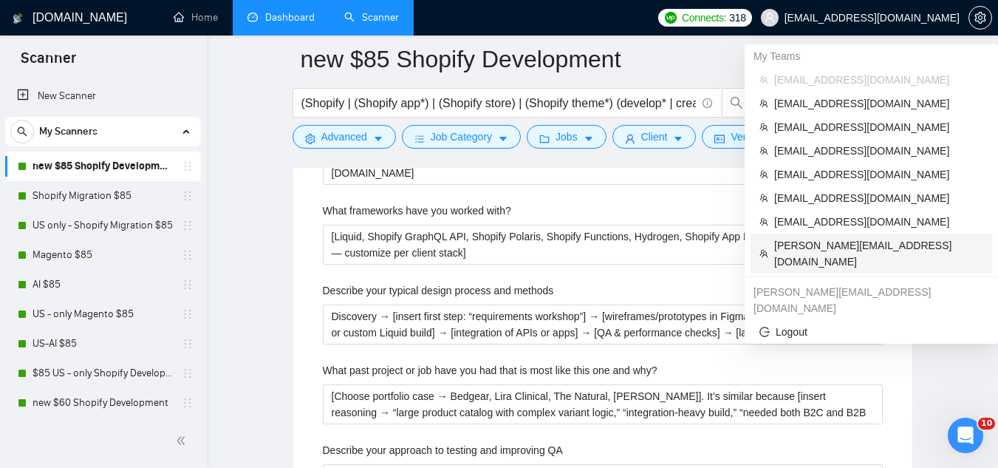
click at [787, 248] on span "[PERSON_NAME][EMAIL_ADDRESS][DOMAIN_NAME]" at bounding box center [878, 253] width 209 height 33
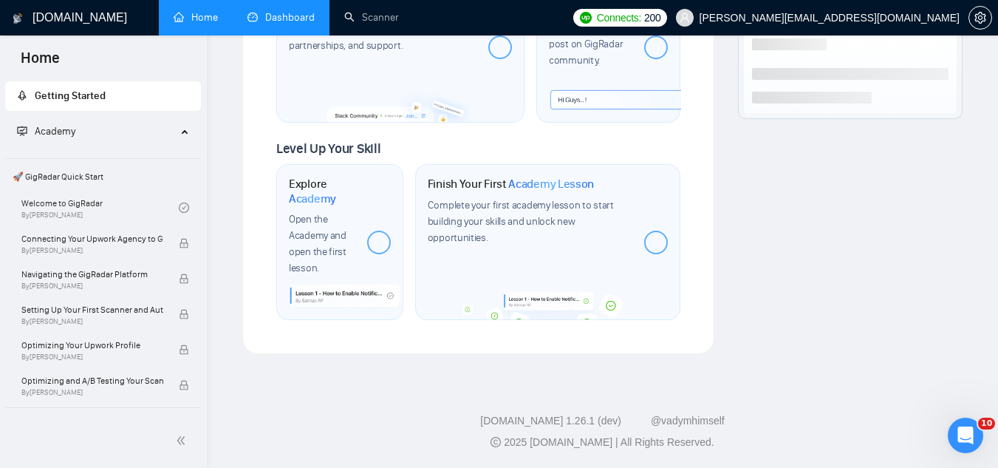
scroll to position [891, 0]
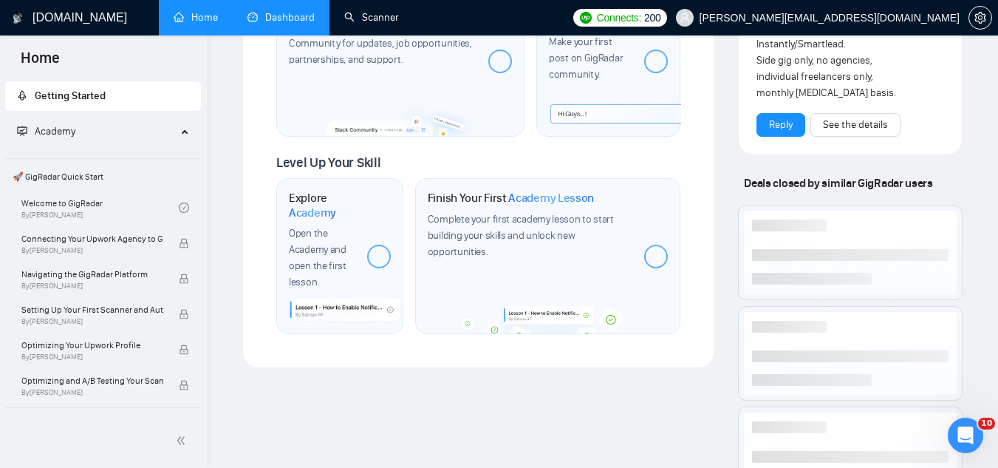
drag, startPoint x: 377, startPoint y: 15, endPoint x: 239, endPoint y: 95, distance: 159.9
click at [377, 15] on link "Scanner" at bounding box center [371, 17] width 55 height 13
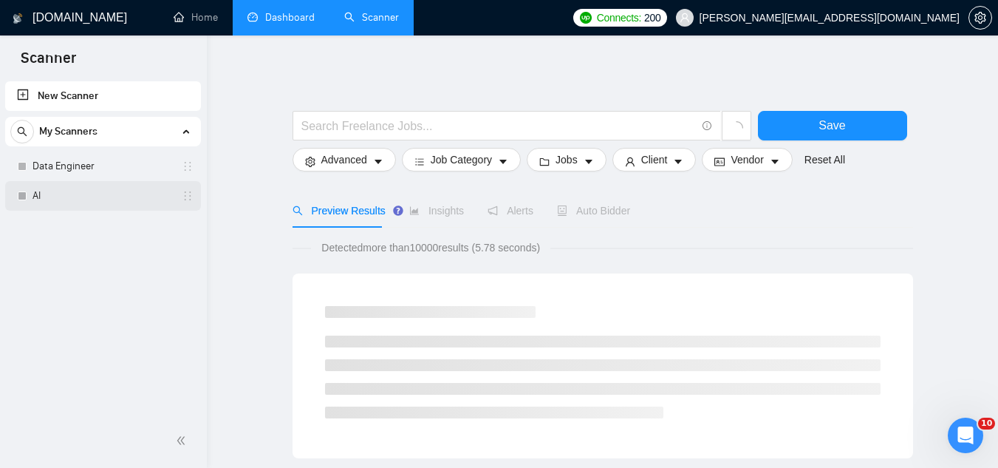
click at [51, 191] on link "AI" at bounding box center [103, 196] width 140 height 30
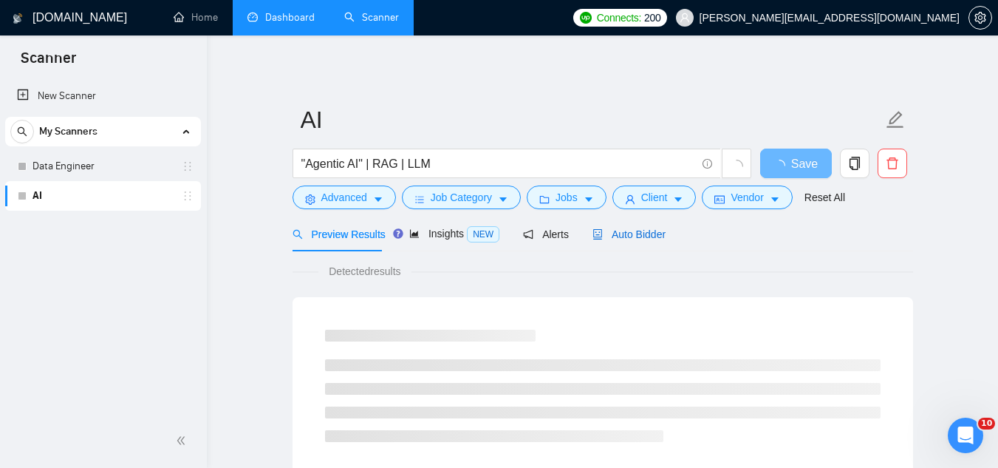
click at [603, 236] on span "Auto Bidder" at bounding box center [628, 234] width 73 height 12
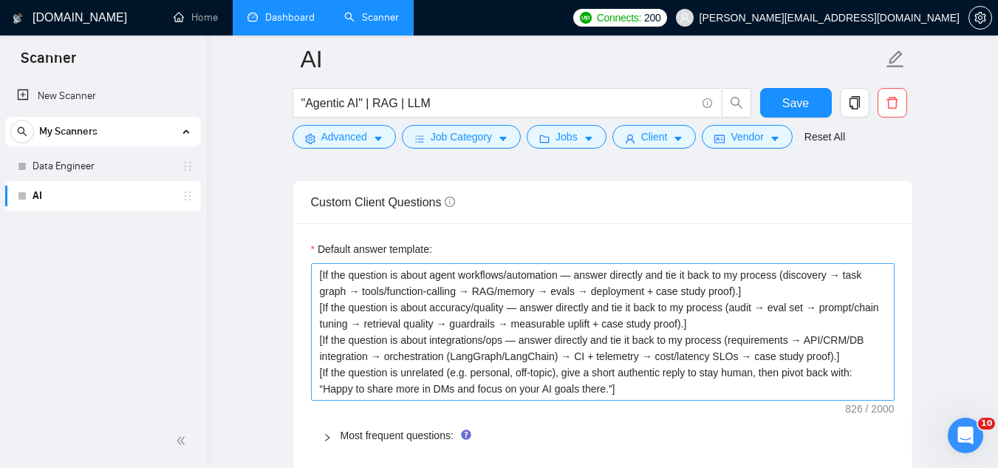
scroll to position [2142, 0]
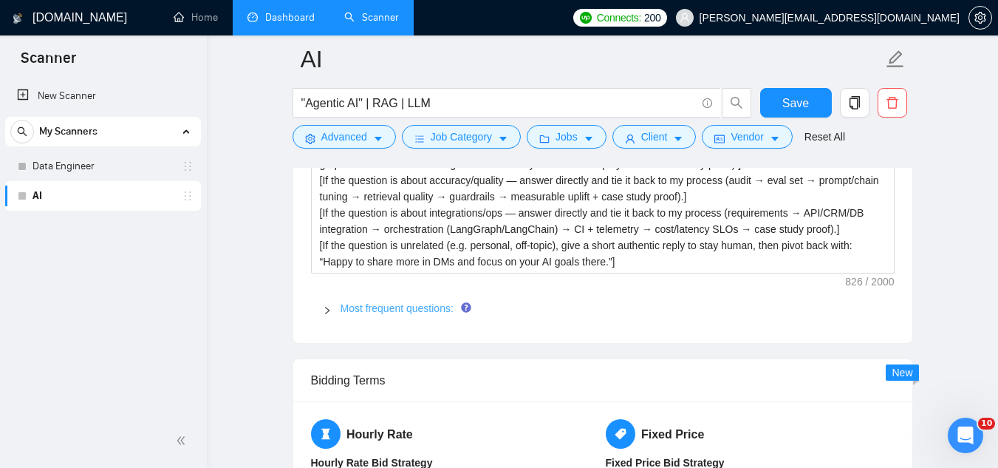
click at [383, 302] on link "Most frequent questions:" at bounding box center [397, 308] width 113 height 12
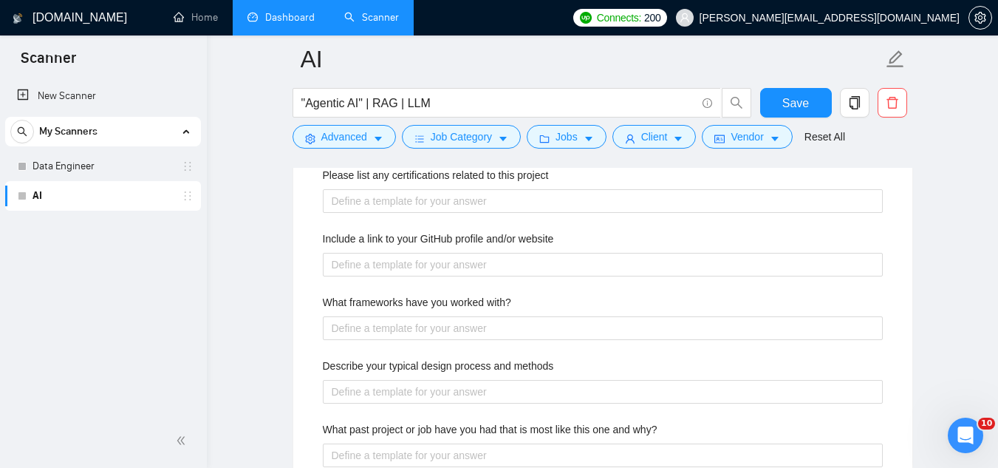
scroll to position [2511, 0]
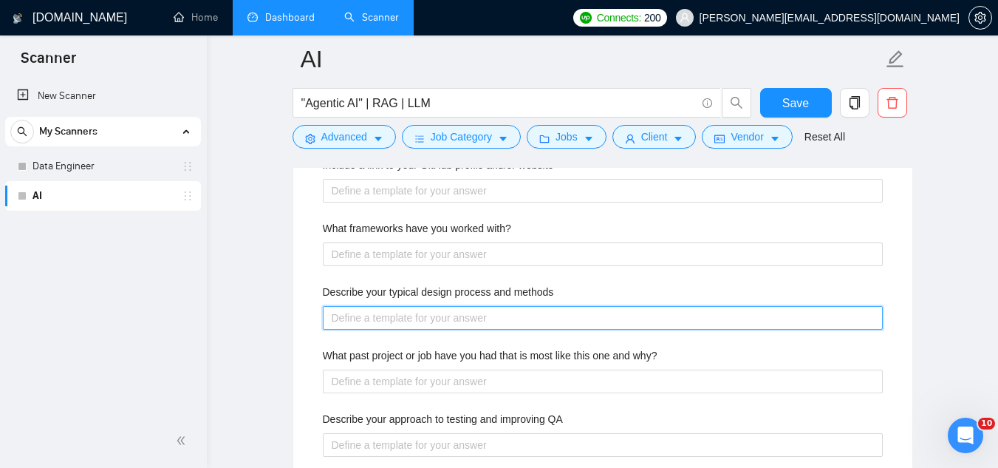
click at [499, 311] on methods "Describe your typical design process and methods" at bounding box center [603, 318] width 560 height 24
paste methods "Discovery → [insert first step: “requirements workshop”] → [flows/prototypes (p…"
type methods "Discovery → [insert first step: “requirements workshop”] → [flows/prototypes (p…"
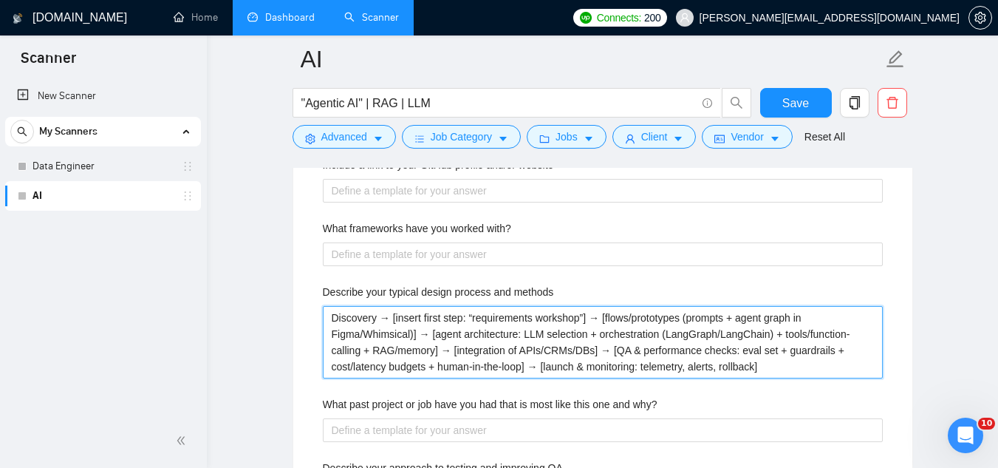
type methods "Discovery → [insert first step: “requirements workshop”] → [flows/prototypes (p…"
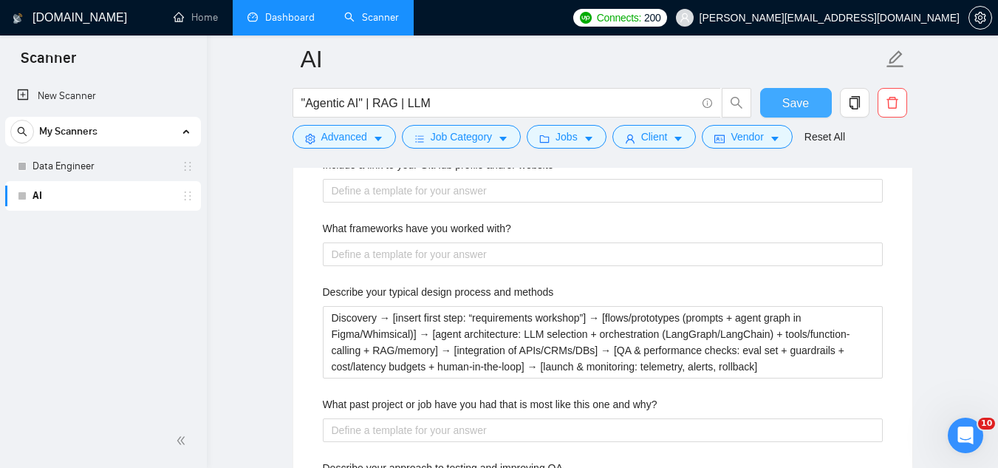
click at [791, 100] on span "Save" at bounding box center [795, 103] width 27 height 18
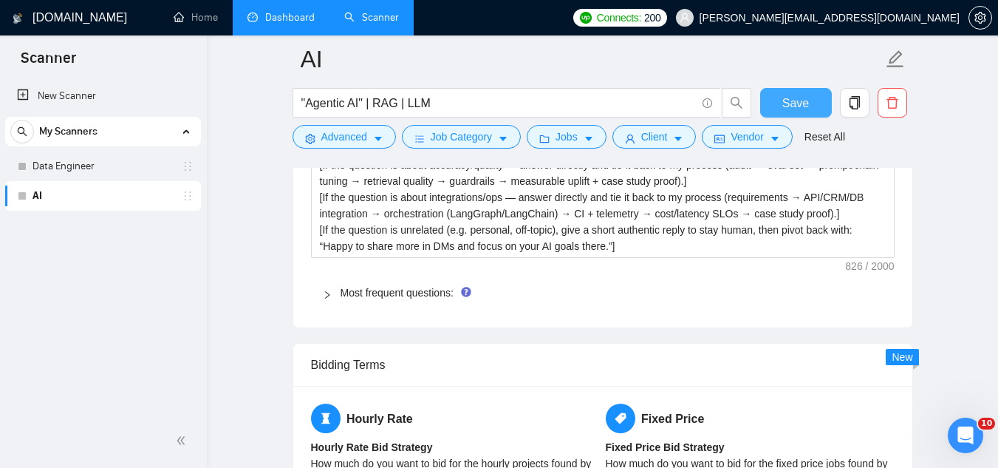
scroll to position [2142, 0]
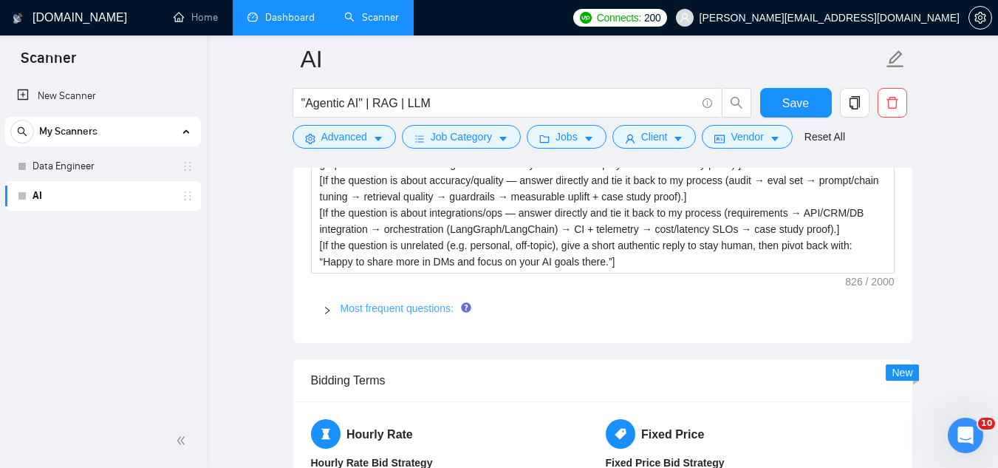
click at [388, 312] on link "Most frequent questions:" at bounding box center [397, 308] width 113 height 12
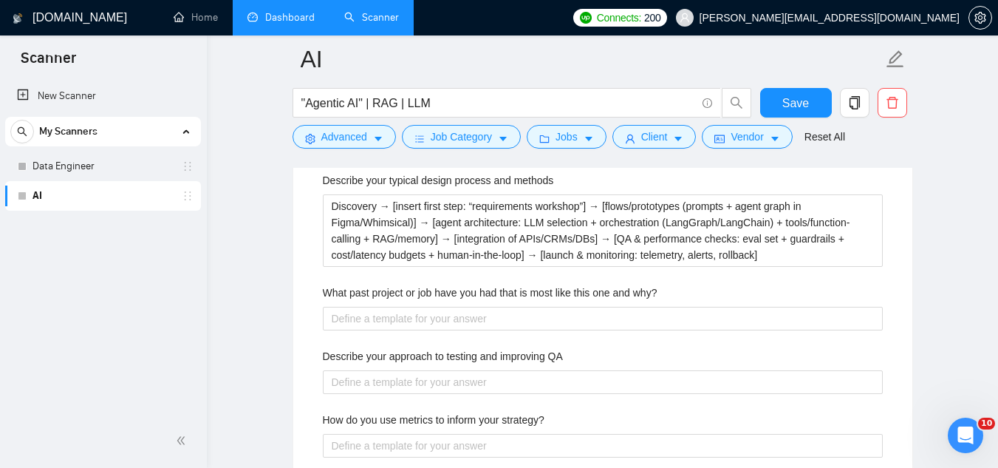
scroll to position [2659, 0]
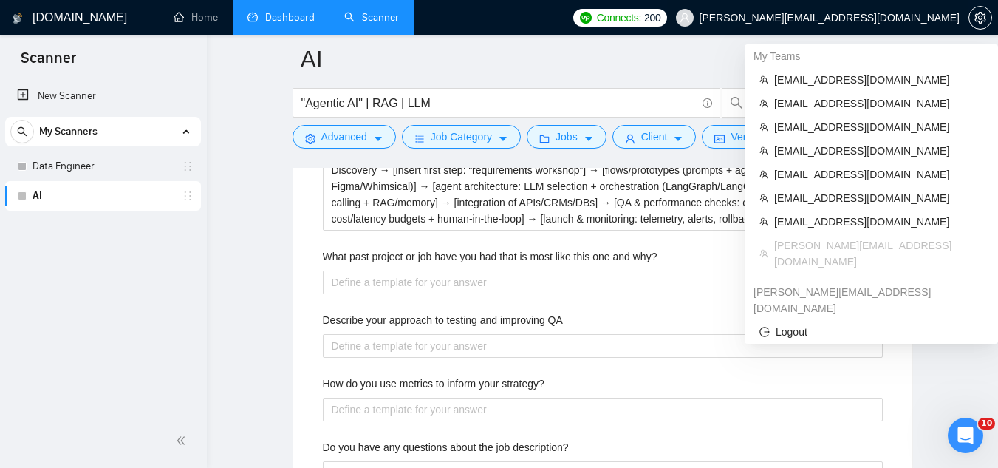
click at [881, 25] on span "[PERSON_NAME][EMAIL_ADDRESS][DOMAIN_NAME]" at bounding box center [817, 17] width 301 height 47
click at [818, 85] on span "[EMAIL_ADDRESS][DOMAIN_NAME]" at bounding box center [878, 80] width 209 height 16
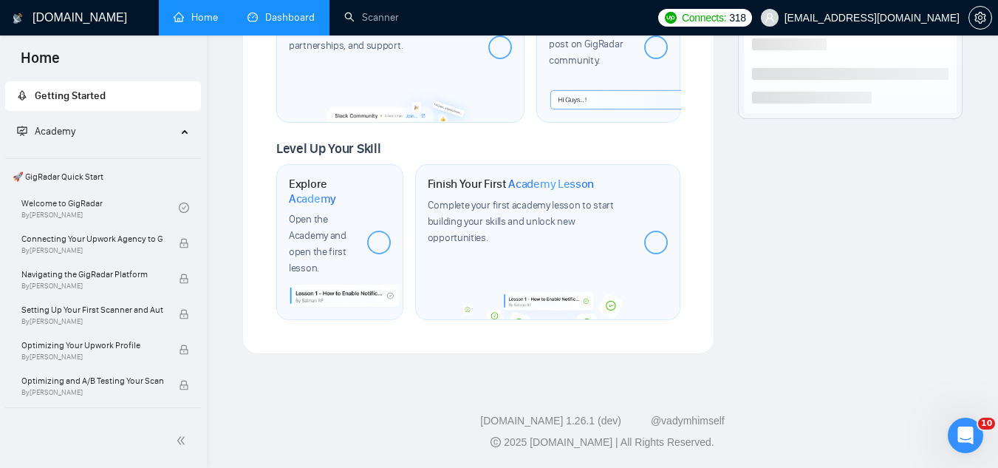
scroll to position [891, 0]
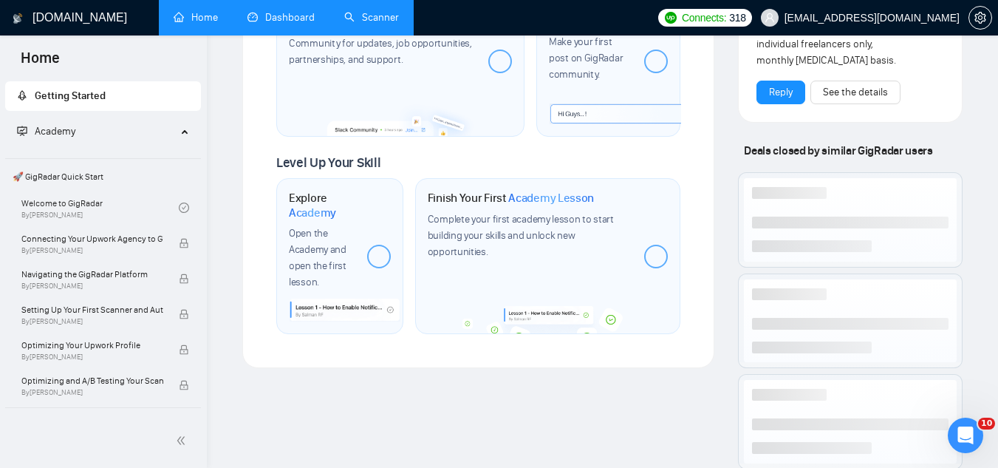
click at [392, 14] on link "Scanner" at bounding box center [371, 17] width 55 height 13
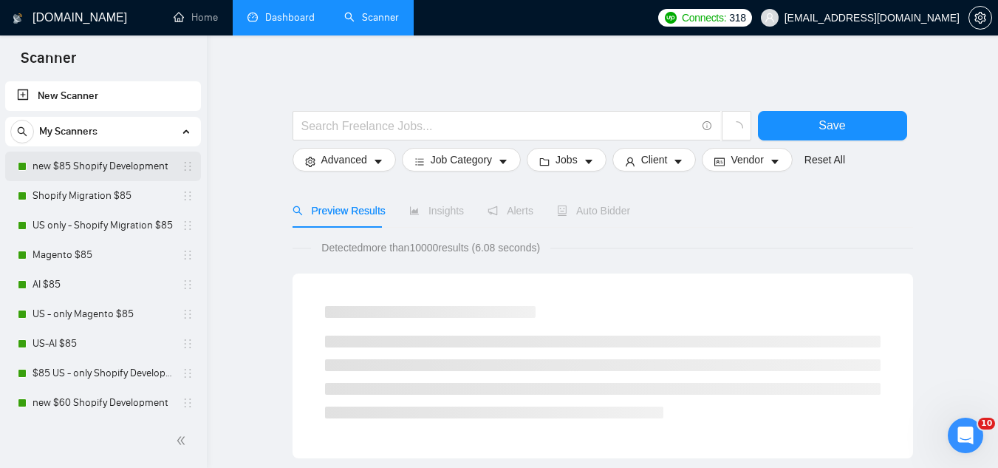
click at [133, 172] on link "new $85 Shopify Development" at bounding box center [103, 166] width 140 height 30
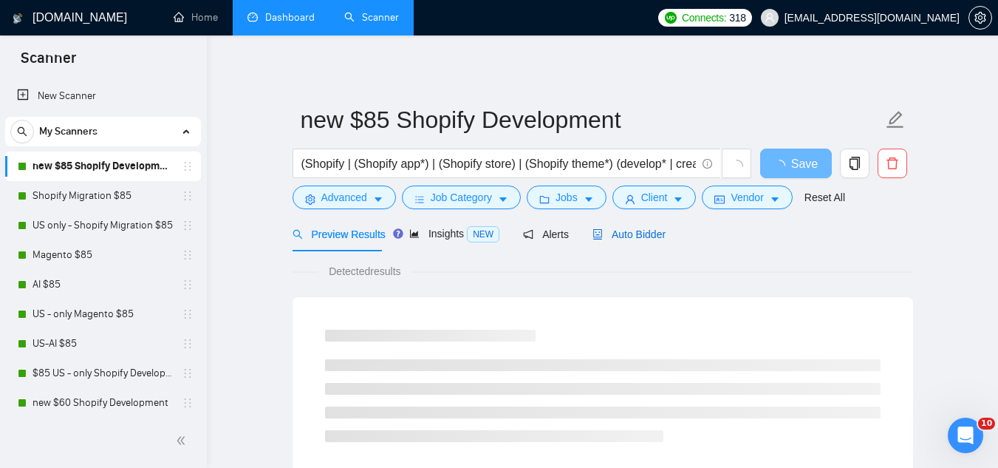
click at [638, 233] on span "Auto Bidder" at bounding box center [628, 234] width 73 height 12
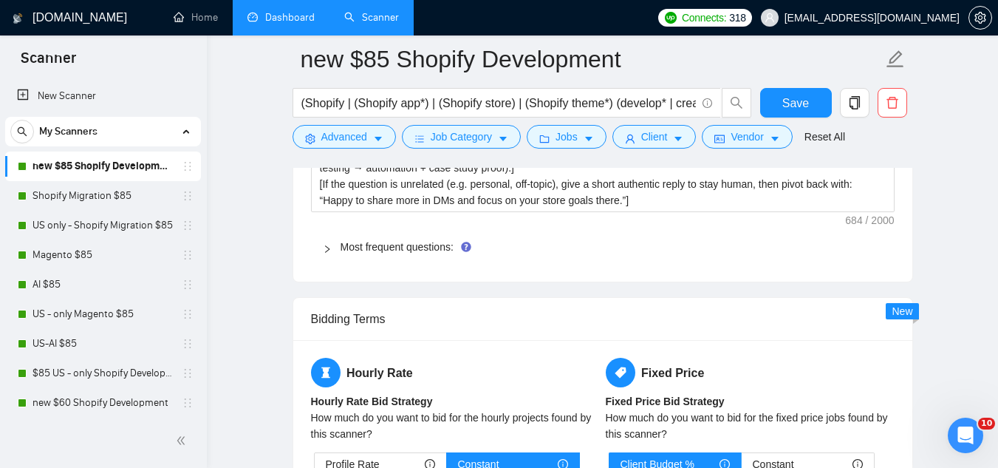
scroll to position [2364, 0]
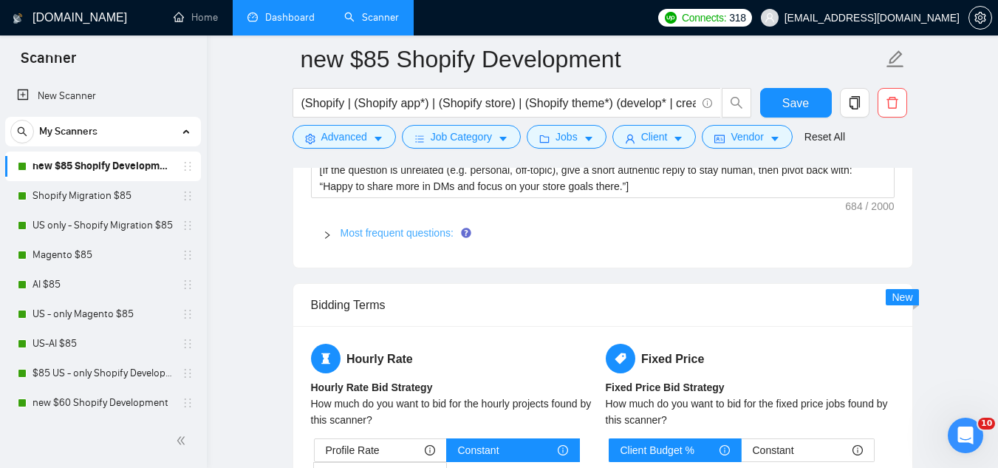
click at [397, 227] on link "Most frequent questions:" at bounding box center [397, 233] width 113 height 12
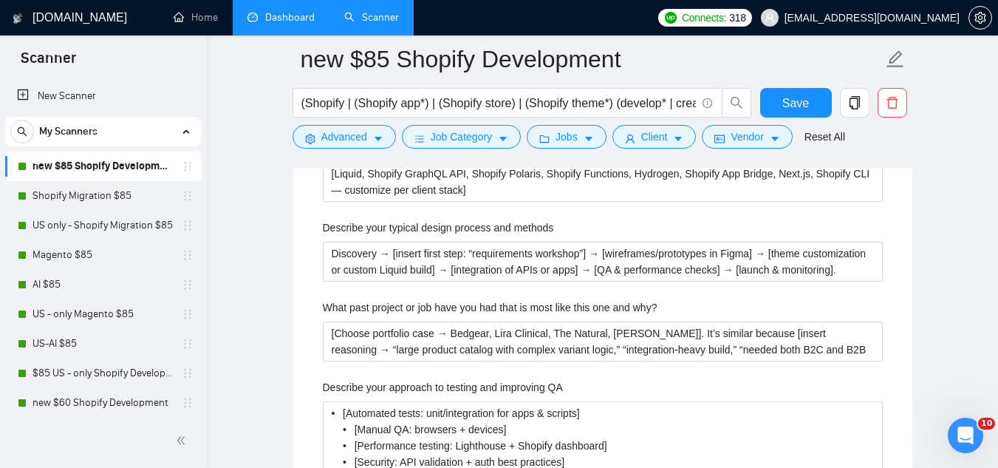
scroll to position [2733, 0]
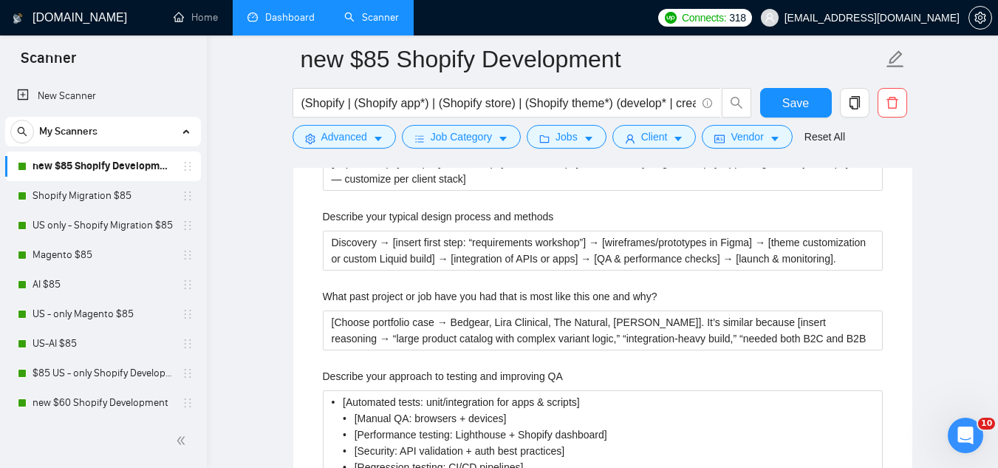
click at [471, 288] on label "What past project or job have you had that is most like this one and why?" at bounding box center [490, 296] width 335 height 16
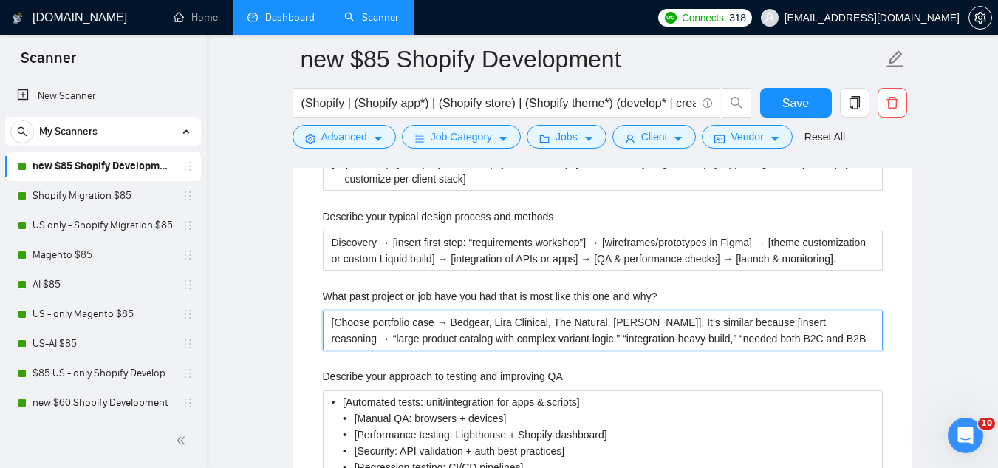
click at [471, 310] on why\? "[Choose portfolio case → Bedgear, Lira Clinical, The Natural, [PERSON_NAME]]. I…" at bounding box center [603, 330] width 560 height 40
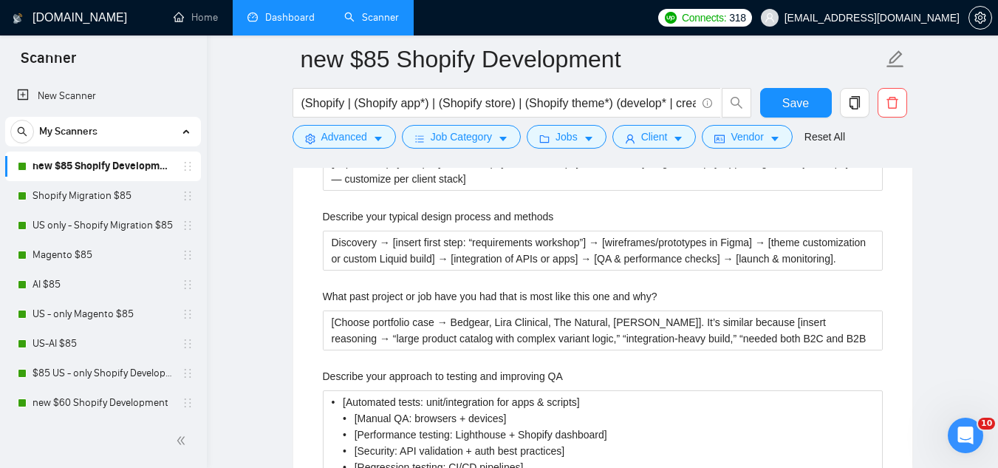
click at [470, 288] on label "What past project or job have you had that is most like this one and why?" at bounding box center [490, 296] width 335 height 16
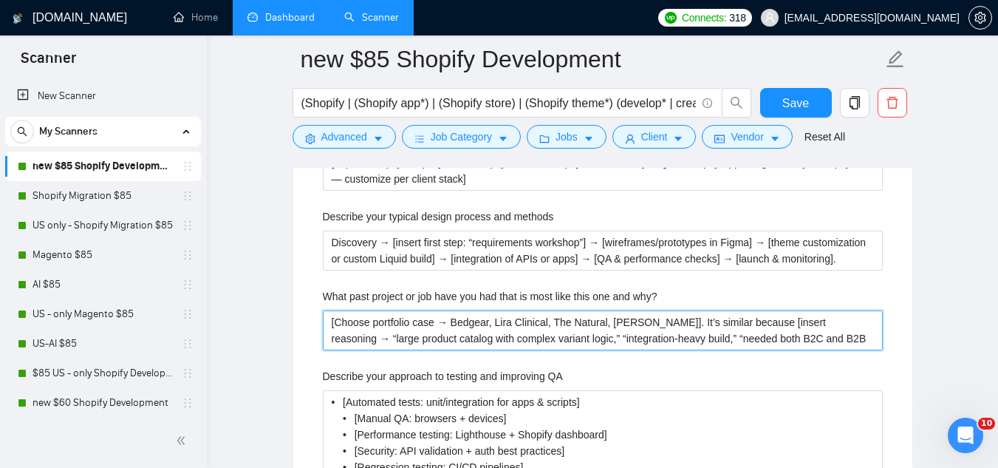
click at [470, 310] on why\? "[Choose portfolio case → Bedgear, Lira Clinical, The Natural, [PERSON_NAME]]. I…" at bounding box center [603, 330] width 560 height 40
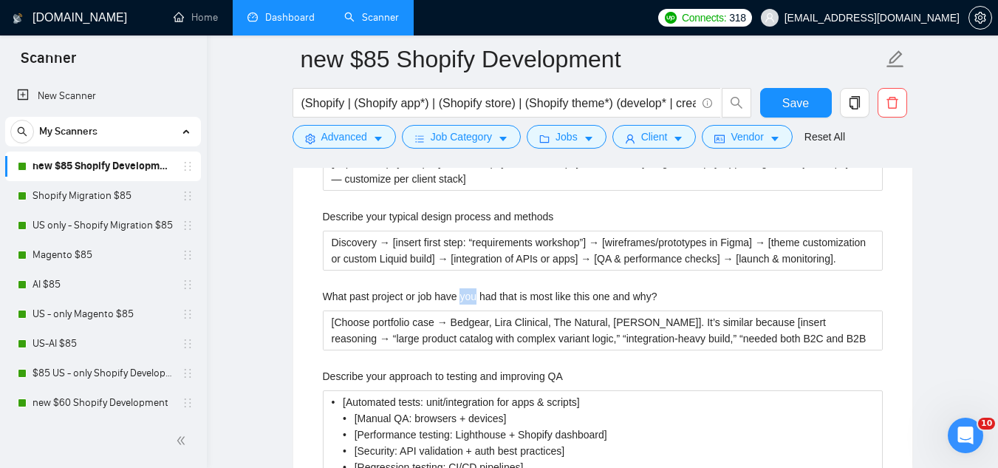
click at [470, 288] on label "What past project or job have you had that is most like this one and why?" at bounding box center [490, 296] width 335 height 16
click at [470, 310] on why\? "[Choose portfolio case → Bedgear, Lira Clinical, The Natural, [PERSON_NAME]]. I…" at bounding box center [603, 330] width 560 height 40
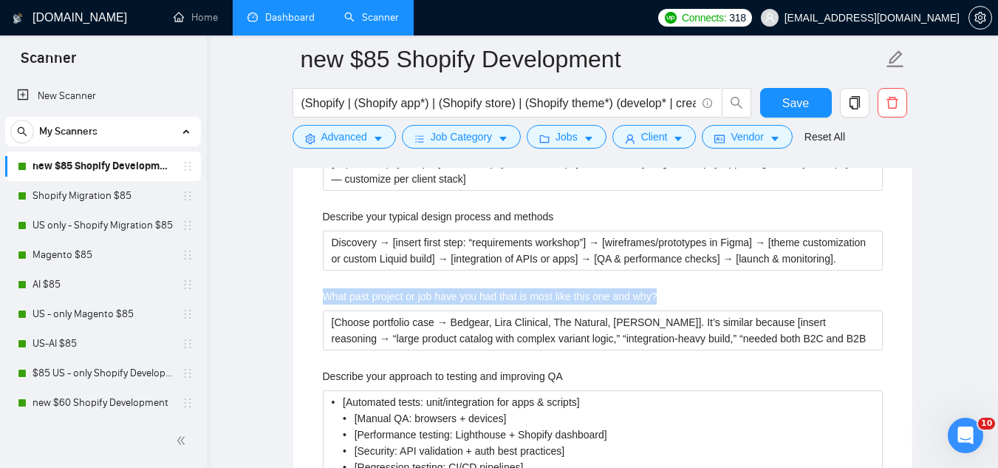
click at [470, 288] on label "What past project or job have you had that is most like this one and why?" at bounding box center [490, 296] width 335 height 16
click at [470, 310] on why\? "[Choose portfolio case → Bedgear, Lira Clinical, The Natural, [PERSON_NAME]]. I…" at bounding box center [603, 330] width 560 height 40
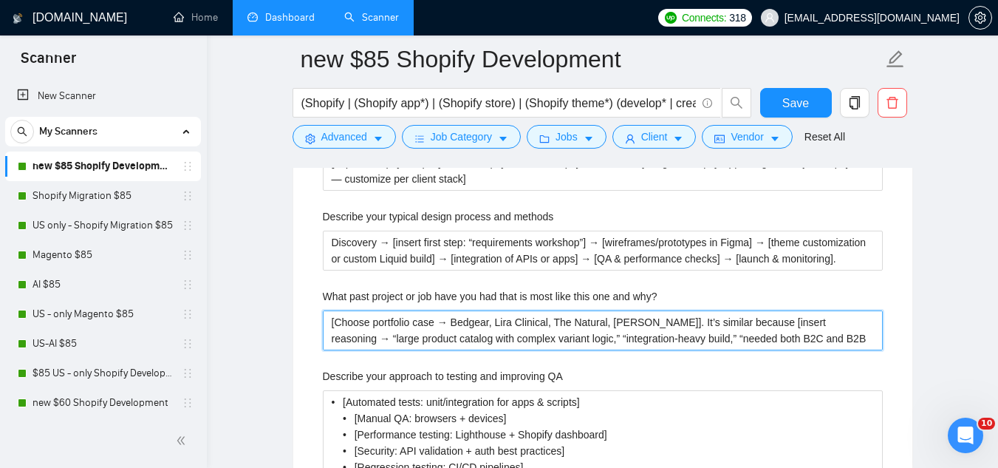
click at [369, 310] on why\? "[Choose portfolio case → Bedgear, Lira Clinical, The Natural, [PERSON_NAME]]. I…" at bounding box center [603, 330] width 560 height 40
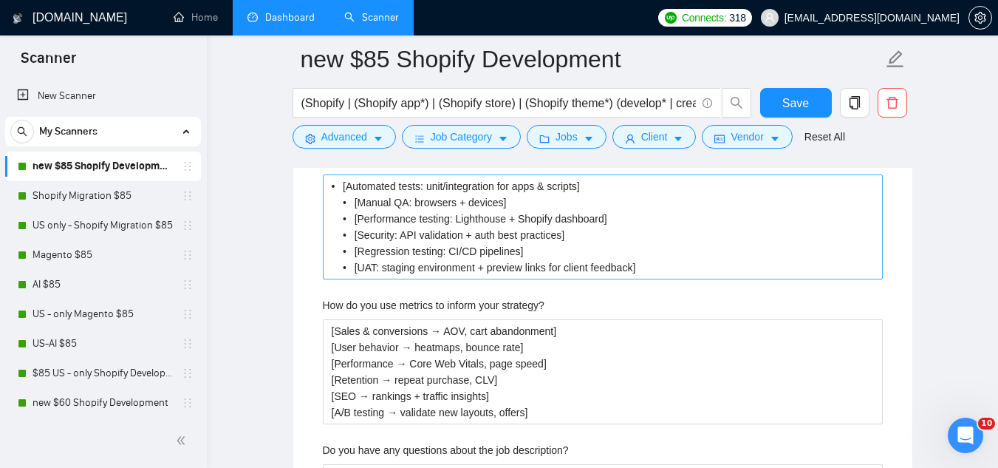
scroll to position [2955, 0]
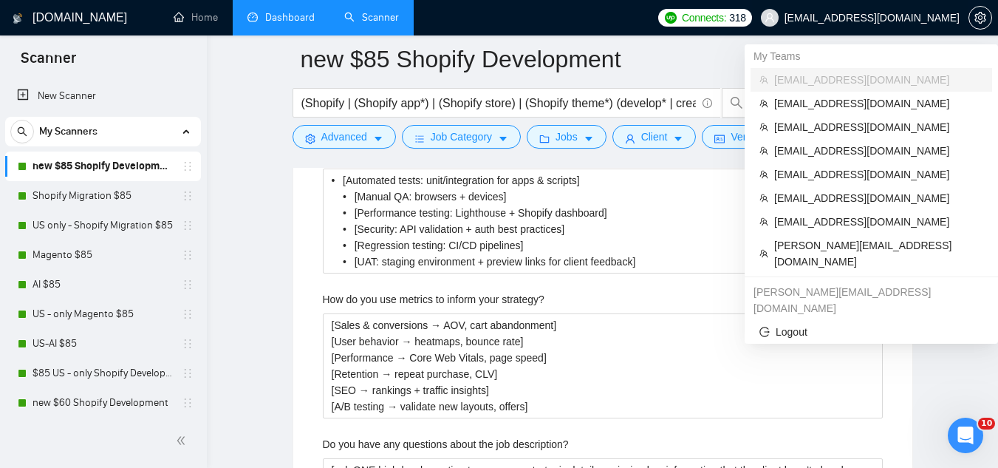
click at [901, 24] on span "[EMAIL_ADDRESS][DOMAIN_NAME]" at bounding box center [860, 17] width 216 height 47
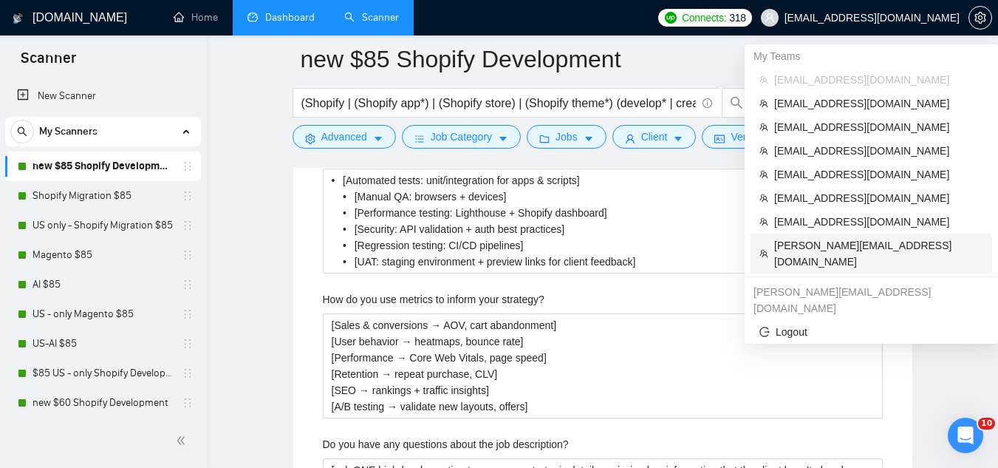
click at [819, 252] on span "[PERSON_NAME][EMAIL_ADDRESS][DOMAIN_NAME]" at bounding box center [878, 253] width 209 height 33
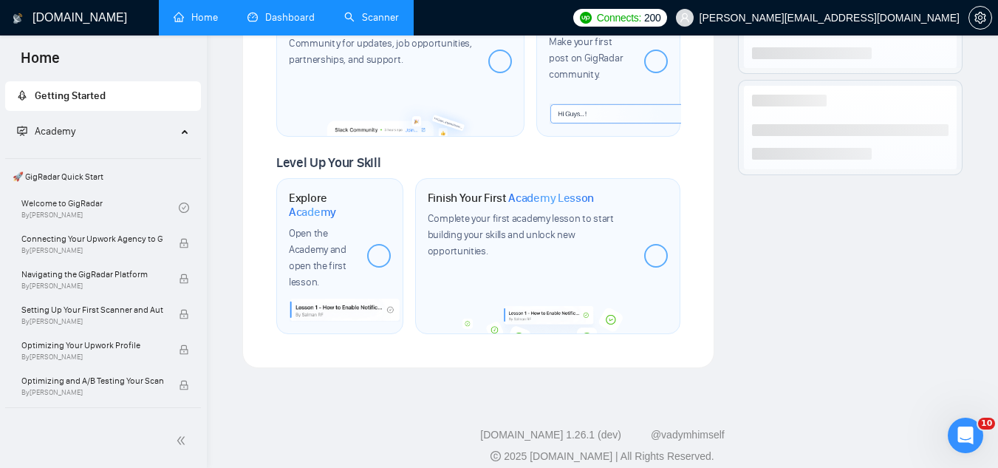
click at [294, 18] on link "Dashboard" at bounding box center [280, 17] width 67 height 13
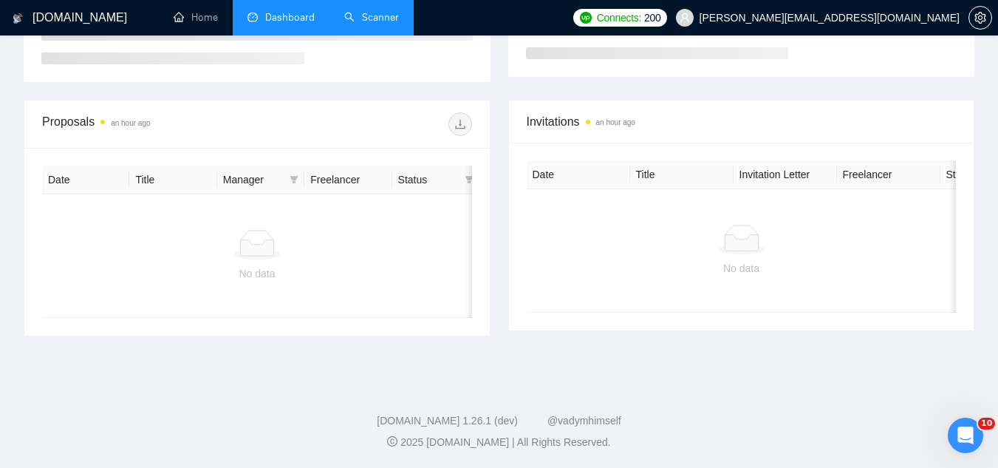
scroll to position [322, 0]
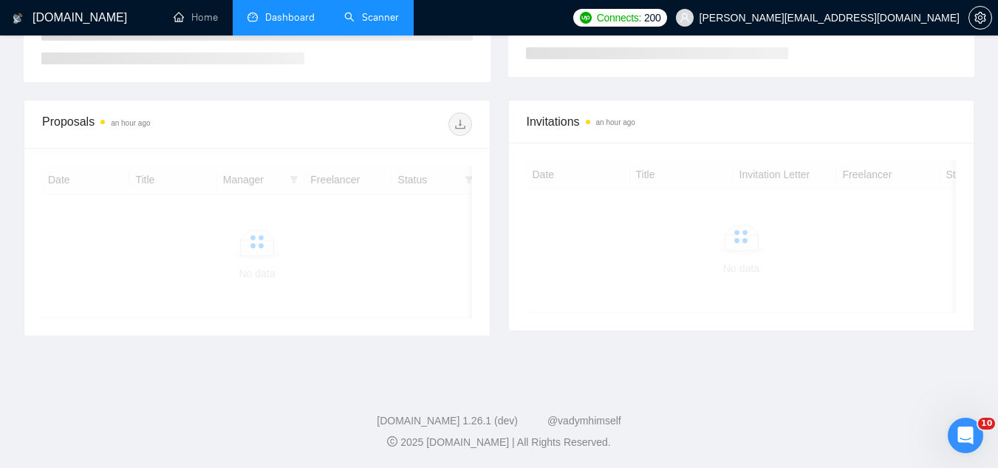
click at [369, 16] on link "Scanner" at bounding box center [371, 17] width 55 height 13
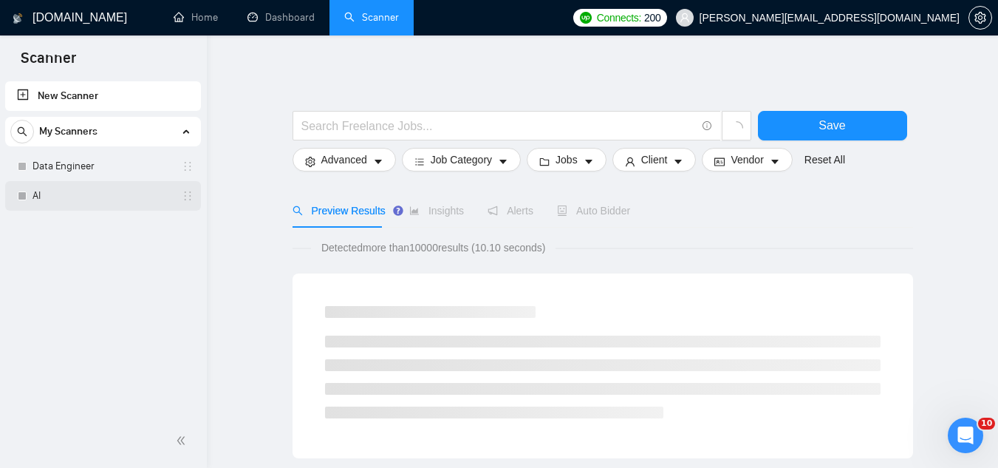
click at [100, 182] on link "AI" at bounding box center [103, 196] width 140 height 30
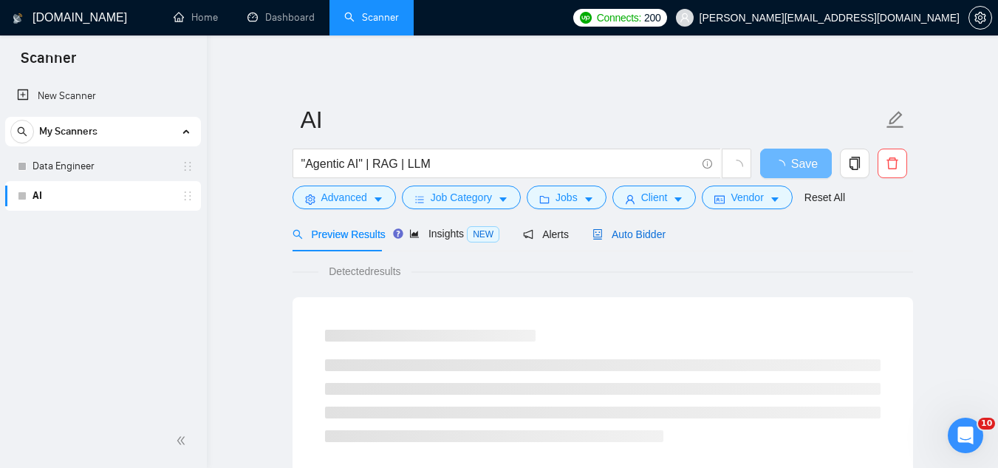
click at [615, 234] on span "Auto Bidder" at bounding box center [628, 234] width 73 height 12
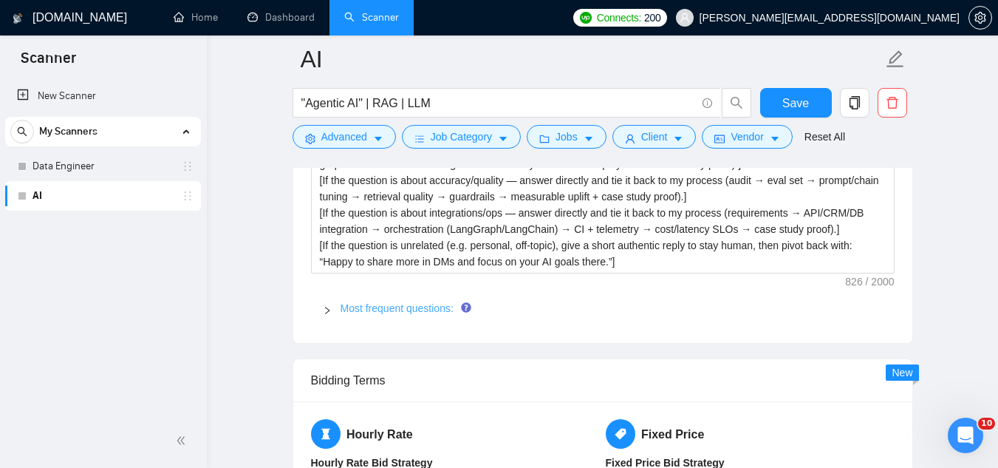
click at [383, 306] on link "Most frequent questions:" at bounding box center [397, 308] width 113 height 12
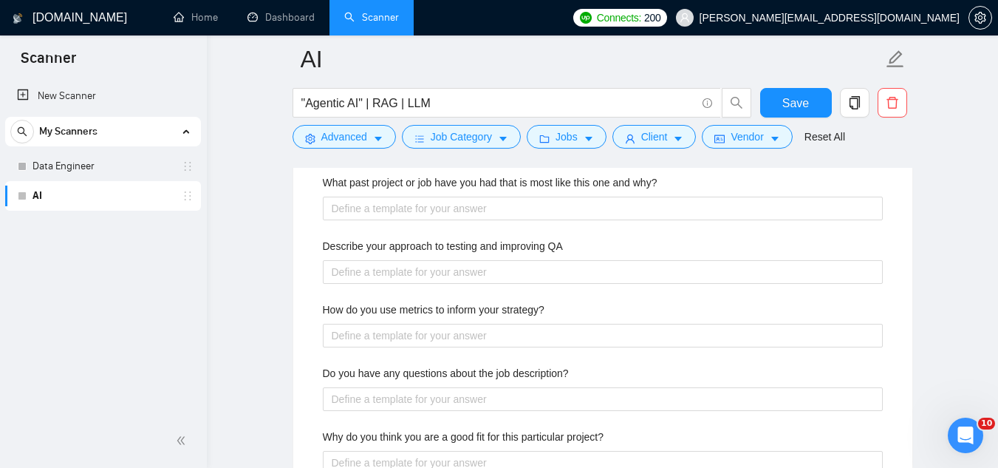
scroll to position [2659, 0]
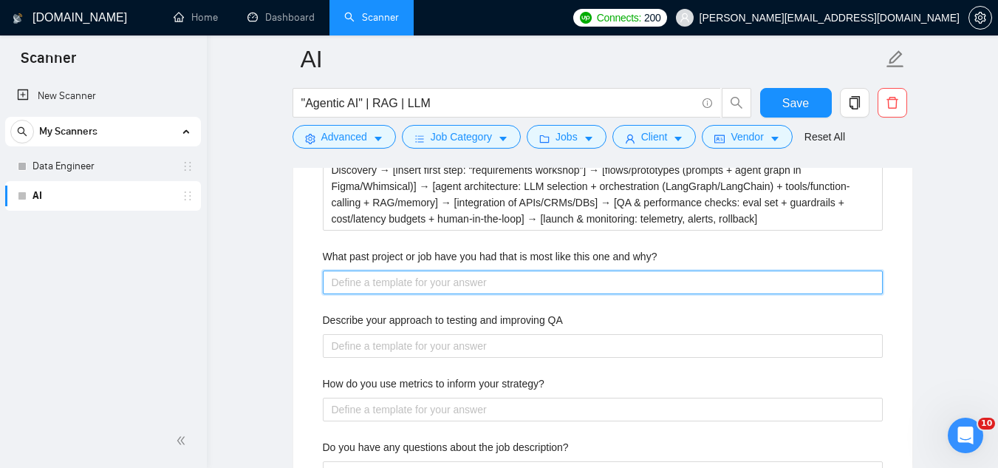
click at [462, 278] on why\? "What past project or job have you had that is most like this one and why?" at bounding box center [603, 282] width 560 height 24
paste why\? "[Choose portfolio case → e.g., “Sales Ops Copilot for {Brand}”, “Support Agent …"
type why\? "[Choose portfolio case → e.g., “Sales Ops Copilot for {Brand}”, “Support Agent …"
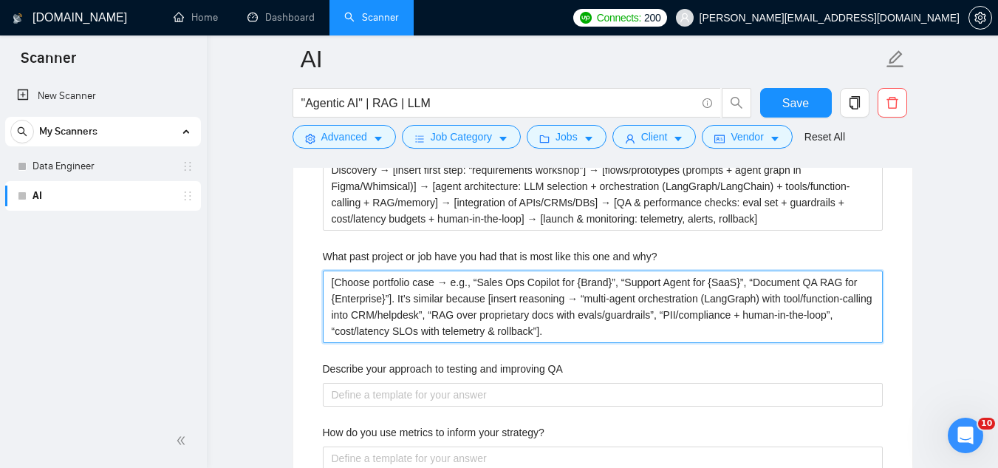
click at [387, 298] on why\? "[Choose portfolio case → e.g., “Sales Ops Copilot for {Brand}”, “Support Agent …" at bounding box center [603, 306] width 560 height 72
type why\? "[Choose portfolio case → e.g., “Sales Ops Copilot for {Brand}”, “Support Agent …"
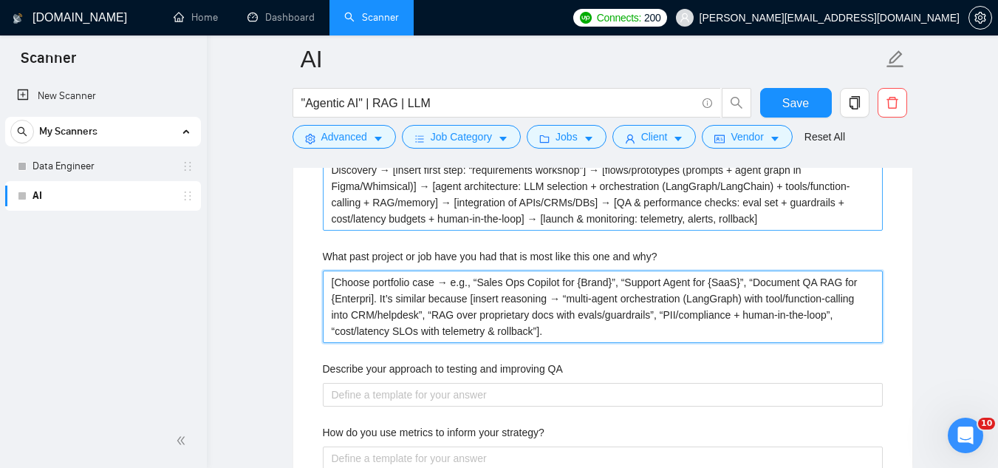
type why\? "[Choose portfolio case → e.g., “Sales Ops Copilot for {Brand}”, “Support Agent …"
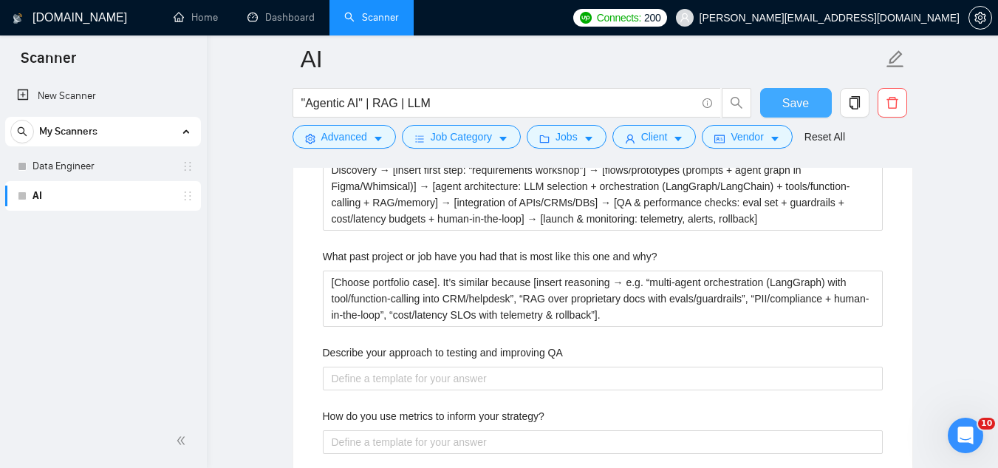
click at [808, 97] on button "Save" at bounding box center [796, 103] width 72 height 30
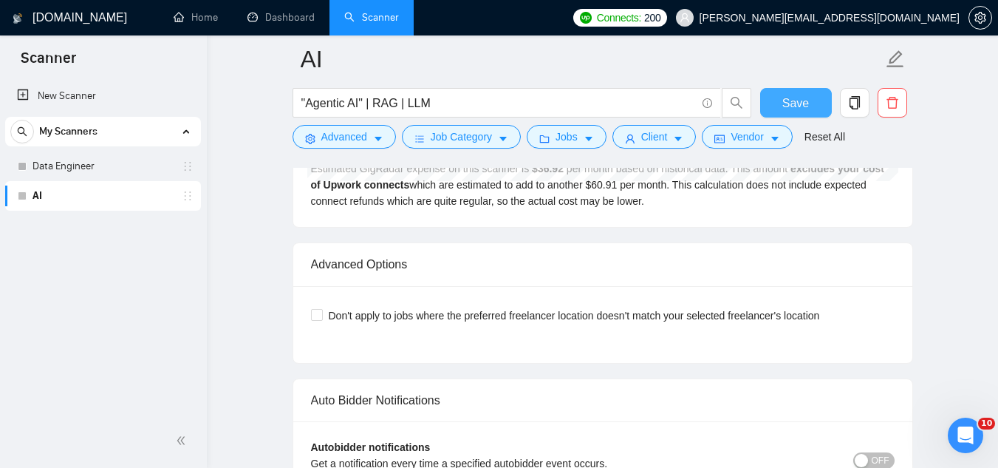
scroll to position [3324, 0]
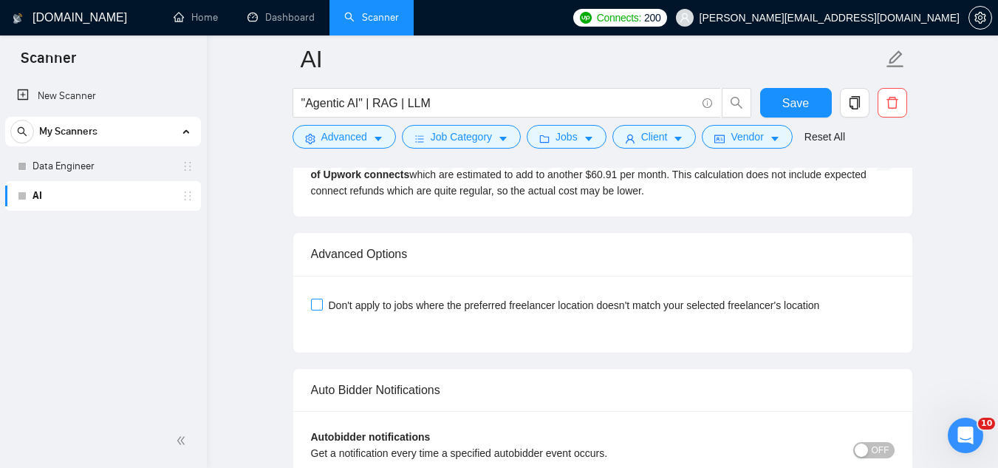
click at [321, 304] on span at bounding box center [317, 304] width 12 height 12
click at [321, 304] on input "Don't apply to jobs where the preferred freelancer location doesn't match your …" at bounding box center [316, 303] width 10 height 10
click at [789, 103] on span "Save" at bounding box center [795, 103] width 27 height 18
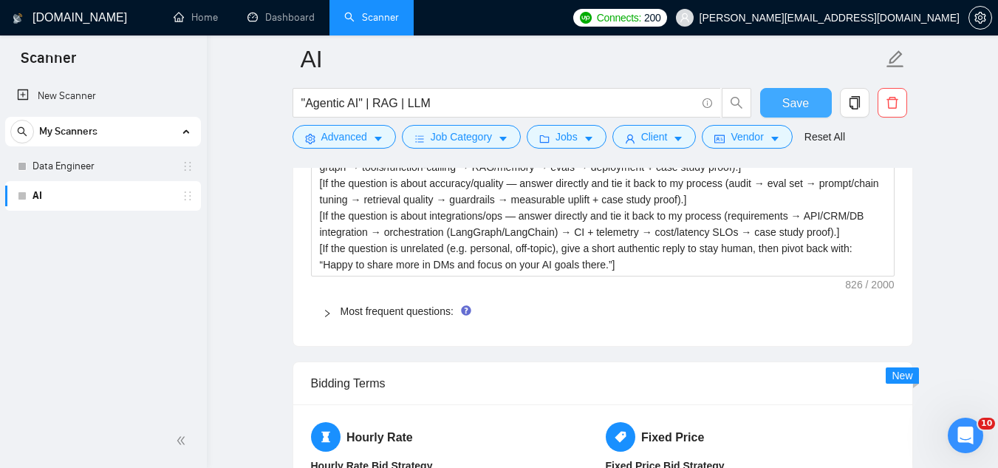
scroll to position [2142, 0]
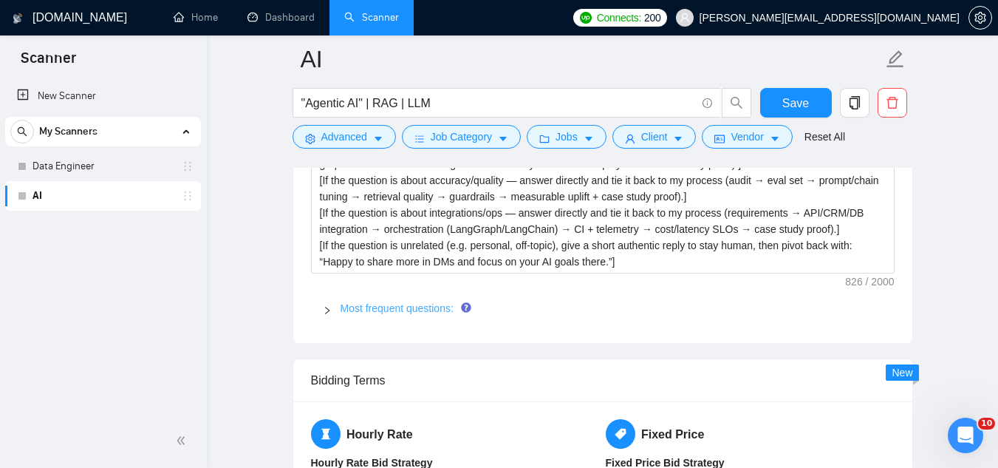
click at [439, 312] on link "Most frequent questions:" at bounding box center [397, 308] width 113 height 12
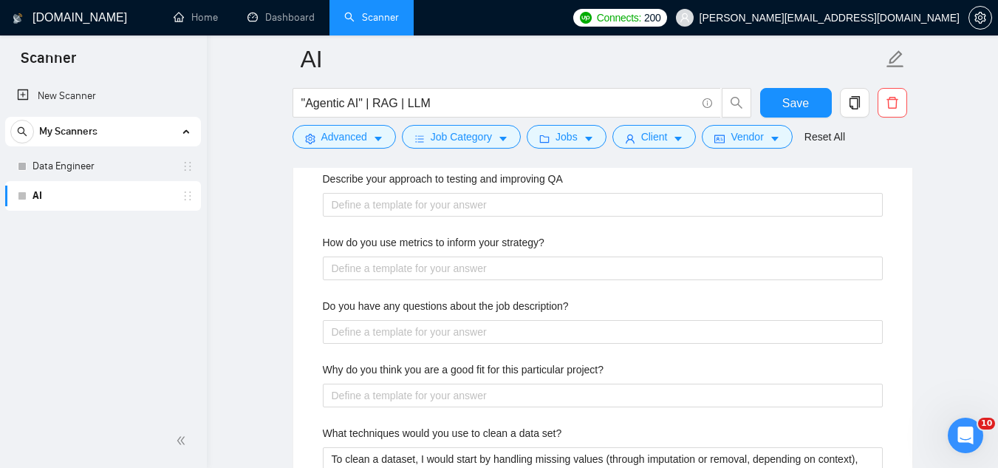
scroll to position [2807, 0]
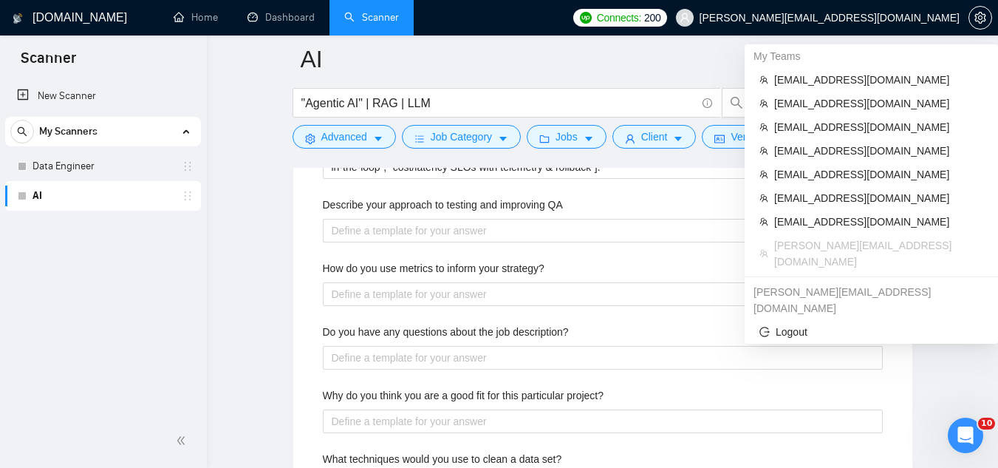
click at [894, 18] on span "[PERSON_NAME][EMAIL_ADDRESS][DOMAIN_NAME]" at bounding box center [830, 18] width 260 height 0
click at [827, 89] on li "[EMAIL_ADDRESS][DOMAIN_NAME]" at bounding box center [871, 80] width 242 height 24
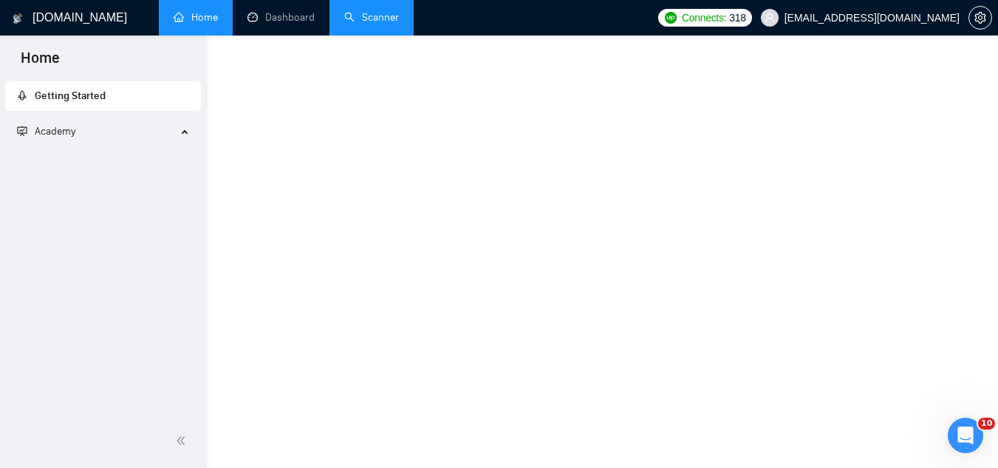
scroll to position [891, 0]
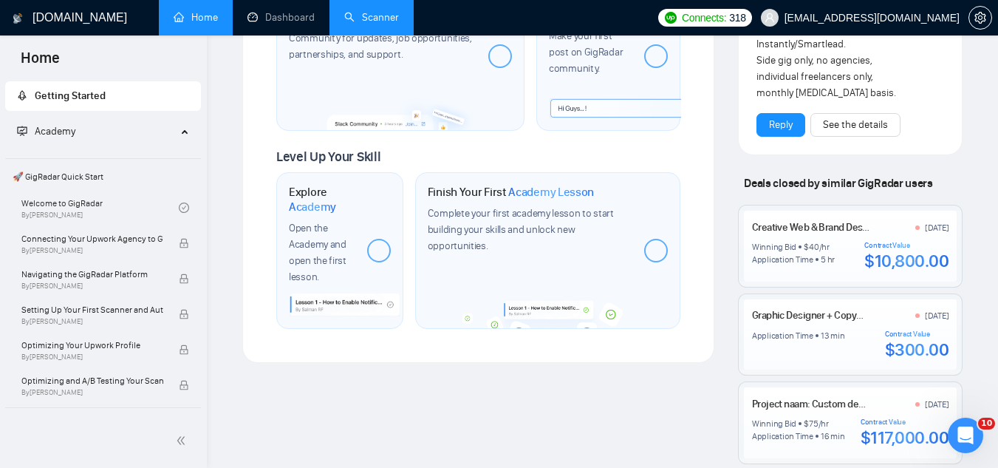
click at [382, 24] on link "Scanner" at bounding box center [371, 17] width 55 height 13
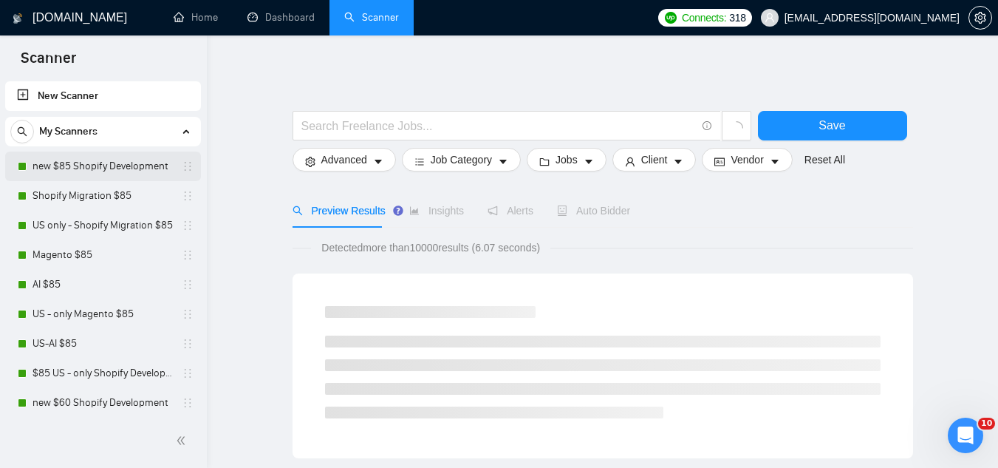
click at [92, 174] on link "new $85 Shopify Development" at bounding box center [103, 166] width 140 height 30
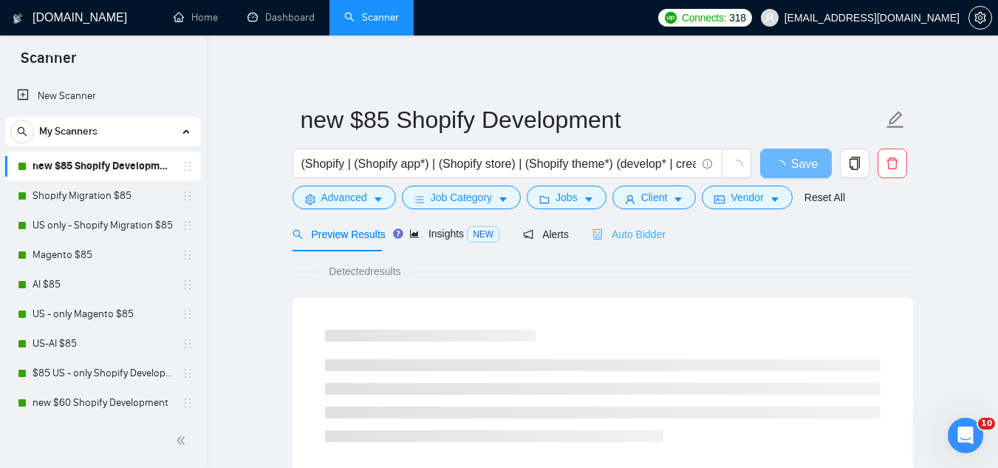
click at [618, 242] on div "Auto Bidder" at bounding box center [628, 233] width 73 height 35
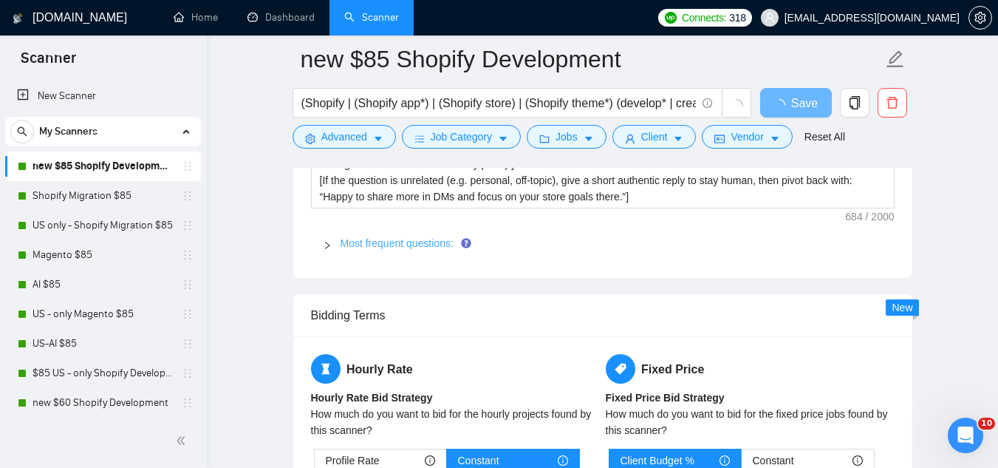
scroll to position [2290, 0]
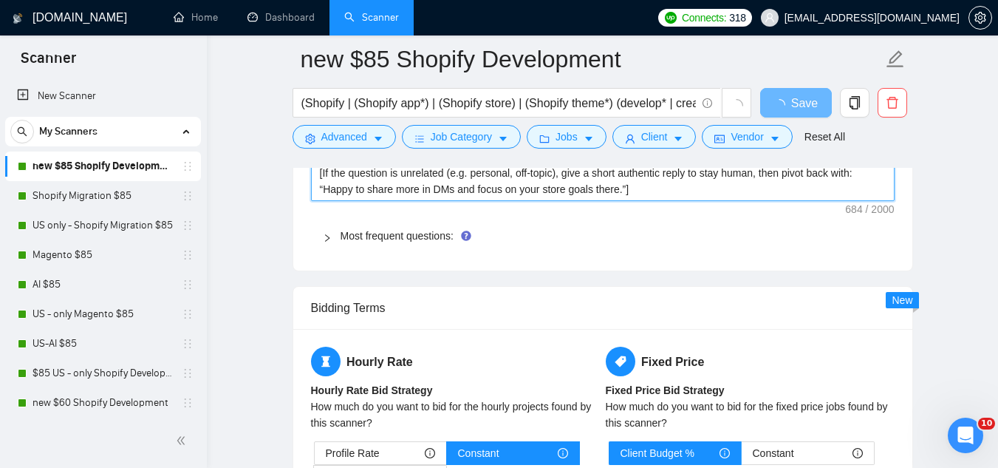
click at [396, 201] on textarea "[If the question is about Shopify/store dev — answer directly and tie it back t…" at bounding box center [603, 132] width 584 height 137
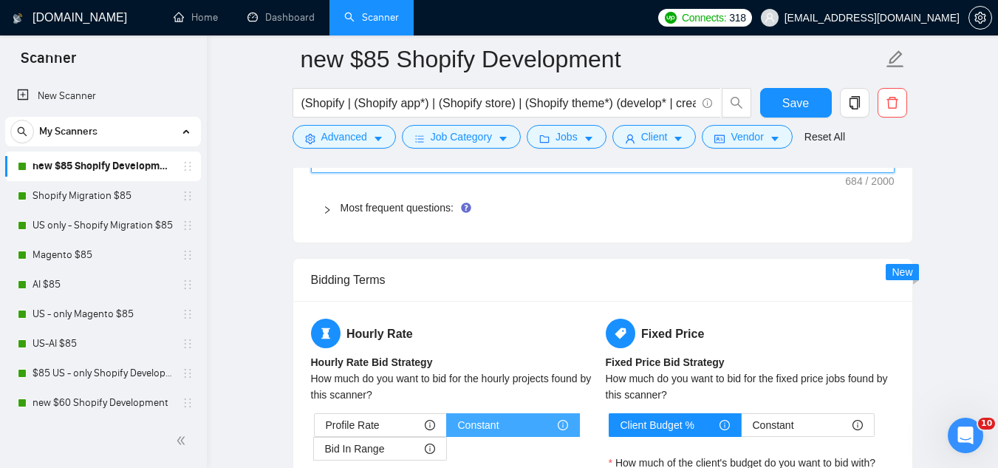
scroll to position [2216, 0]
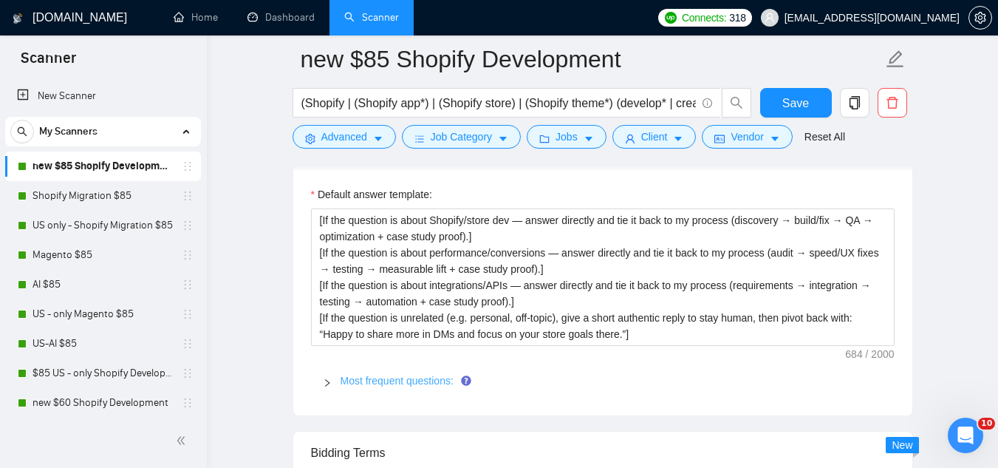
click at [406, 374] on link "Most frequent questions:" at bounding box center [397, 380] width 113 height 12
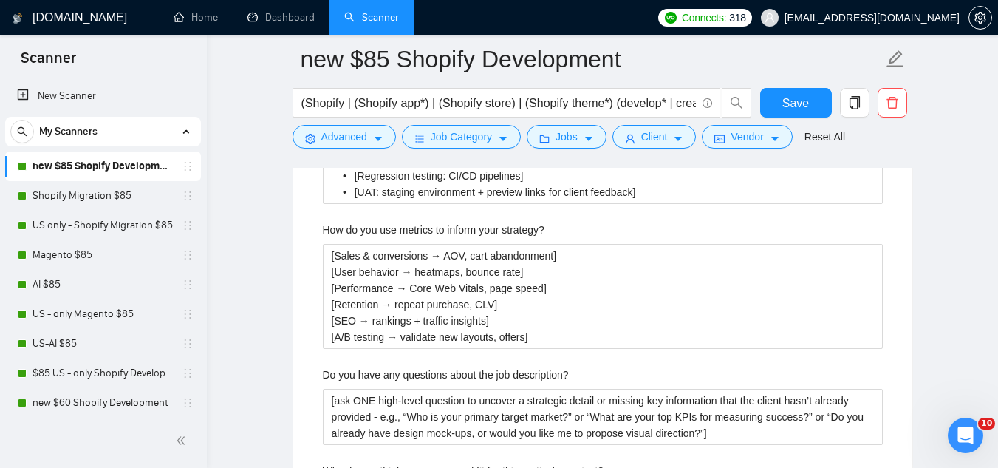
scroll to position [3028, 0]
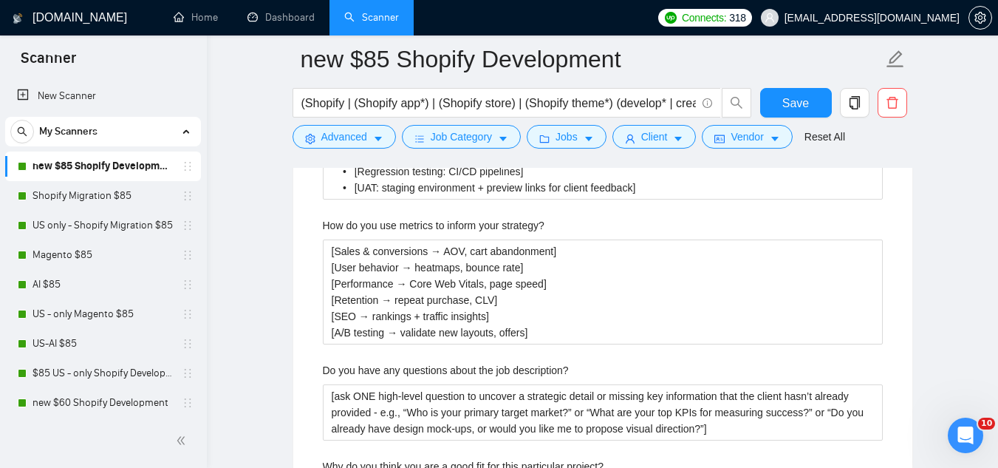
click at [372, 217] on label "How do you use metrics to inform your strategy?" at bounding box center [434, 225] width 222 height 16
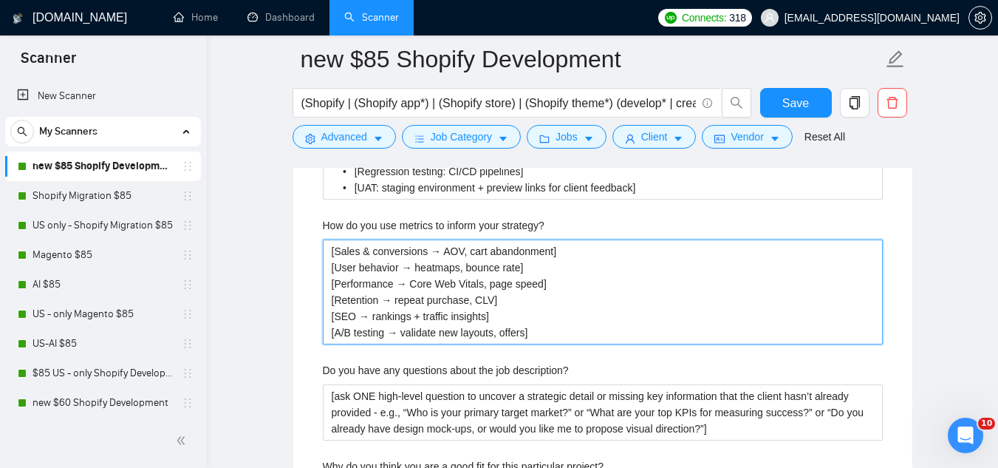
click at [372, 239] on strategy\? "[Sales & conversions → AOV, cart abandonment] [User behavior → heatmaps, bounce…" at bounding box center [603, 291] width 560 height 105
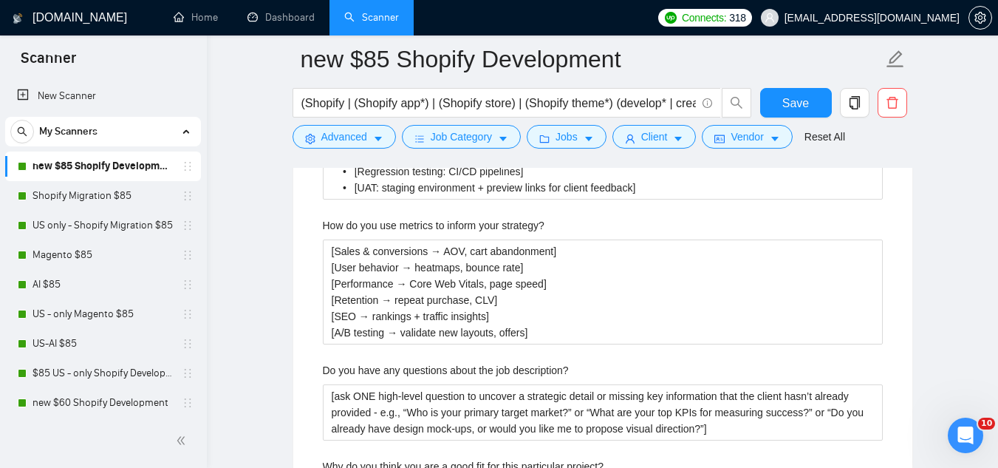
click at [372, 217] on label "How do you use metrics to inform your strategy?" at bounding box center [434, 225] width 222 height 16
click at [372, 239] on strategy\? "[Sales & conversions → AOV, cart abandonment] [User behavior → heatmaps, bounce…" at bounding box center [603, 291] width 560 height 105
click at [372, 217] on label "How do you use metrics to inform your strategy?" at bounding box center [434, 225] width 222 height 16
click at [372, 239] on strategy\? "[Sales & conversions → AOV, cart abandonment] [User behavior → heatmaps, bounce…" at bounding box center [603, 291] width 560 height 105
click at [372, 217] on label "How do you use metrics to inform your strategy?" at bounding box center [434, 225] width 222 height 16
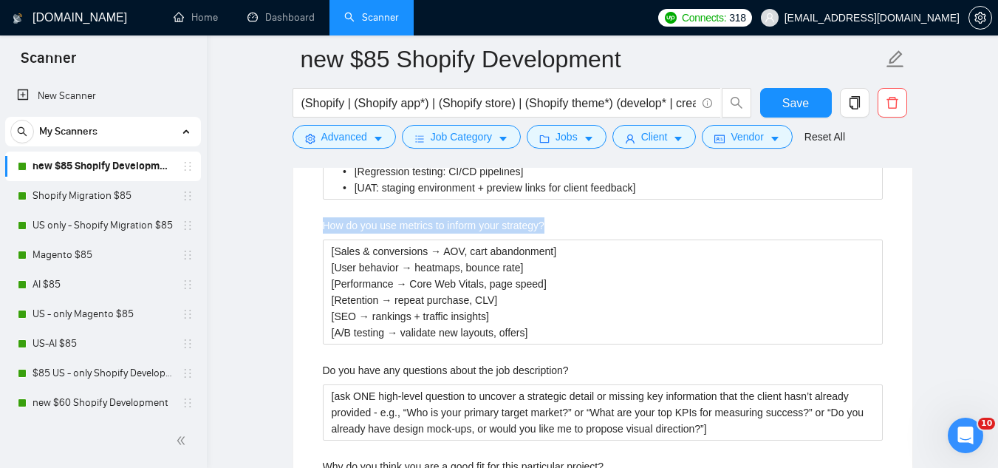
click at [372, 239] on strategy\? "[Sales & conversions → AOV, cart abandonment] [User behavior → heatmaps, bounce…" at bounding box center [603, 291] width 560 height 105
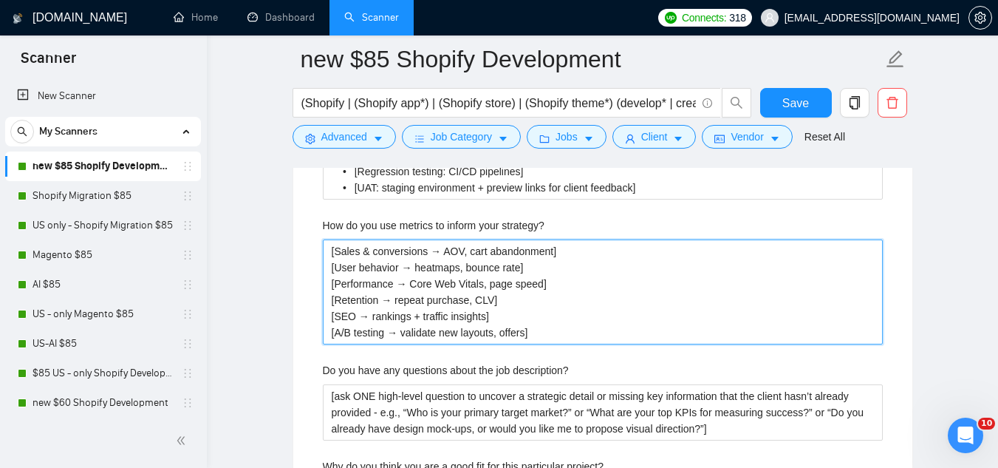
click at [379, 239] on strategy\? "[Sales & conversions → AOV, cart abandonment] [User behavior → heatmaps, bounce…" at bounding box center [603, 291] width 560 height 105
click at [359, 239] on strategy\? "[Sales & conversions → AOV, cart abandonment] [User behavior → heatmaps, bounce…" at bounding box center [603, 291] width 560 height 105
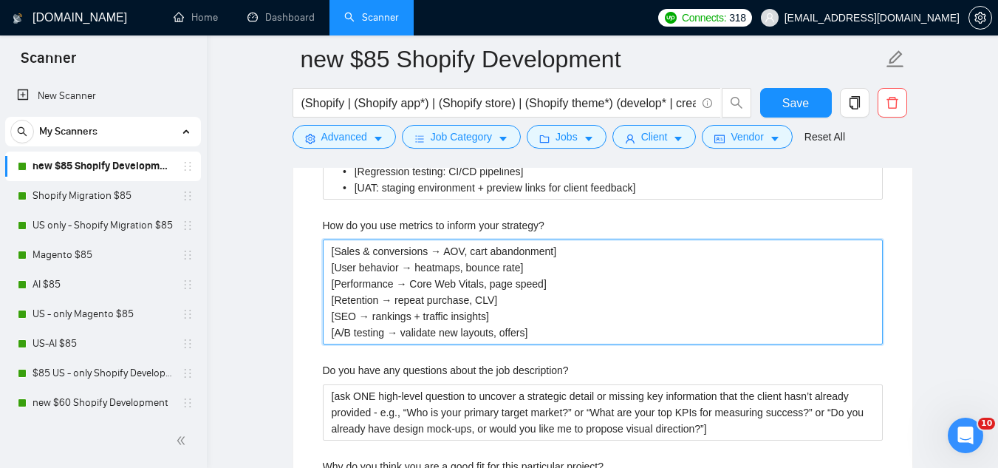
click at [359, 239] on strategy\? "[Sales & conversions → AOV, cart abandonment] [User behavior → heatmaps, bounce…" at bounding box center [603, 291] width 560 height 105
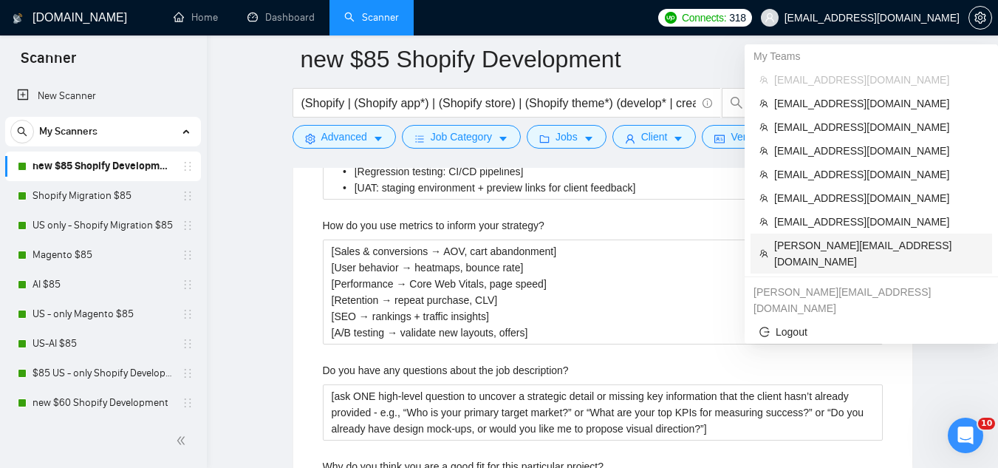
click at [779, 253] on span "[PERSON_NAME][EMAIL_ADDRESS][DOMAIN_NAME]" at bounding box center [878, 253] width 209 height 33
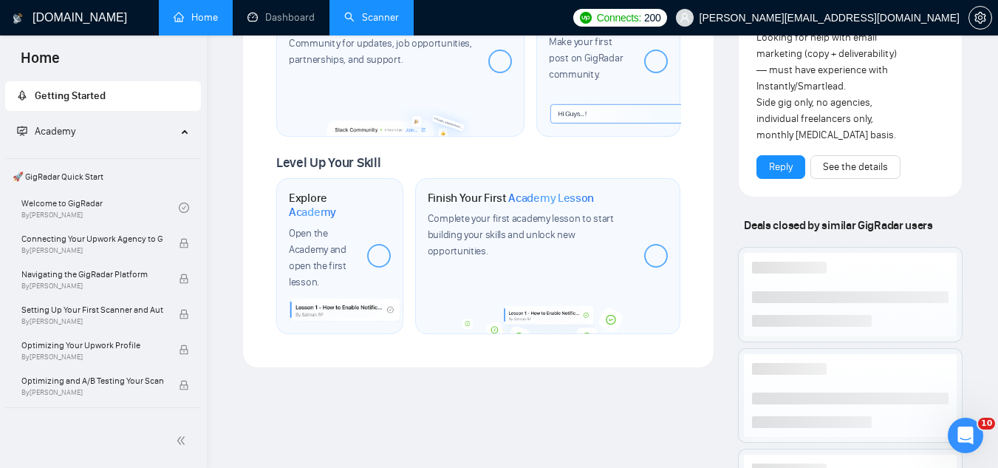
scroll to position [891, 0]
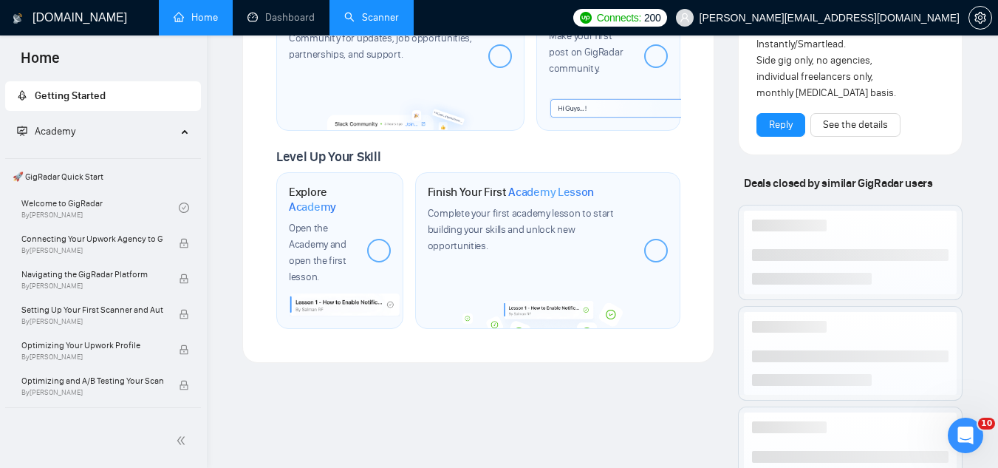
click at [397, 21] on link "Scanner" at bounding box center [371, 17] width 55 height 13
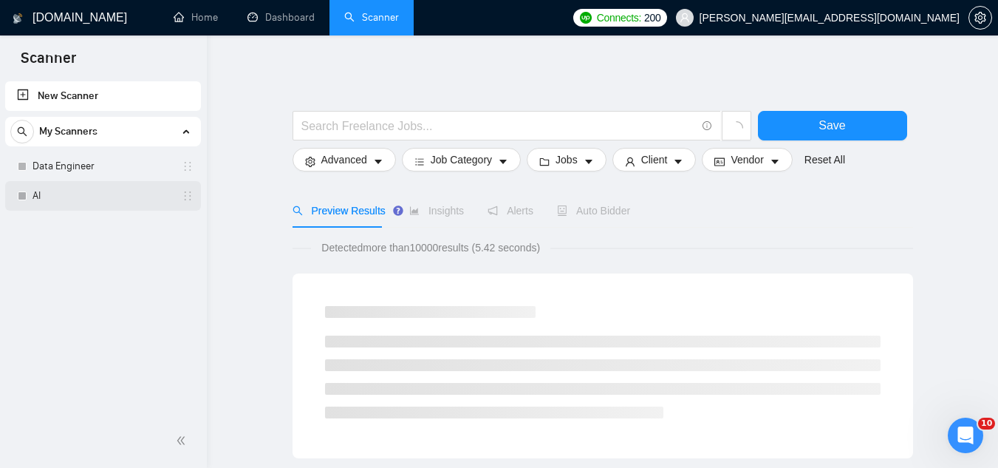
click at [112, 193] on link "AI" at bounding box center [103, 196] width 140 height 30
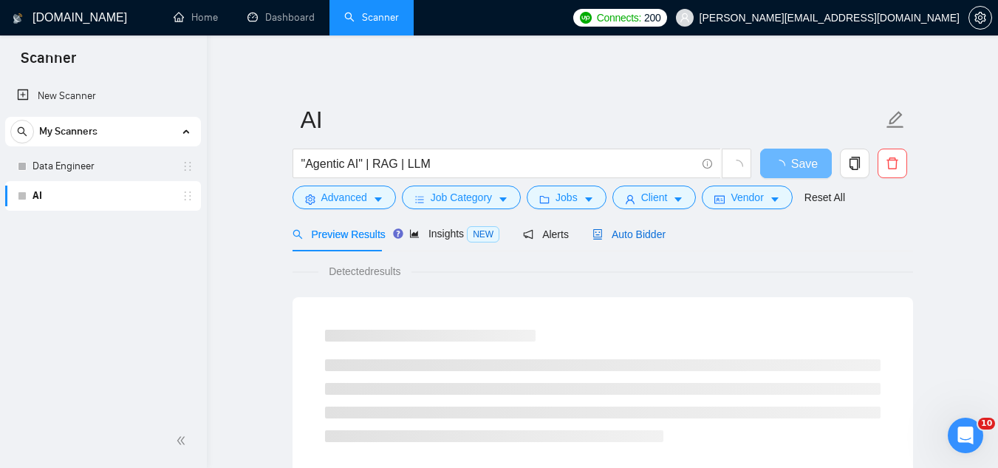
click at [628, 228] on span "Auto Bidder" at bounding box center [628, 234] width 73 height 12
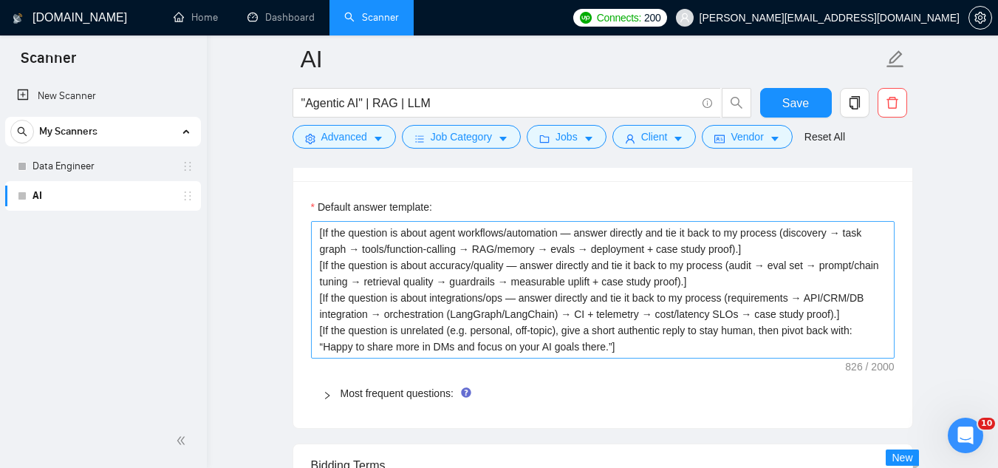
scroll to position [2142, 0]
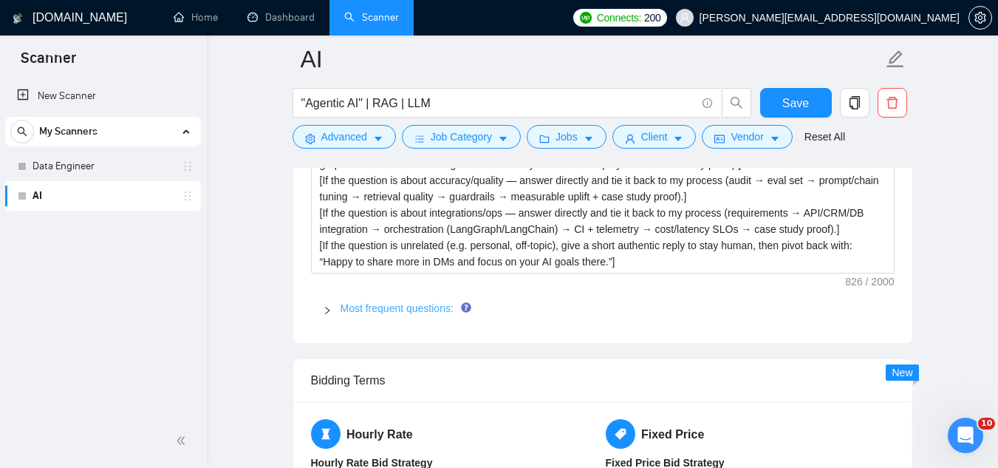
click at [424, 309] on link "Most frequent questions:" at bounding box center [397, 308] width 113 height 12
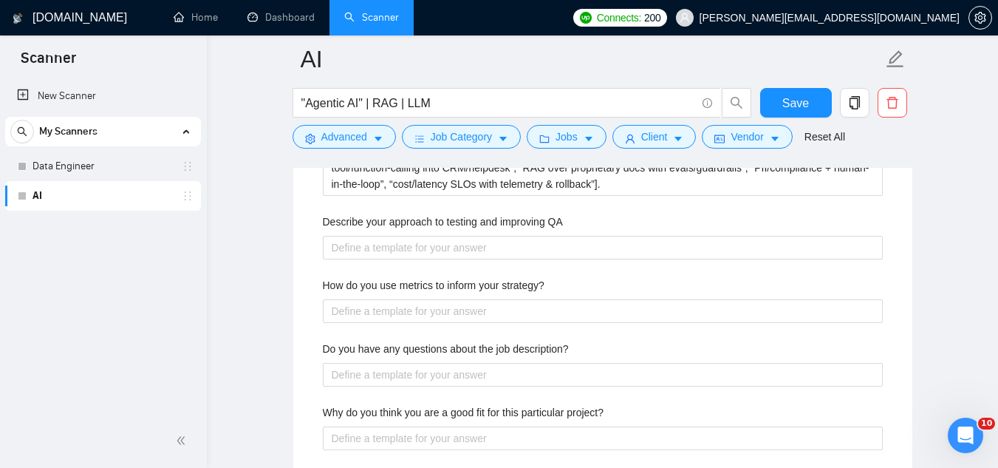
scroll to position [2807, 0]
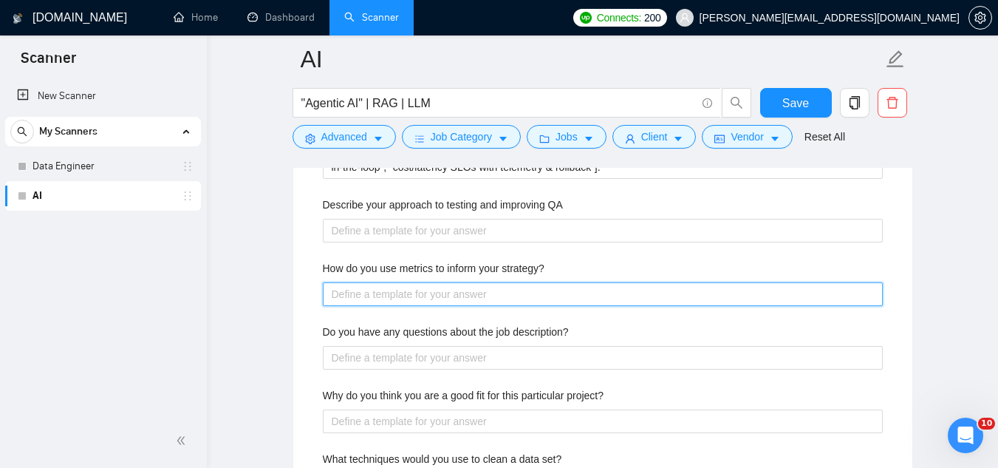
click at [427, 295] on strategy\? "How do you use metrics to inform your strategy?" at bounding box center [603, 294] width 560 height 24
paste strategy\? "[Task success → completion rate, human-handoff/containment rate] [Retrieval & g…"
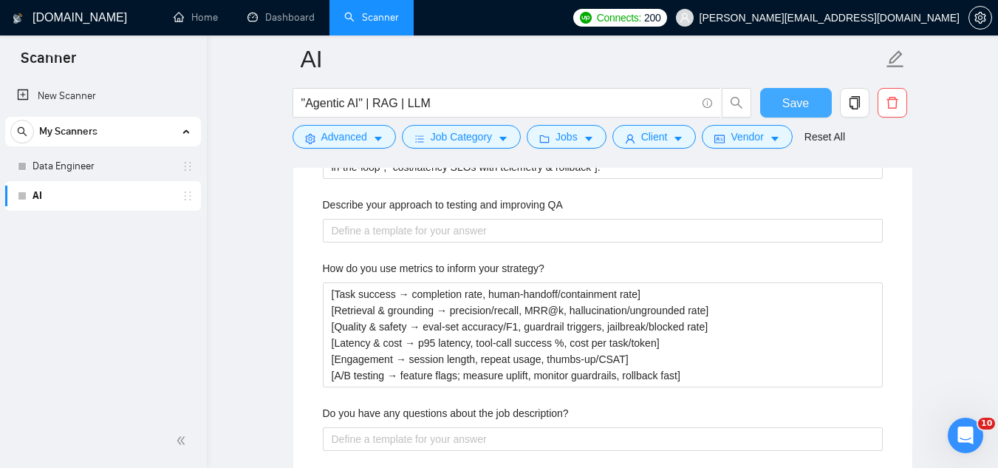
click at [778, 104] on button "Save" at bounding box center [796, 103] width 72 height 30
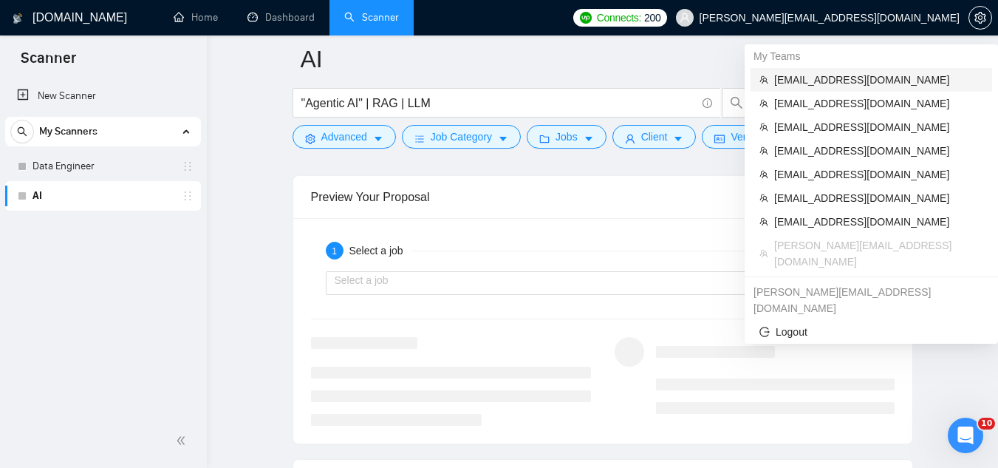
click at [827, 83] on span "[EMAIL_ADDRESS][DOMAIN_NAME]" at bounding box center [878, 80] width 209 height 16
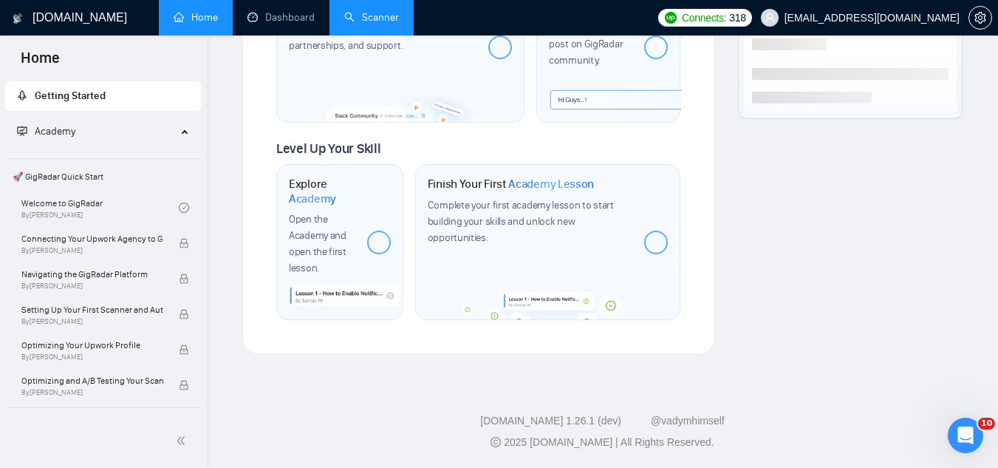
scroll to position [891, 0]
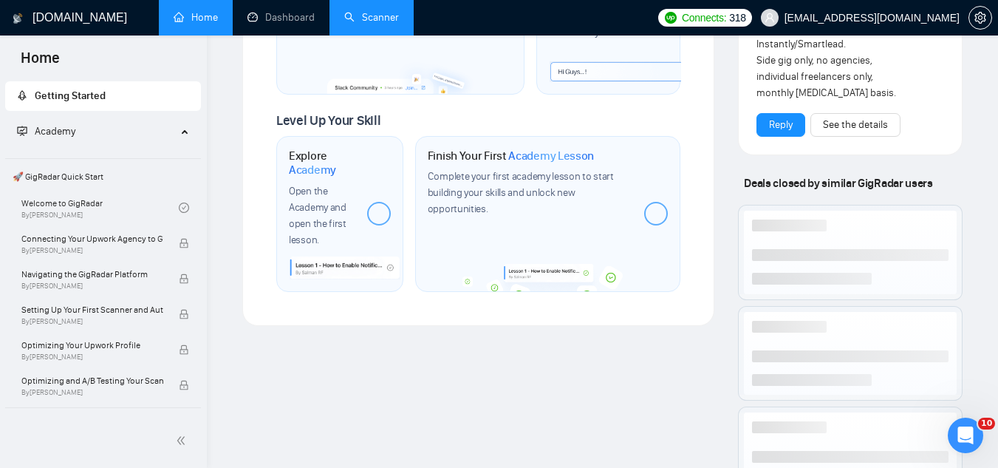
click at [383, 24] on link "Scanner" at bounding box center [371, 17] width 55 height 13
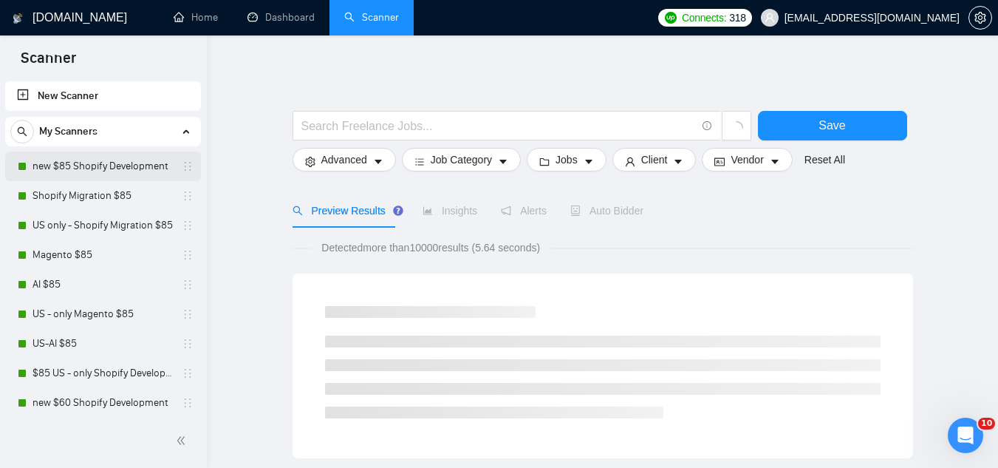
click at [95, 165] on link "new $85 Shopify Development" at bounding box center [103, 166] width 140 height 30
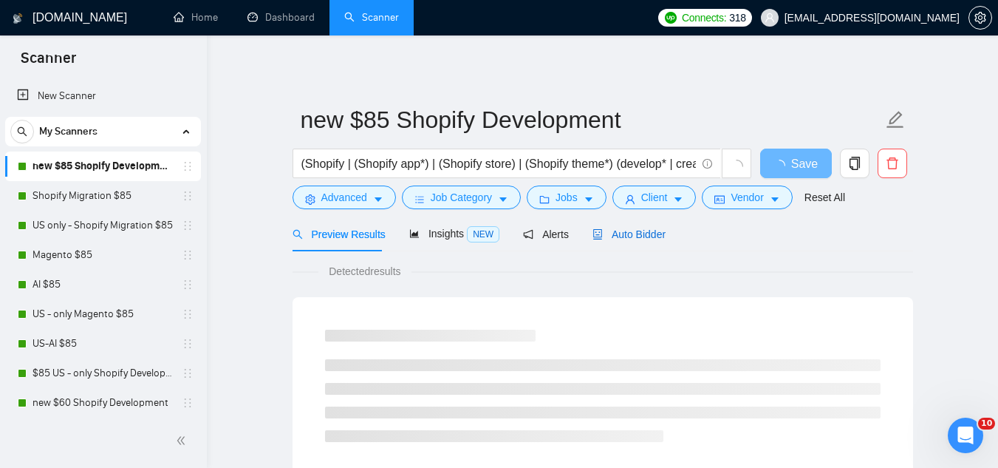
click at [611, 232] on span "Auto Bidder" at bounding box center [628, 234] width 73 height 12
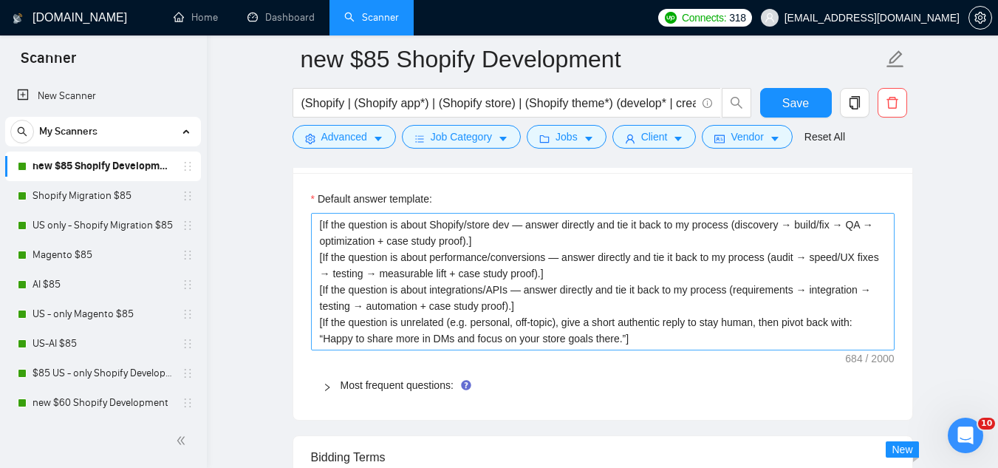
scroll to position [2364, 0]
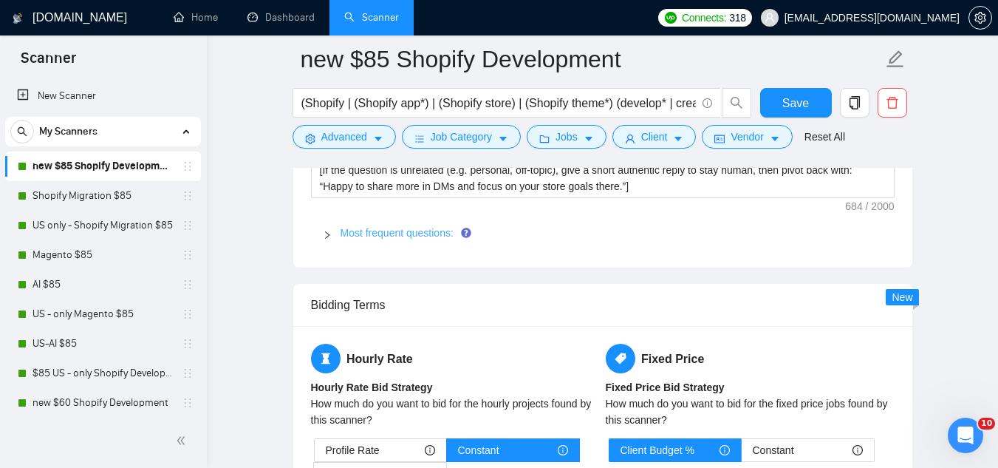
click at [397, 227] on link "Most frequent questions:" at bounding box center [397, 233] width 113 height 12
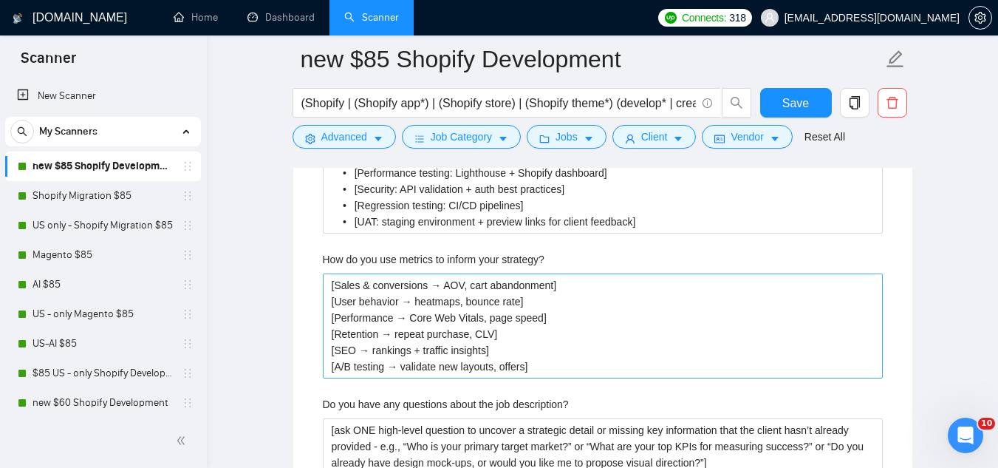
scroll to position [3028, 0]
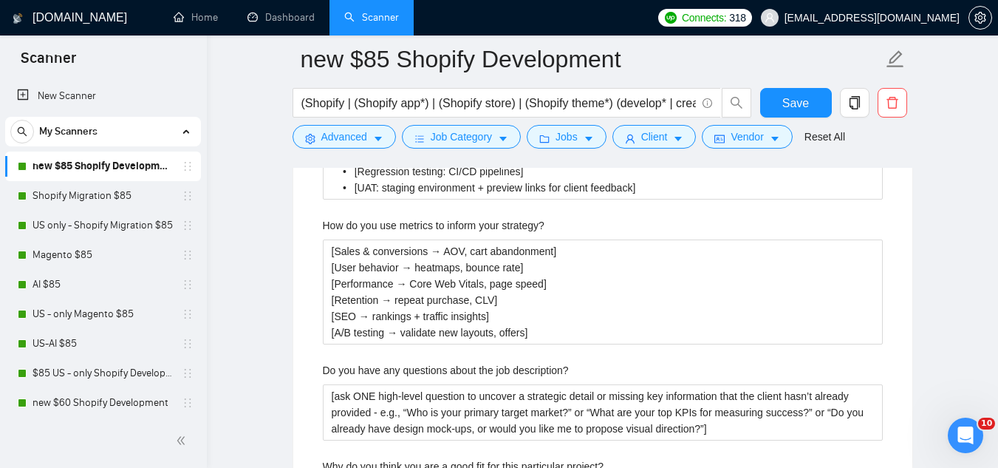
click at [404, 362] on label "Do you have any questions about the job description?" at bounding box center [446, 370] width 246 height 16
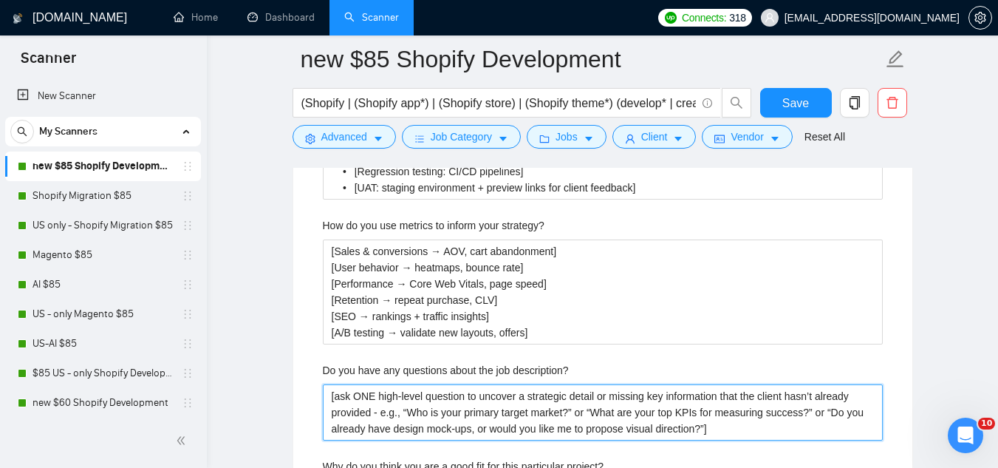
click at [404, 384] on description\? "[ask ONE high‐level question to uncover a strategic detail or missing key infor…" at bounding box center [603, 412] width 560 height 56
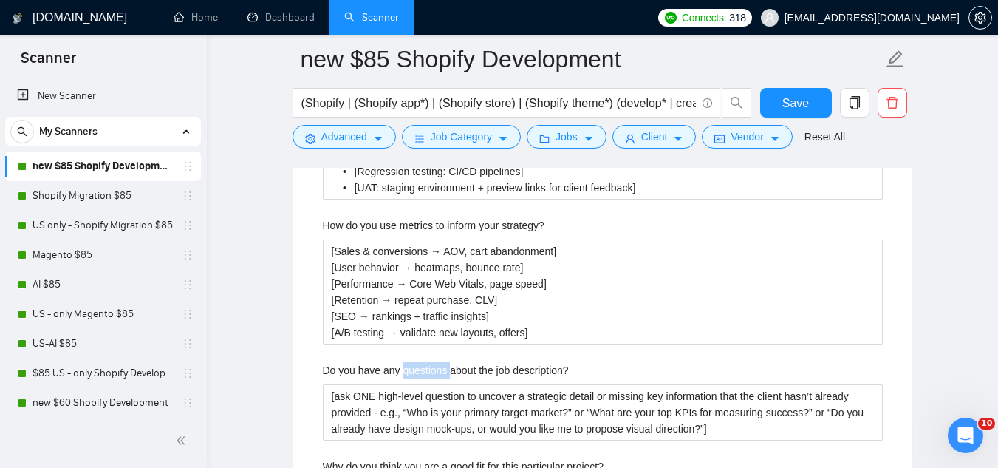
click at [404, 362] on label "Do you have any questions about the job description?" at bounding box center [446, 370] width 246 height 16
click at [404, 384] on description\? "[ask ONE high‐level question to uncover a strategic detail or missing key infor…" at bounding box center [603, 412] width 560 height 56
click at [404, 362] on label "Do you have any questions about the job description?" at bounding box center [446, 370] width 246 height 16
click at [404, 384] on description\? "[ask ONE high‐level question to uncover a strategic detail or missing key infor…" at bounding box center [603, 412] width 560 height 56
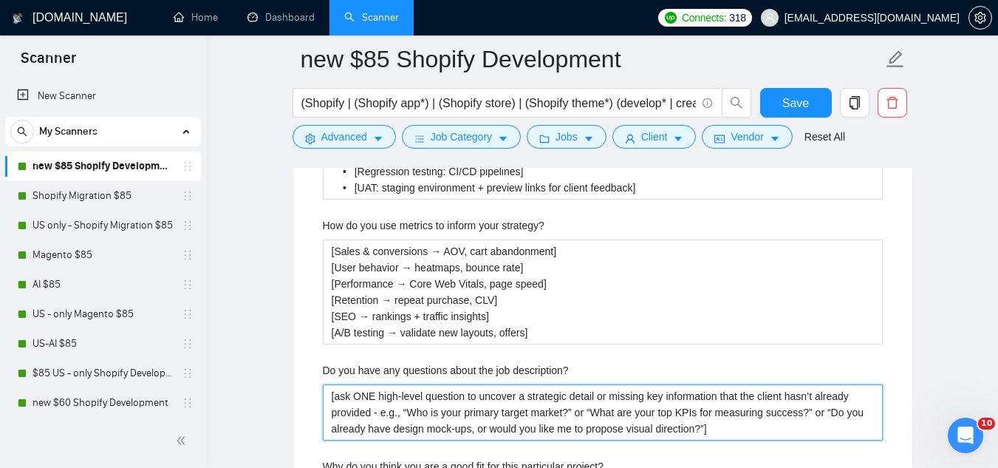
click at [479, 386] on description\? "[ask ONE high‐level question to uncover a strategic detail or missing key infor…" at bounding box center [603, 412] width 560 height 56
click at [479, 389] on description\? "[ask ONE high‐level question to uncover a strategic detail or missing key infor…" at bounding box center [603, 412] width 560 height 56
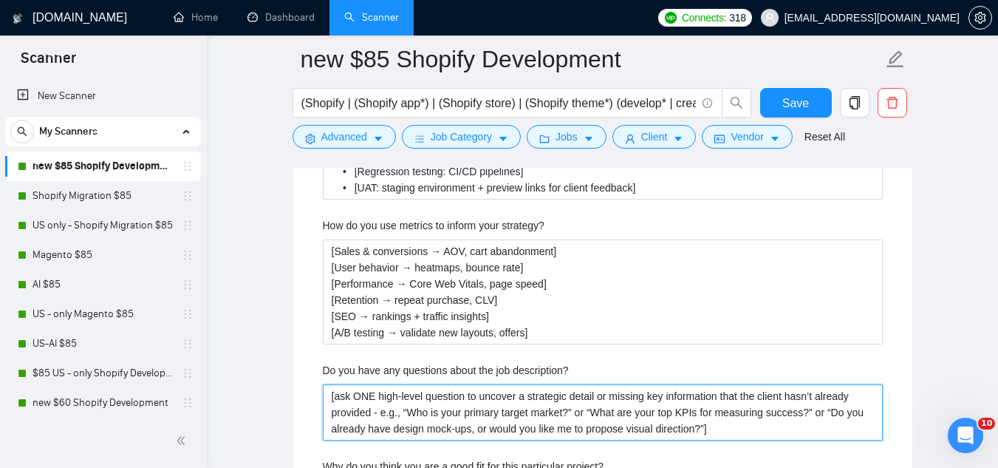
click at [479, 389] on description\? "[ask ONE high‐level question to uncover a strategic detail or missing key infor…" at bounding box center [603, 412] width 560 height 56
click at [479, 390] on description\? "[ask ONE high‐level question to uncover a strategic detail or missing key infor…" at bounding box center [603, 412] width 560 height 56
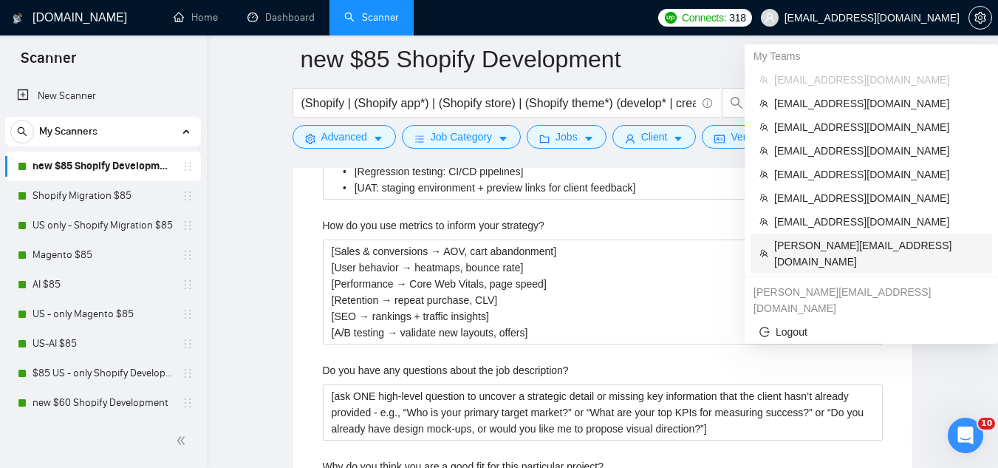
drag, startPoint x: 793, startPoint y: 244, endPoint x: 356, endPoint y: 107, distance: 457.4
click at [793, 244] on span "[PERSON_NAME][EMAIL_ADDRESS][DOMAIN_NAME]" at bounding box center [878, 253] width 209 height 33
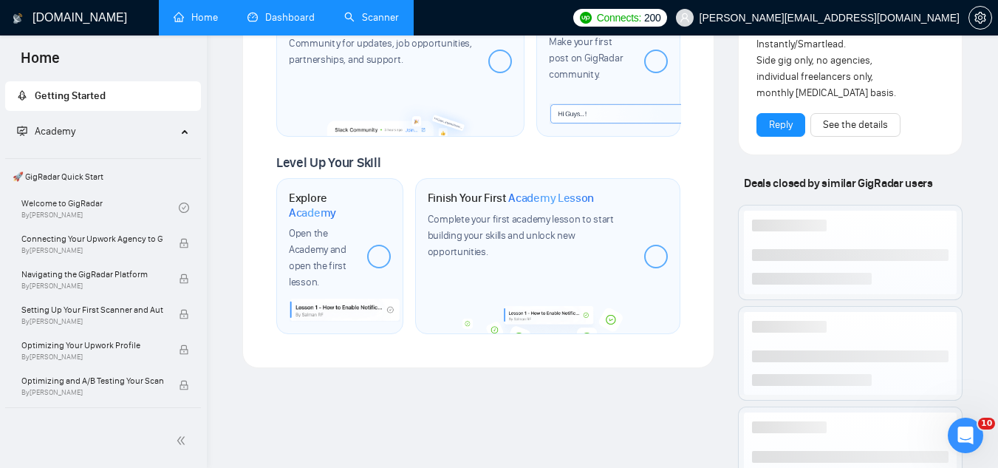
click at [305, 21] on link "Dashboard" at bounding box center [280, 17] width 67 height 13
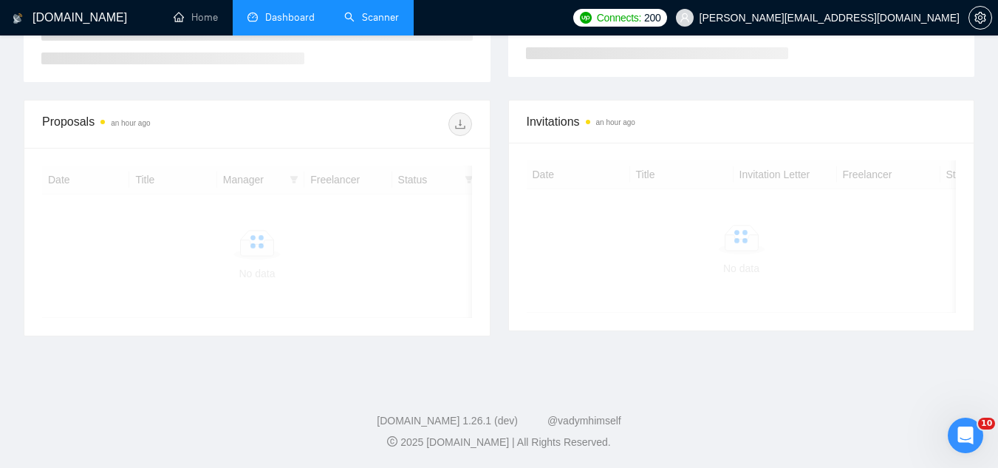
scroll to position [322, 0]
click at [365, 13] on link "Scanner" at bounding box center [371, 17] width 55 height 13
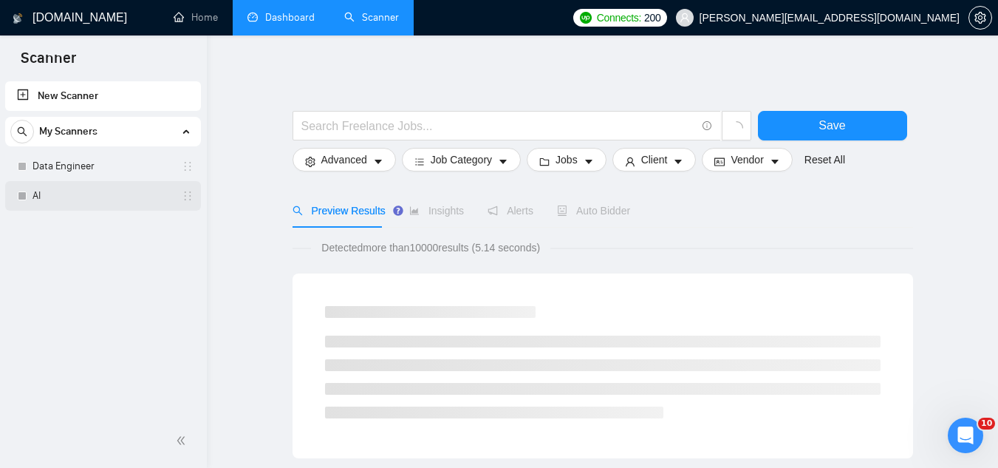
click at [102, 200] on link "AI" at bounding box center [103, 196] width 140 height 30
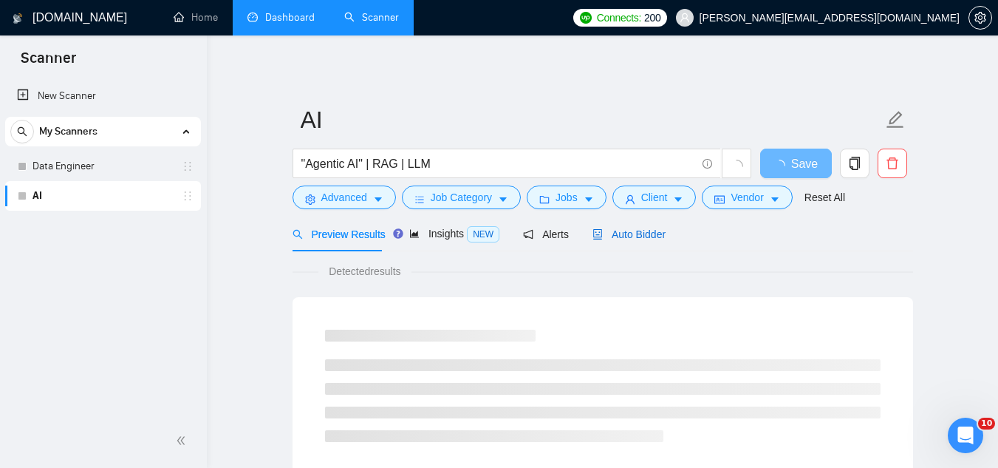
click at [620, 229] on span "Auto Bidder" at bounding box center [628, 234] width 73 height 12
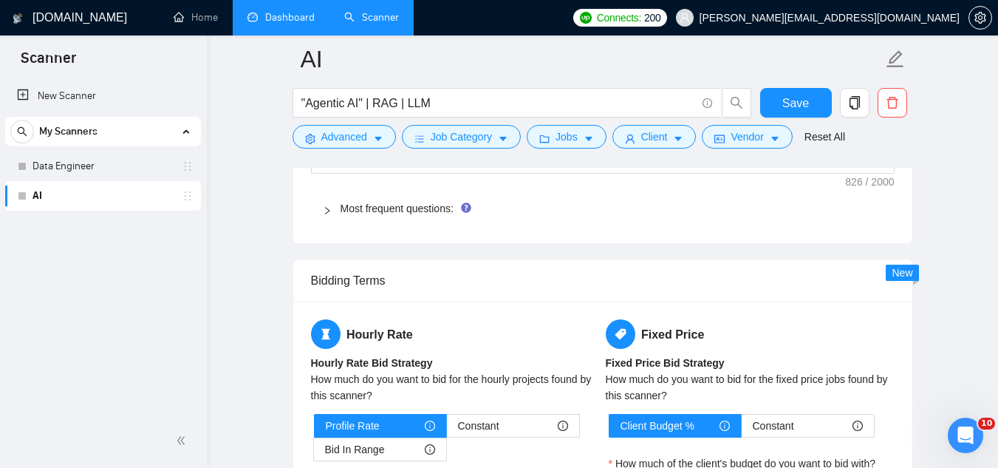
scroll to position [2216, 0]
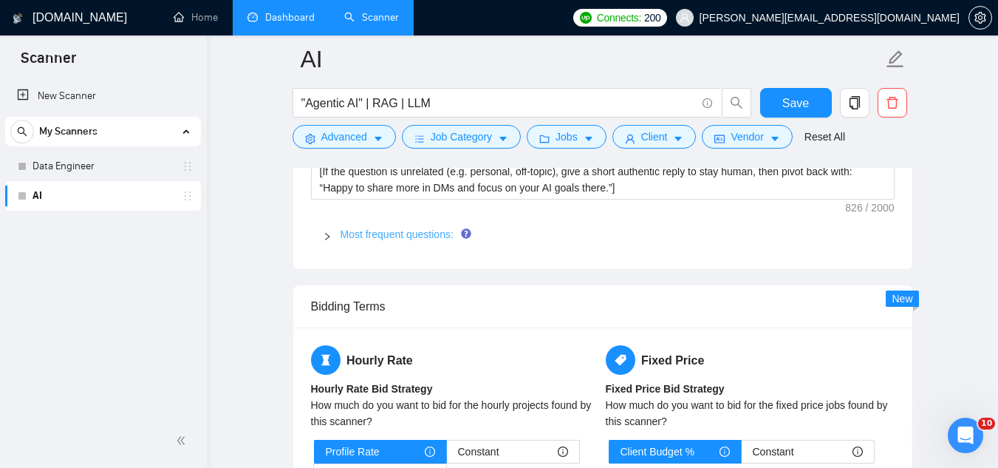
click at [394, 235] on link "Most frequent questions:" at bounding box center [397, 234] width 113 height 12
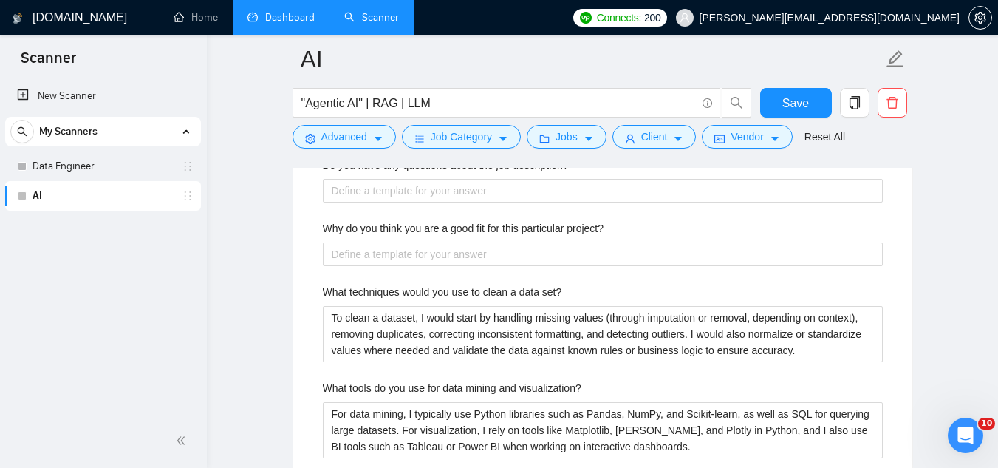
scroll to position [3028, 0]
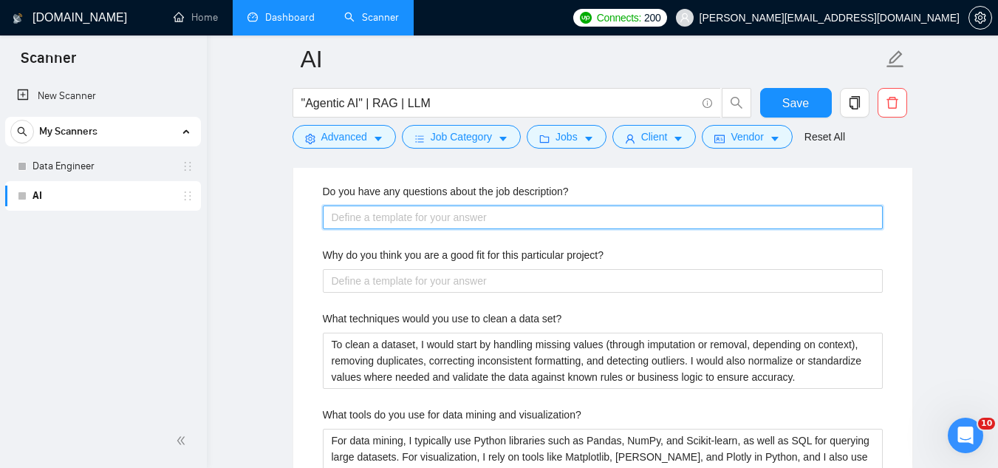
click at [431, 215] on description\? "Do you have any questions about the job description?" at bounding box center [603, 217] width 560 height 24
paste description\? "[ask ONE high-level question to uncover a strategic detail or missing key infor…"
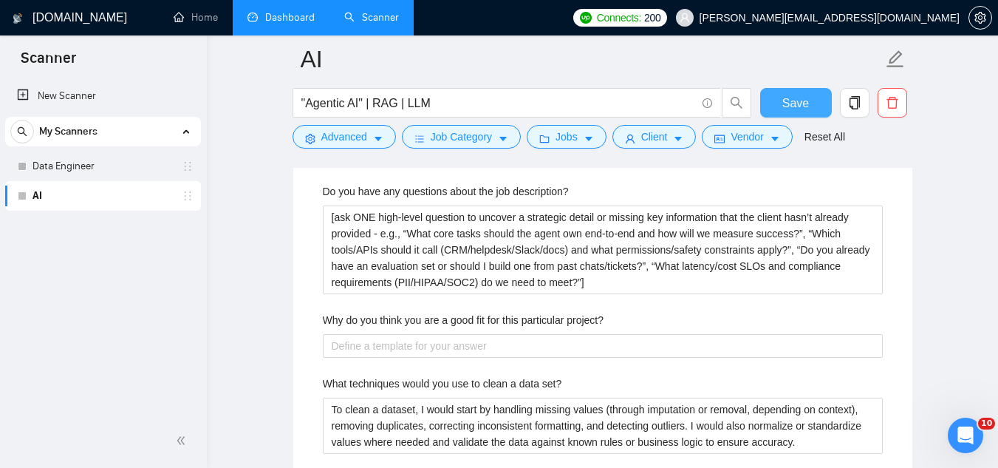
click at [793, 102] on span "Save" at bounding box center [795, 103] width 27 height 18
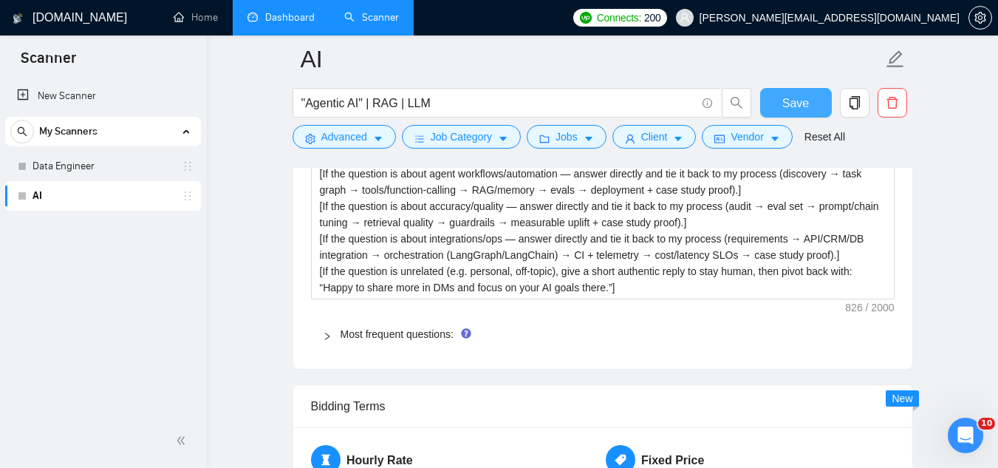
scroll to position [2096, 0]
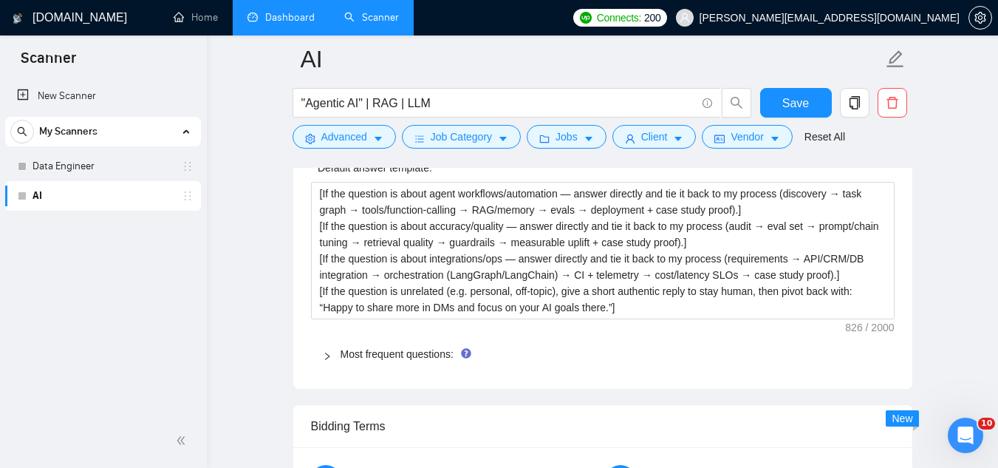
click at [440, 363] on div "Most frequent questions:" at bounding box center [603, 354] width 584 height 34
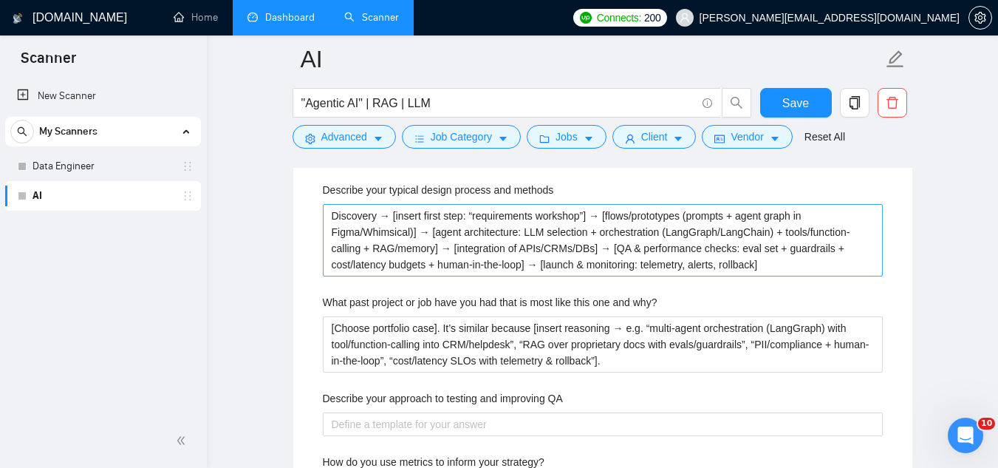
scroll to position [2687, 0]
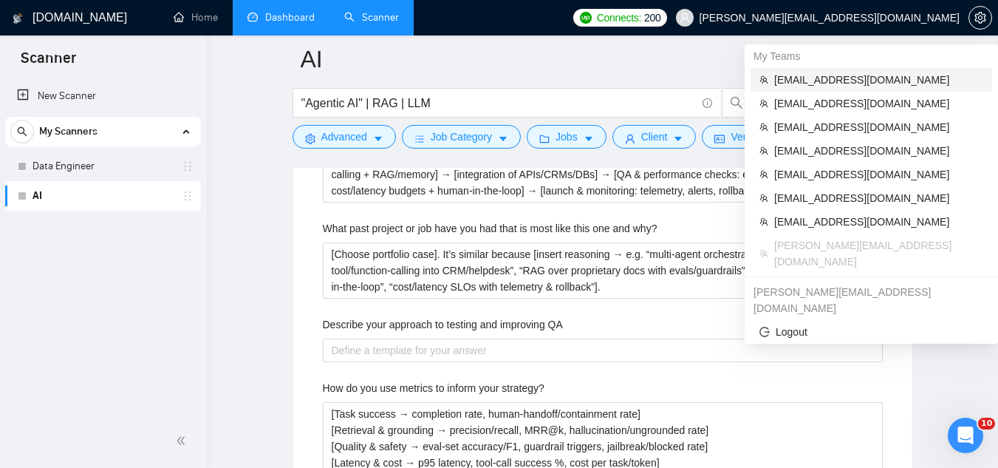
drag, startPoint x: 810, startPoint y: 86, endPoint x: 490, endPoint y: 58, distance: 321.9
click at [810, 86] on span "[EMAIL_ADDRESS][DOMAIN_NAME]" at bounding box center [878, 80] width 209 height 16
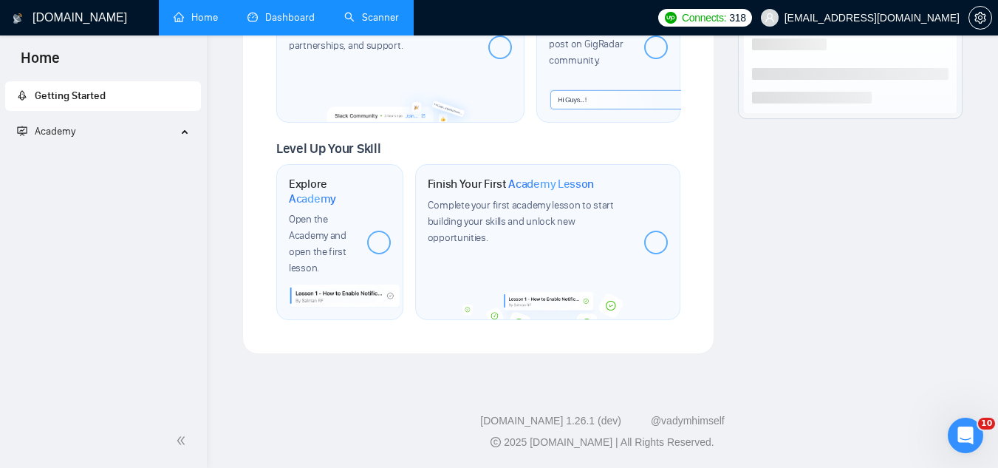
scroll to position [891, 0]
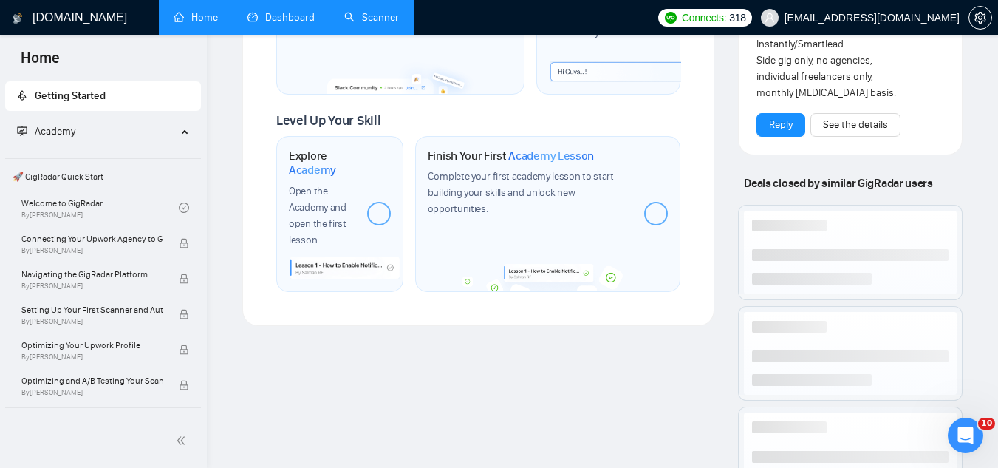
click at [395, 24] on link "Scanner" at bounding box center [371, 17] width 55 height 13
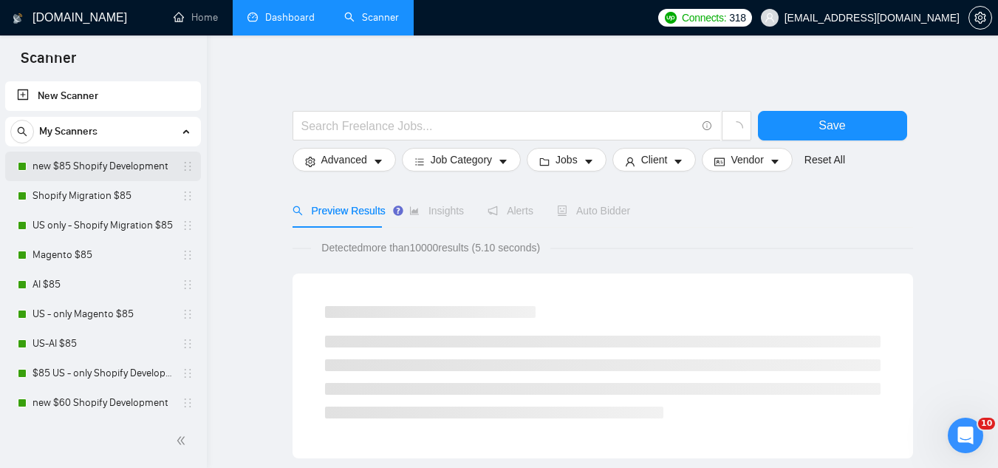
click at [98, 164] on link "new $85 Shopify Development" at bounding box center [103, 166] width 140 height 30
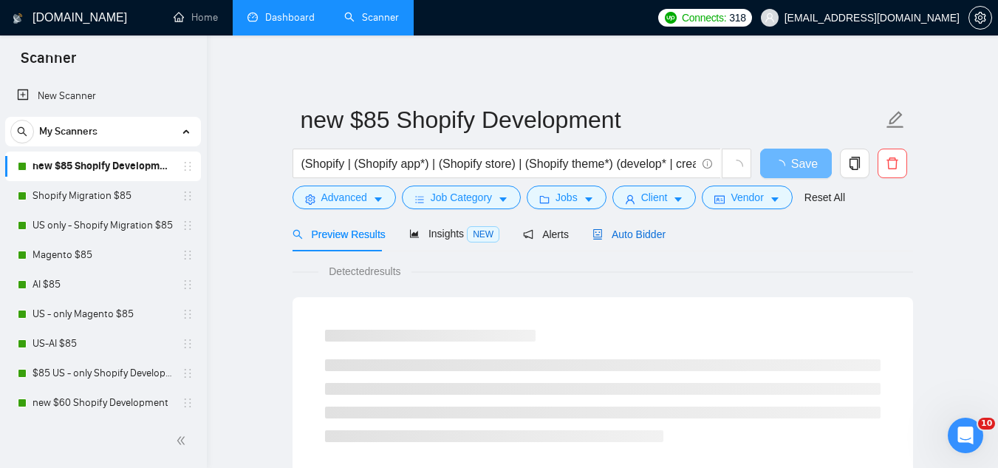
click at [626, 229] on span "Auto Bidder" at bounding box center [628, 234] width 73 height 12
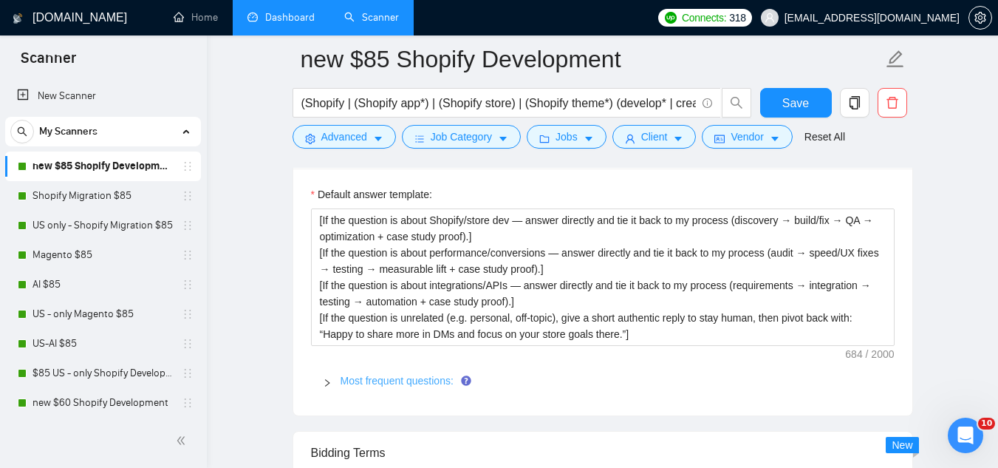
click at [386, 374] on link "Most frequent questions:" at bounding box center [397, 380] width 113 height 12
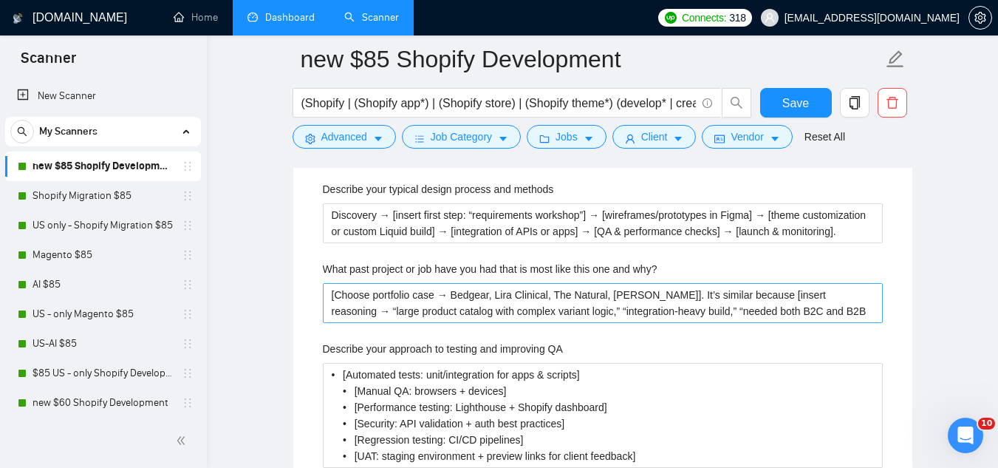
scroll to position [2807, 0]
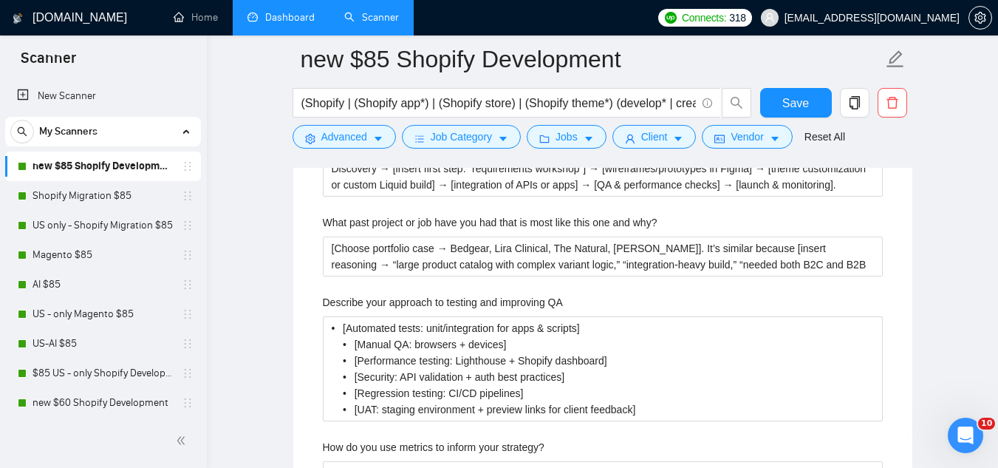
click at [414, 294] on label "Describe your approach to testing and improving QA" at bounding box center [443, 302] width 240 height 16
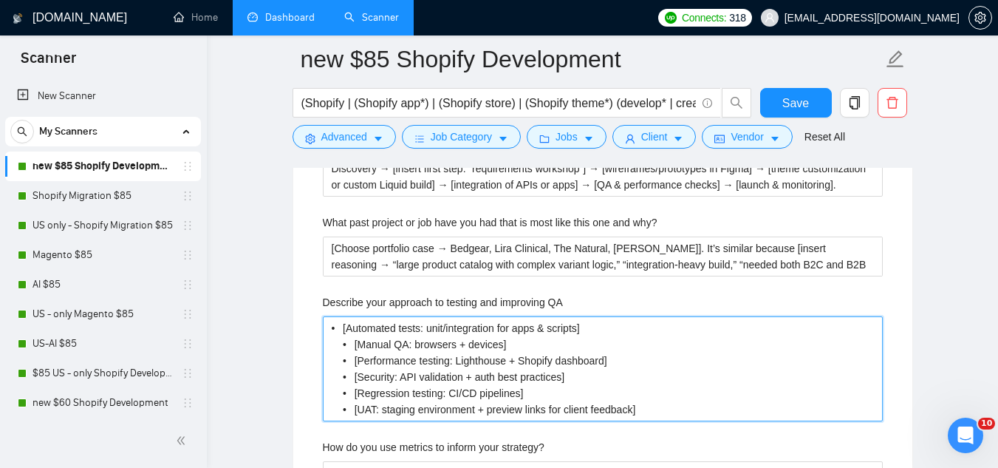
click at [414, 316] on QA "• [Automated tests: unit/integration for apps & scripts] • [Manual QA: browsers…" at bounding box center [603, 368] width 560 height 105
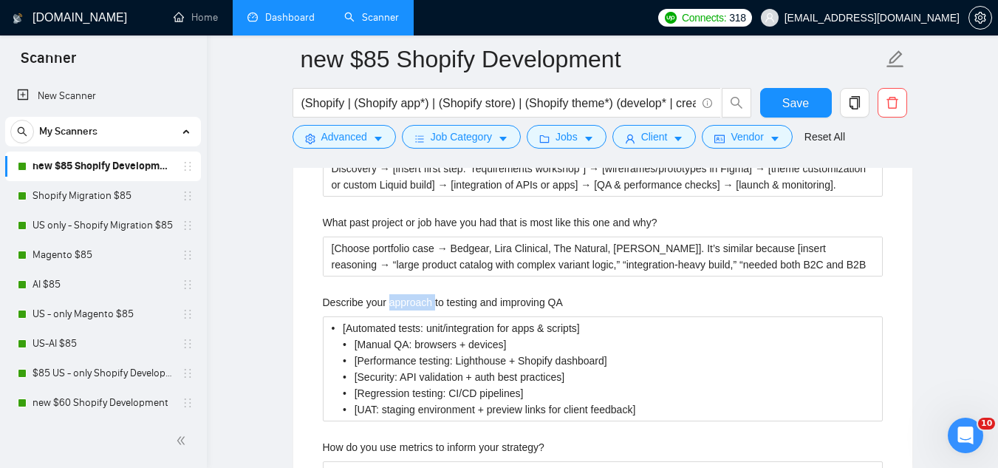
click at [414, 294] on label "Describe your approach to testing and improving QA" at bounding box center [443, 302] width 240 height 16
click at [414, 316] on QA "• [Automated tests: unit/integration for apps & scripts] • [Manual QA: browsers…" at bounding box center [603, 368] width 560 height 105
click at [414, 294] on label "Describe your approach to testing and improving QA" at bounding box center [443, 302] width 240 height 16
click at [414, 316] on QA "• [Automated tests: unit/integration for apps & scripts] • [Manual QA: browsers…" at bounding box center [603, 368] width 560 height 105
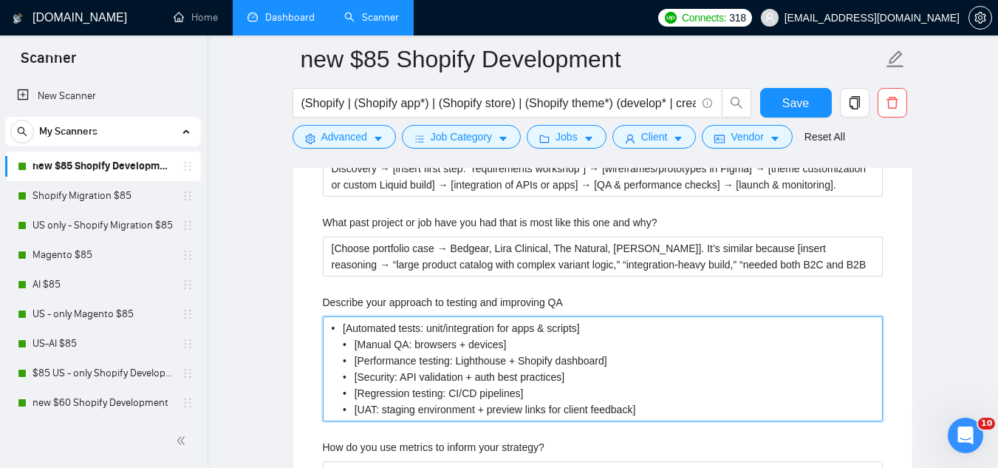
click at [351, 316] on QA "• [Automated tests: unit/integration for apps & scripts] • [Manual QA: browsers…" at bounding box center [603, 368] width 560 height 105
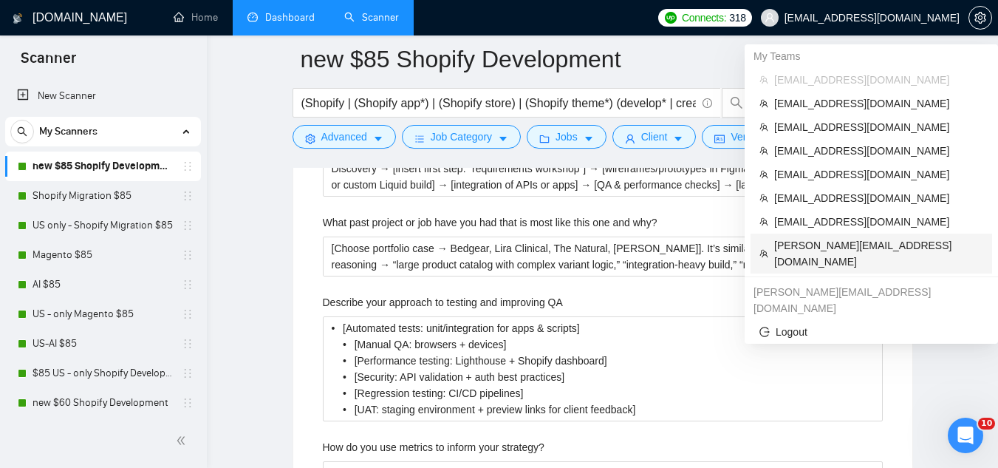
click at [795, 250] on span "[PERSON_NAME][EMAIL_ADDRESS][DOMAIN_NAME]" at bounding box center [878, 253] width 209 height 33
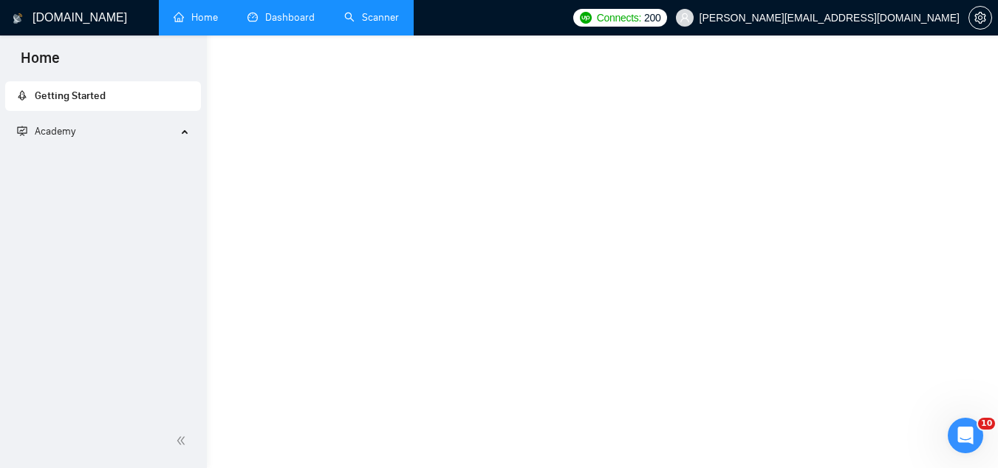
scroll to position [891, 0]
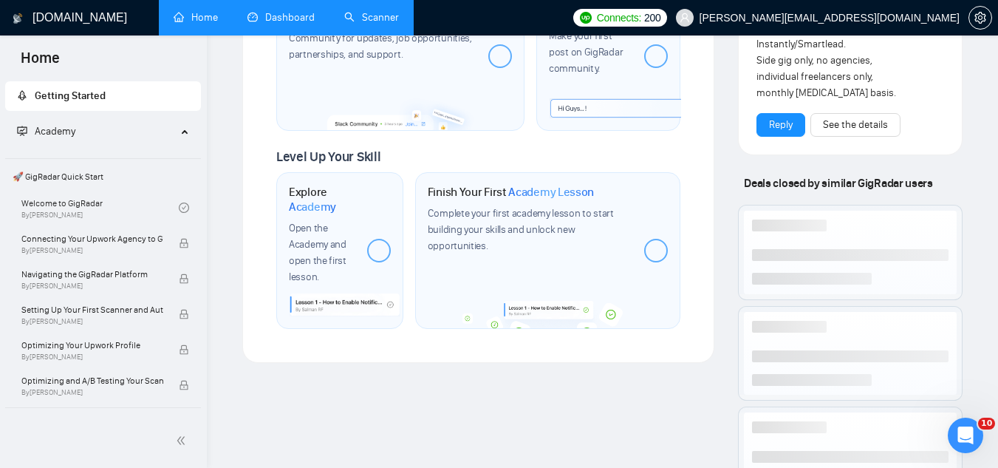
click at [374, 15] on link "Scanner" at bounding box center [371, 17] width 55 height 13
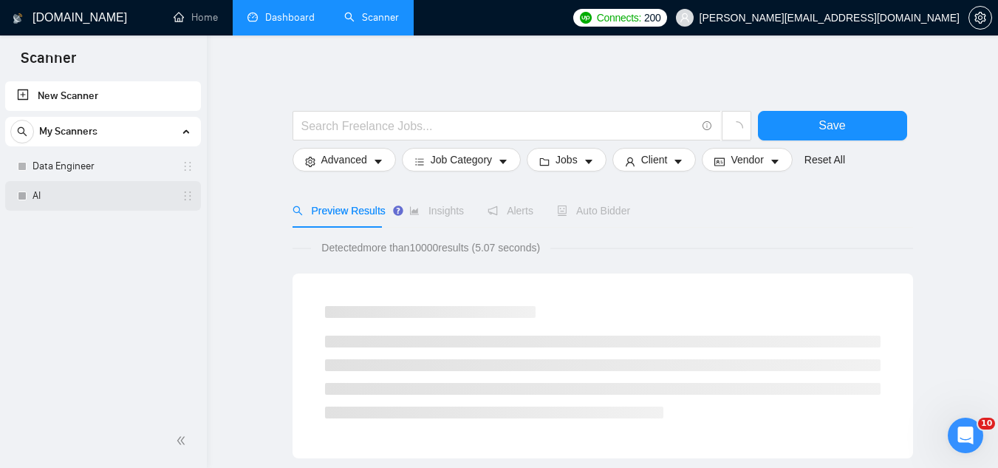
click at [69, 188] on link "AI" at bounding box center [103, 196] width 140 height 30
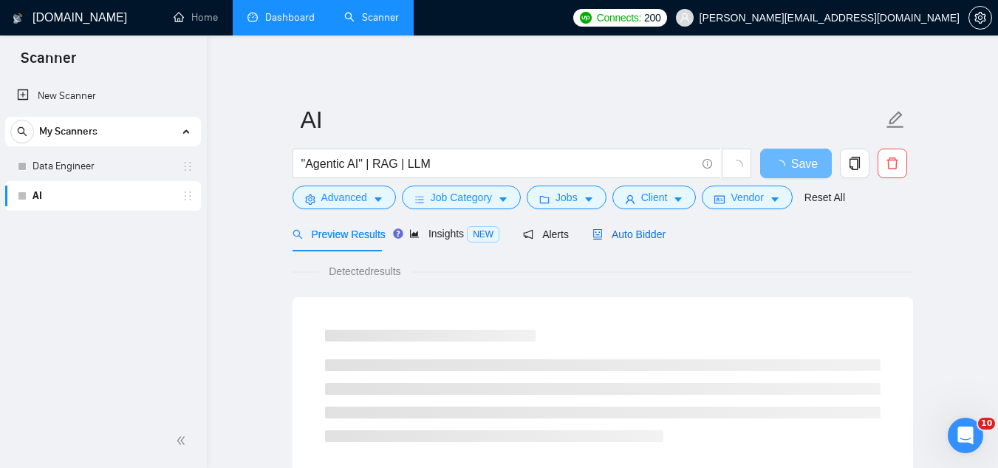
click at [635, 238] on span "Auto Bidder" at bounding box center [628, 234] width 73 height 12
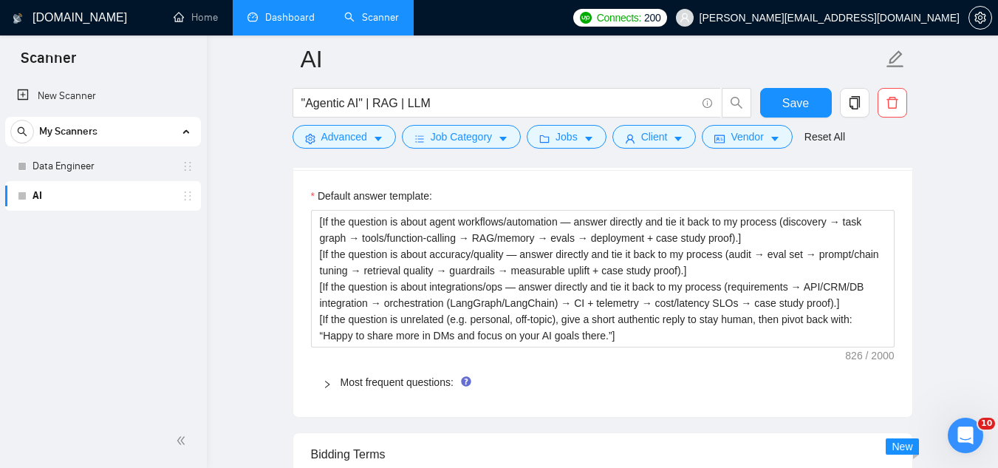
scroll to position [2142, 0]
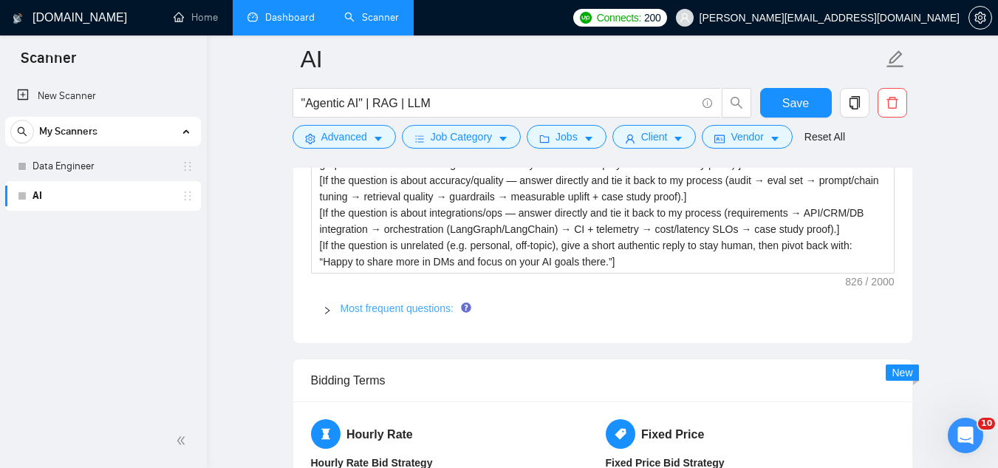
click at [403, 312] on link "Most frequent questions:" at bounding box center [397, 308] width 113 height 12
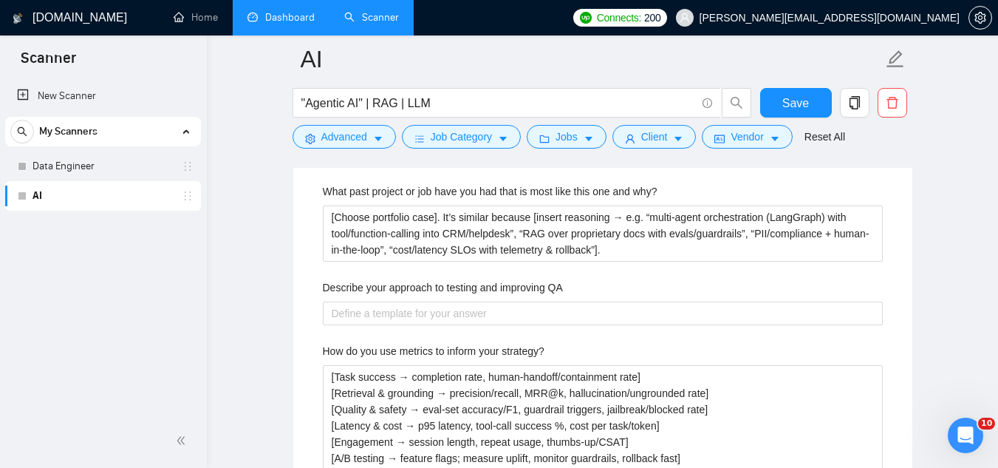
scroll to position [2733, 0]
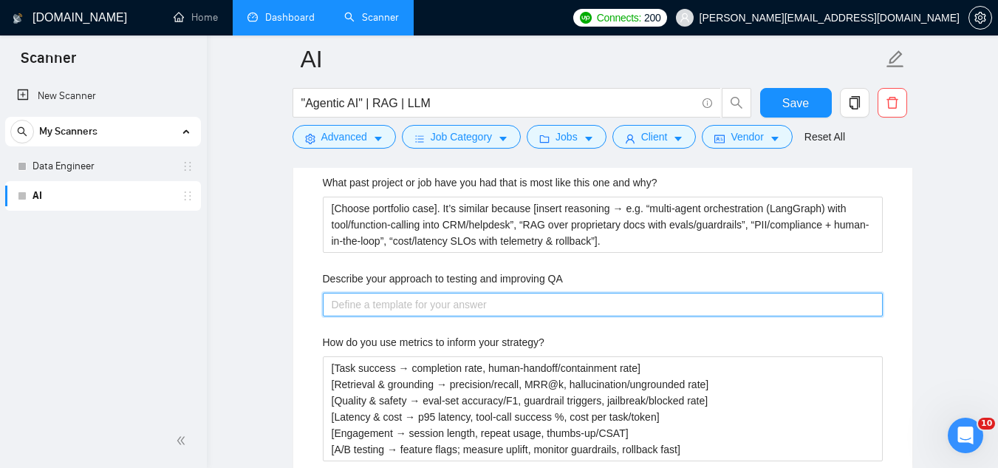
click at [406, 304] on QA "Describe your approach to testing and improving QA" at bounding box center [603, 305] width 560 height 24
paste QA "• [Automated tests: unit/integration for tools/functions & chains; offline eval…"
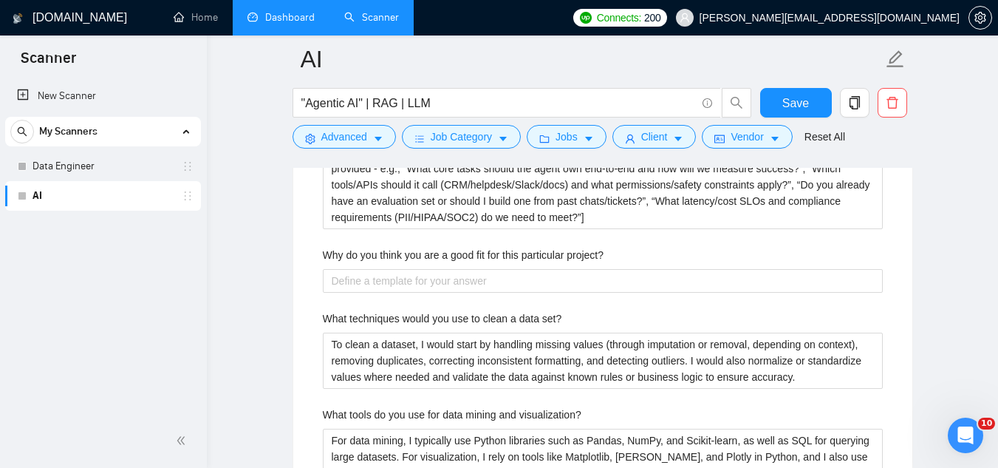
scroll to position [3176, 0]
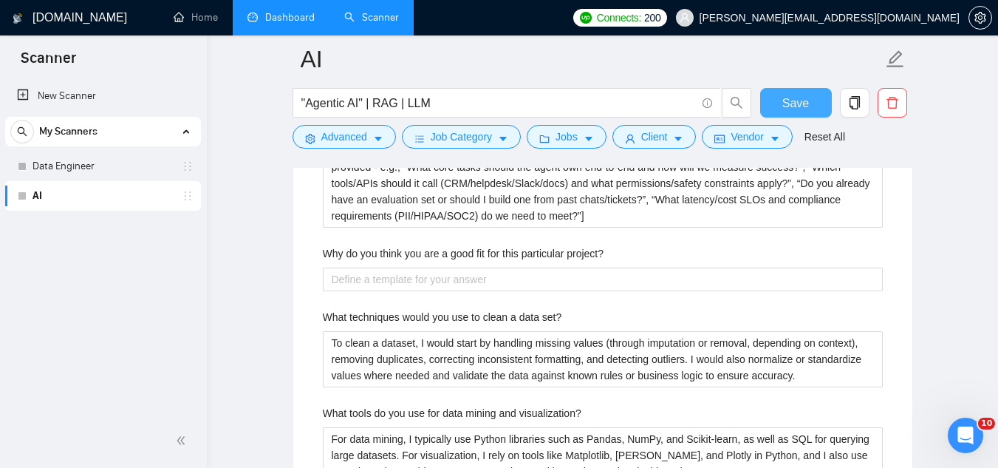
click at [799, 106] on span "Save" at bounding box center [795, 103] width 27 height 18
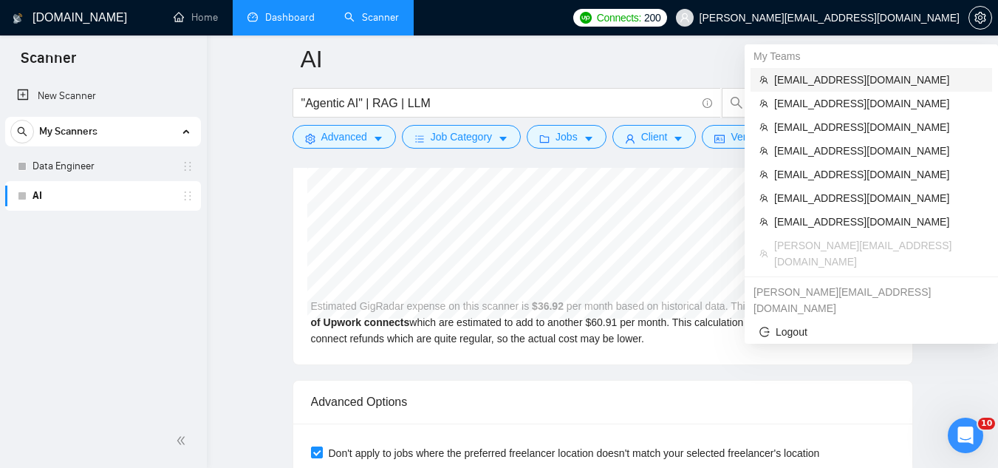
click at [835, 79] on span "[EMAIL_ADDRESS][DOMAIN_NAME]" at bounding box center [878, 80] width 209 height 16
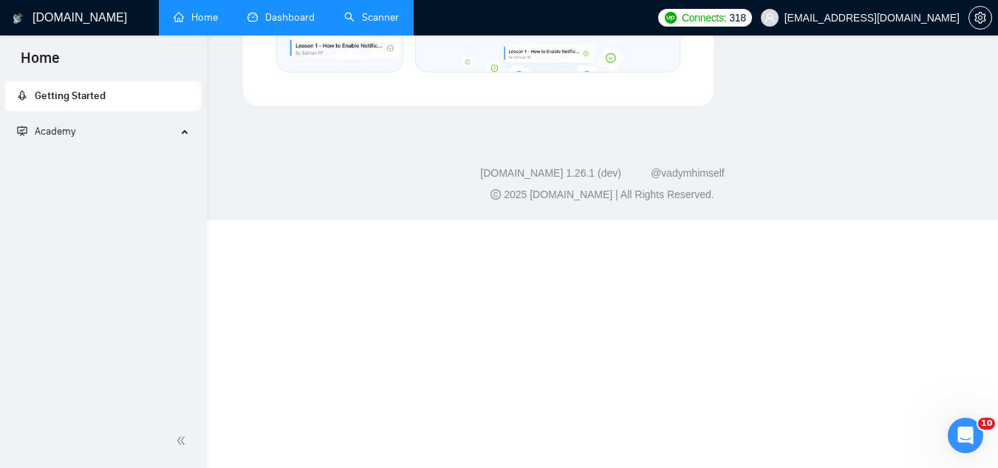
scroll to position [891, 0]
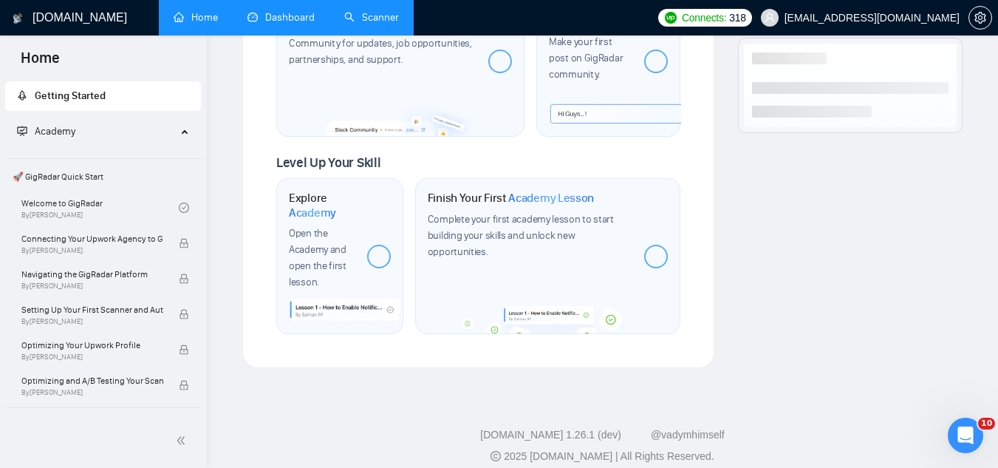
click at [372, 23] on link "Scanner" at bounding box center [371, 17] width 55 height 13
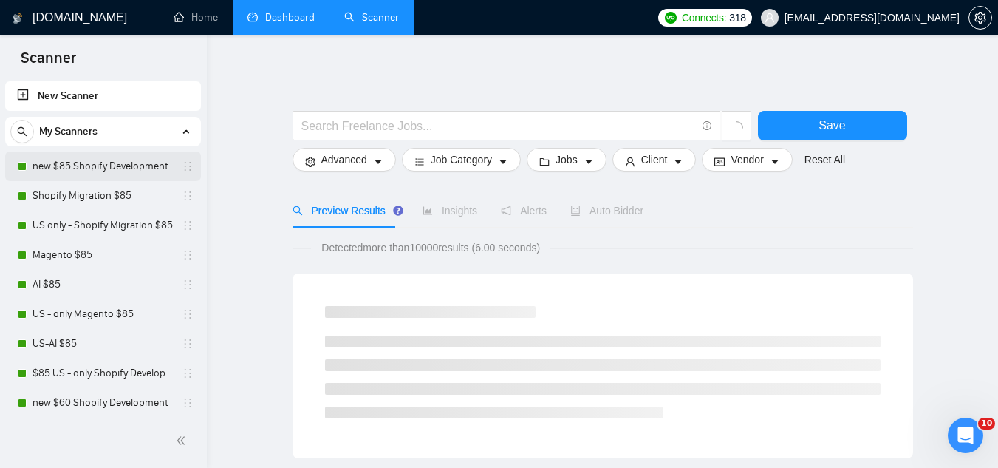
click at [127, 164] on link "new $85 Shopify Development" at bounding box center [103, 166] width 140 height 30
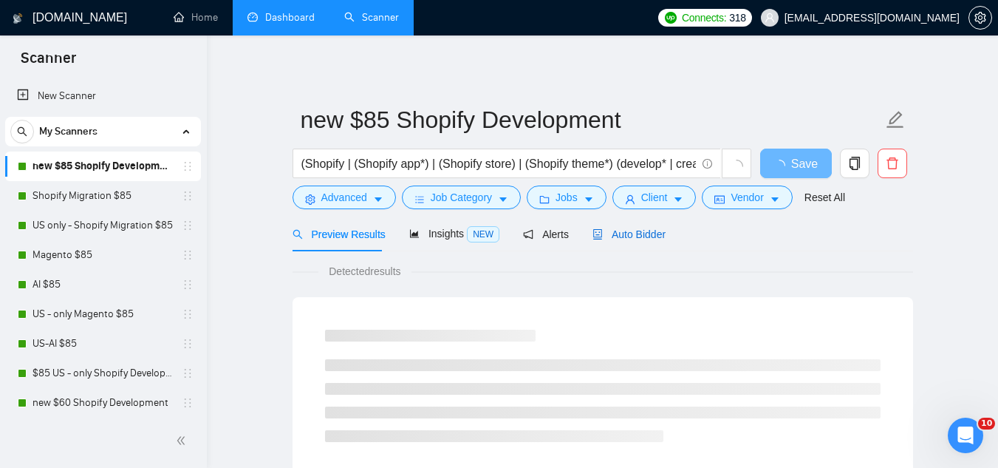
click at [615, 228] on span "Auto Bidder" at bounding box center [628, 234] width 73 height 12
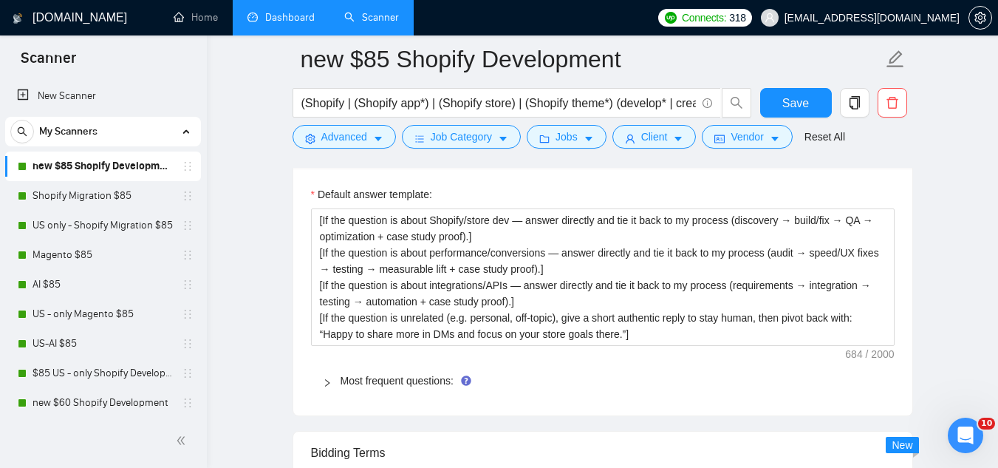
scroll to position [2364, 0]
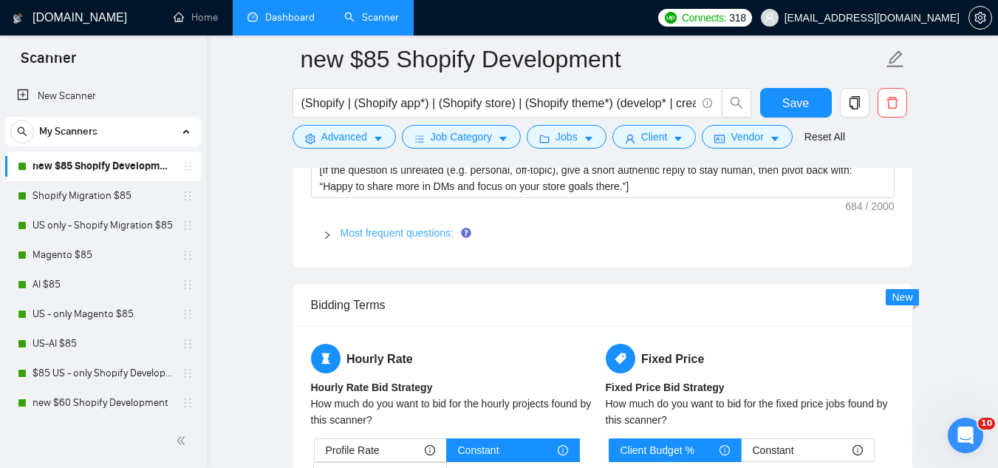
click at [411, 227] on link "Most frequent questions:" at bounding box center [397, 233] width 113 height 12
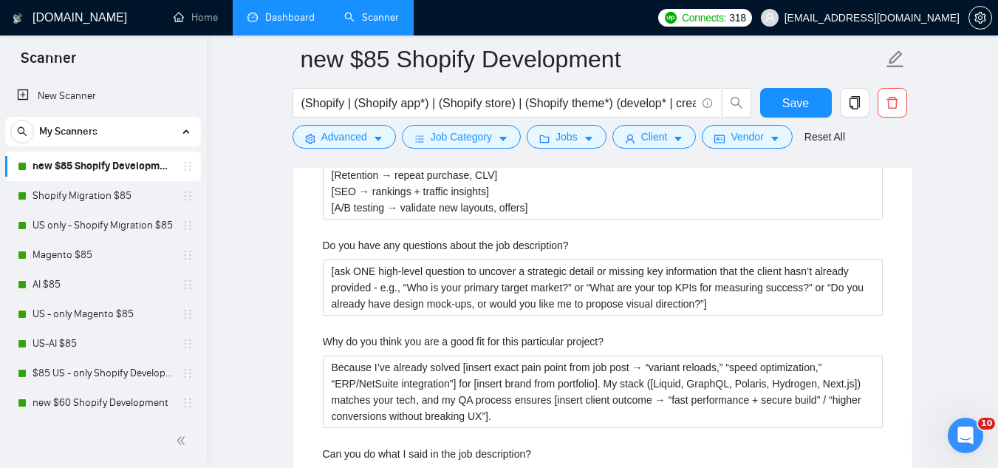
scroll to position [3176, 0]
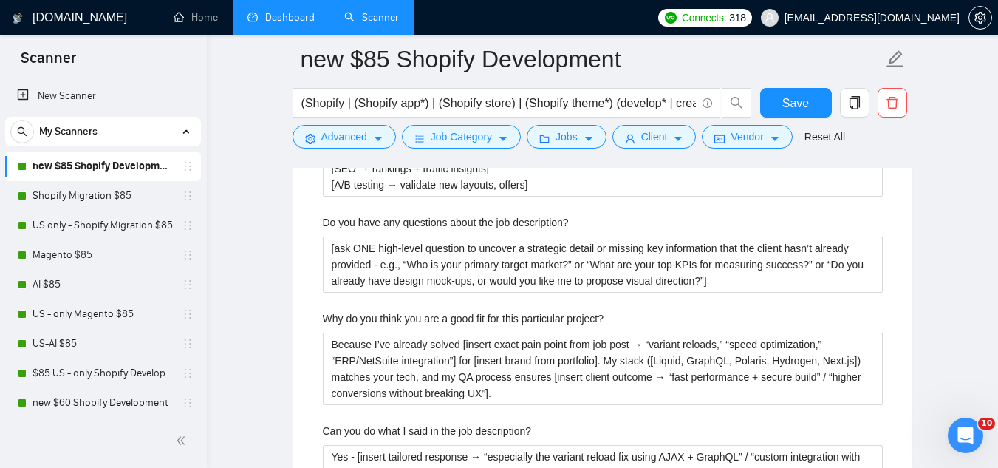
click at [440, 310] on label "Why do you think you are a good fit for this particular project?" at bounding box center [463, 318] width 281 height 16
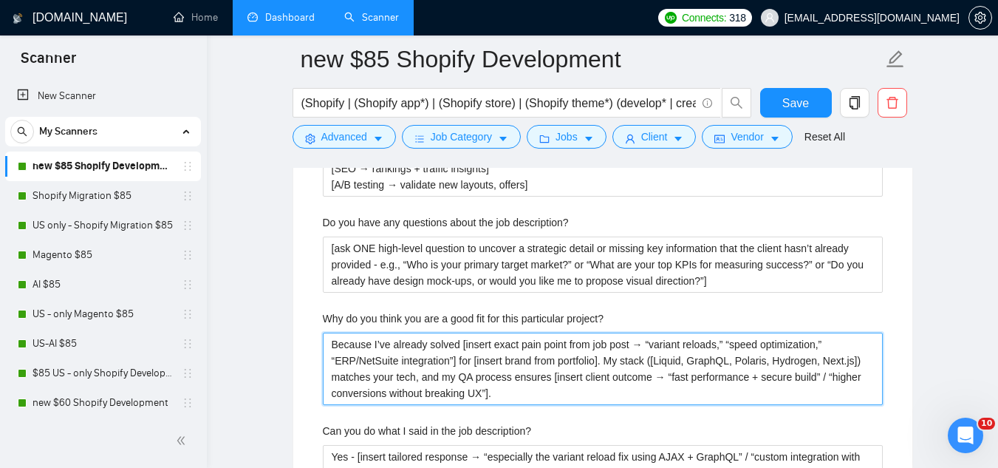
click at [440, 332] on project\? "Because I’ve already solved [insert exact pain point from job post → “variant r…" at bounding box center [603, 368] width 560 height 72
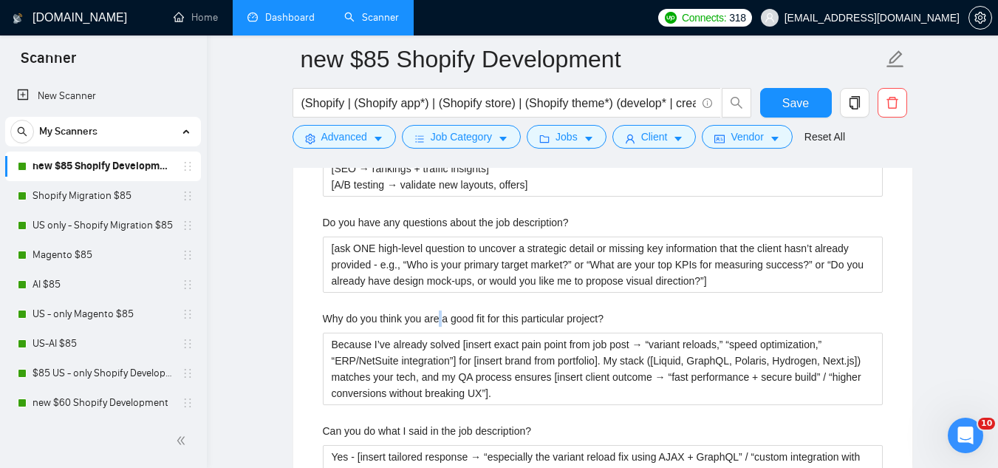
click at [440, 310] on label "Why do you think you are a good fit for this particular project?" at bounding box center [463, 318] width 281 height 16
click at [440, 332] on project\? "Because I’ve already solved [insert exact pain point from job post → “variant r…" at bounding box center [603, 368] width 560 height 72
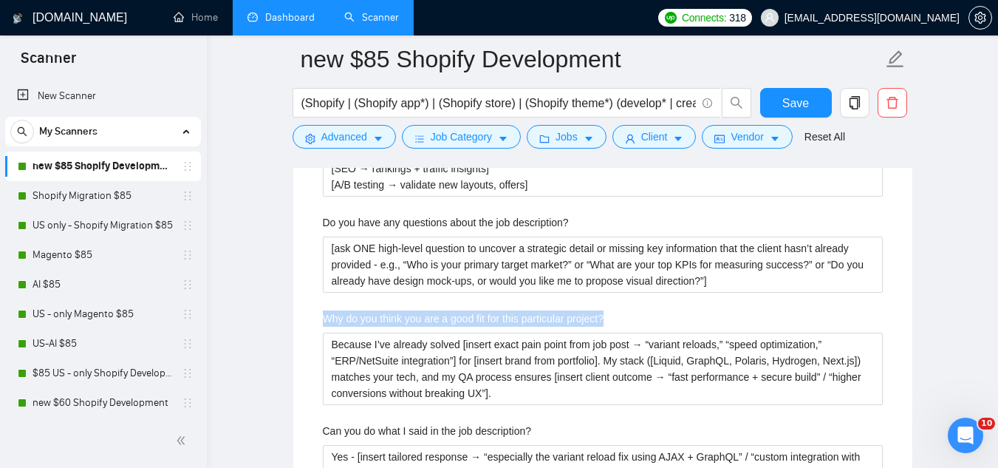
click at [440, 310] on label "Why do you think you are a good fit for this particular project?" at bounding box center [463, 318] width 281 height 16
click at [440, 332] on project\? "Because I’ve already solved [insert exact pain point from job post → “variant r…" at bounding box center [603, 368] width 560 height 72
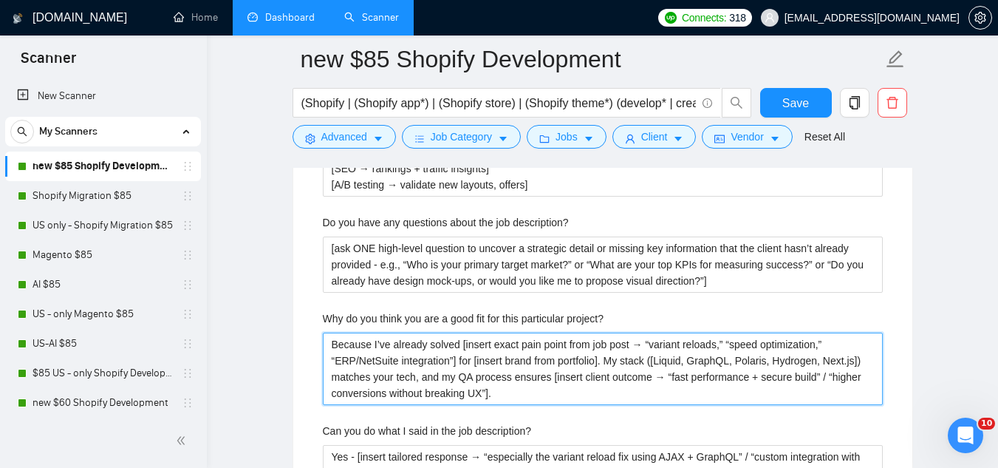
click at [403, 332] on project\? "Because I’ve already solved [insert exact pain point from job post → “variant r…" at bounding box center [603, 368] width 560 height 72
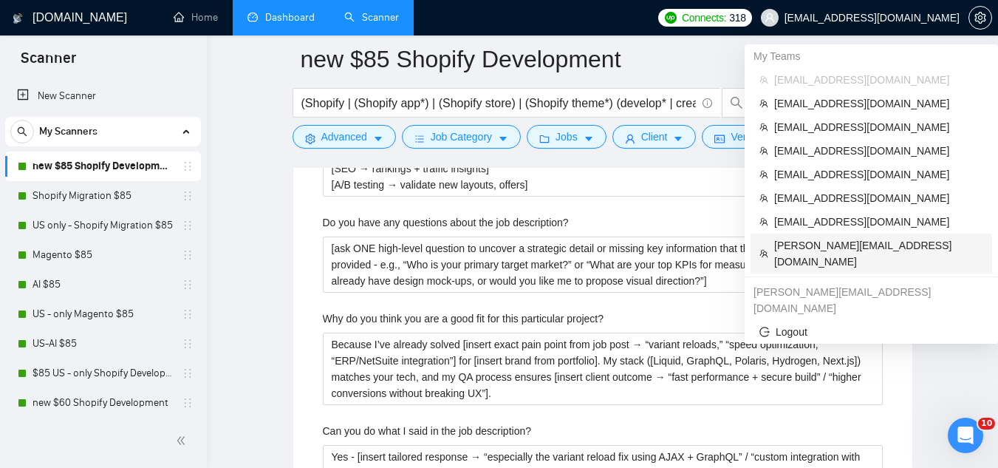
click at [820, 247] on span "[PERSON_NAME][EMAIL_ADDRESS][DOMAIN_NAME]" at bounding box center [878, 253] width 209 height 33
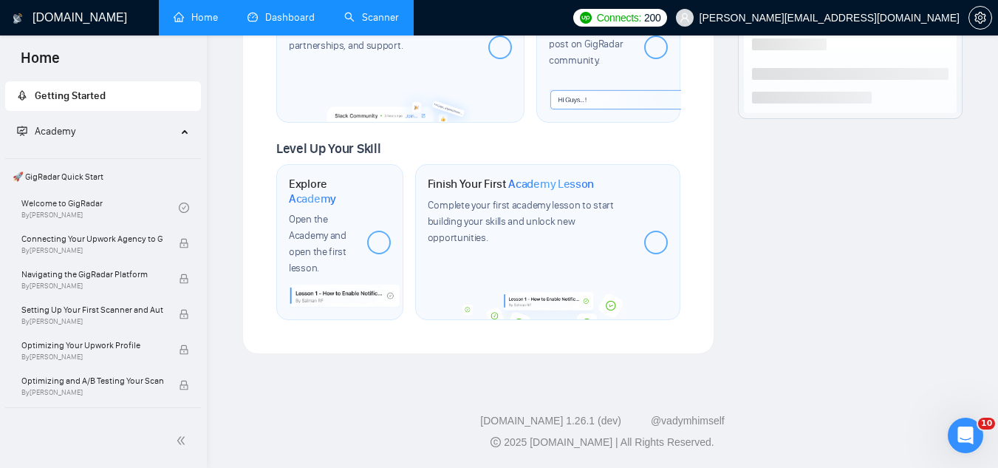
scroll to position [891, 0]
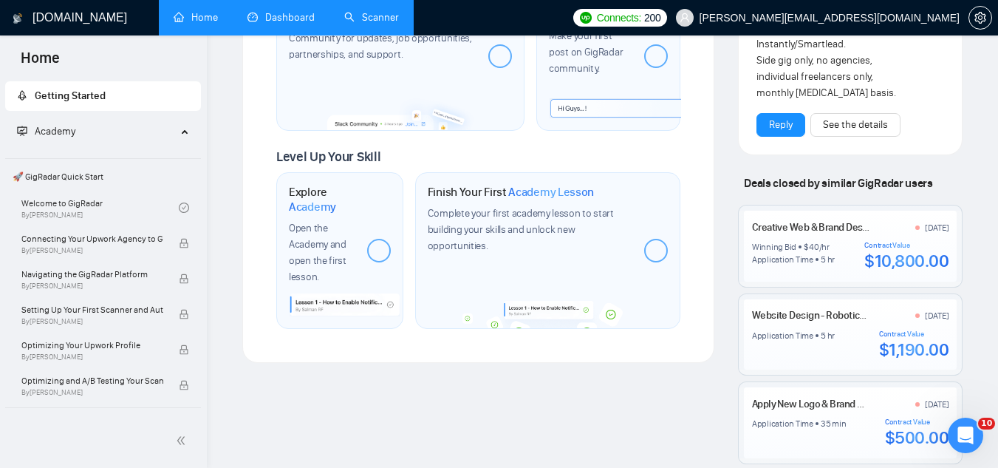
click at [394, 18] on link "Scanner" at bounding box center [371, 17] width 55 height 13
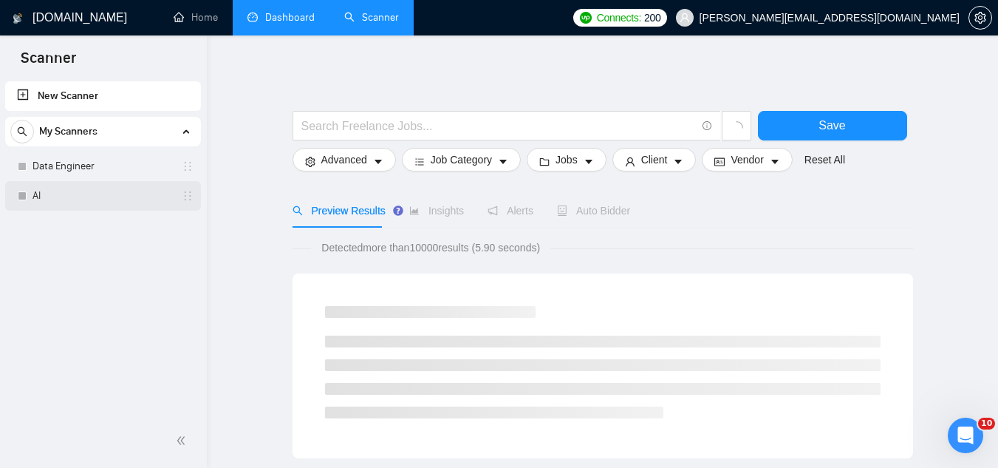
click at [82, 200] on link "AI" at bounding box center [103, 196] width 140 height 30
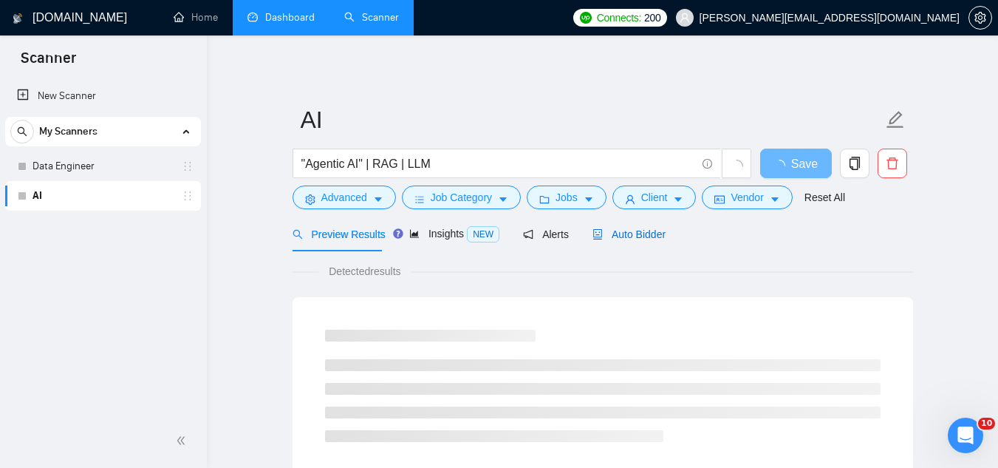
click at [623, 236] on span "Auto Bidder" at bounding box center [628, 234] width 73 height 12
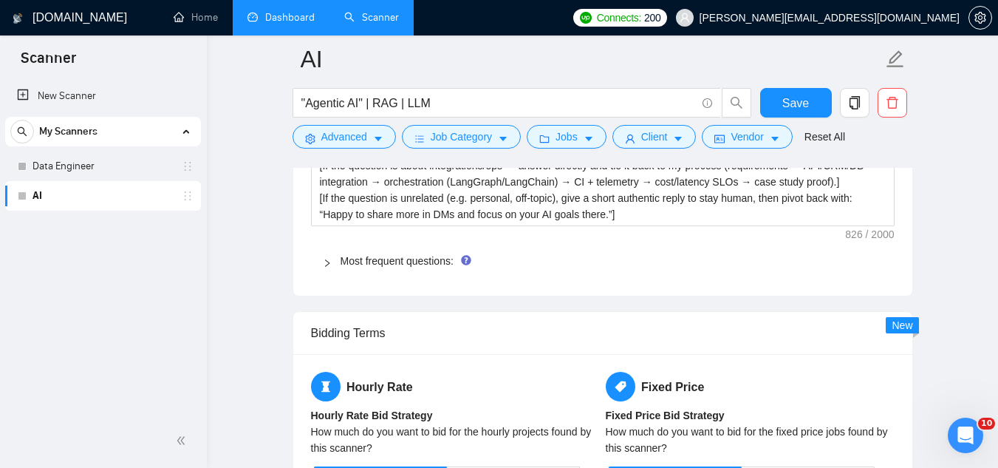
scroll to position [2216, 0]
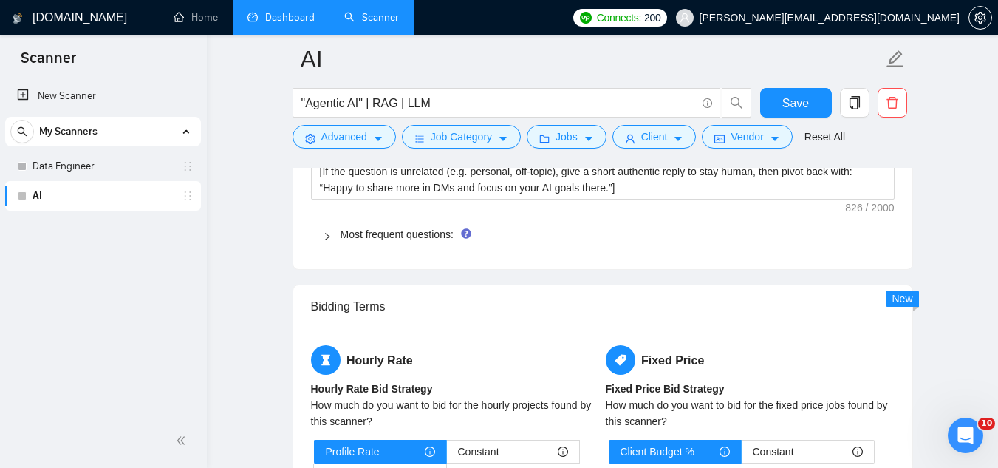
click at [413, 240] on span "Most frequent questions:" at bounding box center [612, 234] width 542 height 16
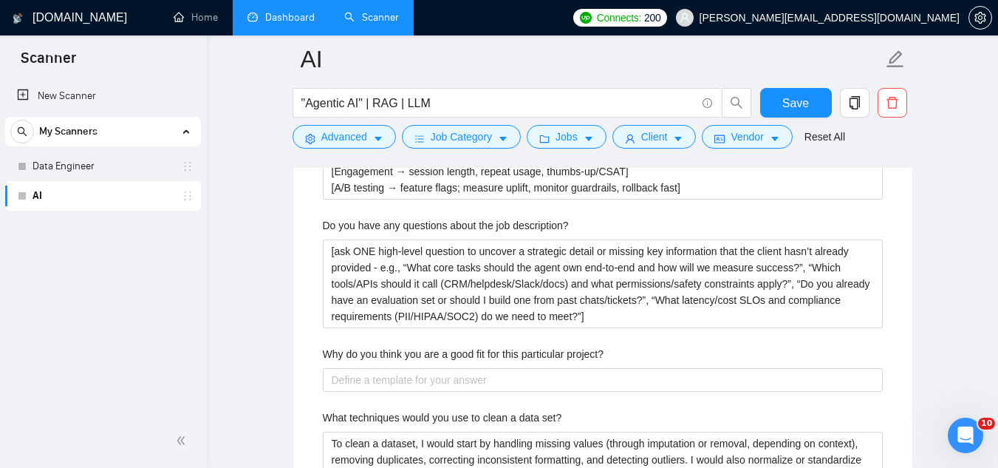
scroll to position [3102, 0]
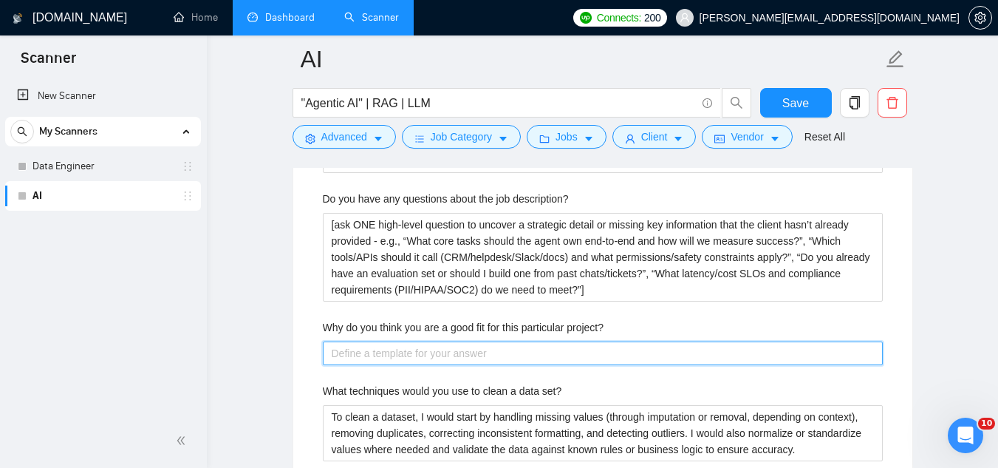
click at [411, 357] on project\? "Why do you think you are a good fit for this particular project?" at bounding box center [603, 353] width 560 height 24
paste project\? "Because I’ve already solved [insert exact pain point from job post → “hallucina…"
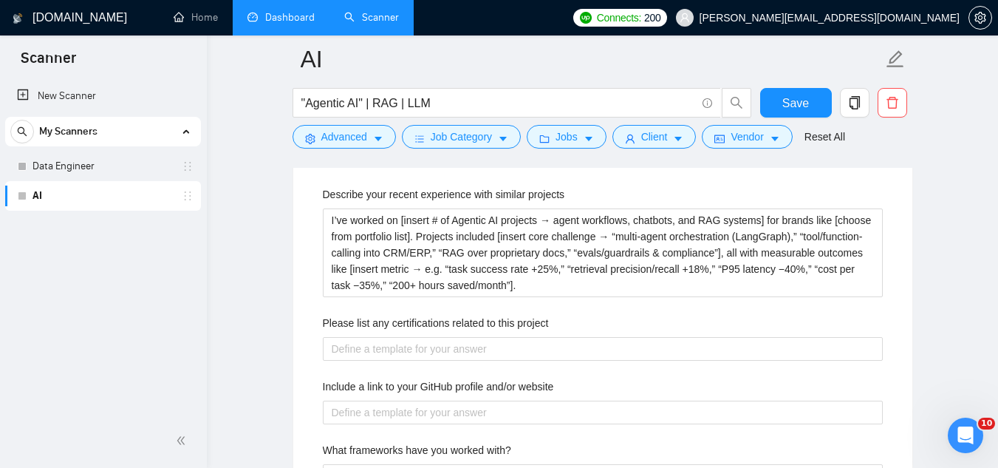
scroll to position [2216, 0]
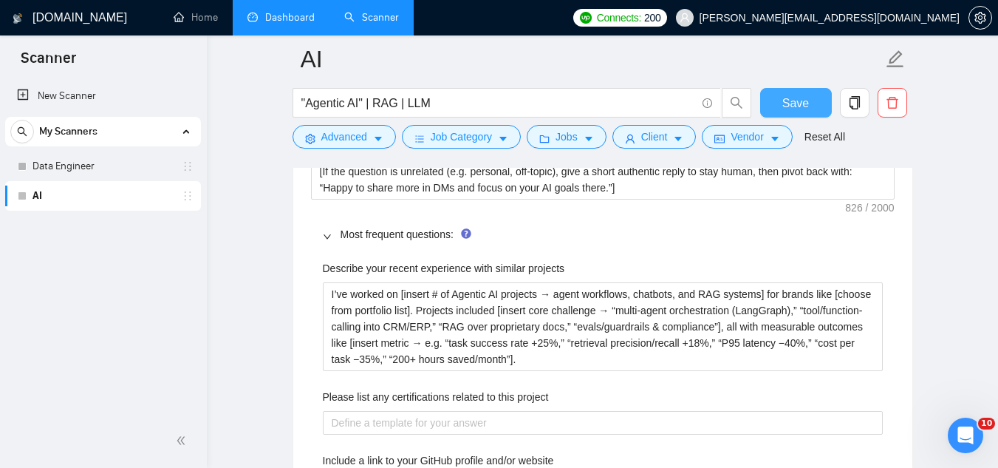
click at [787, 102] on span "Save" at bounding box center [795, 103] width 27 height 18
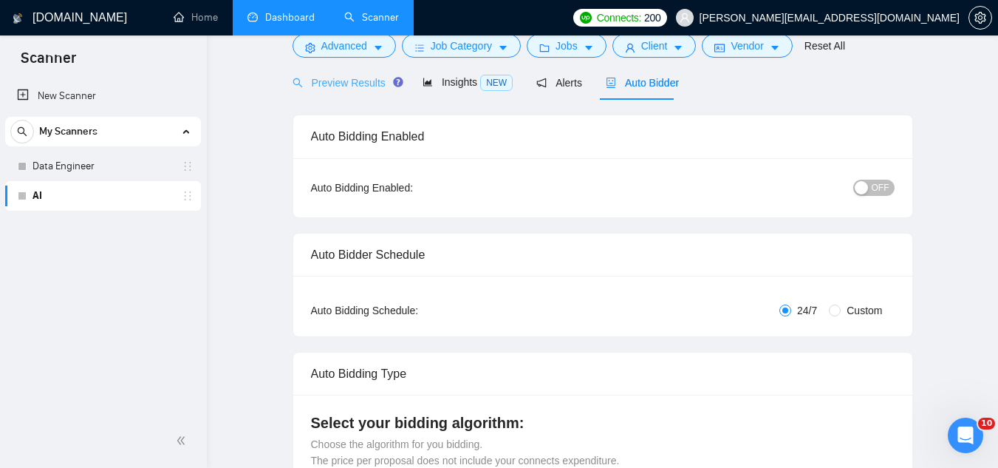
scroll to position [0, 0]
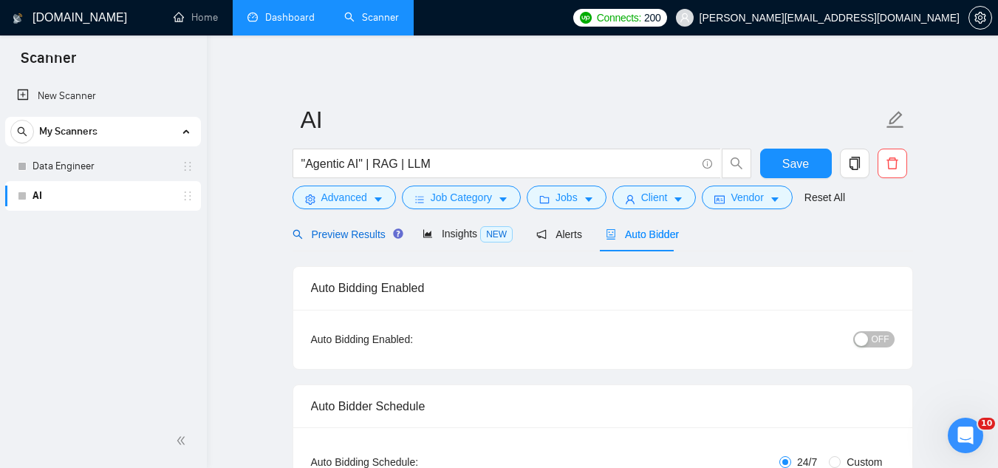
click at [349, 233] on span "Preview Results" at bounding box center [346, 234] width 106 height 12
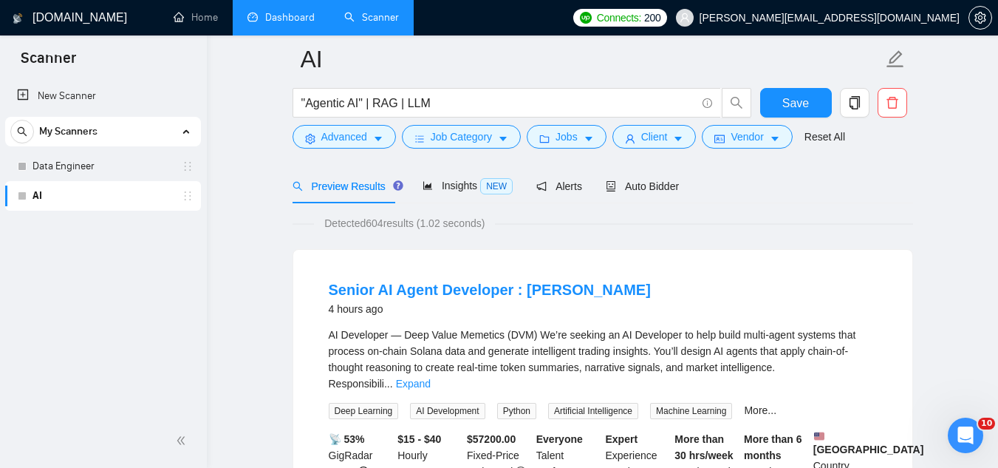
scroll to position [74, 0]
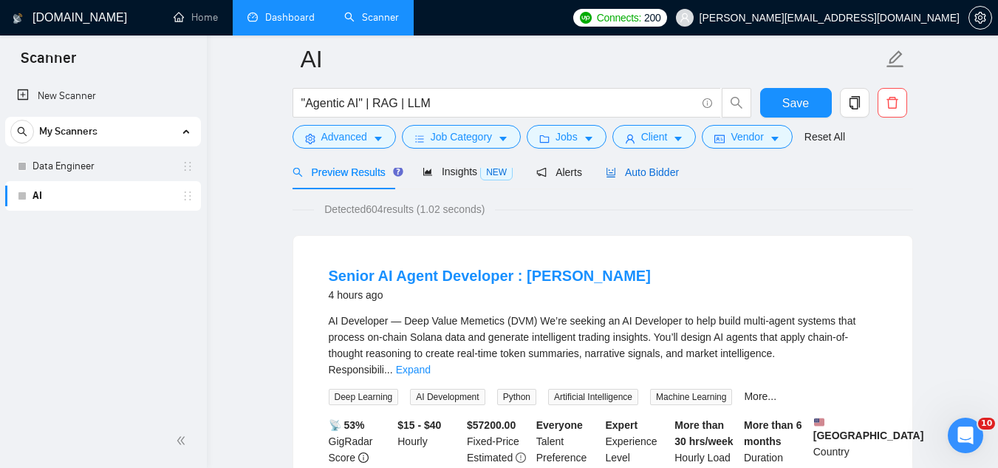
click at [628, 176] on span "Auto Bidder" at bounding box center [642, 172] width 73 height 12
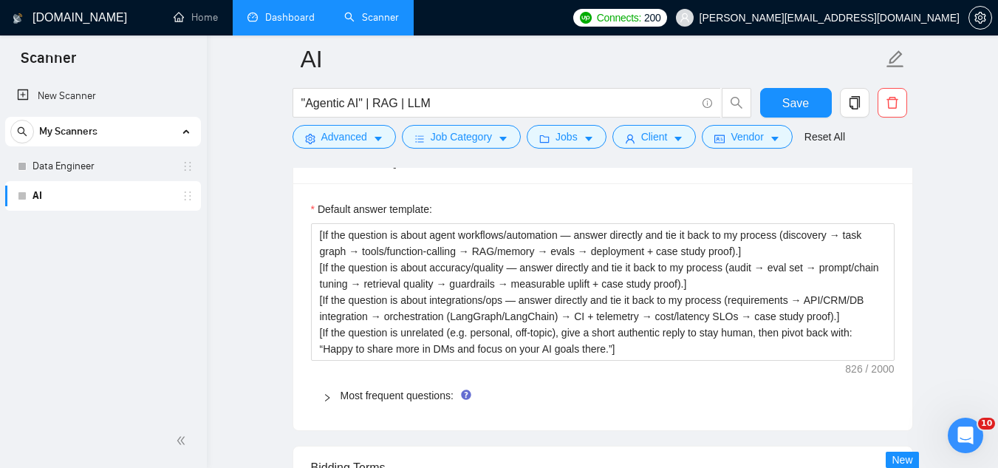
scroll to position [2142, 0]
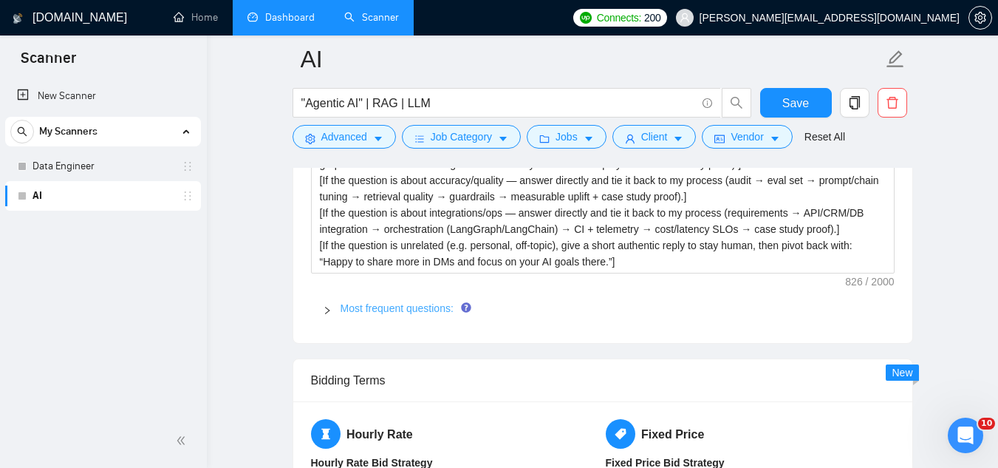
click at [431, 312] on link "Most frequent questions:" at bounding box center [397, 308] width 113 height 12
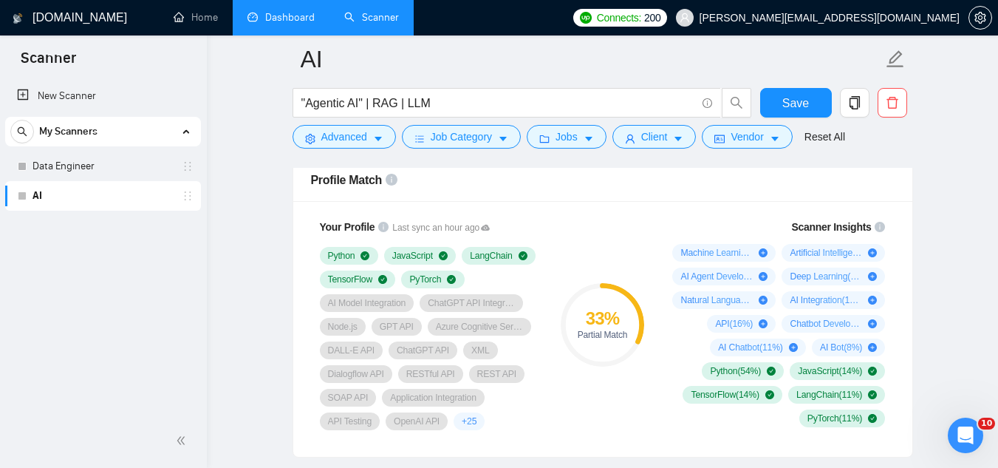
scroll to position [960, 0]
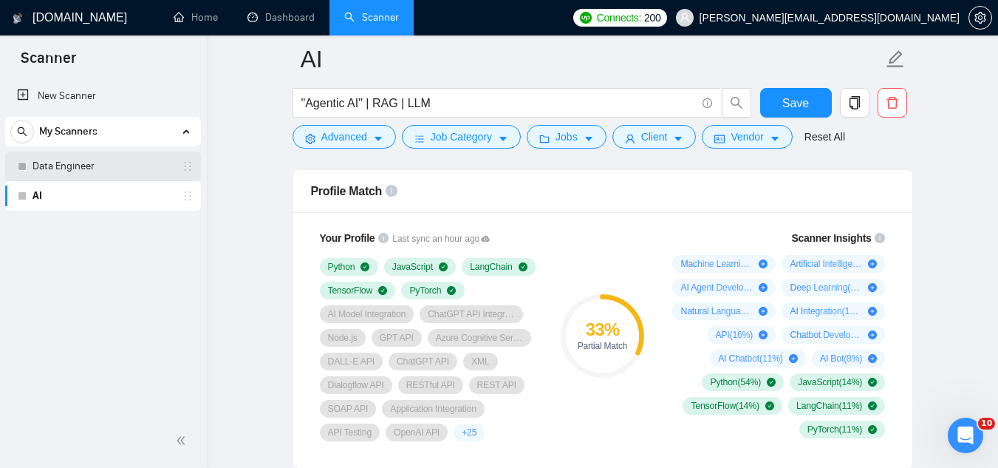
click at [44, 169] on link "Data Engineer" at bounding box center [103, 166] width 140 height 30
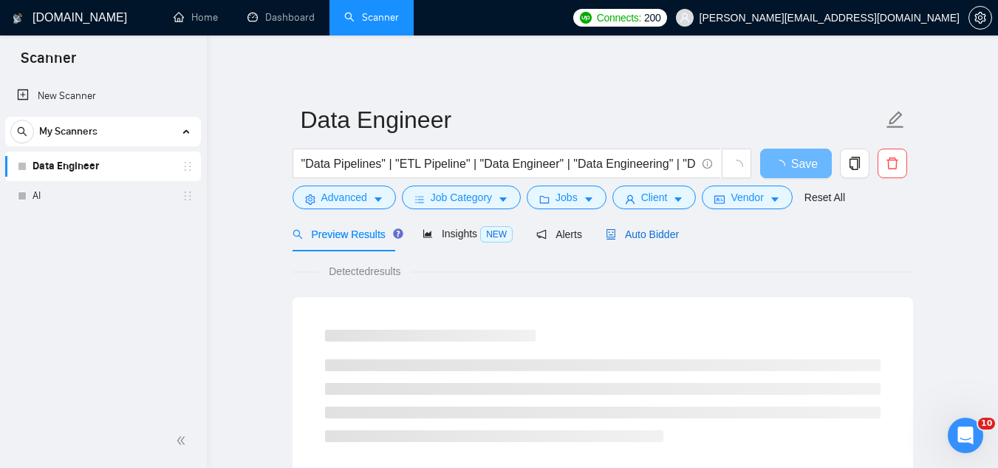
click at [643, 238] on span "Auto Bidder" at bounding box center [642, 234] width 73 height 12
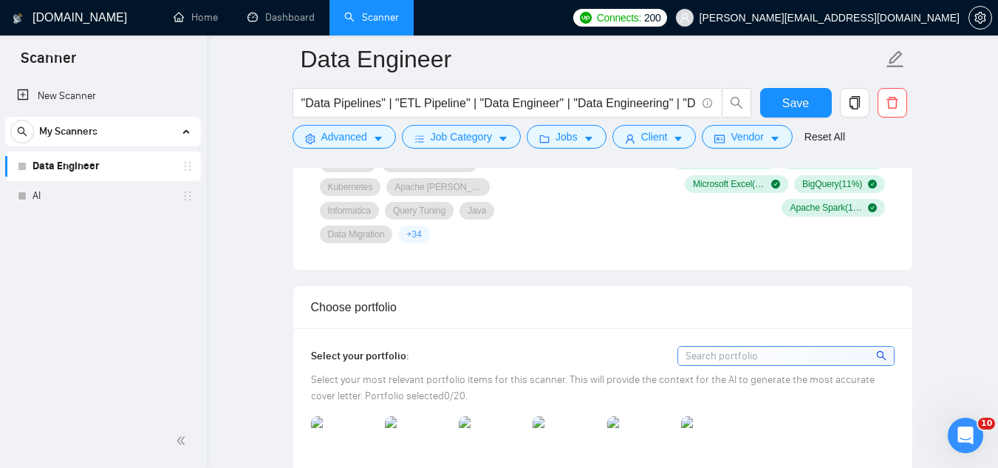
scroll to position [960, 0]
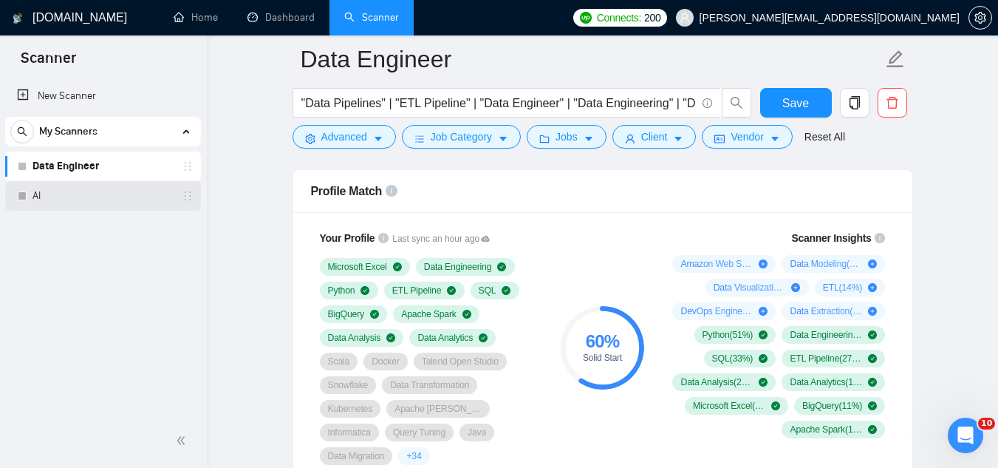
click at [137, 196] on link "AI" at bounding box center [103, 196] width 140 height 30
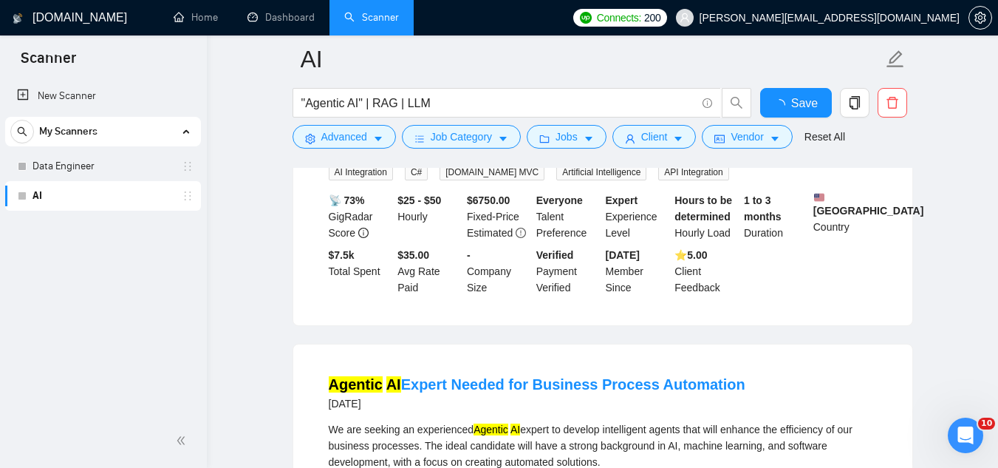
scroll to position [960, 0]
